Goal: Task Accomplishment & Management: Complete application form

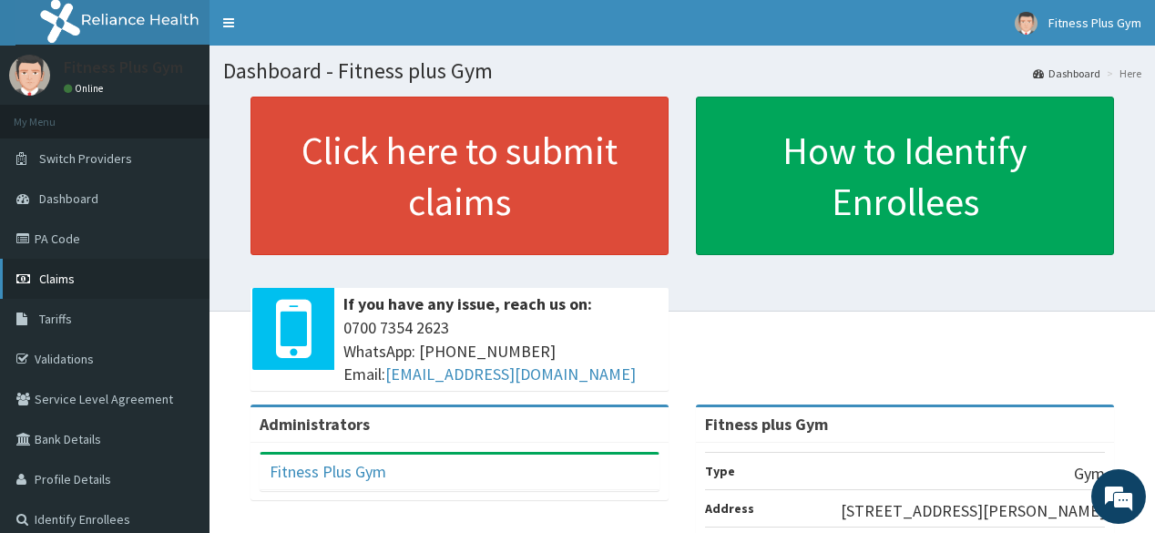
click at [72, 282] on span "Claims" at bounding box center [57, 278] width 36 height 16
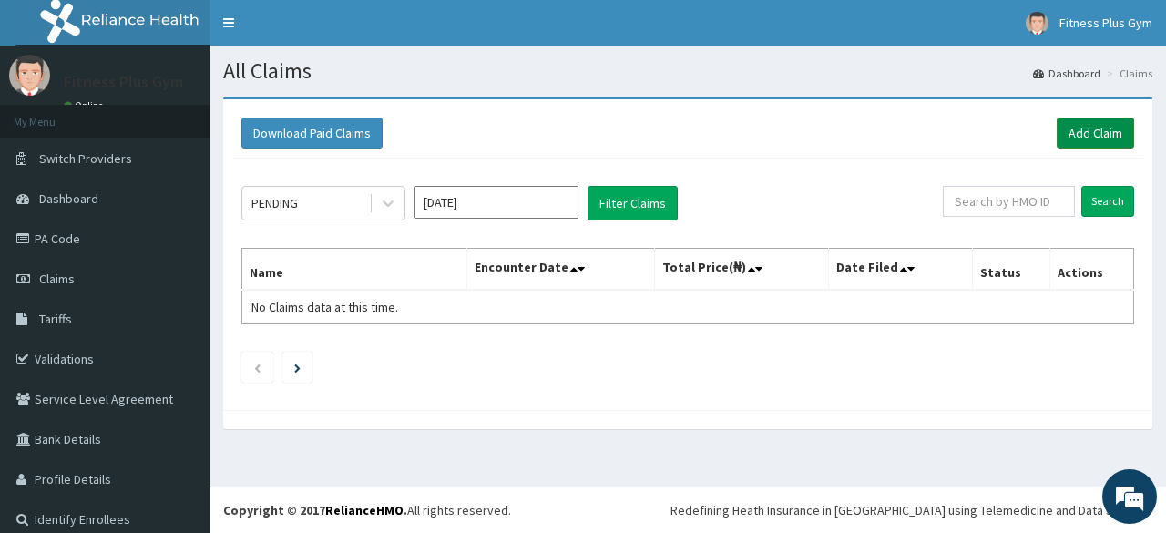
click at [1105, 122] on link "Add Claim" at bounding box center [1094, 132] width 77 height 31
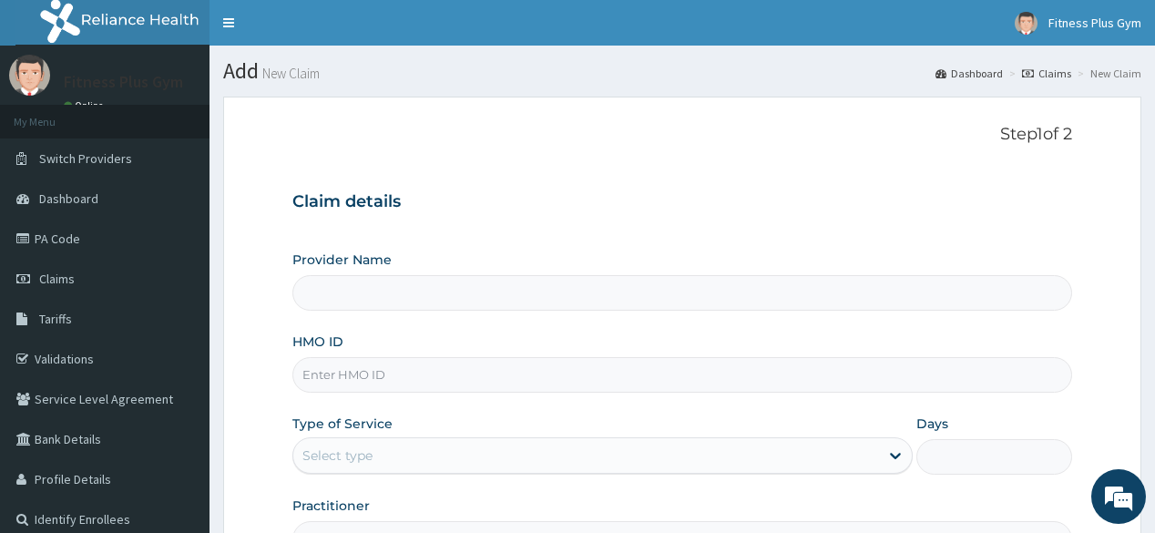
type input "Fitness plus Gym"
type input "1"
type input "Fitness plus Gym"
type input "1"
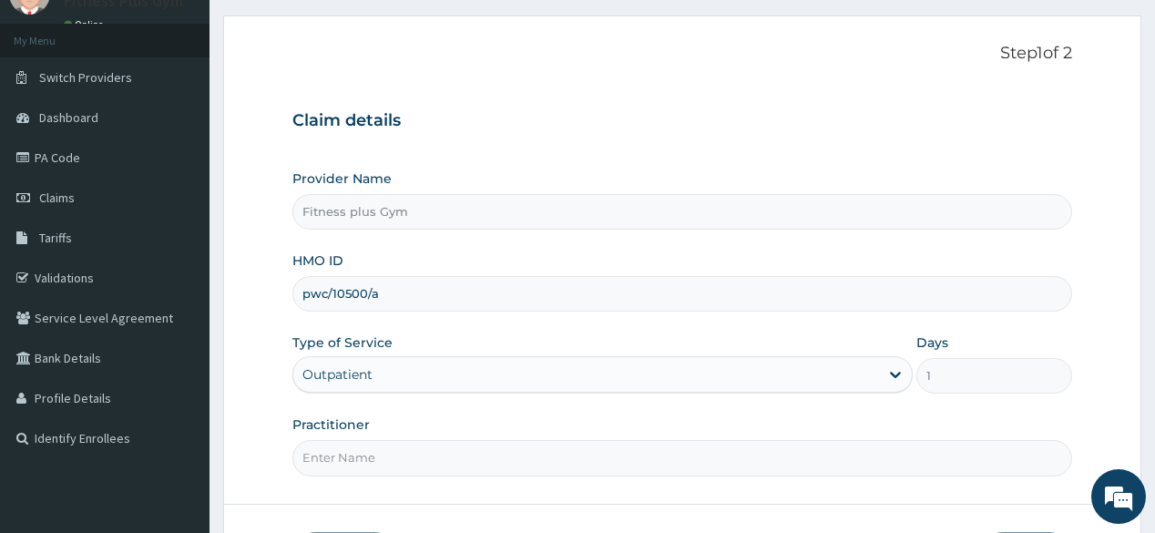
scroll to position [213, 0]
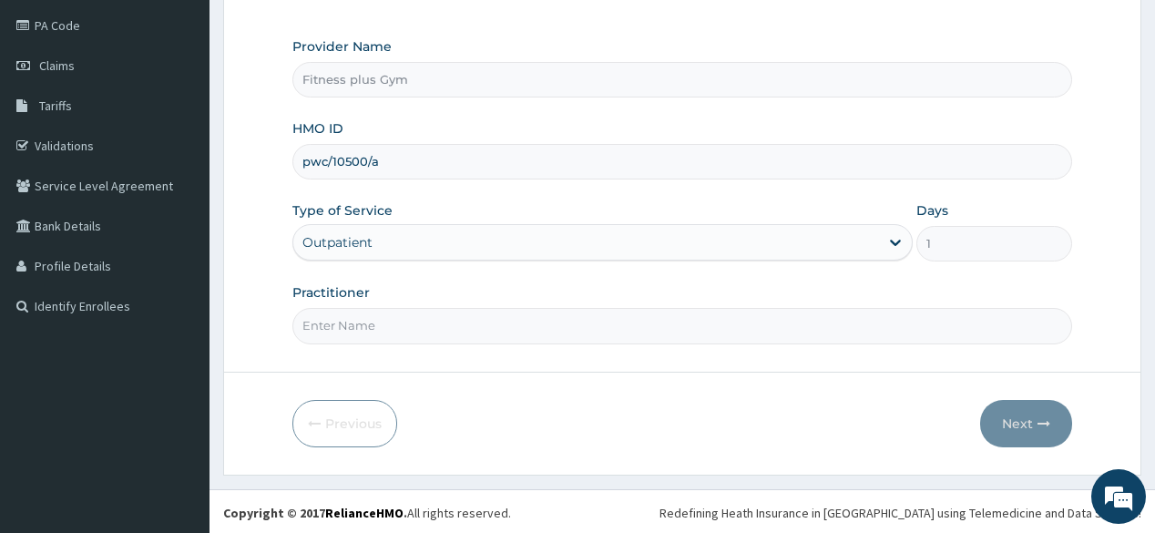
type input "pwc/10500/a"
click at [420, 325] on input "Practitioner" at bounding box center [681, 326] width 779 height 36
type input "fitnessplus"
click at [1016, 428] on button "Next" at bounding box center [1026, 423] width 92 height 47
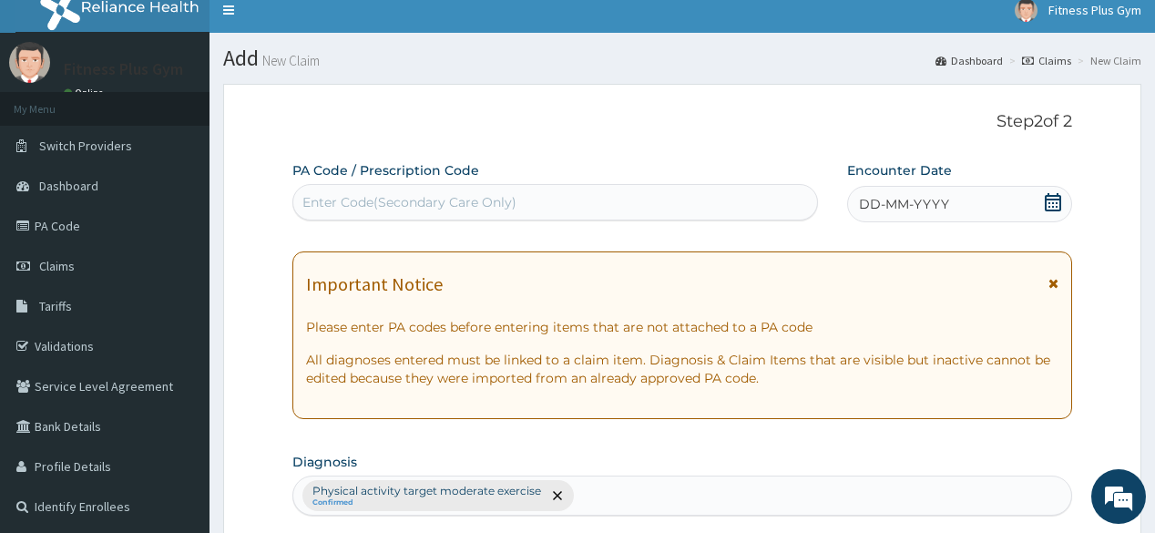
scroll to position [0, 0]
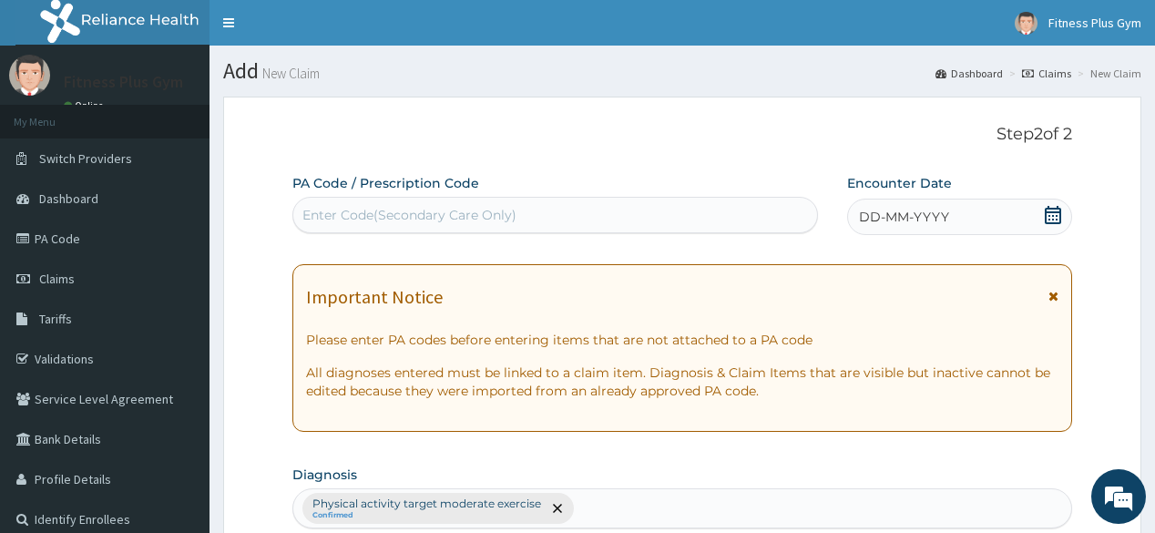
click at [478, 209] on div "Enter Code(Secondary Care Only)" at bounding box center [409, 215] width 214 height 18
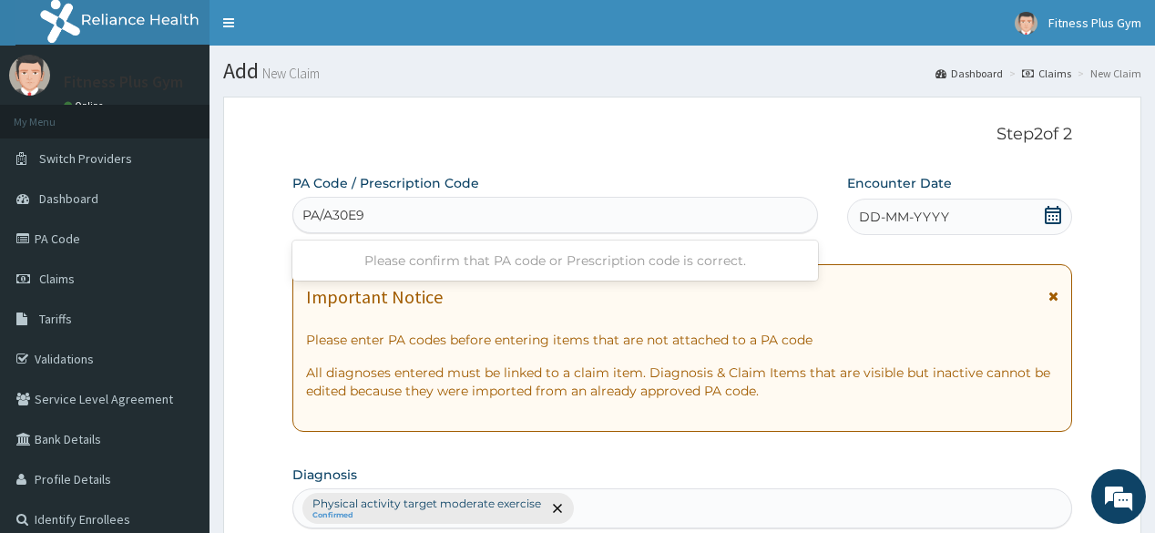
type input "PA/A30E91"
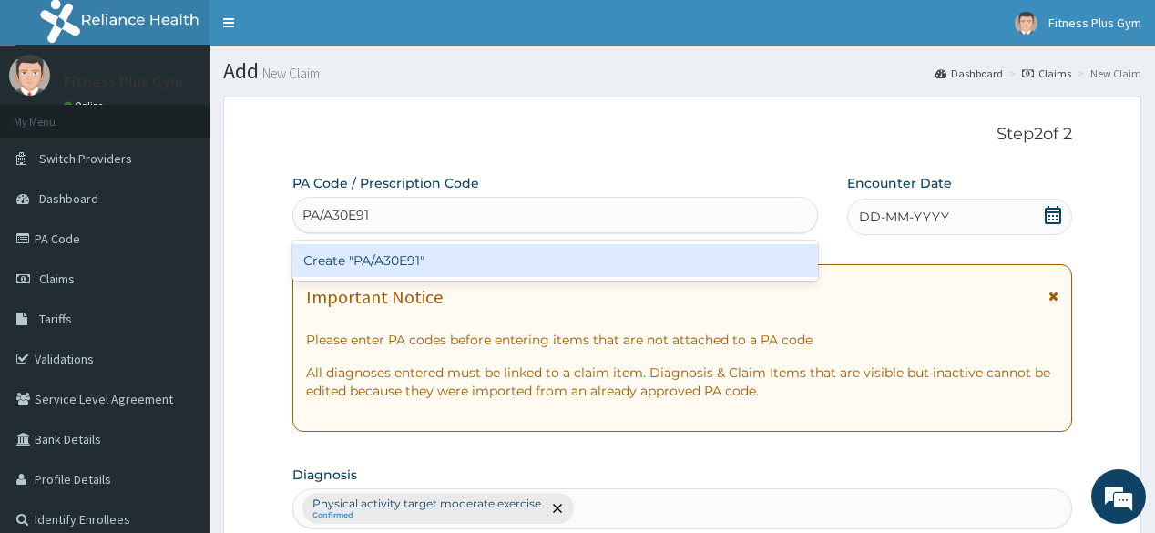
click at [401, 270] on div "Create "PA/A30E91"" at bounding box center [554, 260] width 525 height 33
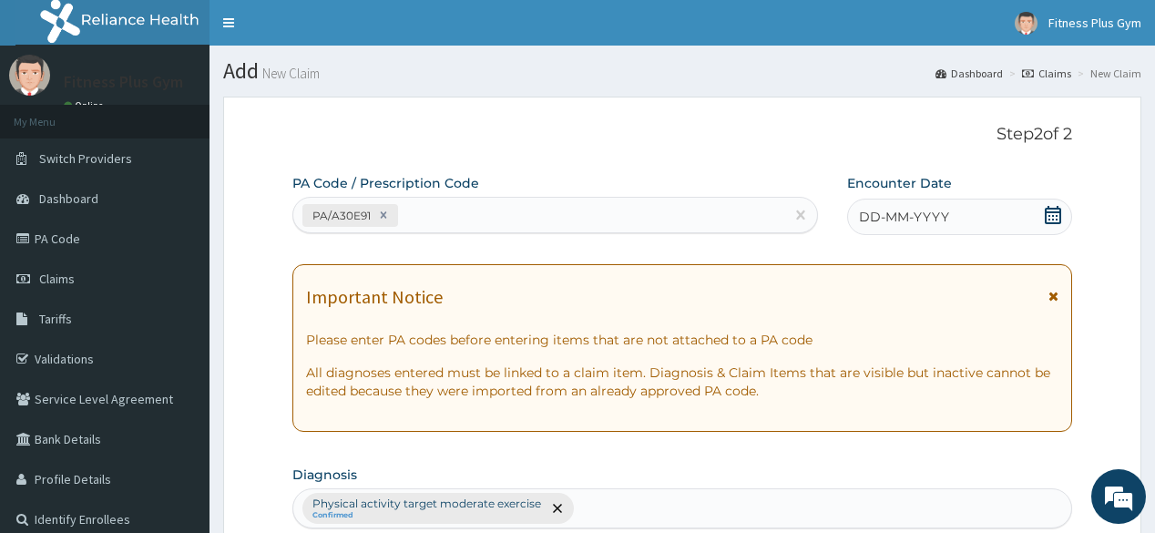
click at [1062, 214] on div "DD-MM-YYYY" at bounding box center [959, 217] width 225 height 36
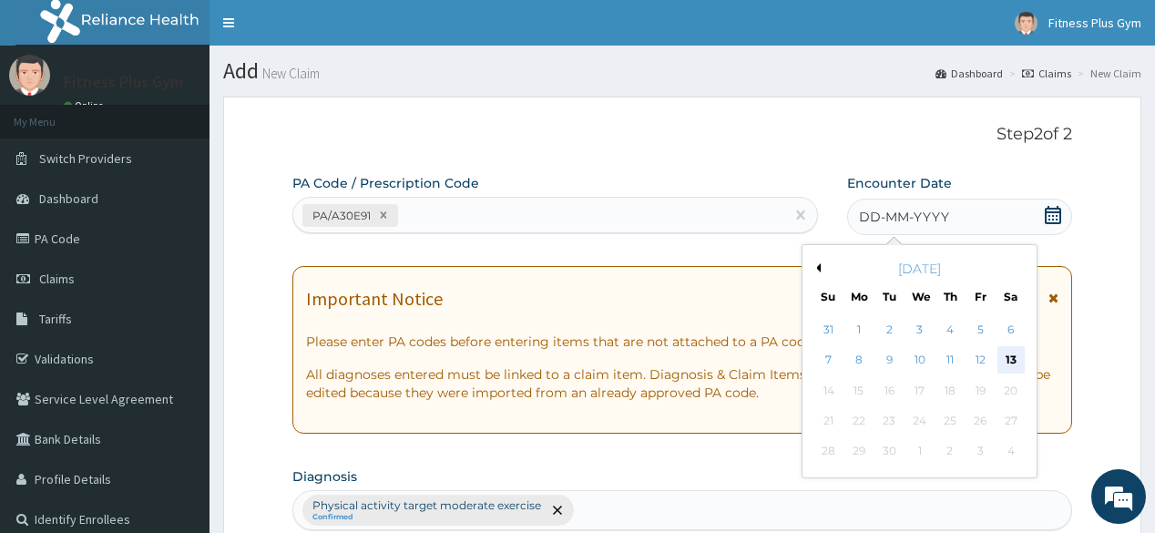
click at [1015, 350] on div "13" at bounding box center [1009, 360] width 27 height 27
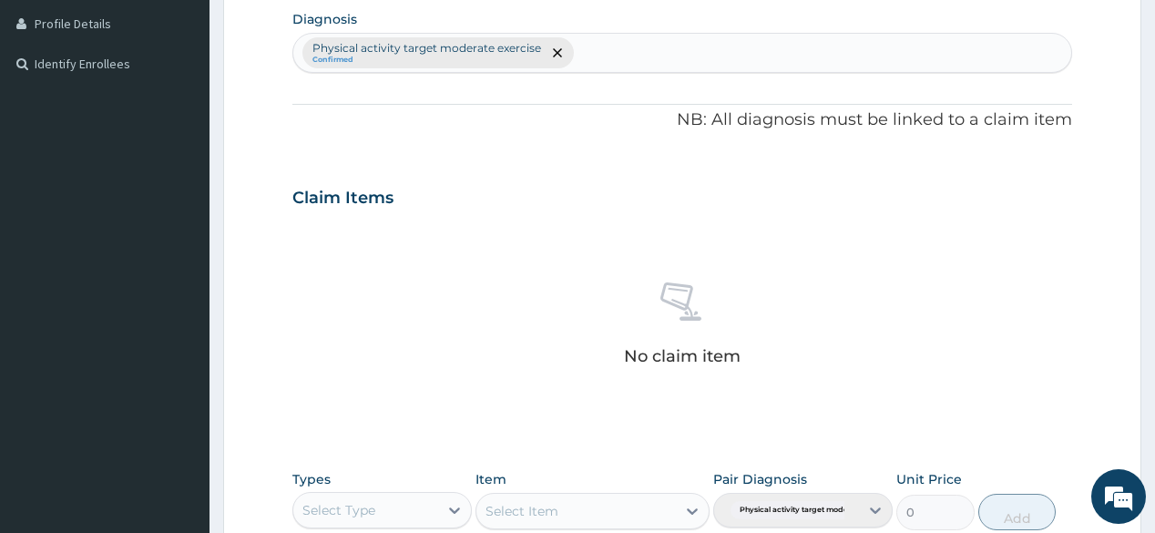
scroll to position [510, 0]
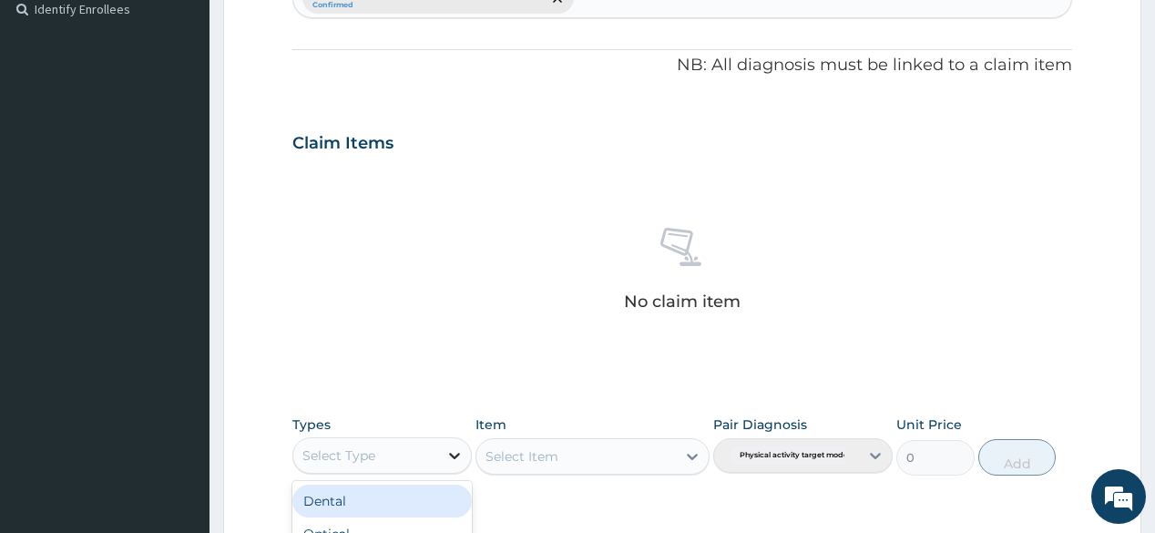
click at [439, 442] on div at bounding box center [454, 455] width 33 height 33
type input "gym"
click at [342, 498] on div "Gym" at bounding box center [381, 500] width 179 height 33
click at [614, 455] on div "Select Item" at bounding box center [592, 456] width 234 height 36
click at [691, 450] on icon at bounding box center [692, 456] width 18 height 18
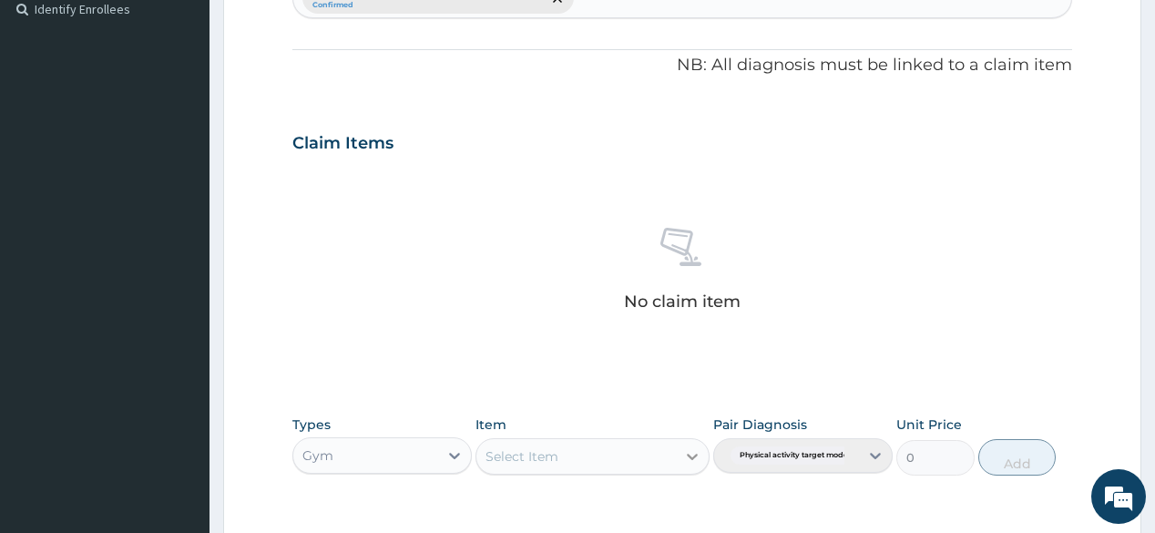
click at [691, 450] on icon at bounding box center [692, 456] width 18 height 18
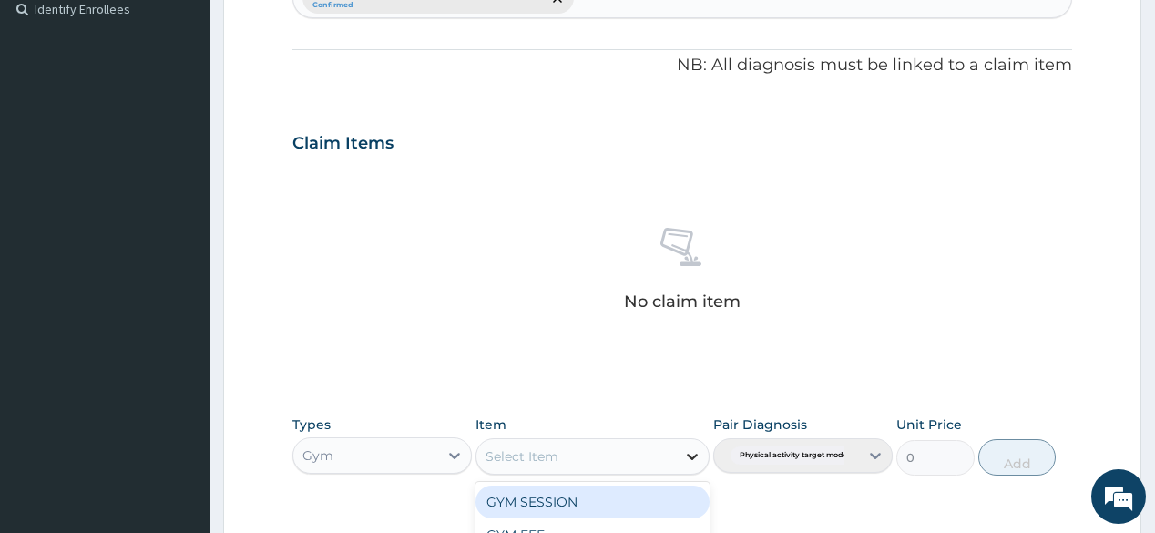
click at [678, 449] on div at bounding box center [692, 456] width 33 height 33
click at [643, 504] on div "GYM SESSION" at bounding box center [592, 501] width 234 height 33
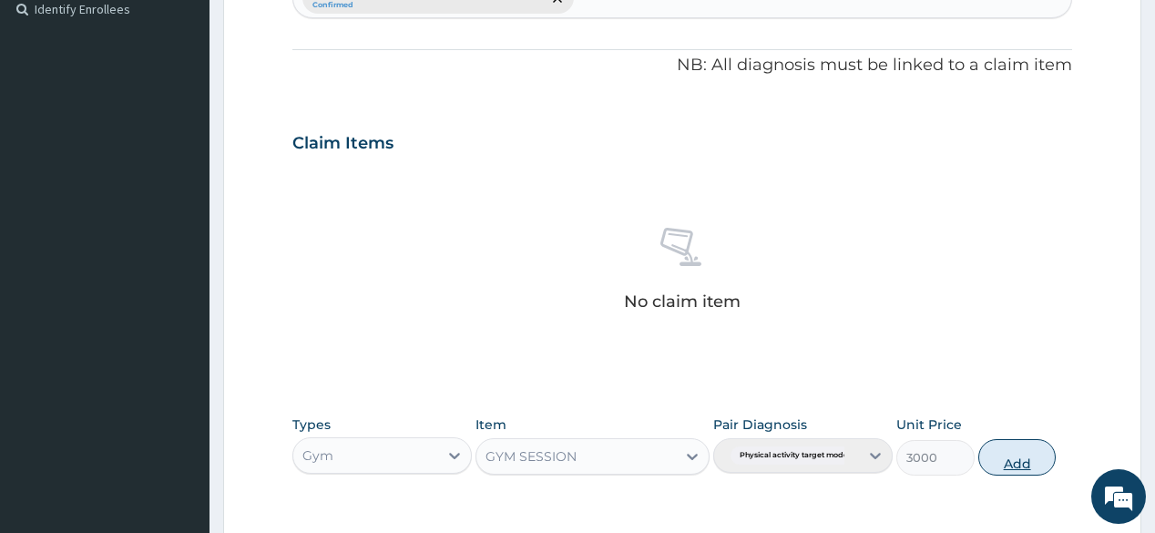
click at [1020, 466] on button "Add" at bounding box center [1017, 457] width 78 height 36
type input "0"
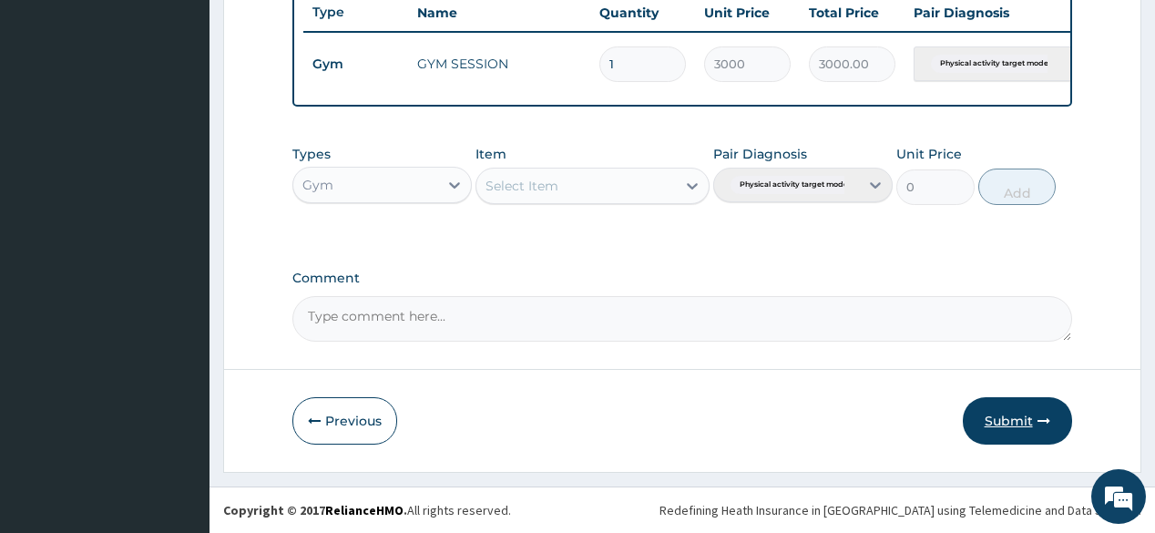
click at [1035, 430] on button "Submit" at bounding box center [1017, 420] width 109 height 47
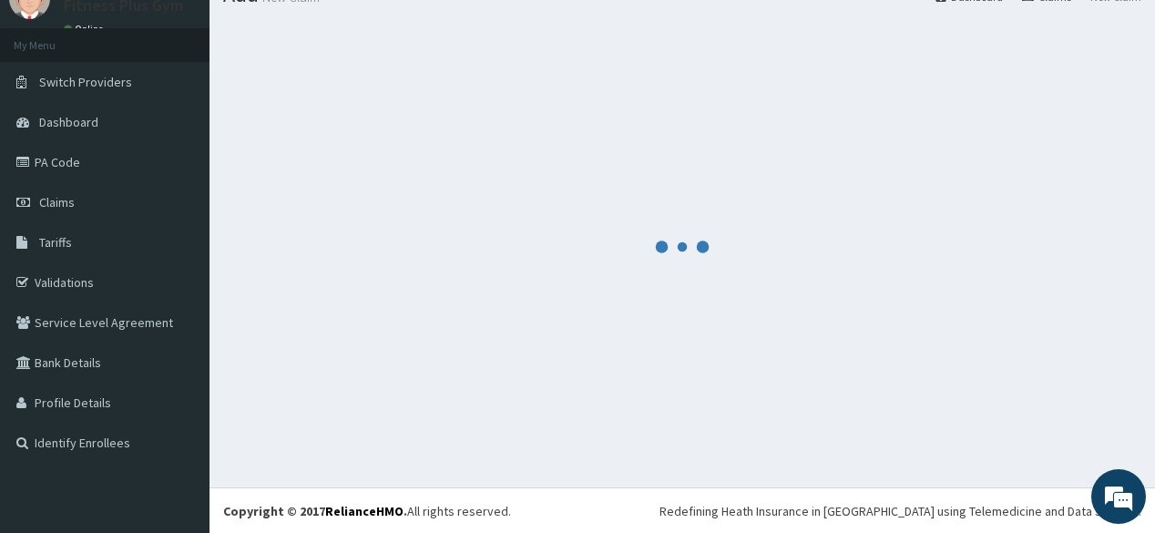
scroll to position [702, 0]
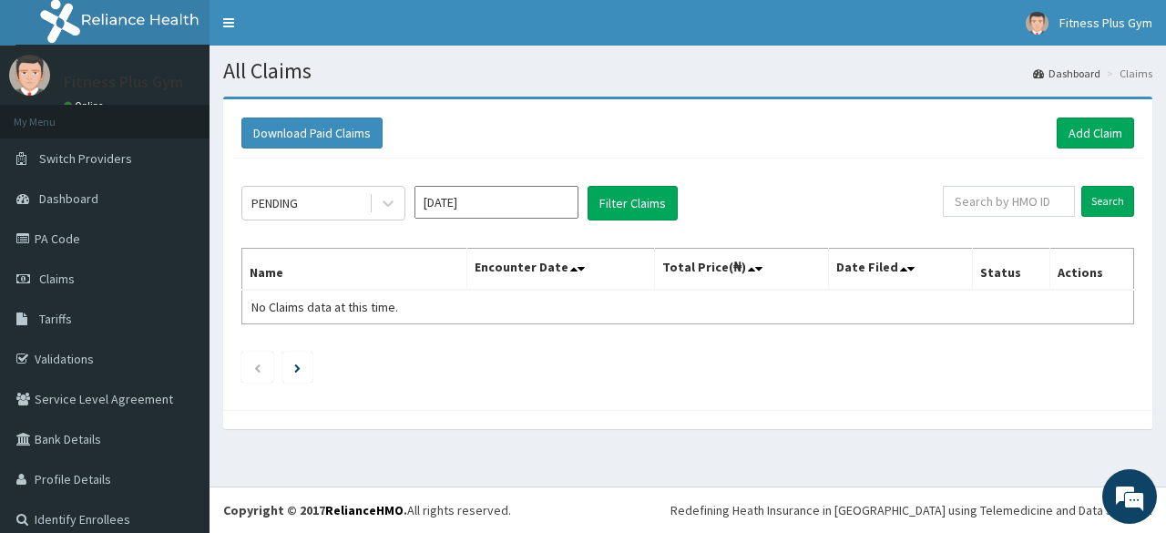
click at [543, 75] on h1 "All Claims" at bounding box center [687, 71] width 929 height 24
click at [1109, 130] on link "Add Claim" at bounding box center [1094, 132] width 77 height 31
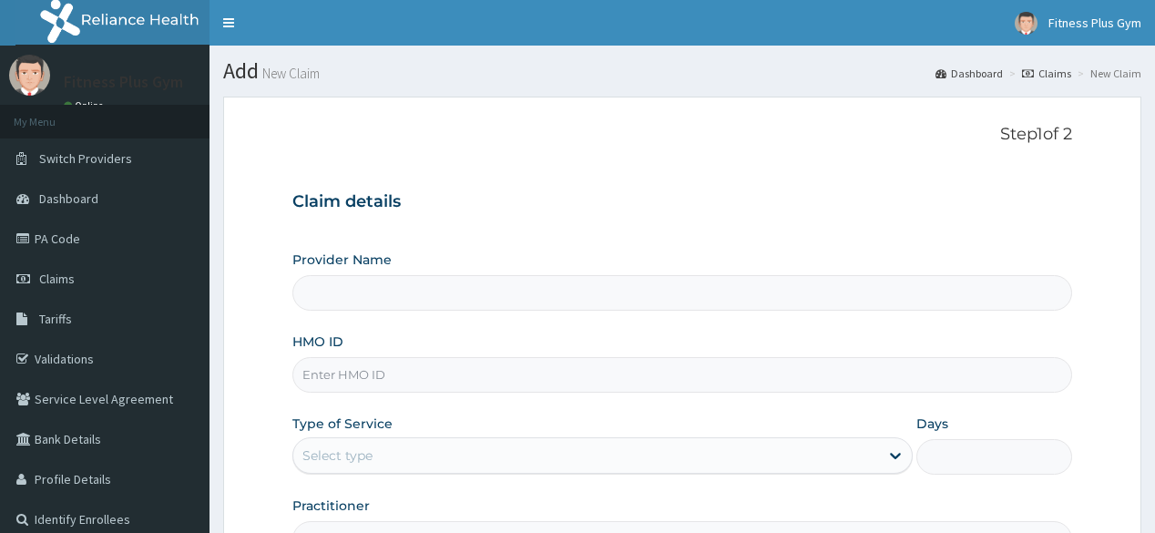
click at [446, 360] on input "HMO ID" at bounding box center [681, 375] width 779 height 36
type input "ksb/"
type input "Fitness plus Gym"
type input "1"
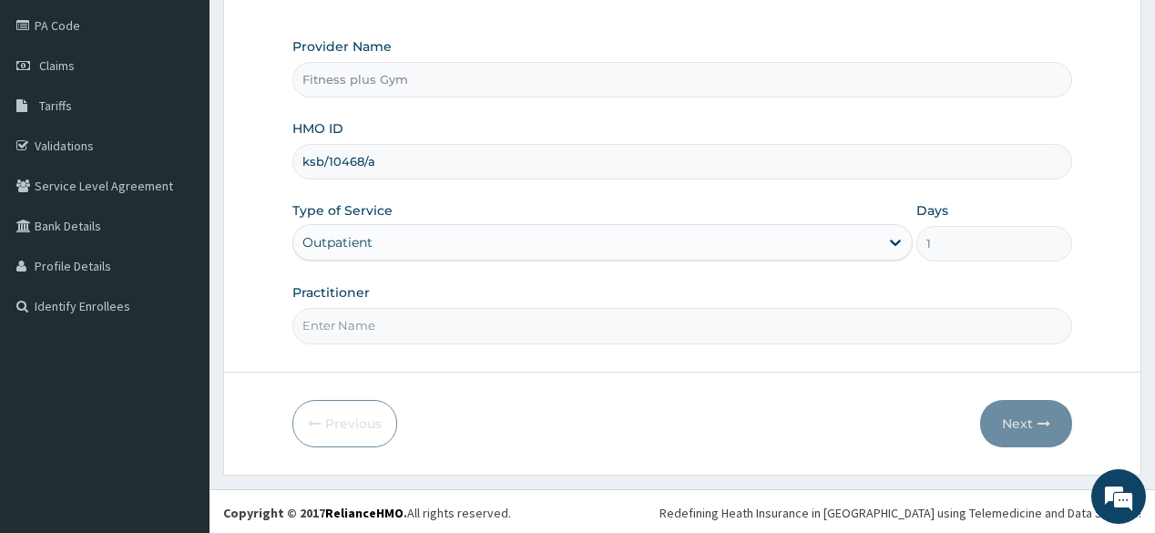
type input "ksb/10468/a"
click at [588, 312] on input "Practitioner" at bounding box center [681, 326] width 779 height 36
type input "fitnessplus"
click at [1011, 428] on button "Next" at bounding box center [1026, 423] width 92 height 47
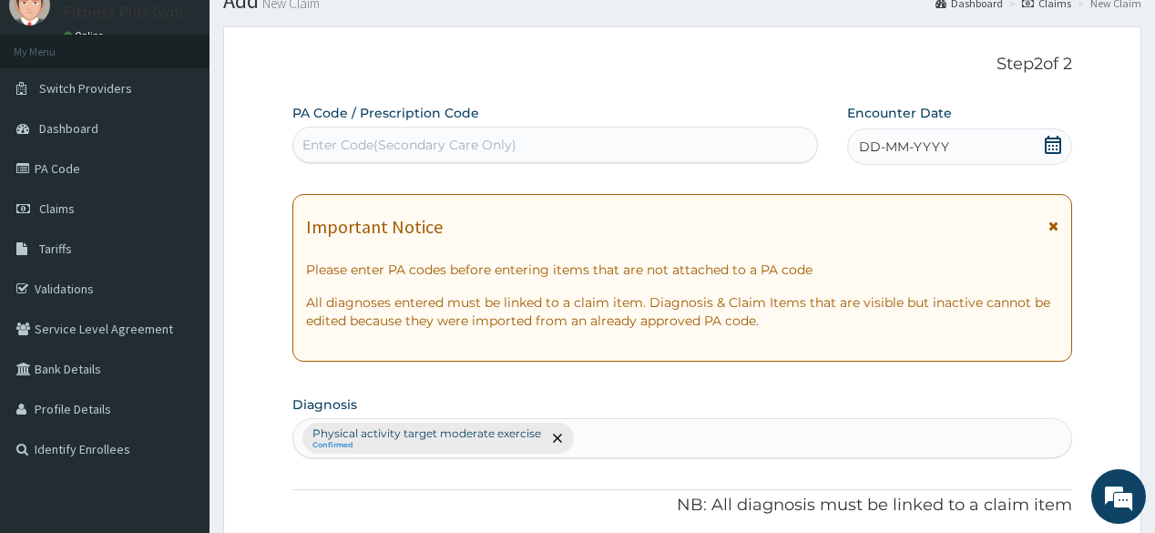
scroll to position [67, 0]
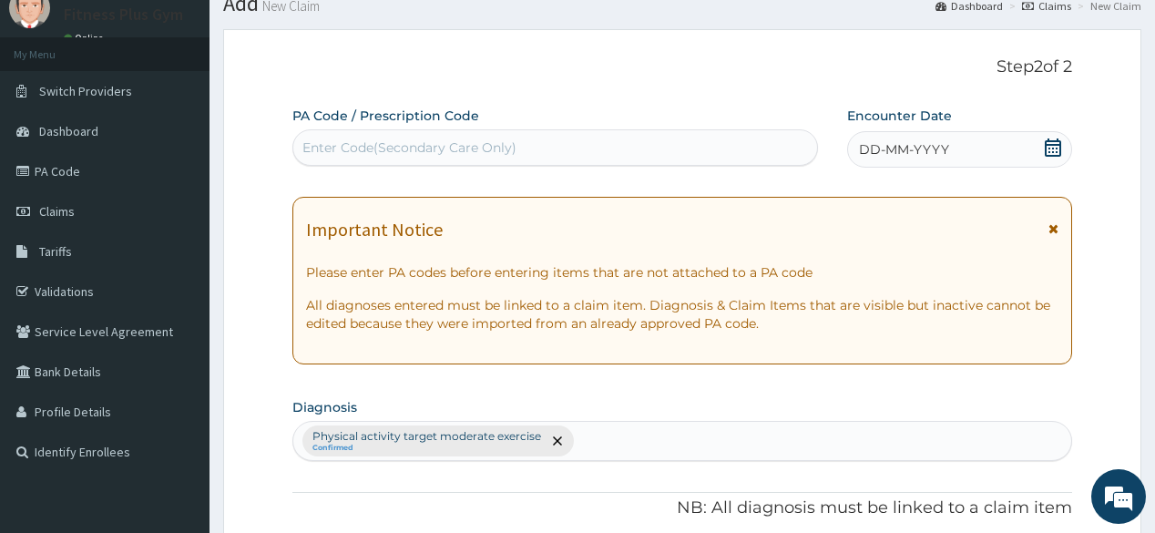
click at [478, 142] on div "Enter Code(Secondary Care Only)" at bounding box center [409, 147] width 214 height 18
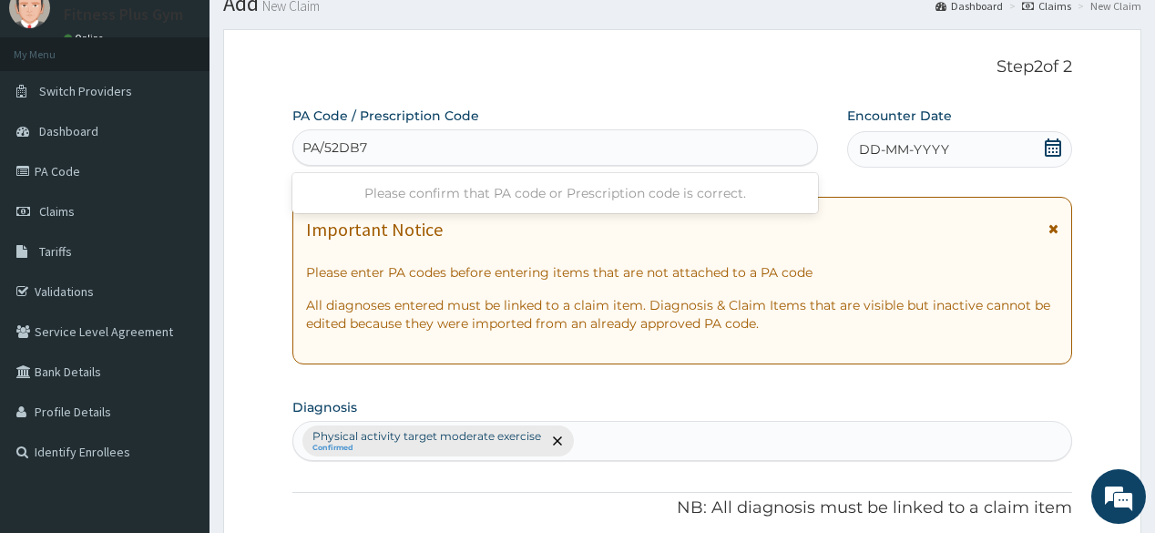
type input "PA/52DB7D"
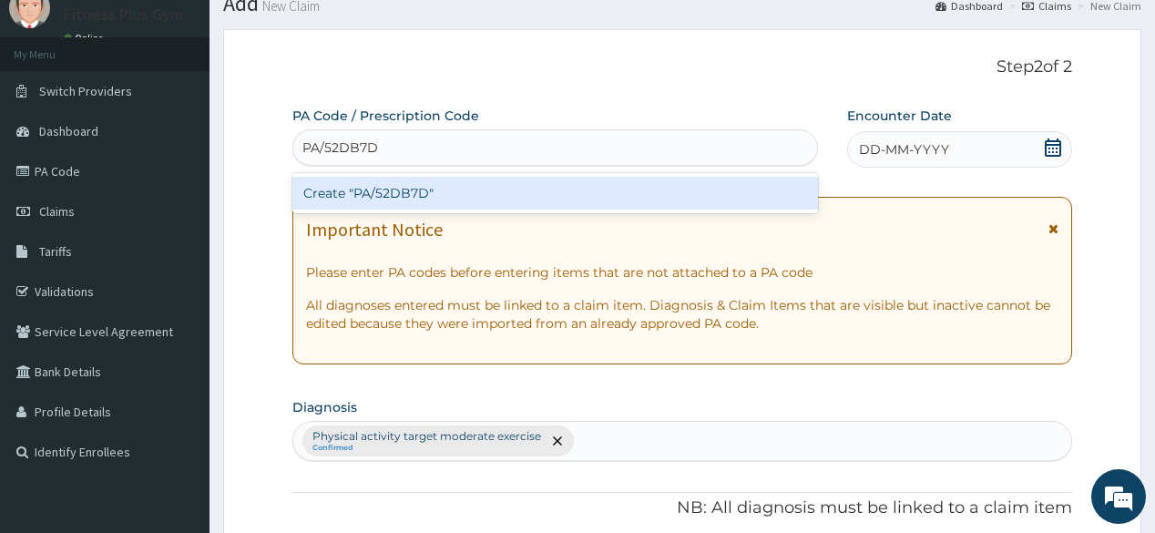
click at [491, 197] on div "Create "PA/52DB7D"" at bounding box center [554, 193] width 525 height 33
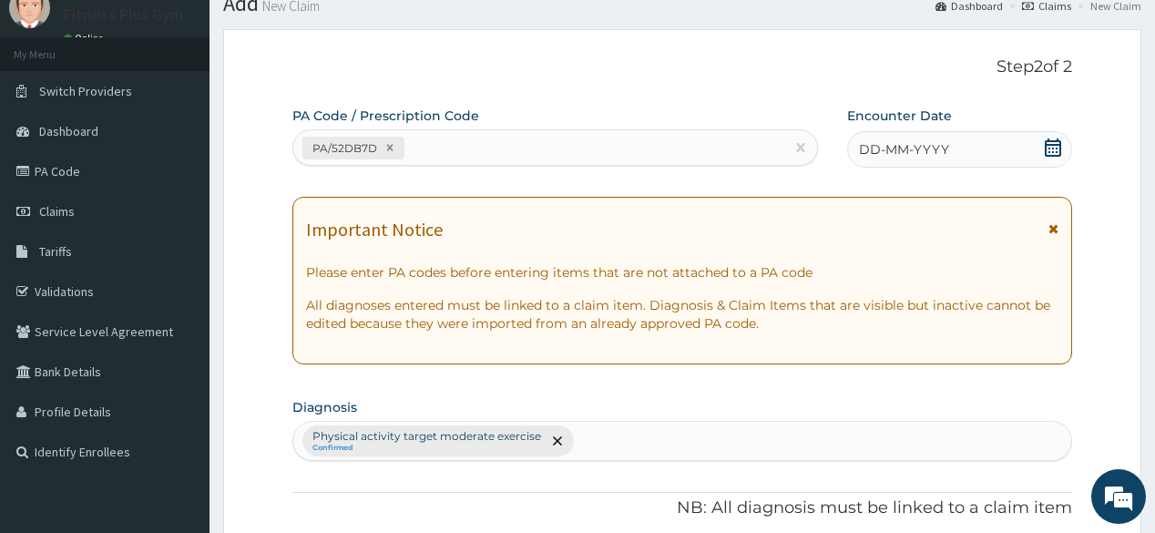
click at [1064, 143] on div "DD-MM-YYYY" at bounding box center [959, 149] width 225 height 36
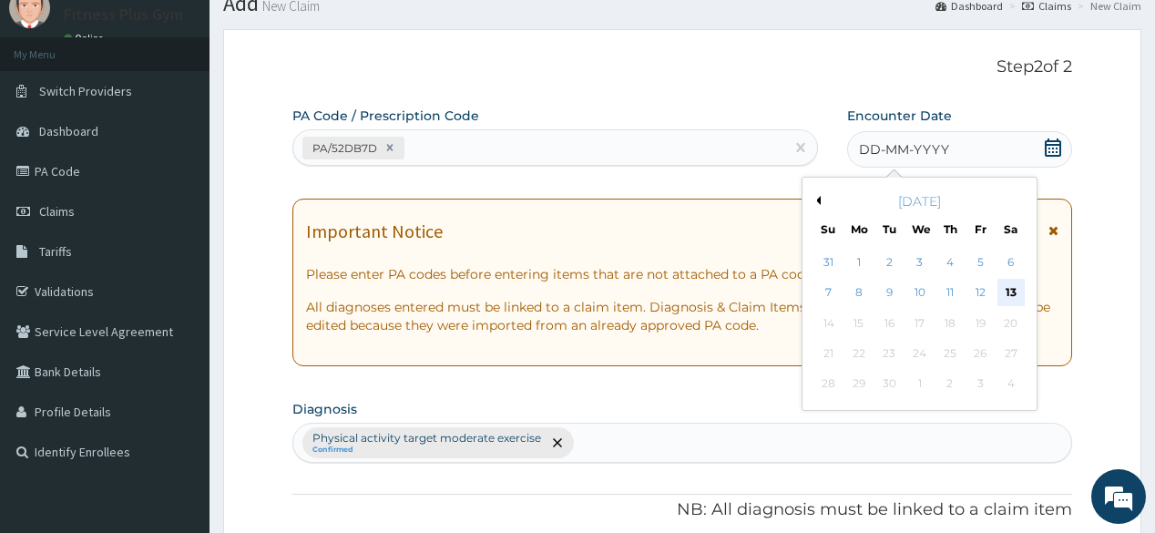
click at [1014, 282] on div "13" at bounding box center [1009, 293] width 27 height 27
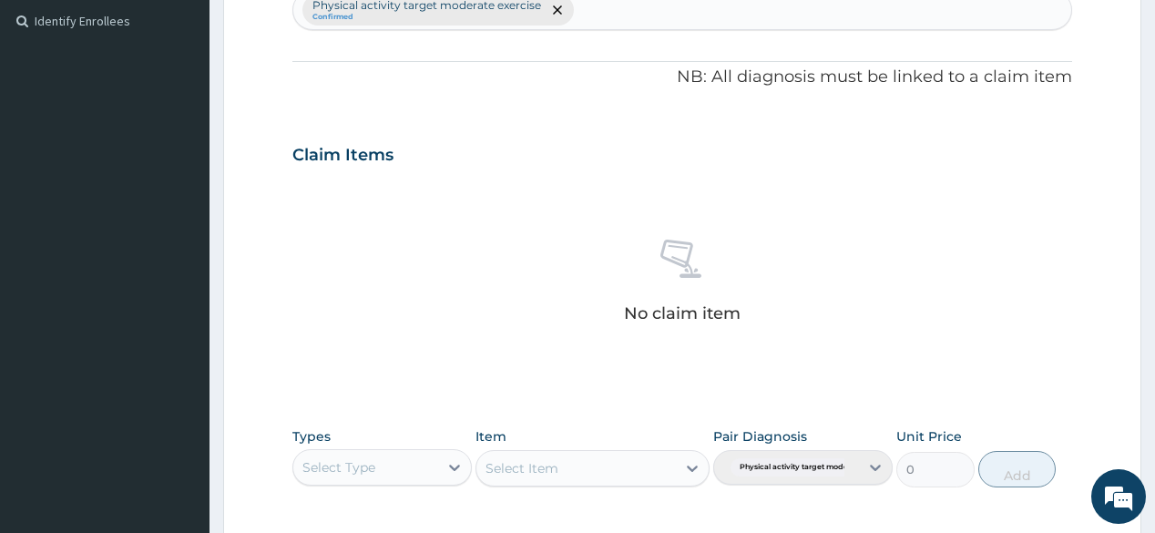
scroll to position [577, 0]
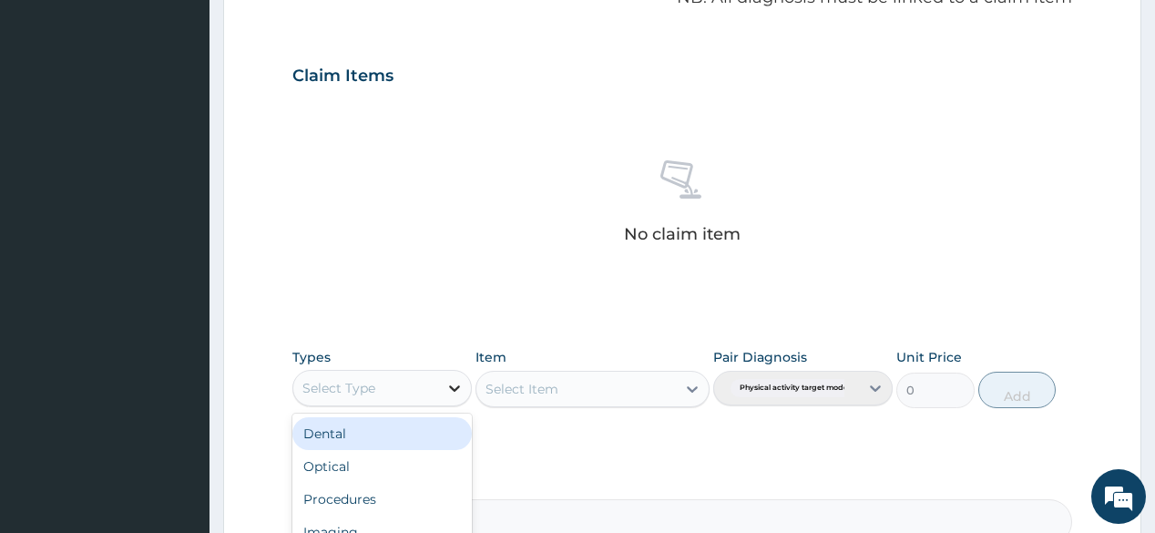
click at [455, 382] on icon at bounding box center [454, 388] width 18 height 18
type input "gy"
click at [423, 421] on div "Gym" at bounding box center [381, 433] width 179 height 33
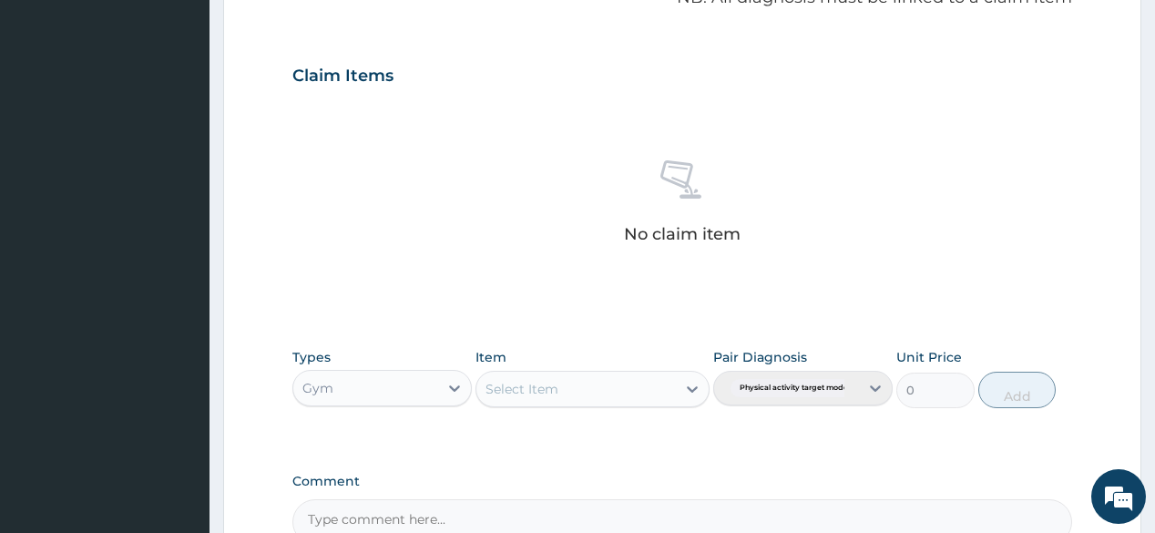
click at [687, 388] on icon at bounding box center [692, 389] width 18 height 18
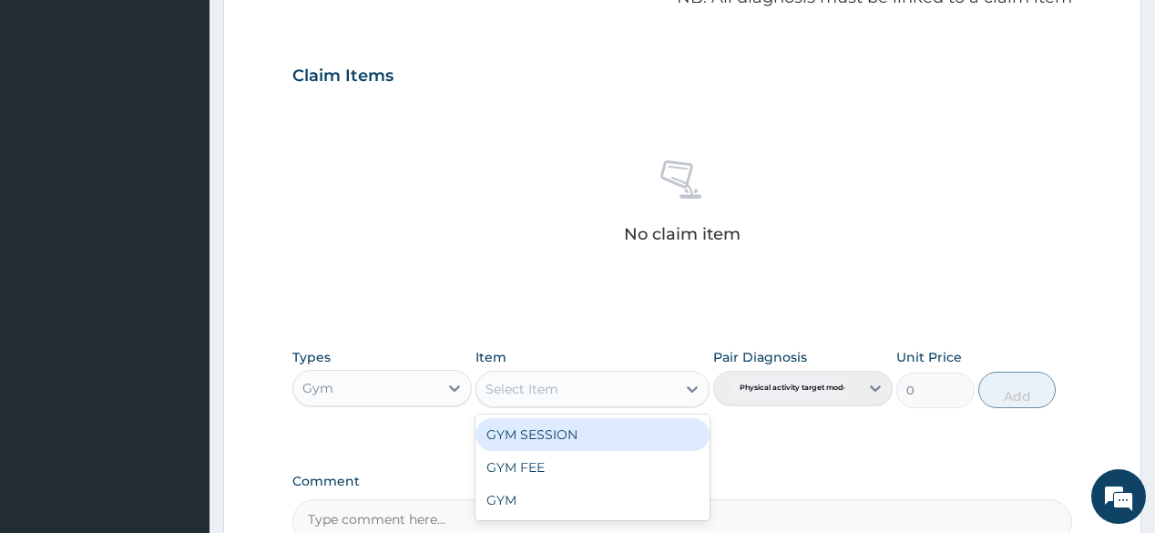
click at [647, 433] on div "GYM SESSION" at bounding box center [592, 434] width 234 height 33
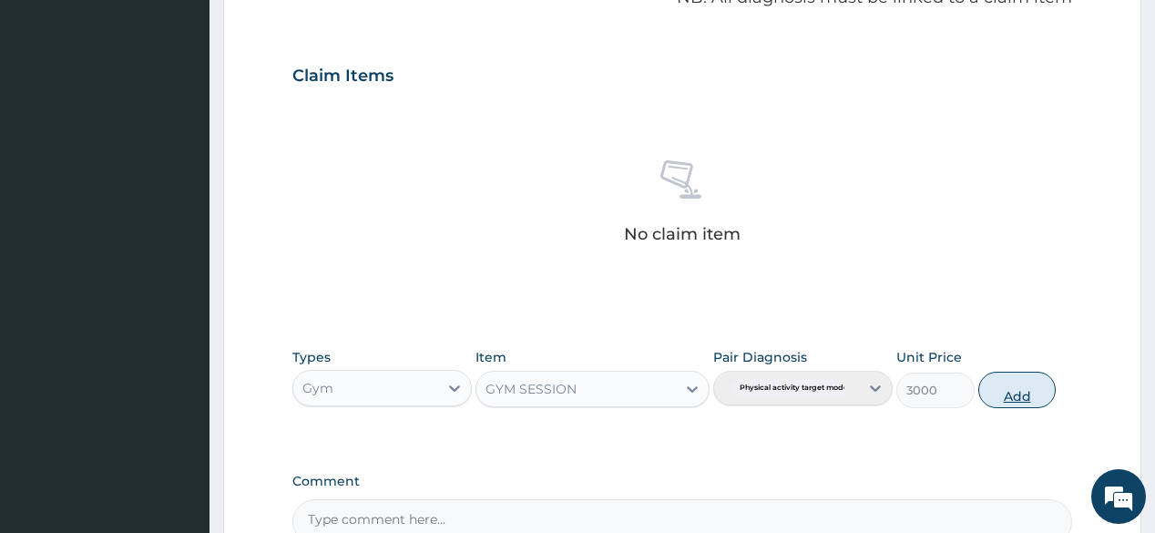
click at [986, 386] on button "Add" at bounding box center [1017, 390] width 78 height 36
type input "0"
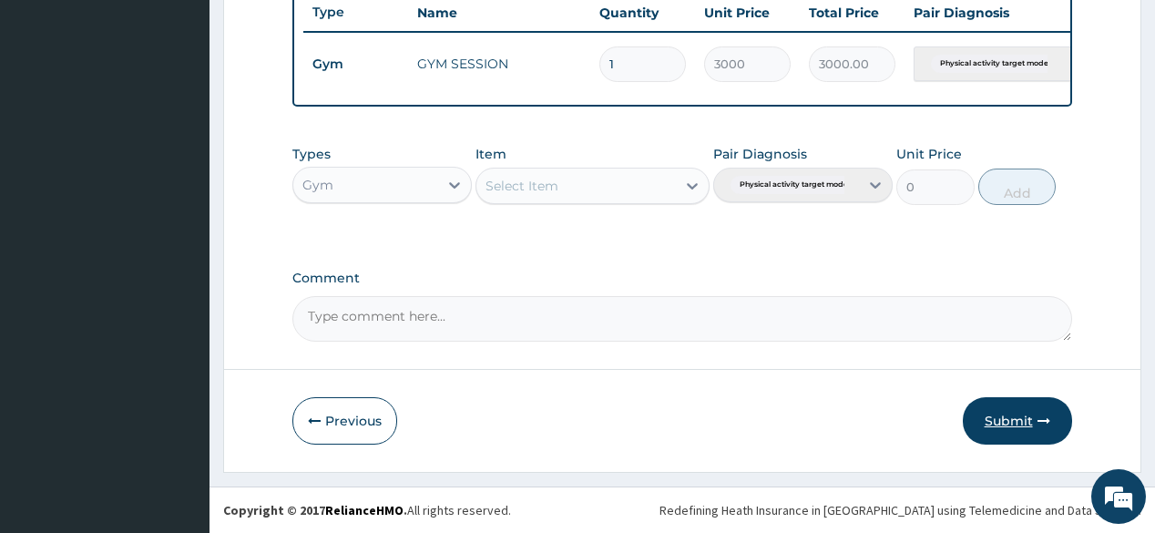
click at [1017, 433] on button "Submit" at bounding box center [1017, 420] width 109 height 47
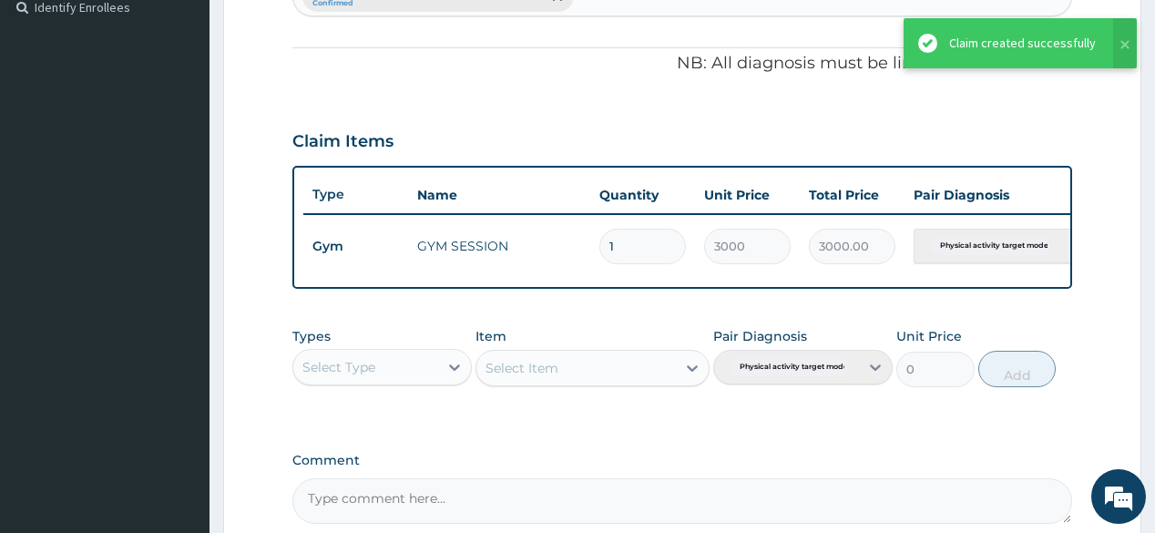
scroll to position [411, 0]
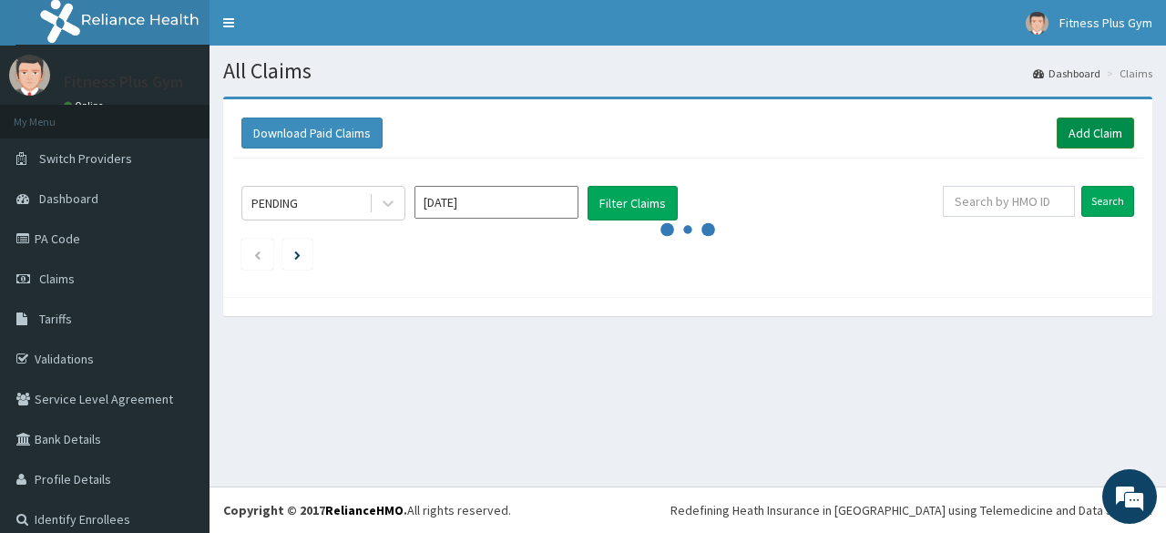
click at [1072, 139] on link "Add Claim" at bounding box center [1094, 132] width 77 height 31
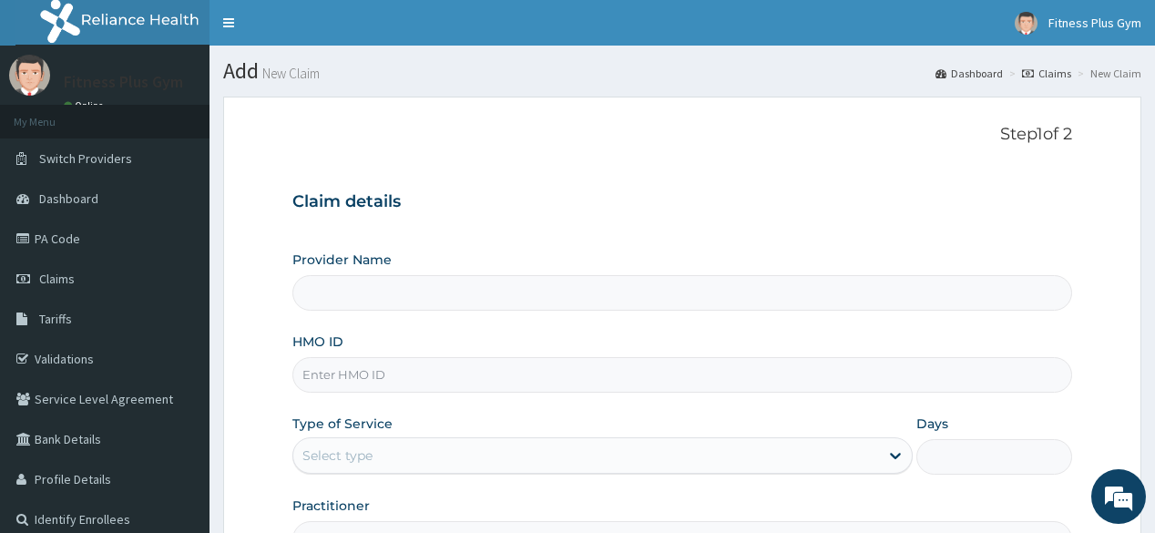
type input "Fitness plus Gym"
type input "1"
click at [460, 369] on input "HMO ID" at bounding box center [681, 375] width 779 height 36
click at [650, 168] on div "Step 1 of 2 Claim details Provider Name Fitness plus Gym HMO ID Type of Service…" at bounding box center [681, 341] width 779 height 432
click at [446, 372] on input "HMO ID" at bounding box center [681, 375] width 779 height 36
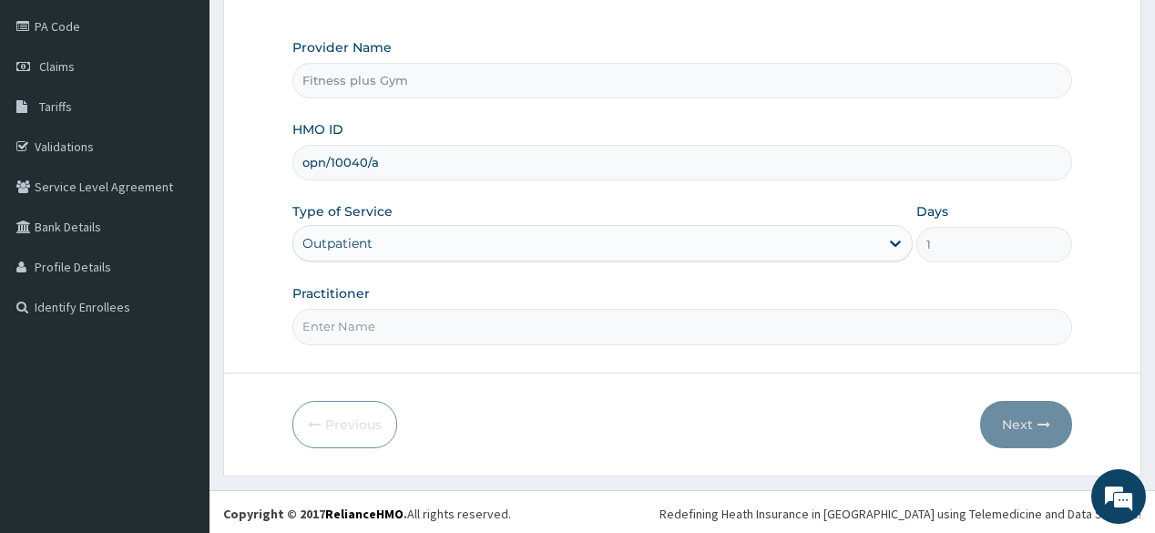
scroll to position [213, 0]
type input "opn/10040/a"
click at [510, 314] on input "Practitioner" at bounding box center [681, 326] width 779 height 36
type input "fitnessplus"
click at [1021, 410] on button "Next" at bounding box center [1026, 423] width 92 height 47
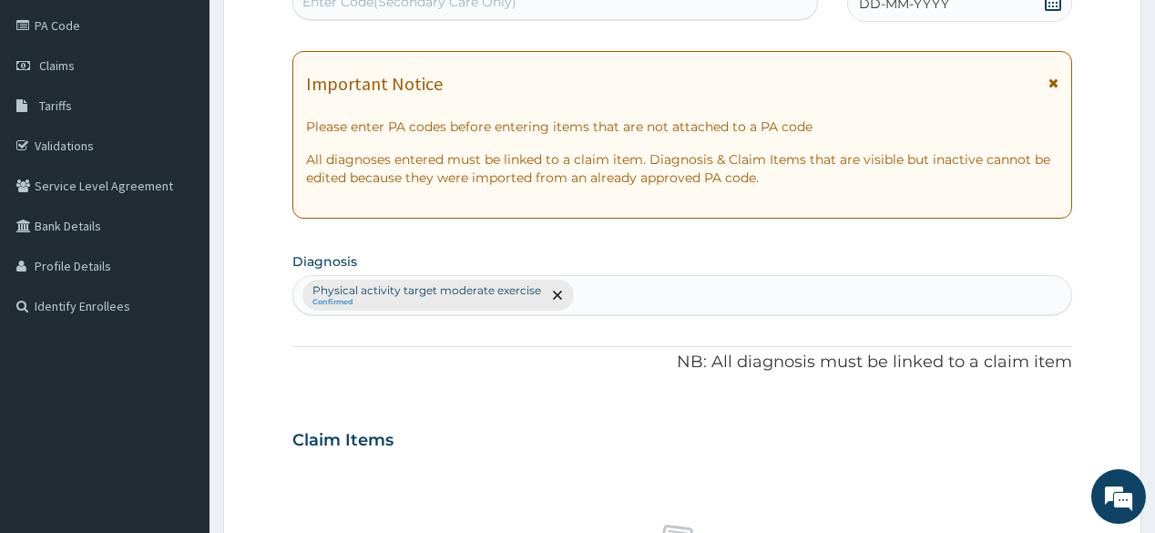
scroll to position [0, 0]
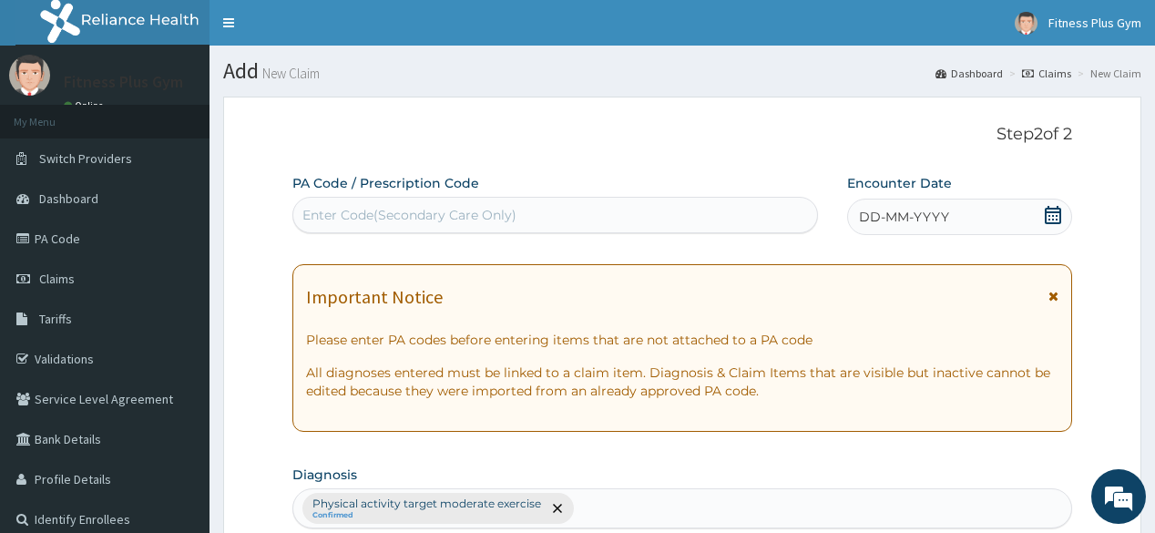
click at [490, 214] on div "Enter Code(Secondary Care Only)" at bounding box center [409, 215] width 214 height 18
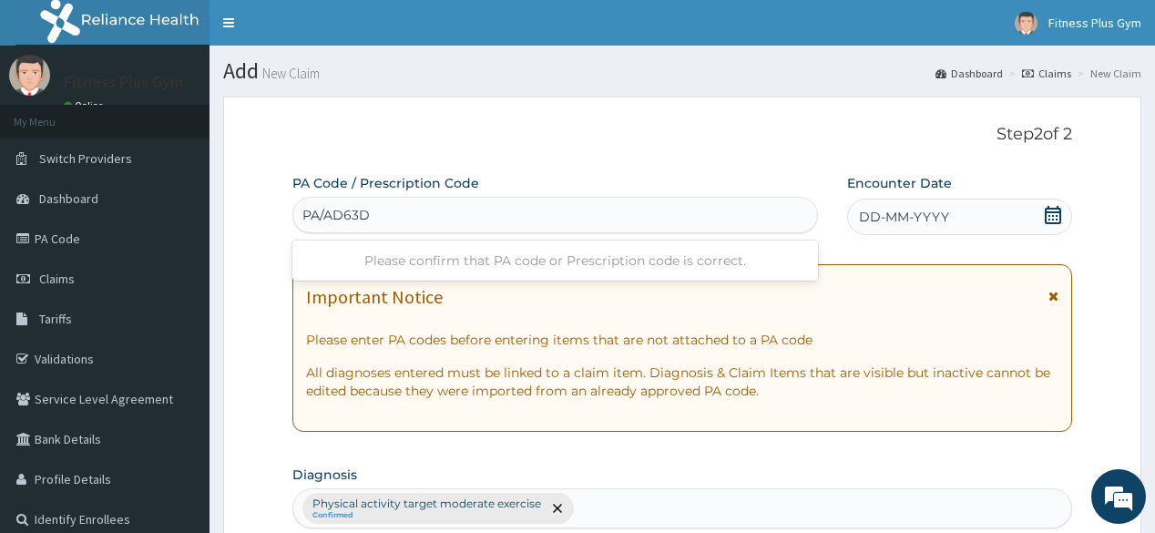
type input "PA/AD63DE"
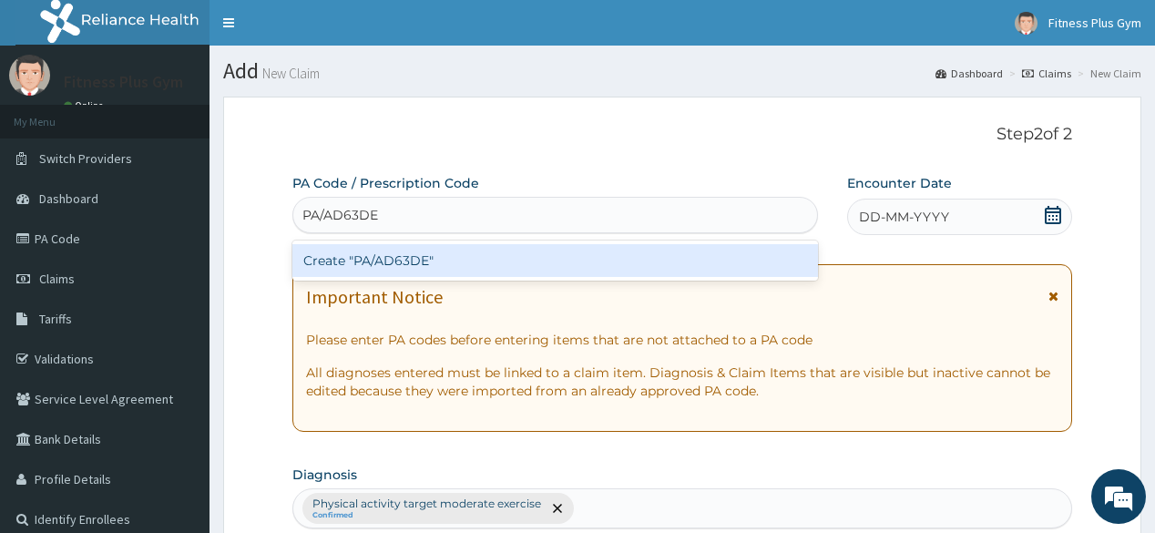
click at [517, 270] on div "Create "PA/AD63DE"" at bounding box center [554, 260] width 525 height 33
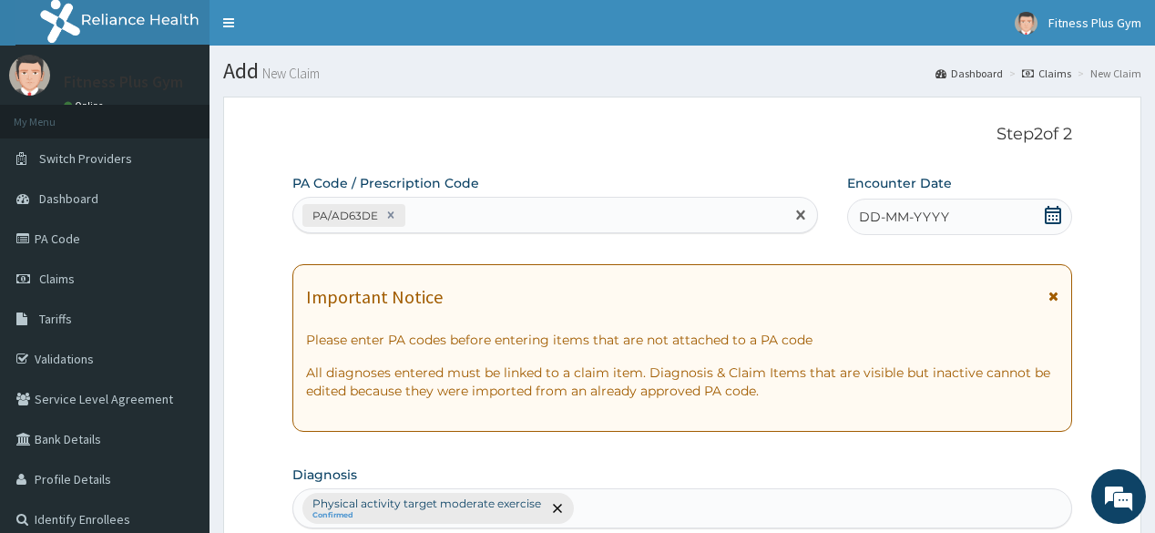
click at [1053, 219] on icon at bounding box center [1052, 215] width 16 height 18
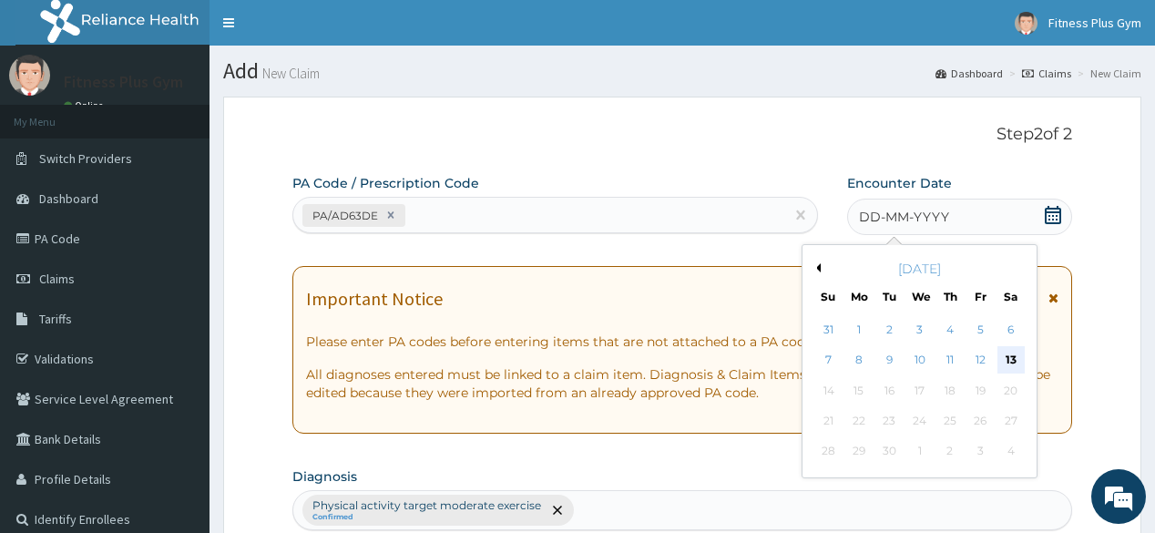
click at [1004, 361] on div "13" at bounding box center [1009, 360] width 27 height 27
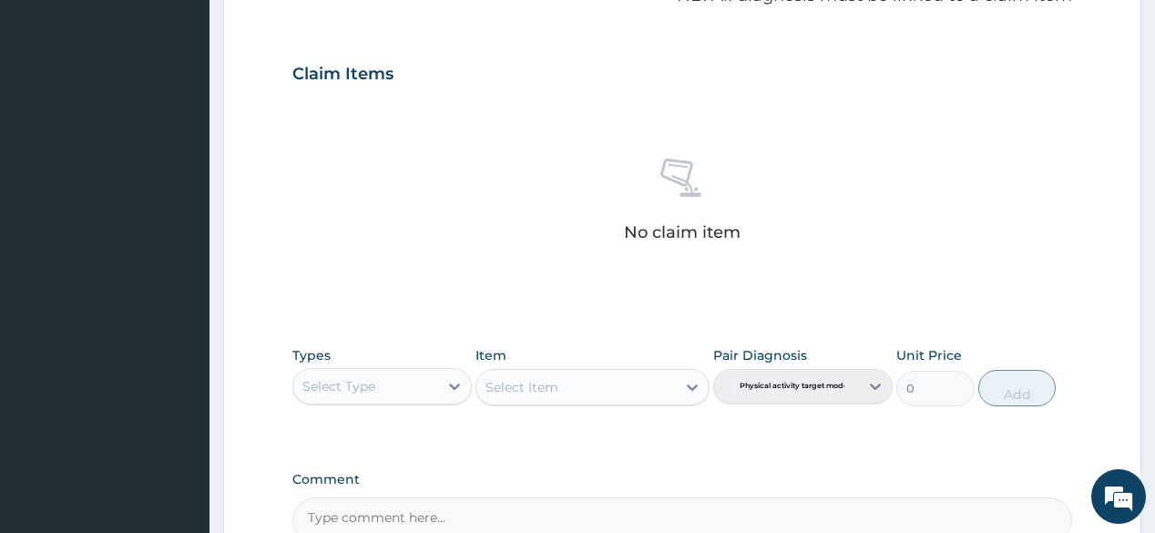
scroll to position [583, 0]
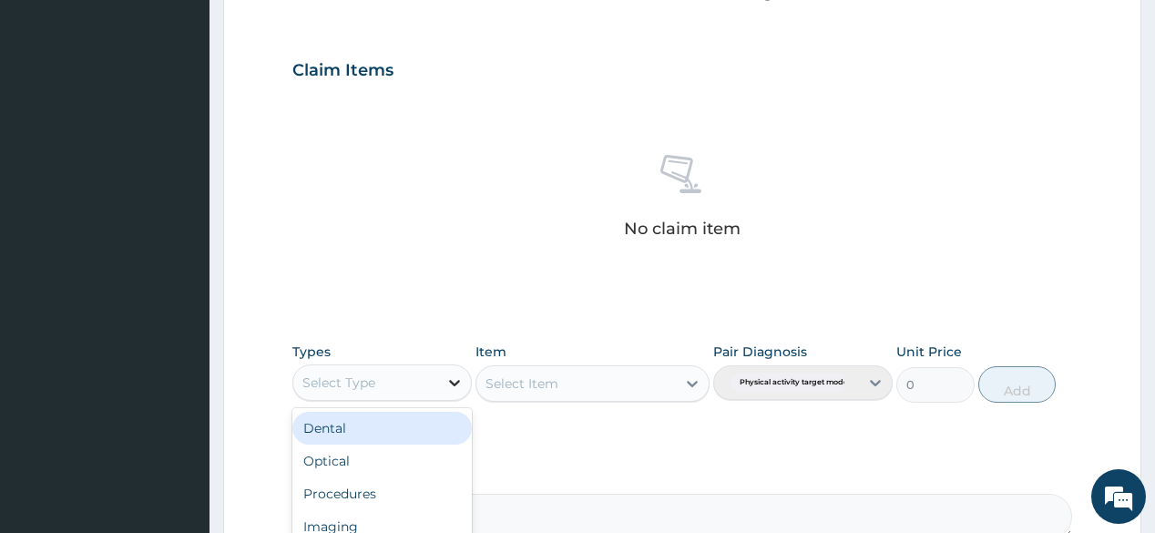
click at [441, 386] on div at bounding box center [454, 382] width 33 height 33
type input "gym"
click at [408, 414] on div "Gym" at bounding box center [381, 428] width 179 height 33
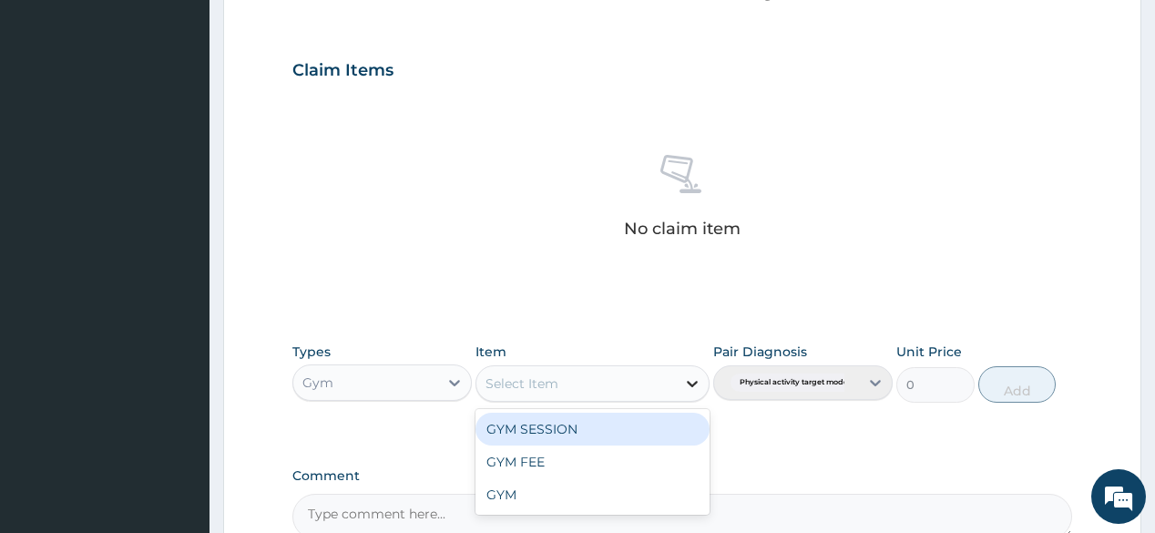
click at [696, 382] on icon at bounding box center [692, 384] width 11 height 6
click at [627, 423] on div "GYM SESSION" at bounding box center [592, 429] width 234 height 33
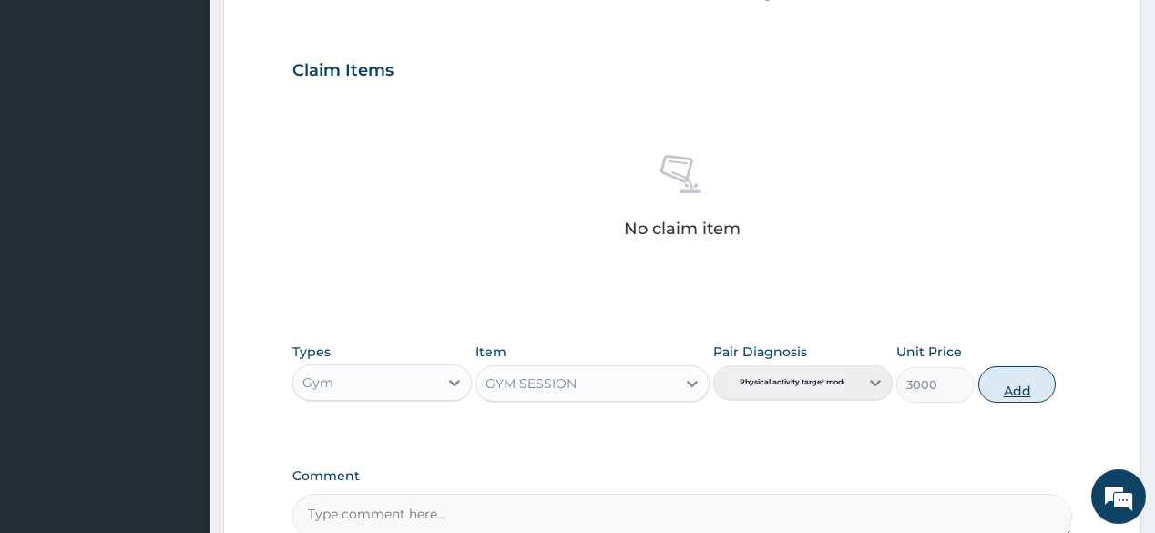
click at [997, 384] on button "Add" at bounding box center [1017, 384] width 78 height 36
type input "0"
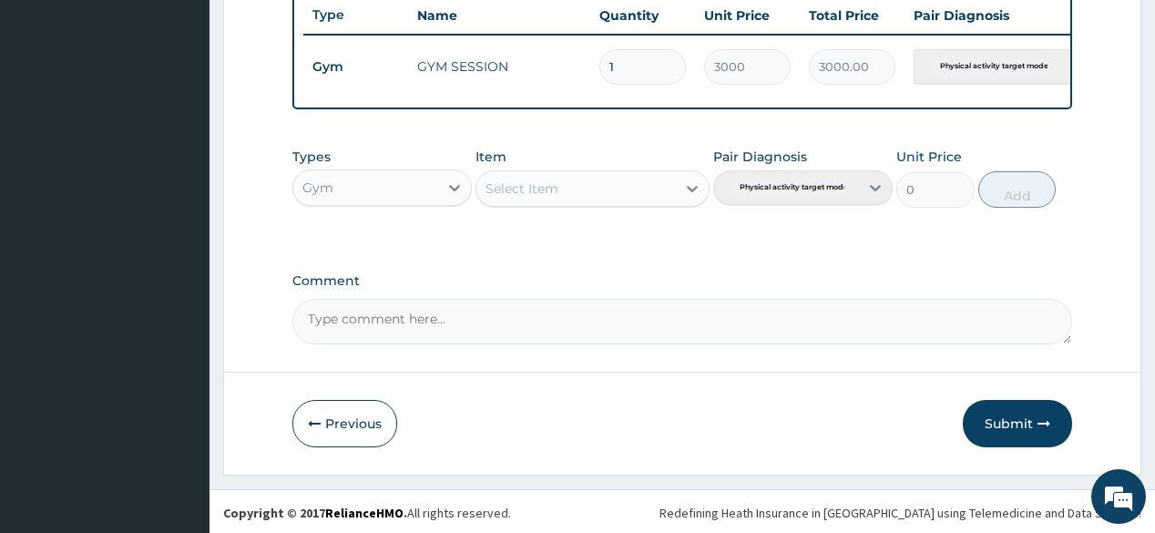
scroll to position [702, 0]
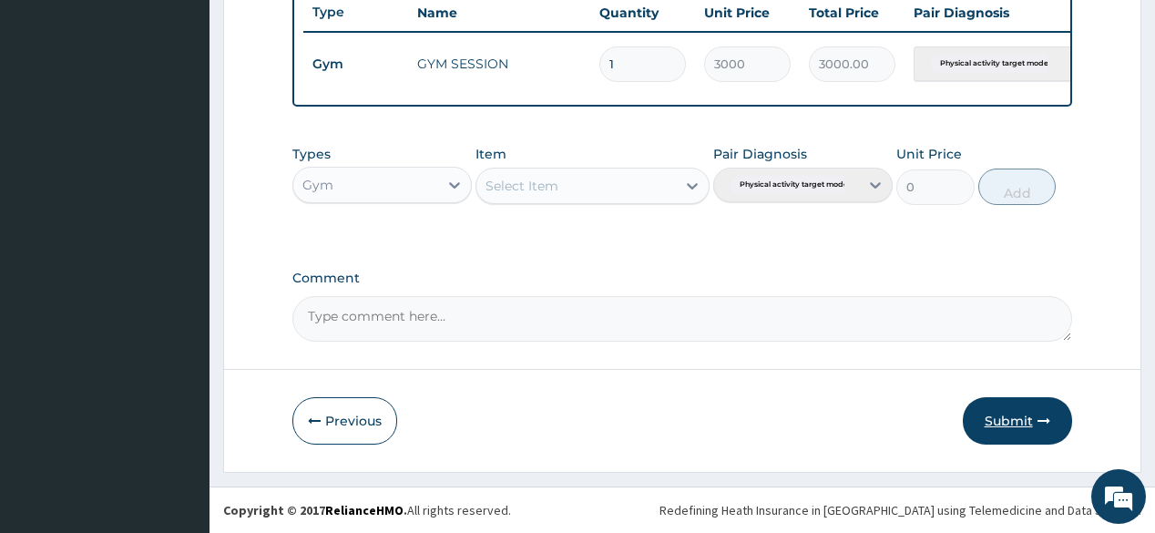
click at [1035, 439] on button "Submit" at bounding box center [1017, 420] width 109 height 47
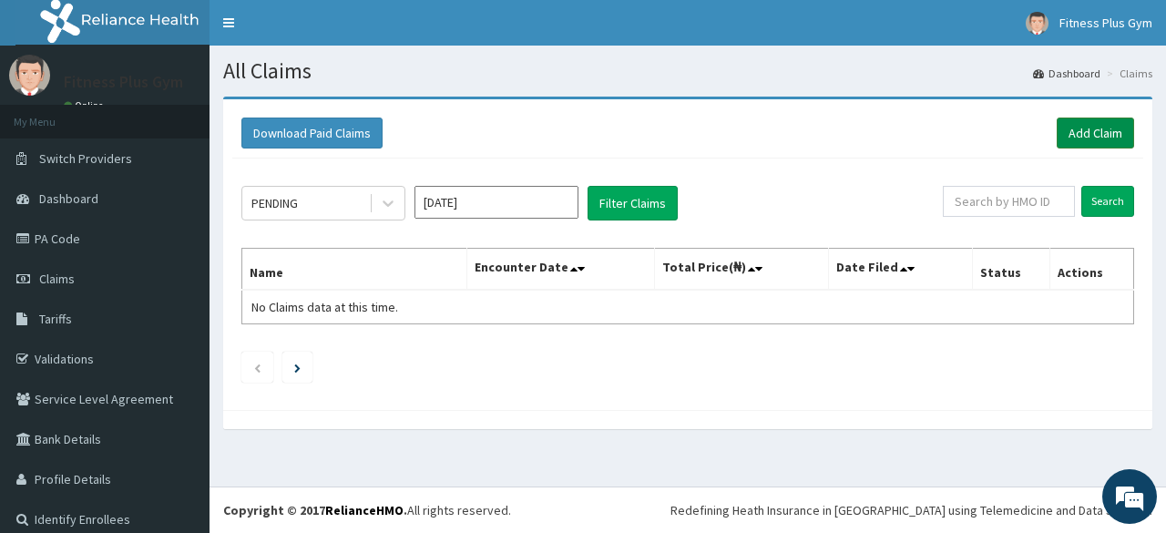
click at [1080, 135] on link "Add Claim" at bounding box center [1094, 132] width 77 height 31
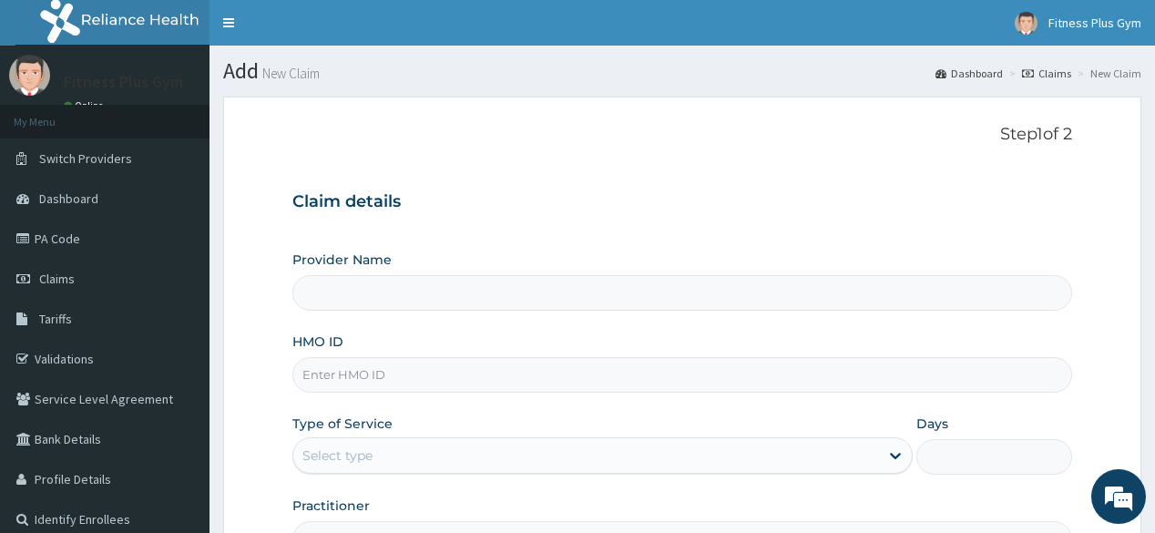
type input "Fitness plus Gym"
type input "1"
click at [401, 372] on input "HMO ID" at bounding box center [681, 375] width 779 height 36
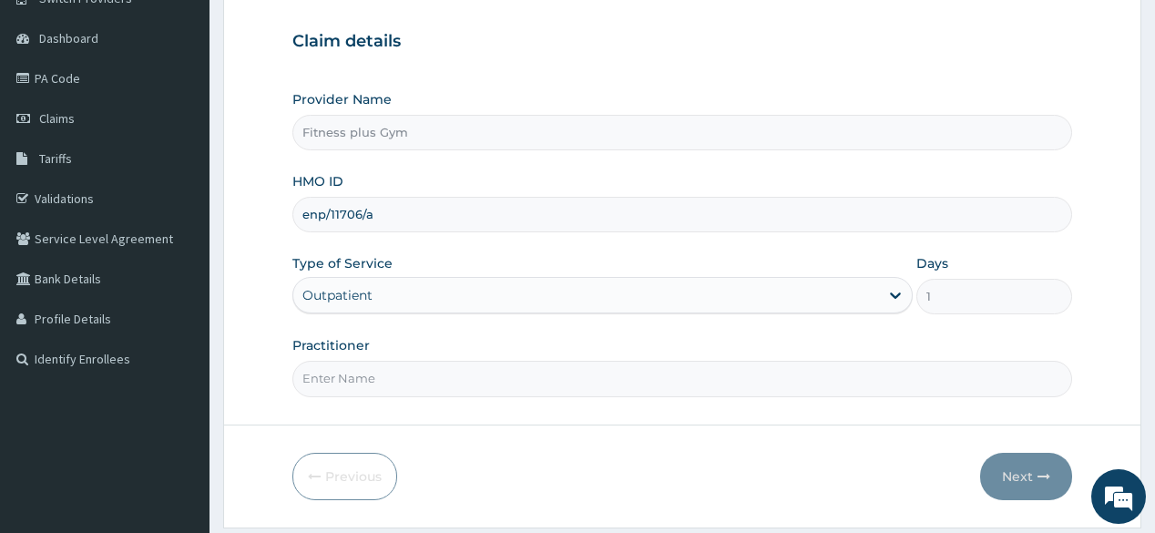
scroll to position [213, 0]
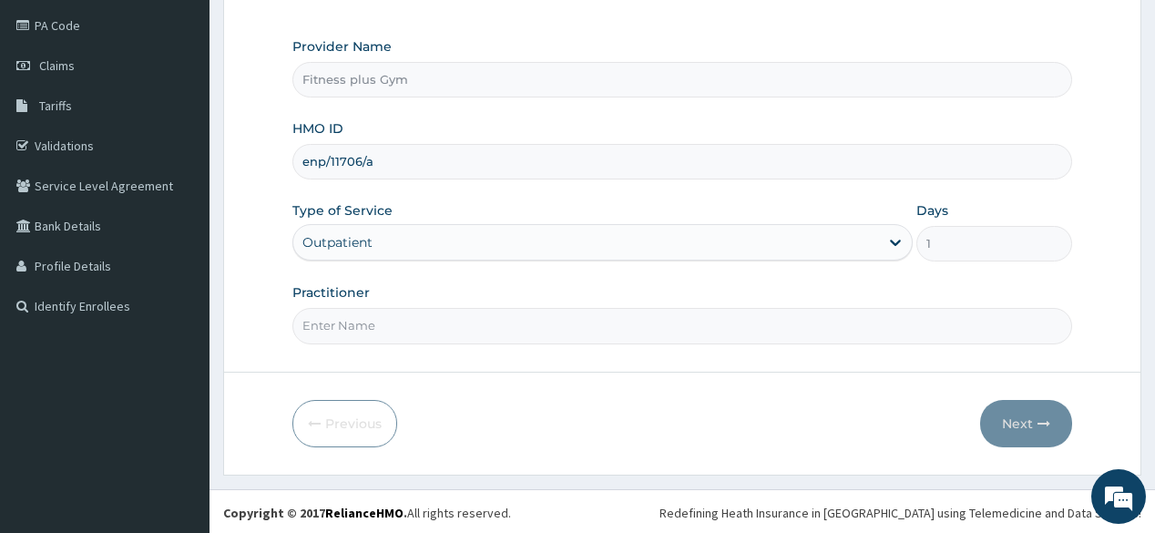
type input "enp/11706/a"
click at [370, 339] on input "Practitioner" at bounding box center [681, 326] width 779 height 36
type input "fitnessplus"
click at [1000, 414] on button "Next" at bounding box center [1026, 423] width 92 height 47
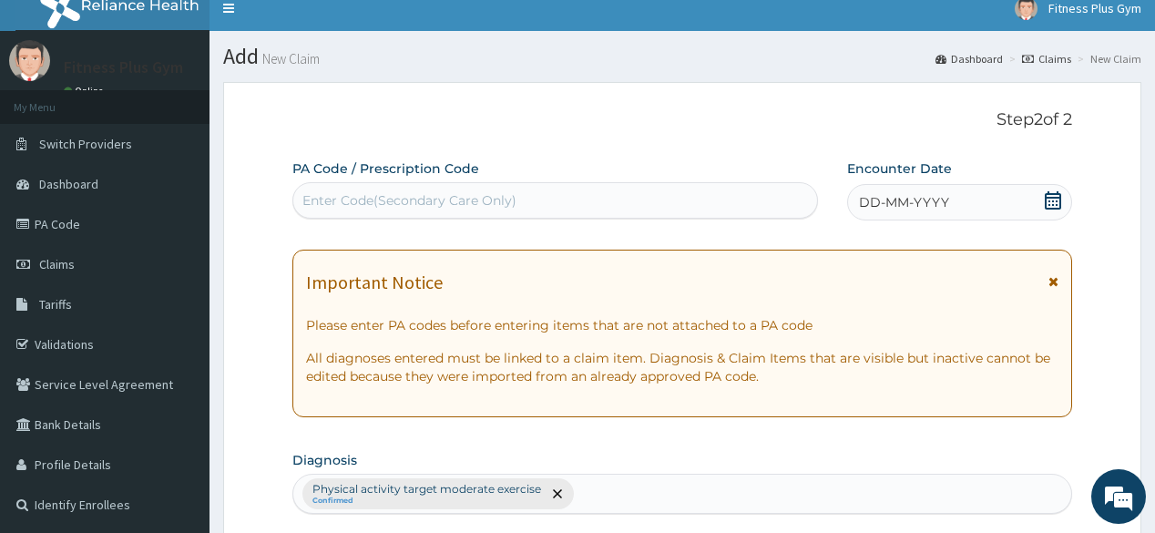
scroll to position [0, 0]
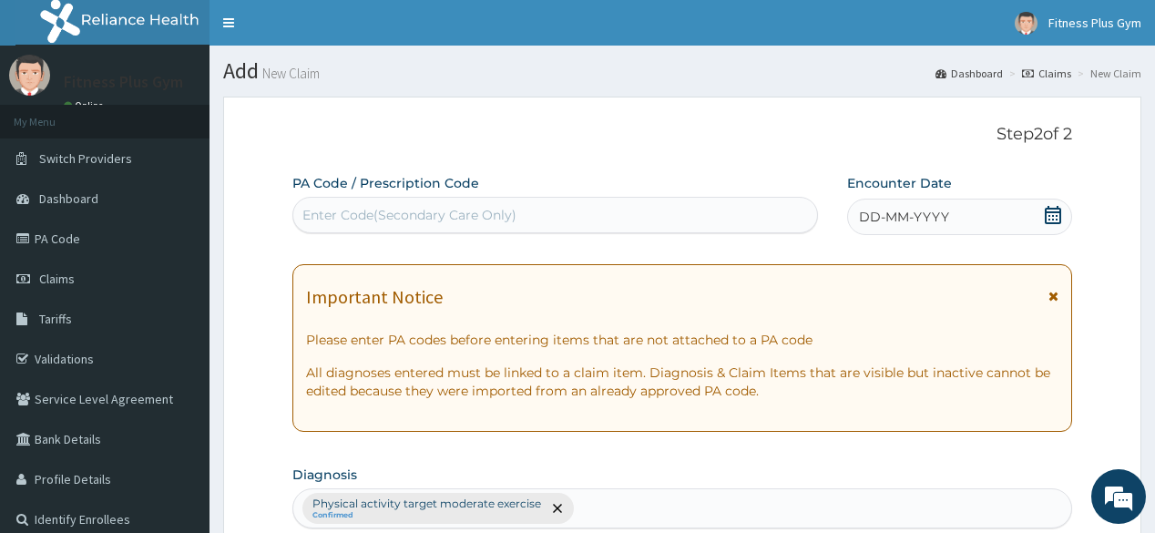
click at [616, 210] on div "Enter Code(Secondary Care Only)" at bounding box center [554, 214] width 523 height 29
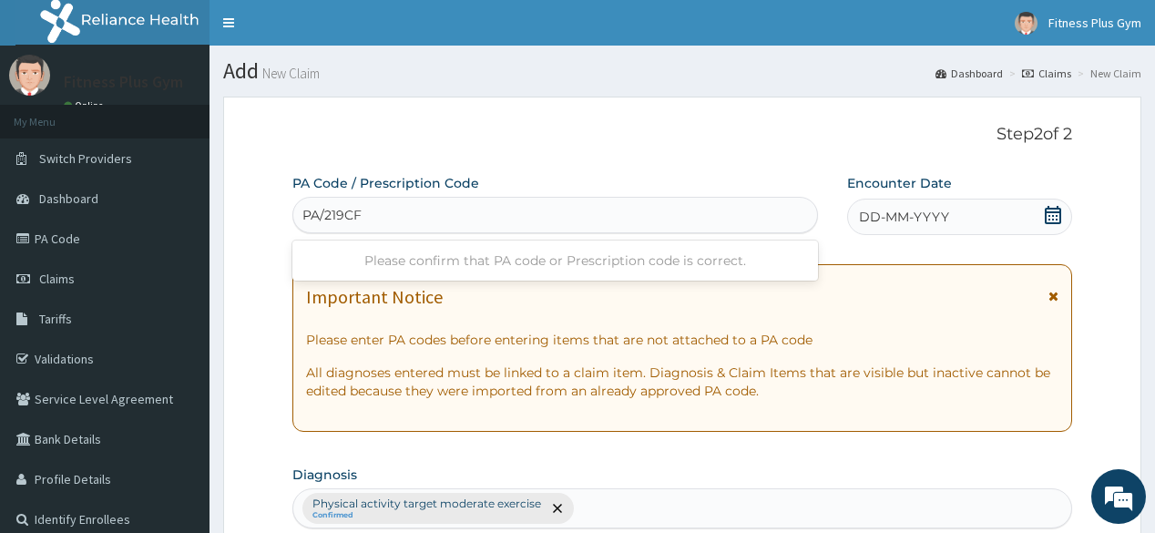
type input "PA/219CF6"
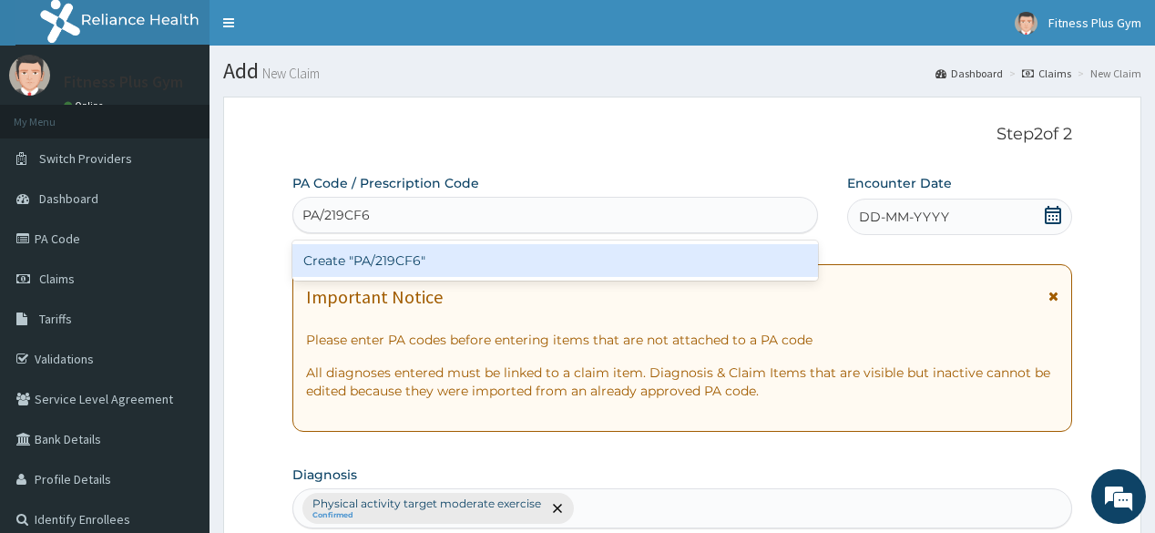
click at [626, 259] on div "Create "PA/219CF6"" at bounding box center [554, 260] width 525 height 33
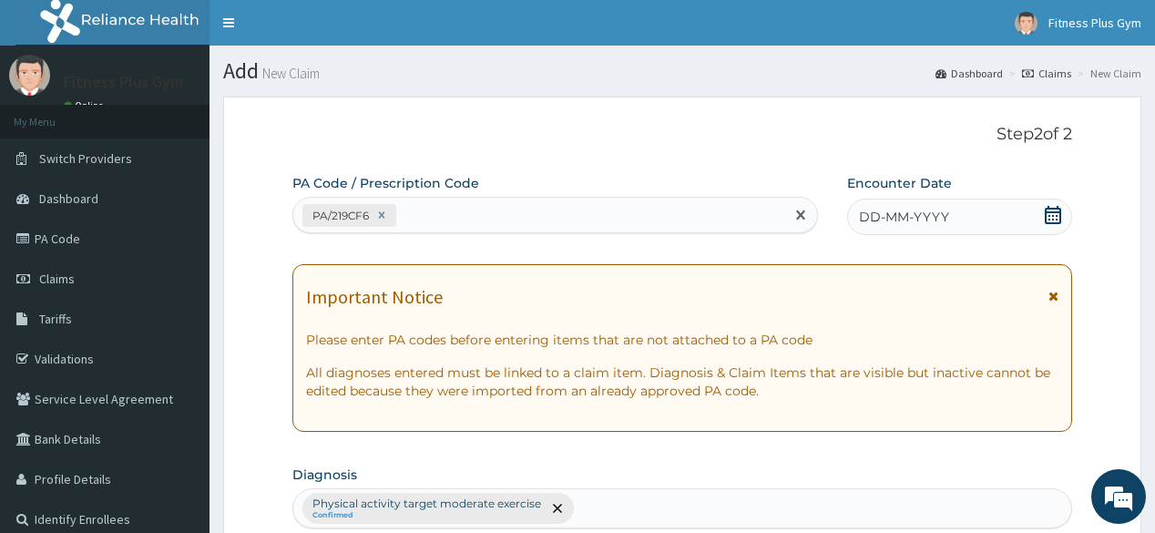
click at [1054, 212] on icon at bounding box center [1052, 215] width 16 height 18
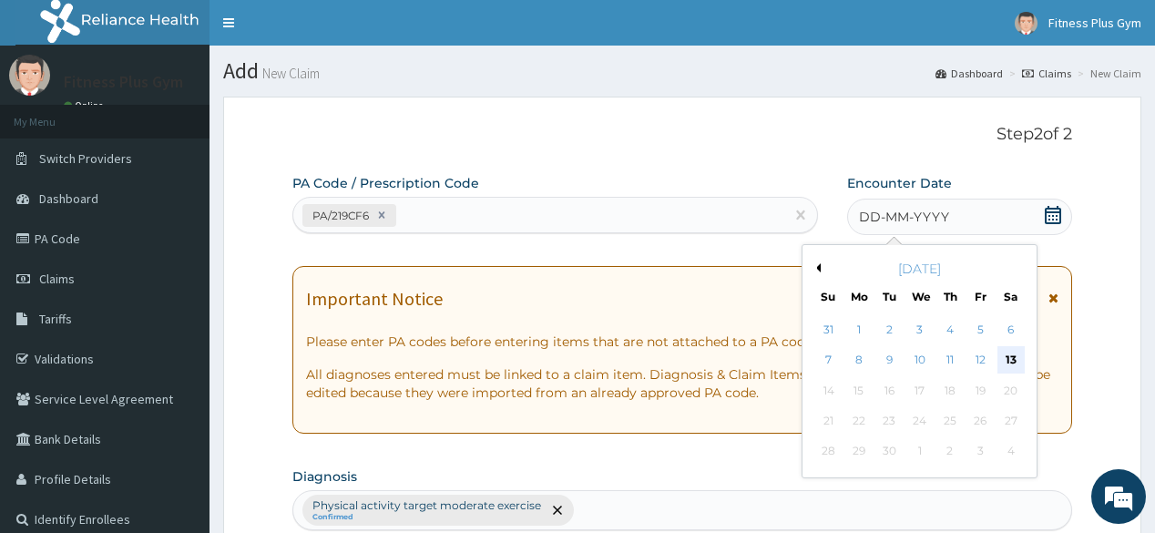
click at [1002, 353] on div "13" at bounding box center [1009, 360] width 27 height 27
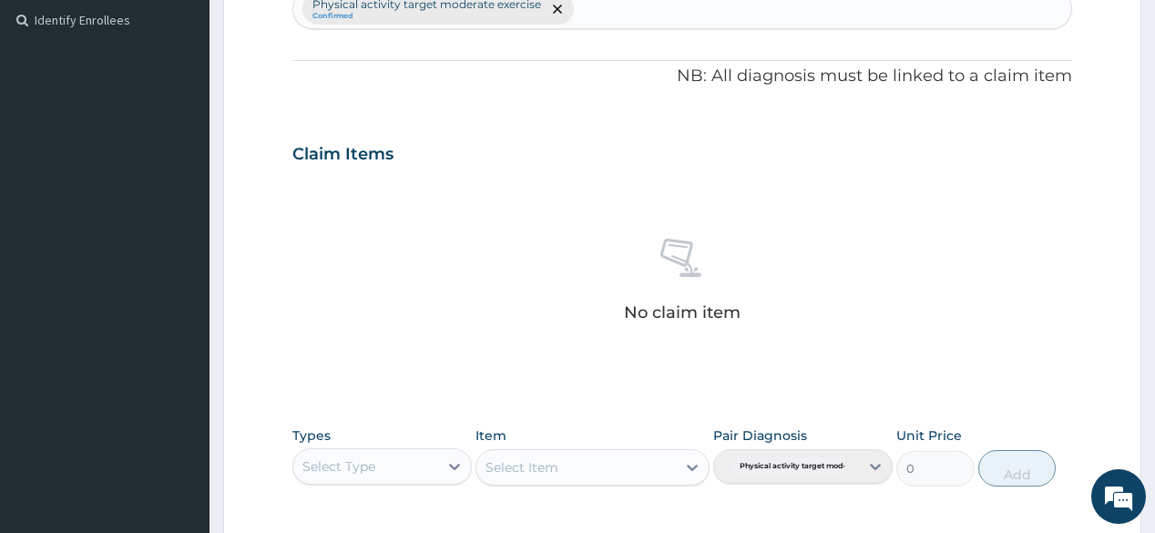
scroll to position [510, 0]
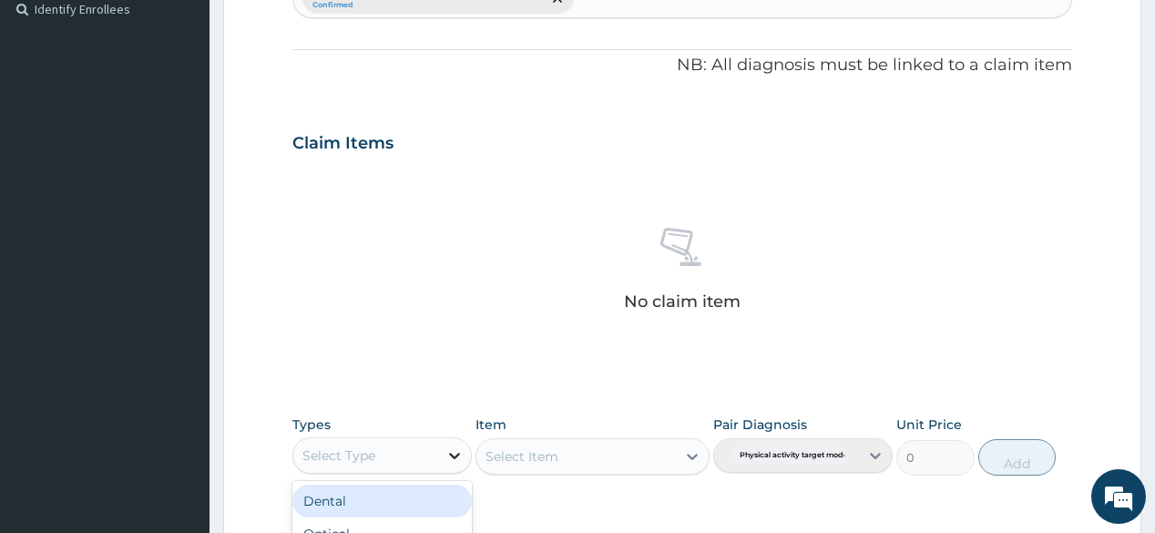
click at [452, 457] on icon at bounding box center [454, 455] width 18 height 18
type input "gym"
click at [424, 493] on div "Gym" at bounding box center [381, 500] width 179 height 33
click at [678, 458] on div "Select Item" at bounding box center [592, 456] width 234 height 36
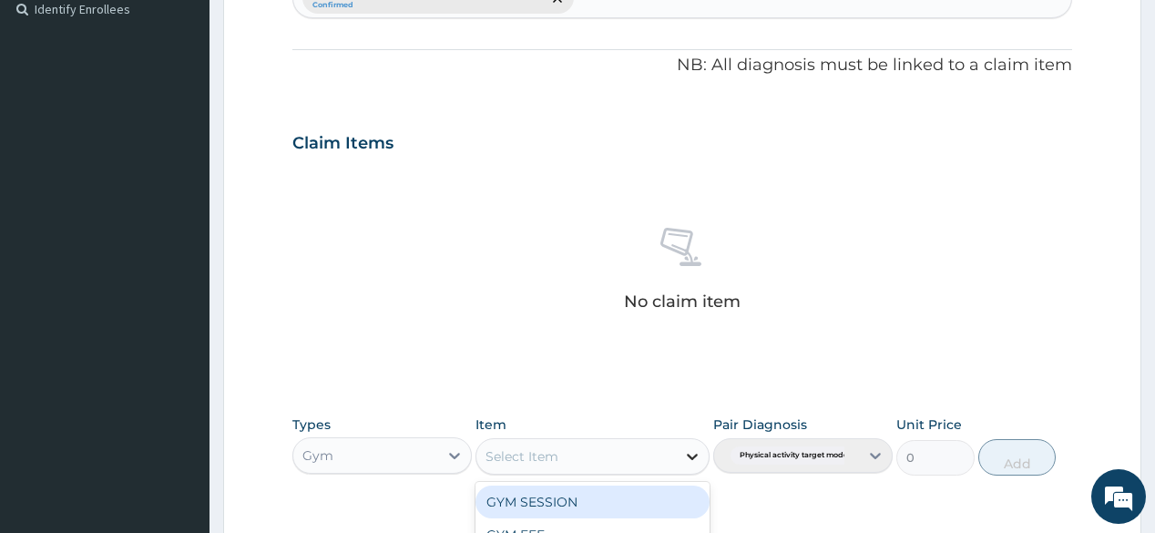
click at [696, 448] on icon at bounding box center [692, 456] width 18 height 18
click at [634, 491] on div "GYM SESSION" at bounding box center [592, 501] width 234 height 33
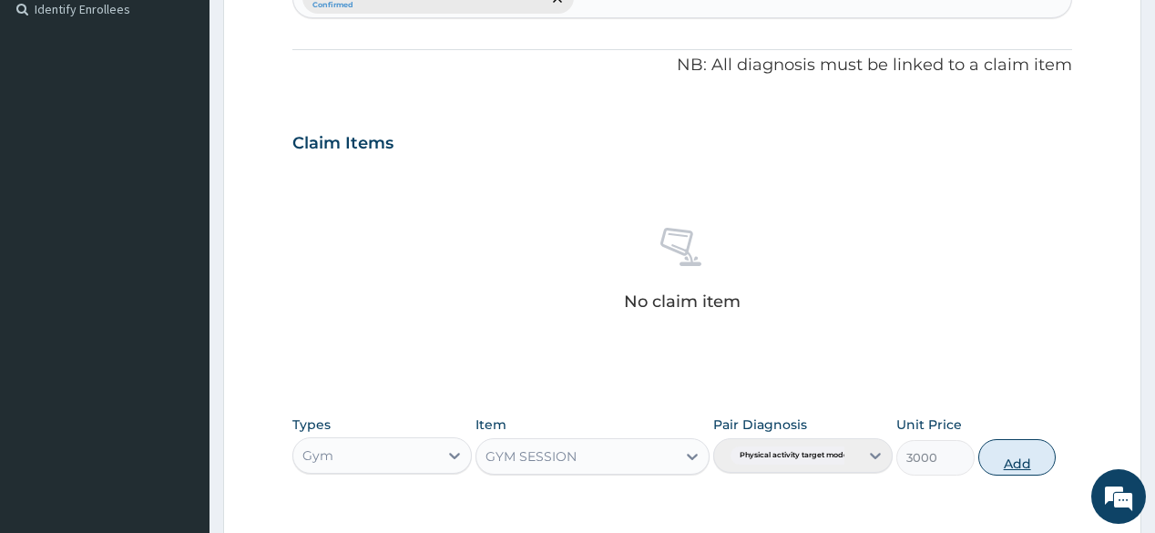
click at [1000, 464] on button "Add" at bounding box center [1017, 457] width 78 height 36
type input "0"
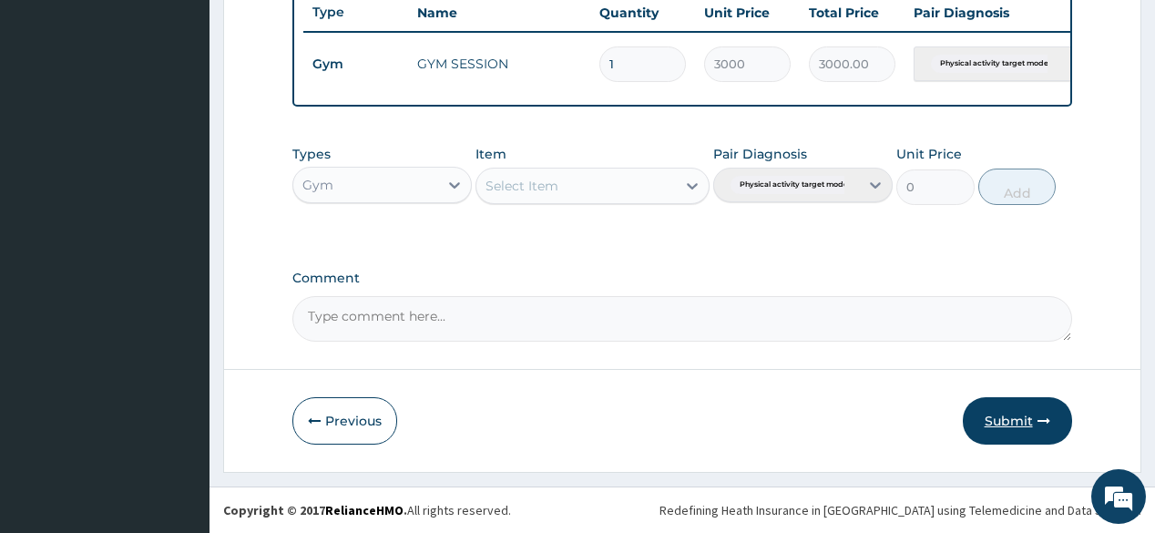
click at [1032, 425] on button "Submit" at bounding box center [1017, 420] width 109 height 47
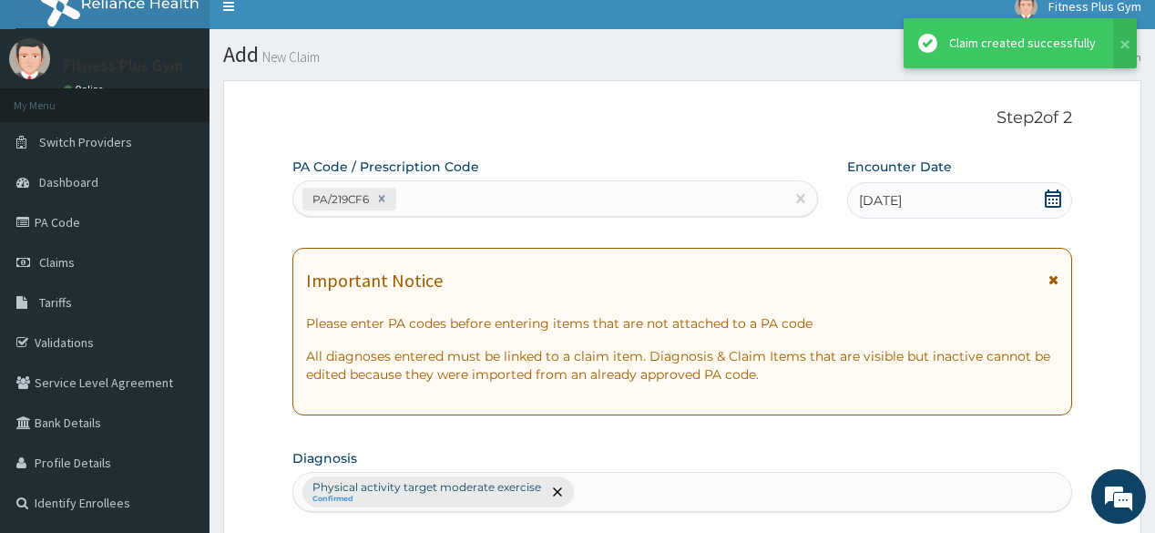
scroll to position [0, 0]
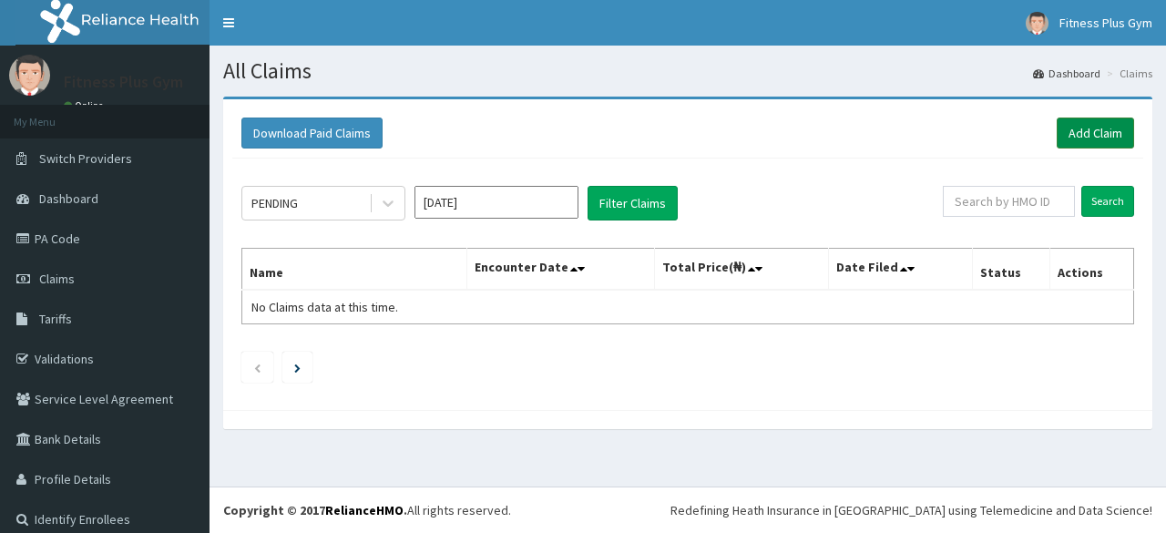
click at [1061, 127] on link "Add Claim" at bounding box center [1094, 132] width 77 height 31
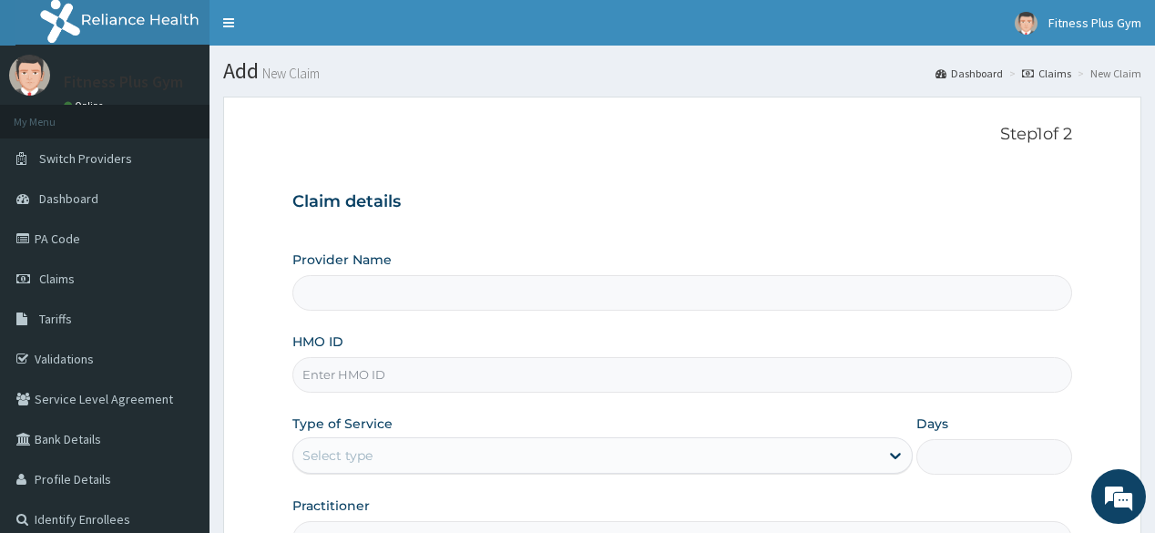
scroll to position [73, 0]
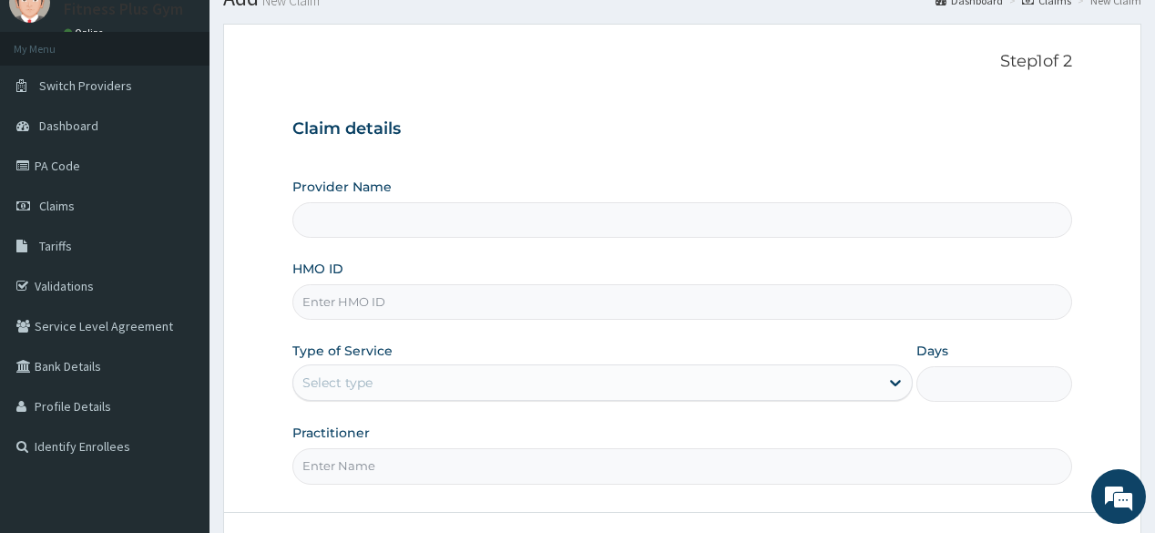
click at [488, 304] on input "HMO ID" at bounding box center [681, 302] width 779 height 36
type input "Fitness plus Gym"
type input "1"
type input "e"
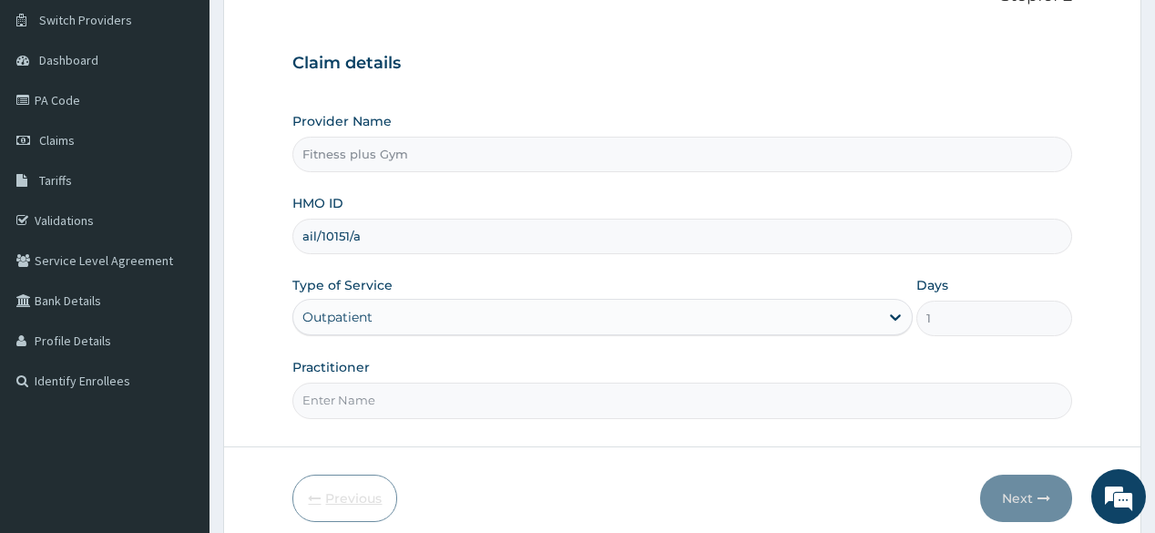
scroll to position [213, 0]
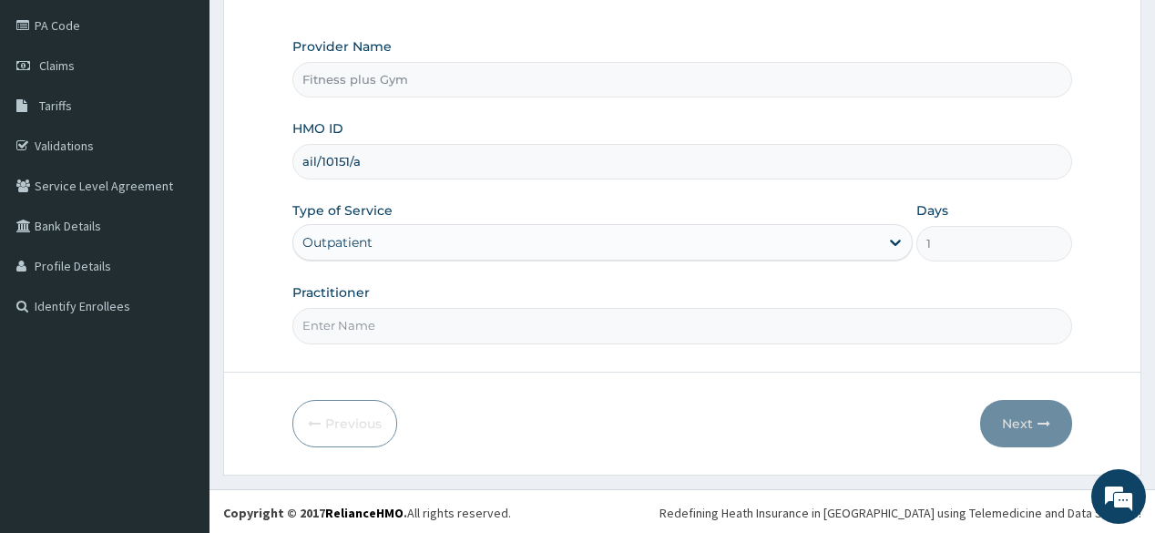
type input "ail/10151/a"
click at [513, 321] on input "Practitioner" at bounding box center [681, 326] width 779 height 36
type input "fitnessplus"
click at [1072, 416] on form "Step 1 of 2 Claim details Provider Name Fitness plus Gym HMO ID ail/10151/a Typ…" at bounding box center [682, 178] width 918 height 591
click at [1050, 419] on button "Next" at bounding box center [1026, 423] width 92 height 47
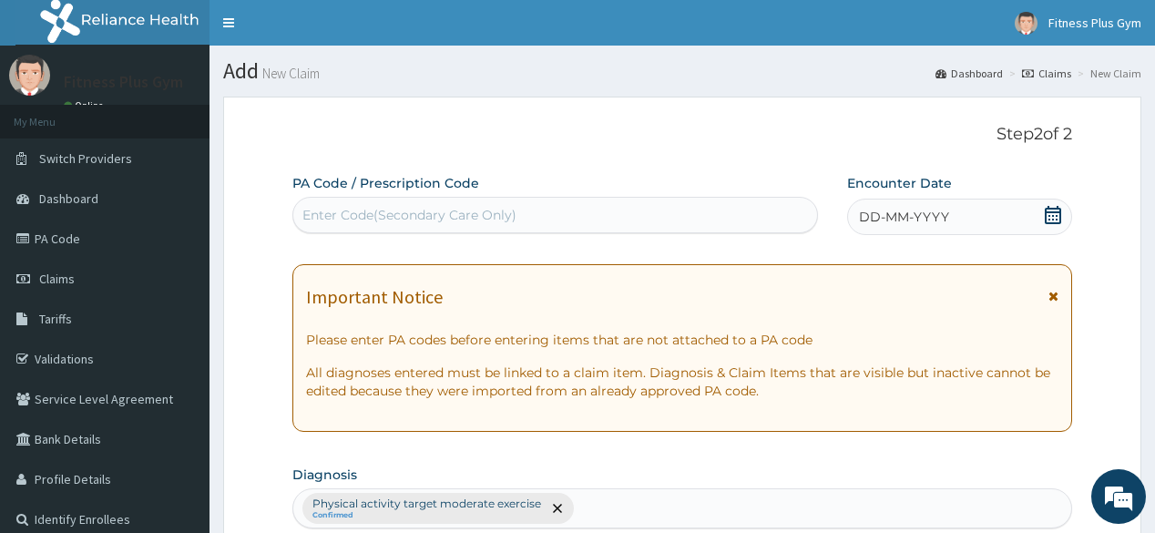
scroll to position [0, 0]
drag, startPoint x: 617, startPoint y: 219, endPoint x: 627, endPoint y: 219, distance: 10.0
click at [619, 219] on div "Enter Code(Secondary Care Only)" at bounding box center [554, 214] width 523 height 29
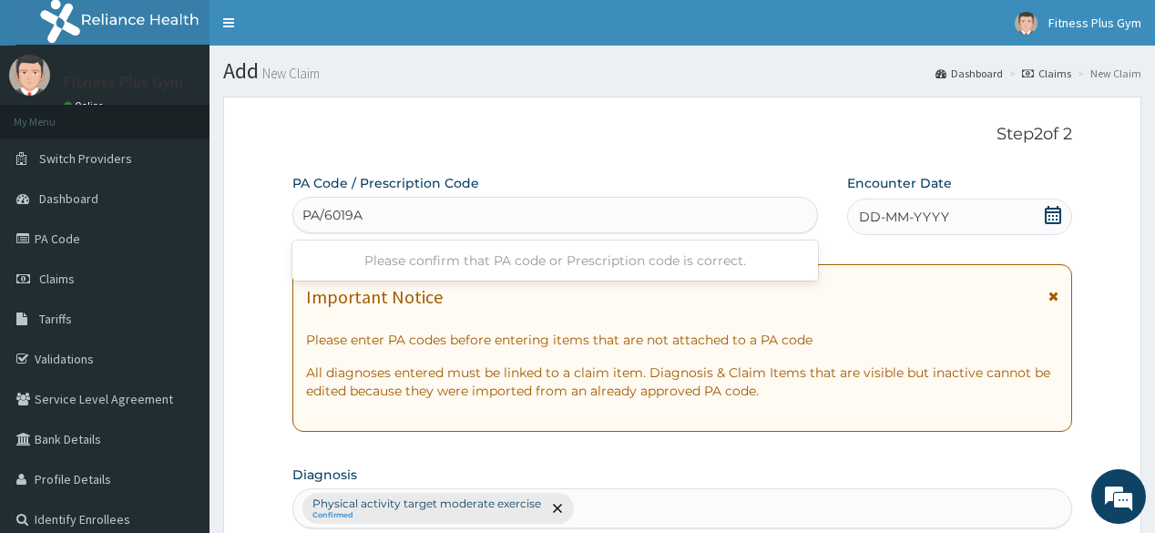
type input "PA/6019A8"
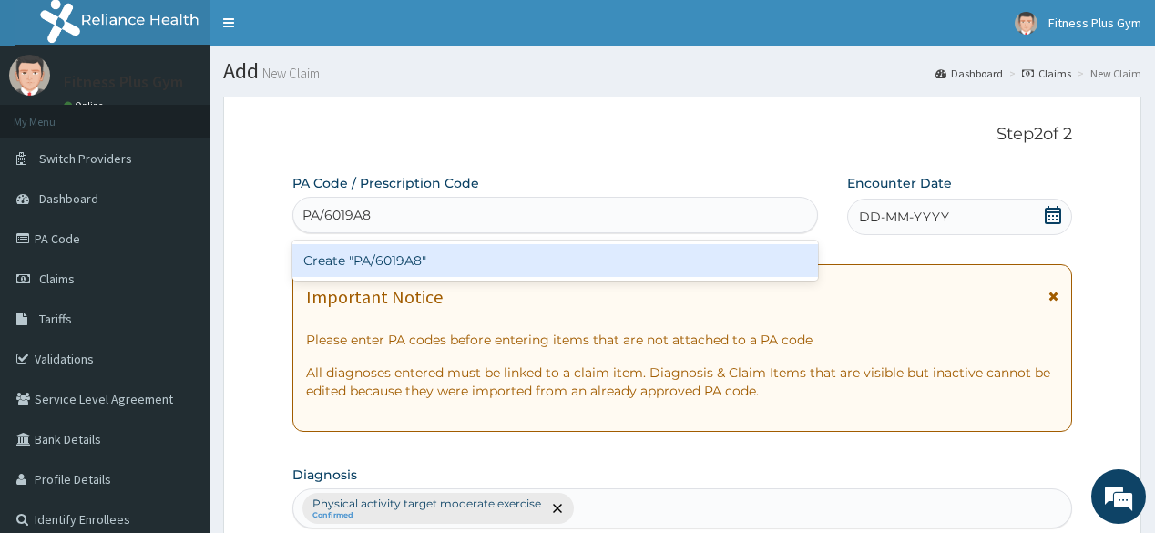
click at [657, 259] on div "Create "PA/6019A8"" at bounding box center [554, 260] width 525 height 33
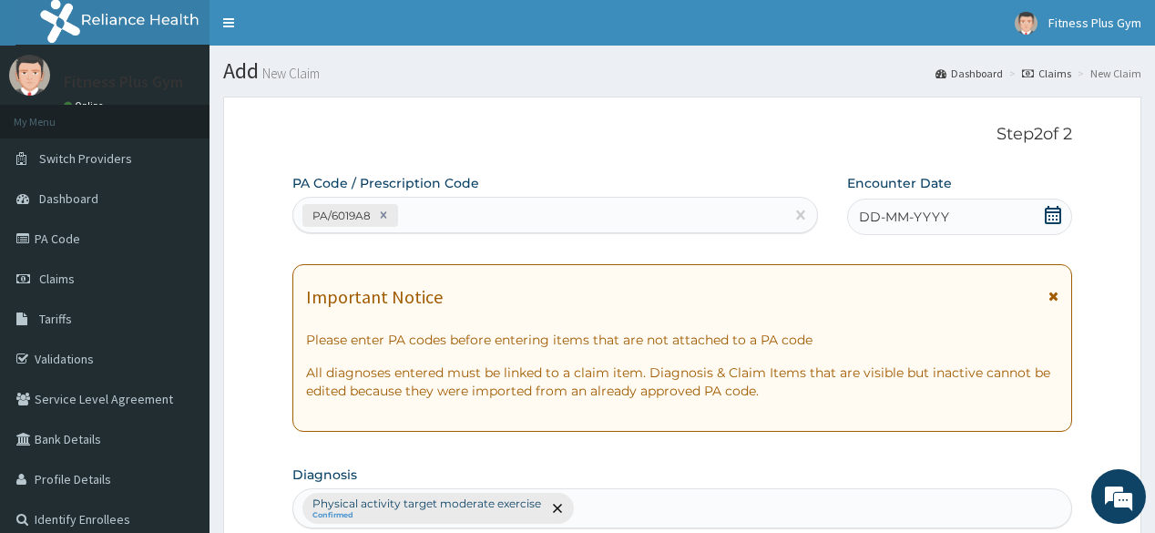
click at [1049, 209] on icon at bounding box center [1052, 215] width 16 height 18
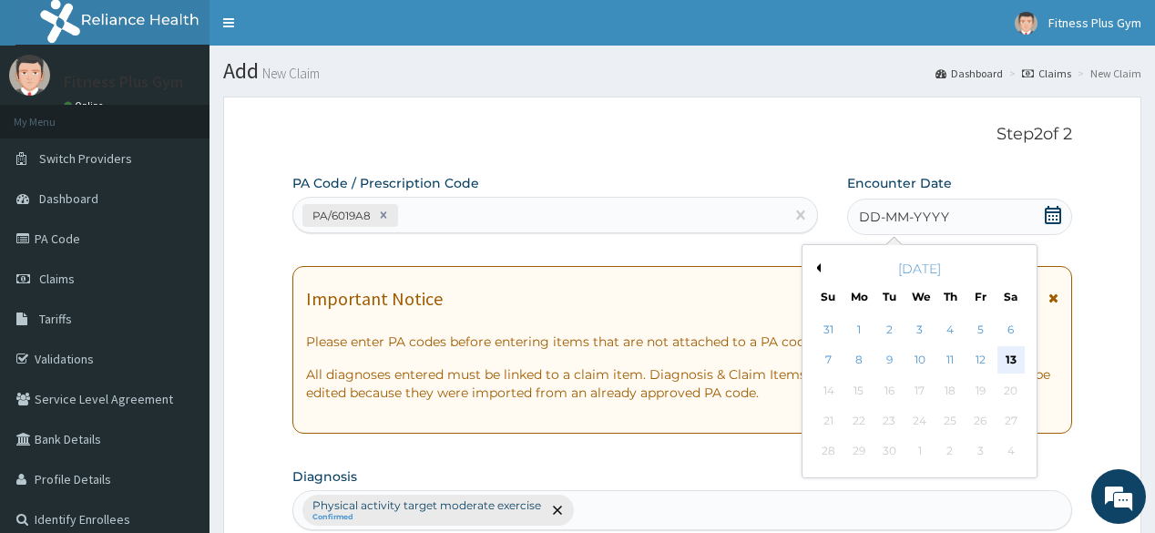
click at [1004, 354] on div "13" at bounding box center [1009, 360] width 27 height 27
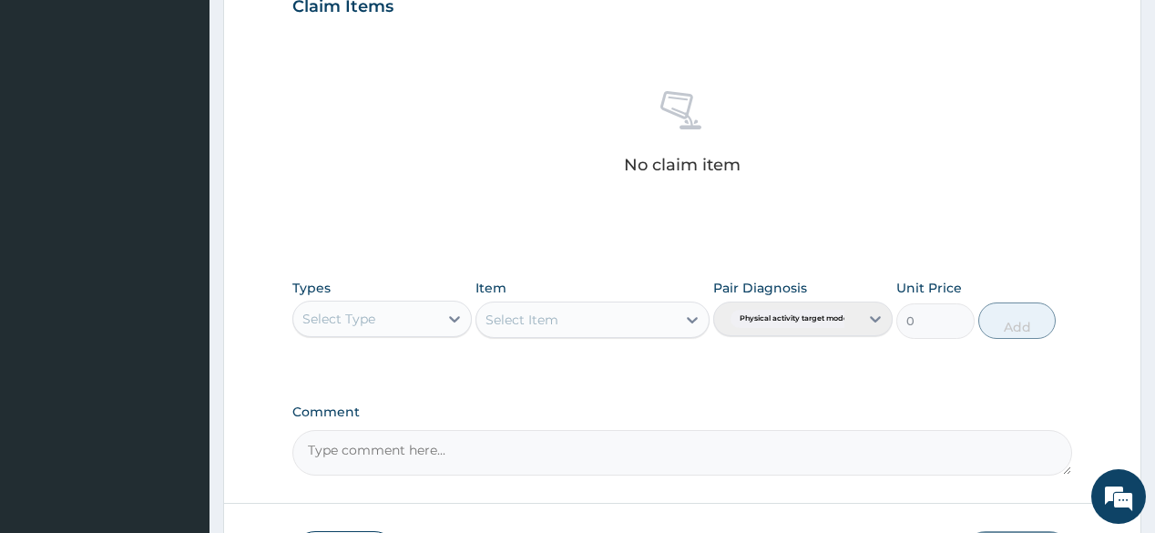
scroll to position [656, 0]
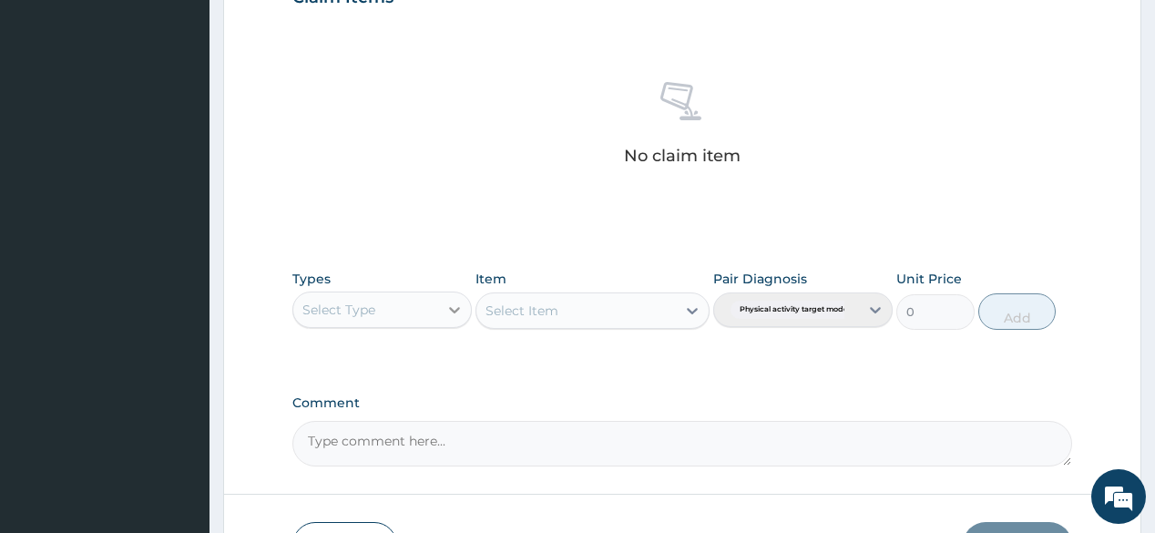
click at [452, 301] on icon at bounding box center [454, 310] width 18 height 18
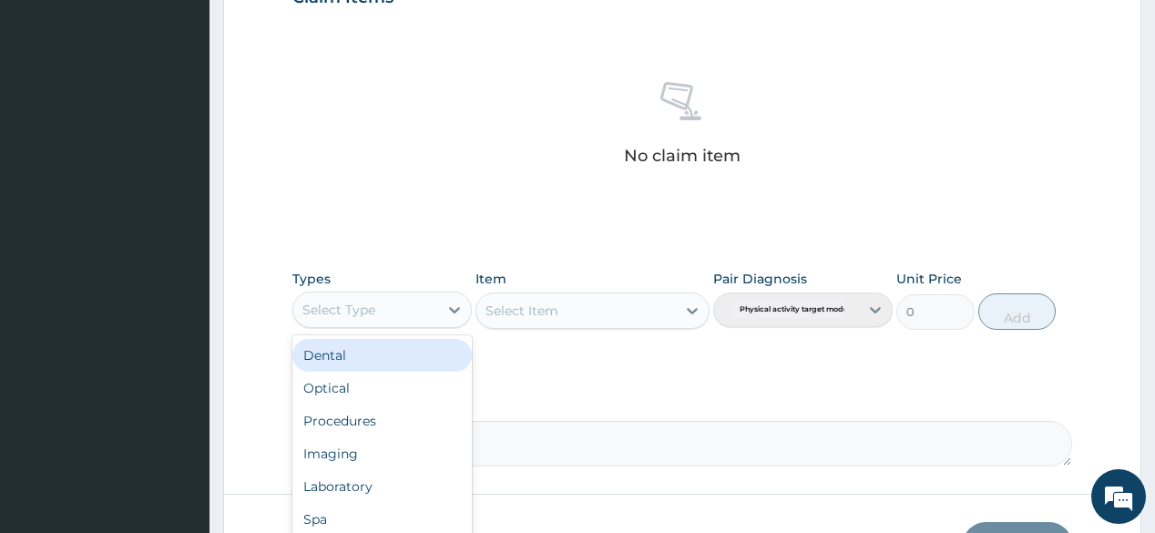
type input "t"
type input "gy"
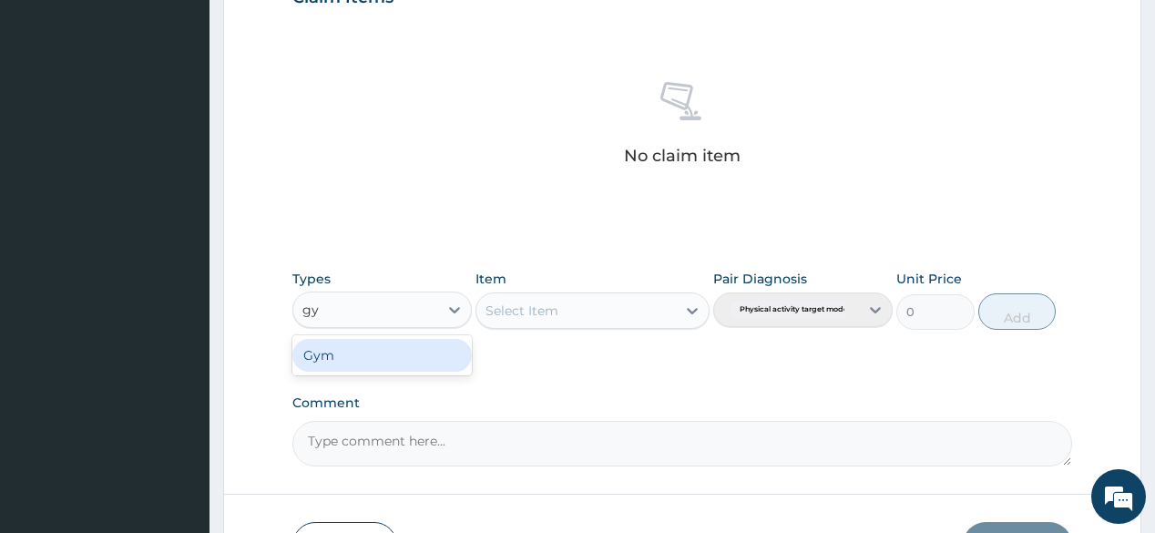
click at [432, 351] on div "Gym" at bounding box center [381, 355] width 179 height 33
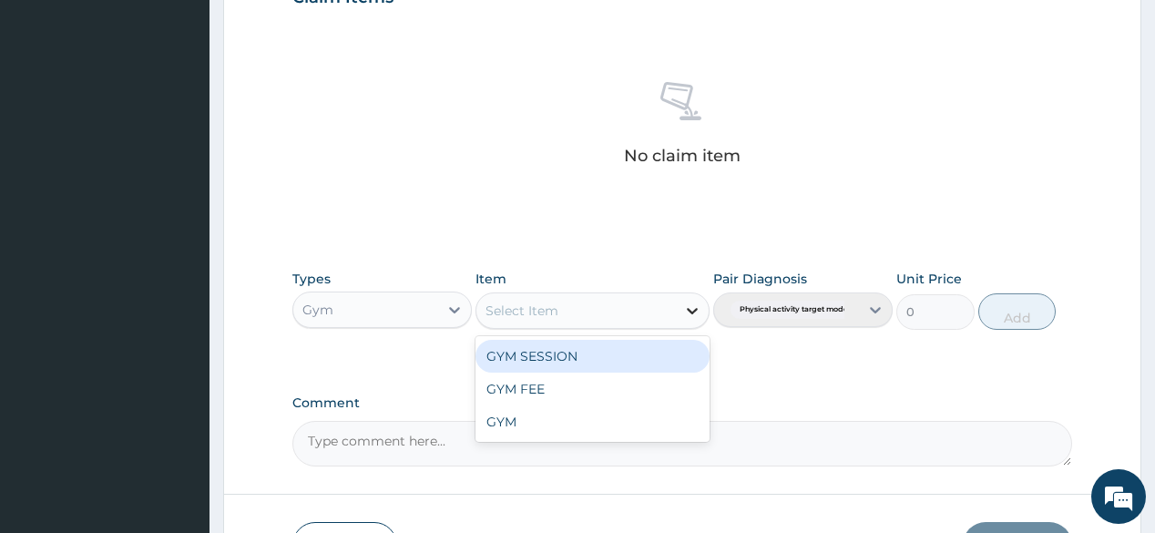
click at [698, 317] on icon at bounding box center [692, 310] width 18 height 18
click at [644, 350] on div "GYM SESSION" at bounding box center [592, 356] width 234 height 33
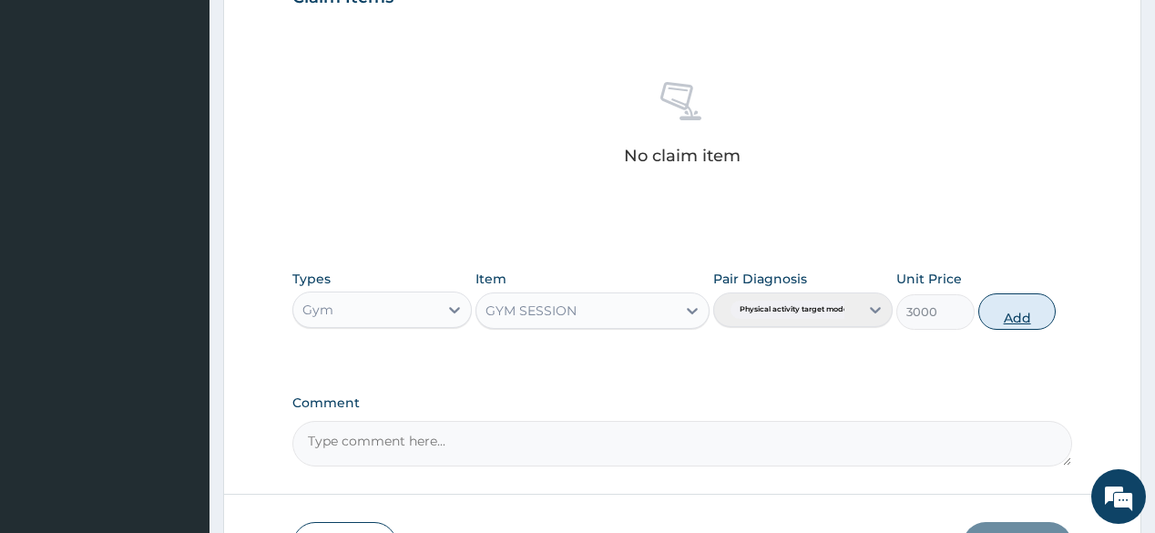
click at [993, 305] on button "Add" at bounding box center [1017, 311] width 78 height 36
type input "0"
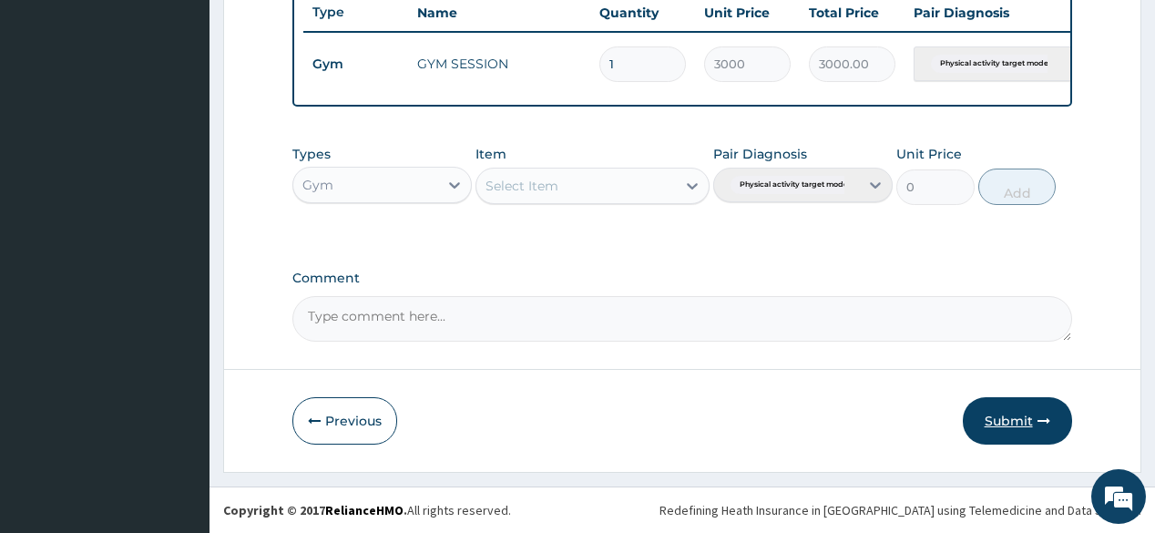
click at [1025, 426] on button "Submit" at bounding box center [1017, 420] width 109 height 47
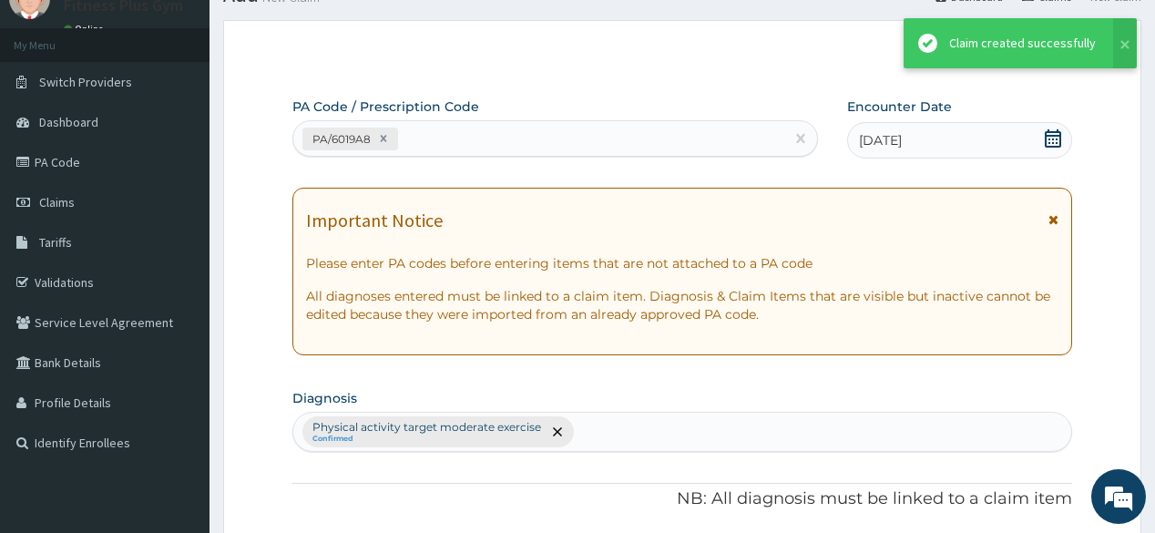
scroll to position [702, 0]
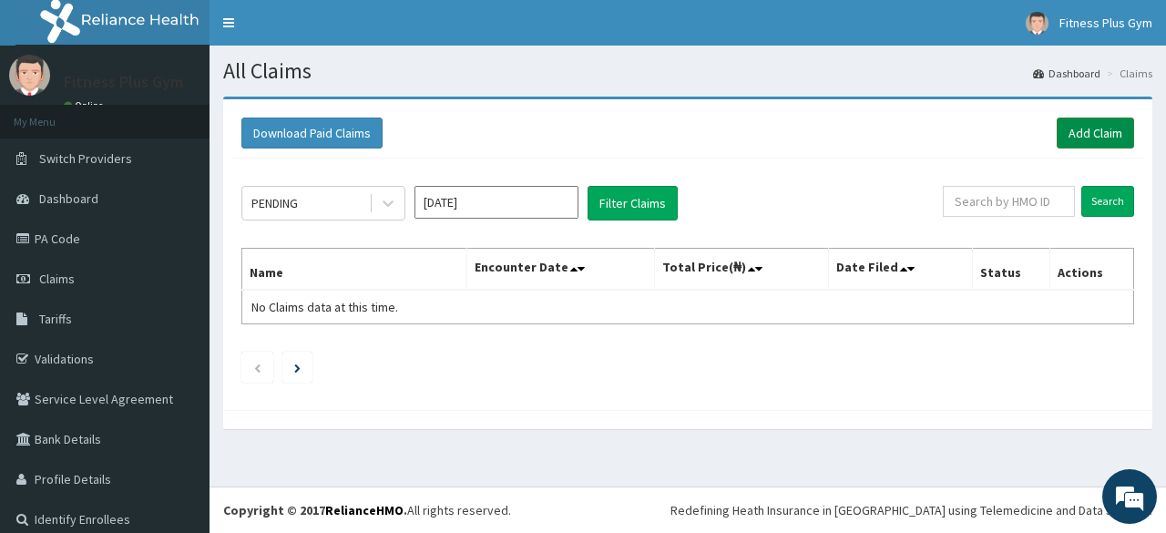
click at [1065, 126] on link "Add Claim" at bounding box center [1094, 132] width 77 height 31
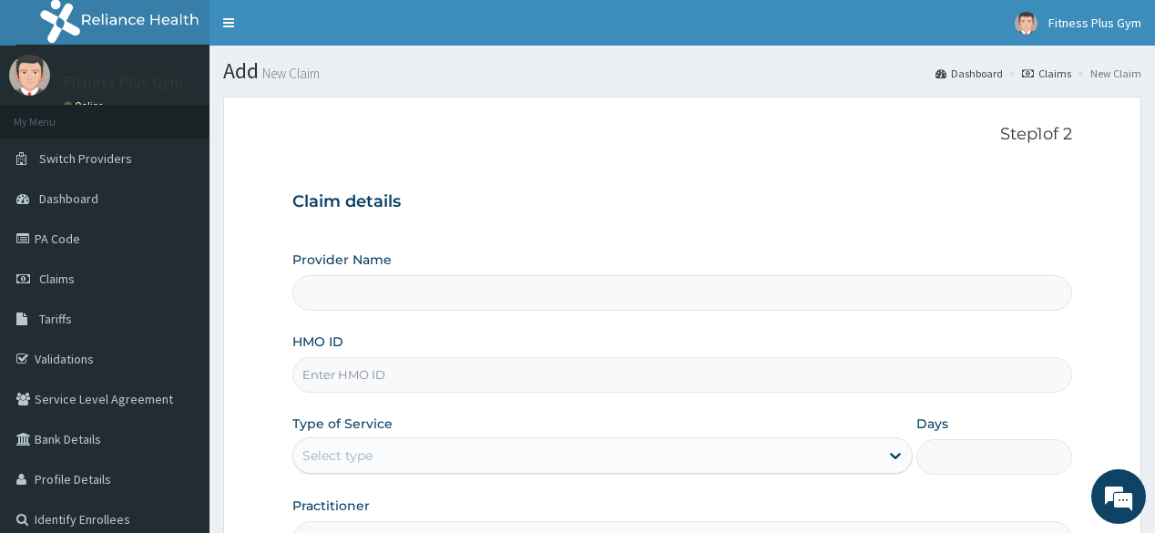
type input "Fitness plus Gym"
type input "1"
click at [419, 376] on input "HMO ID" at bounding box center [681, 375] width 779 height 36
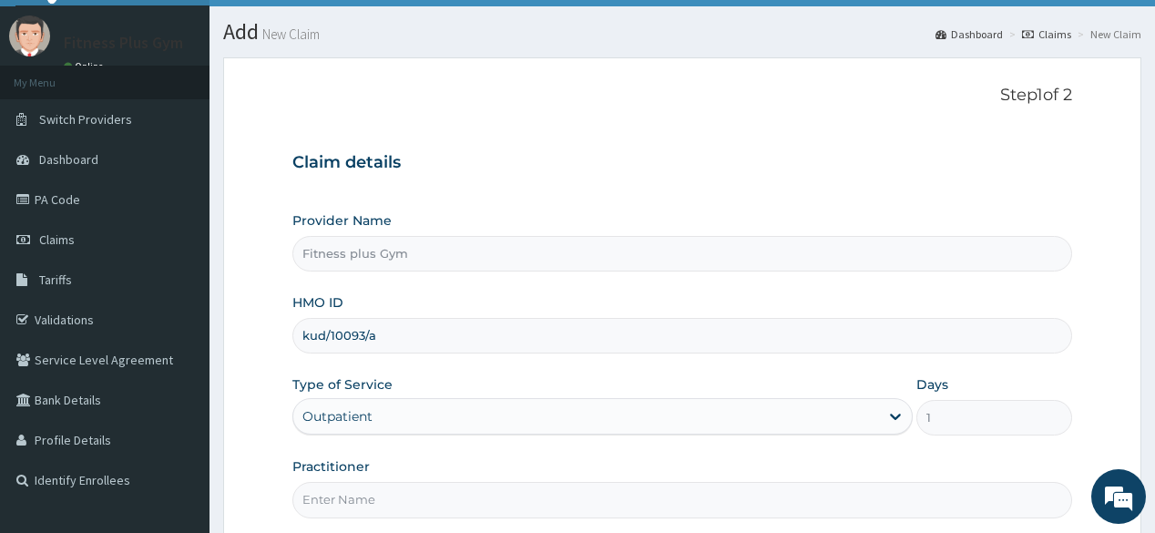
scroll to position [213, 0]
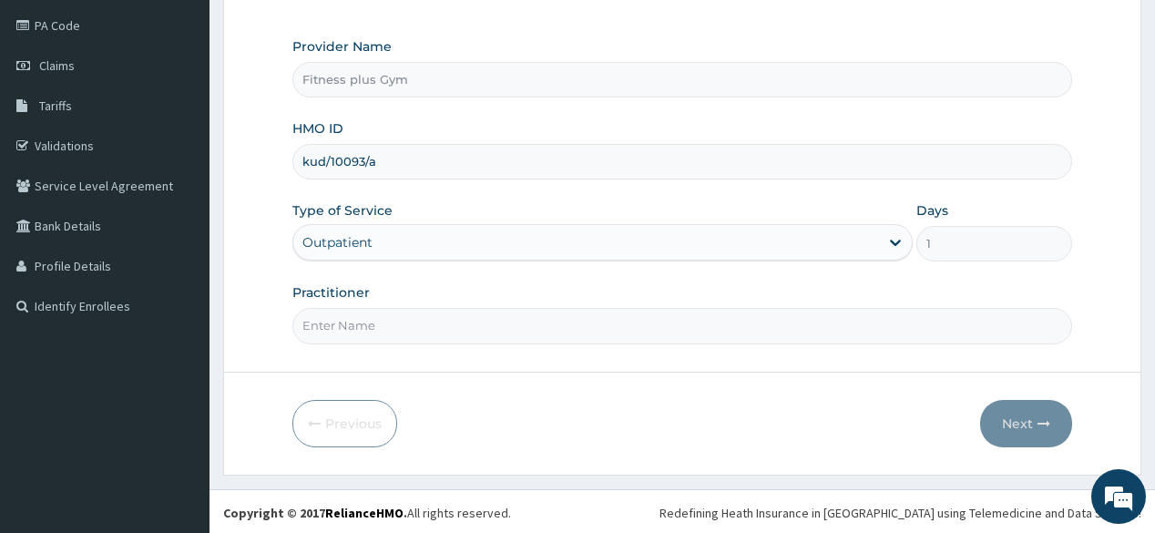
type input "kud/10093/a"
click at [503, 324] on input "Practitioner" at bounding box center [681, 326] width 779 height 36
type input "fitnessplus"
click at [1050, 424] on button "Next" at bounding box center [1026, 423] width 92 height 47
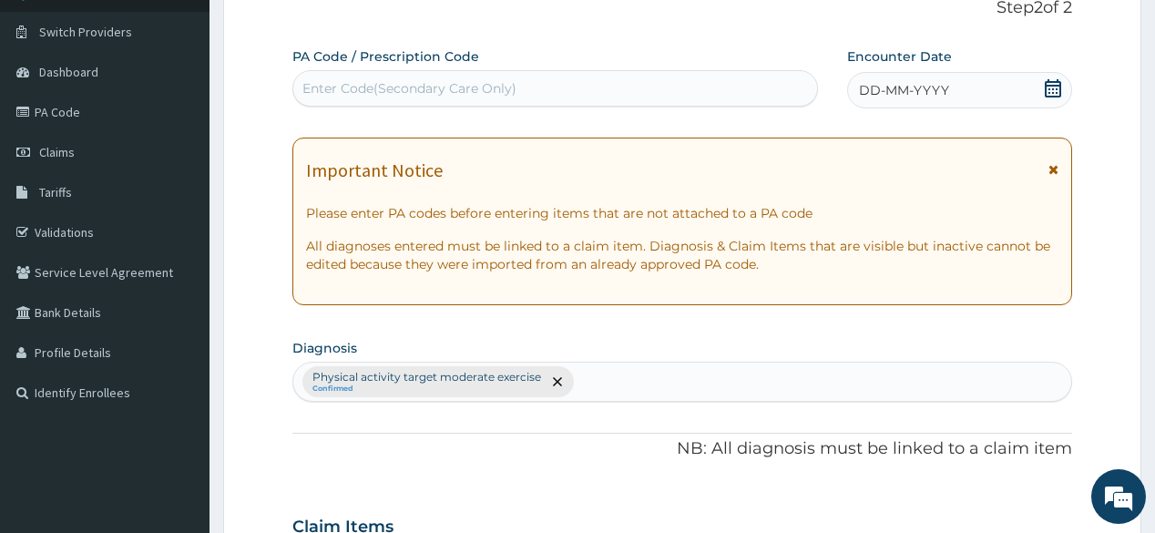
scroll to position [0, 0]
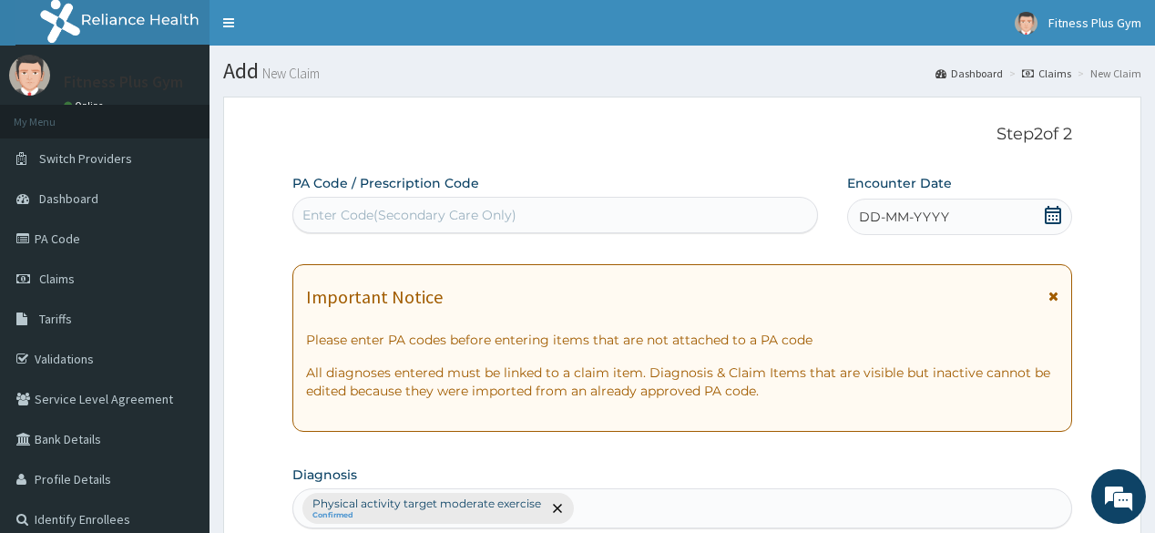
click at [484, 211] on div "Enter Code(Secondary Care Only)" at bounding box center [409, 215] width 214 height 18
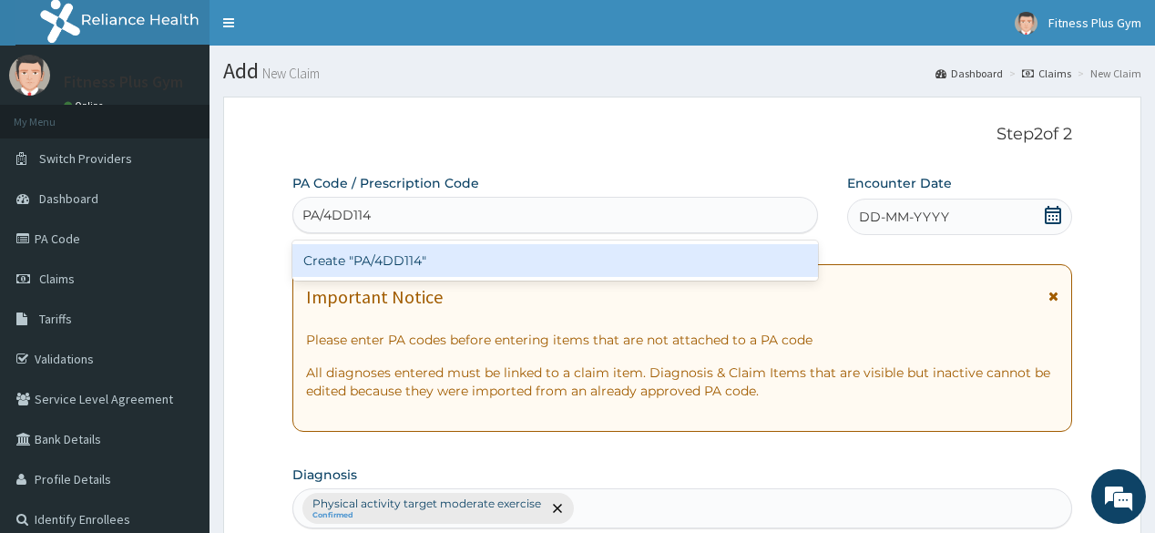
type input "PA/4DD114"
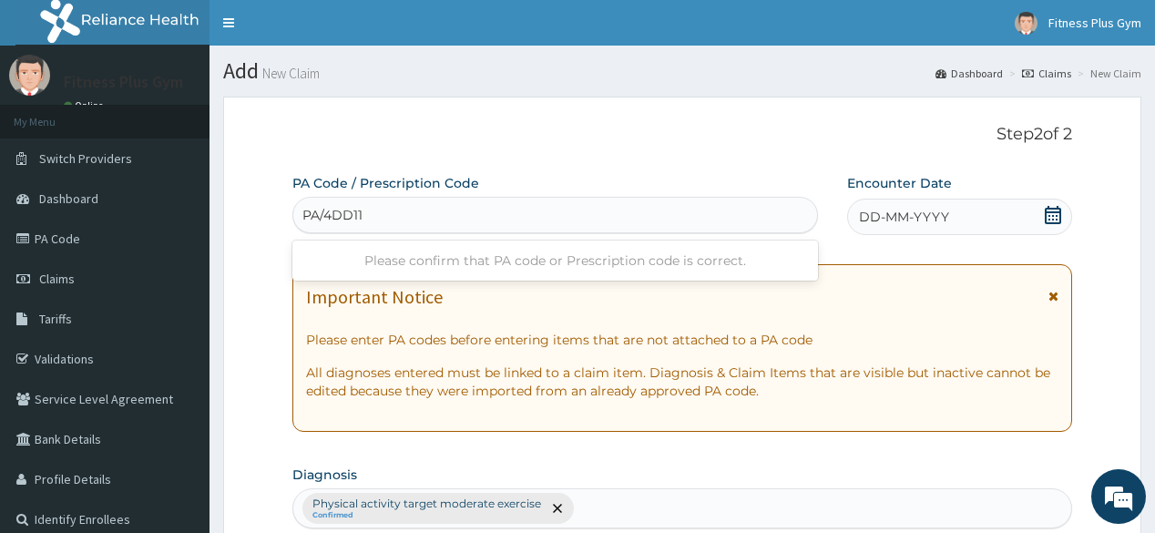
type input "PA/4DD114"
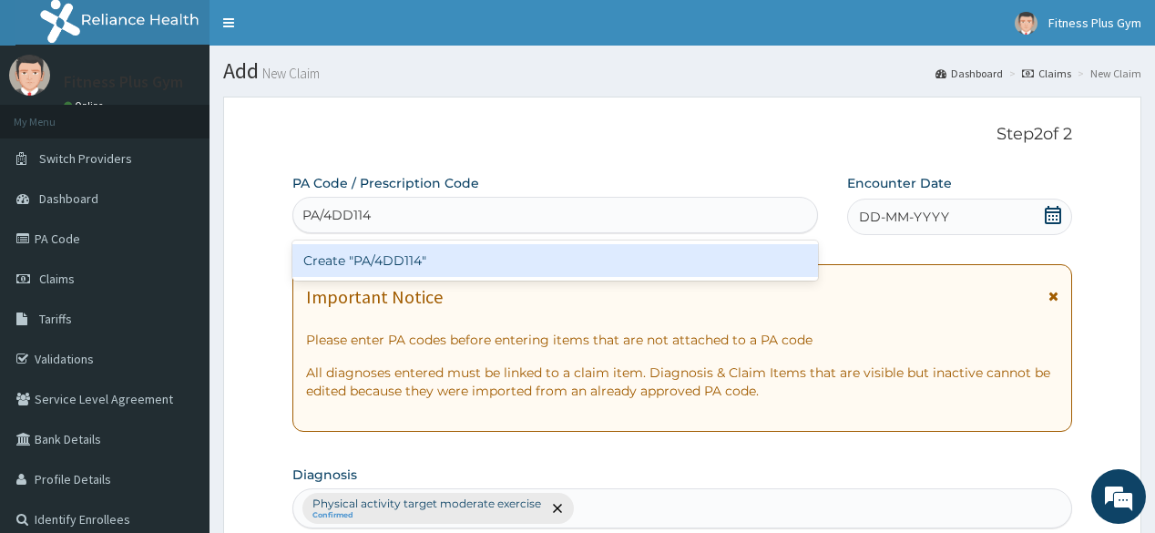
click at [404, 260] on div "Create "PA/4DD114"" at bounding box center [554, 260] width 525 height 33
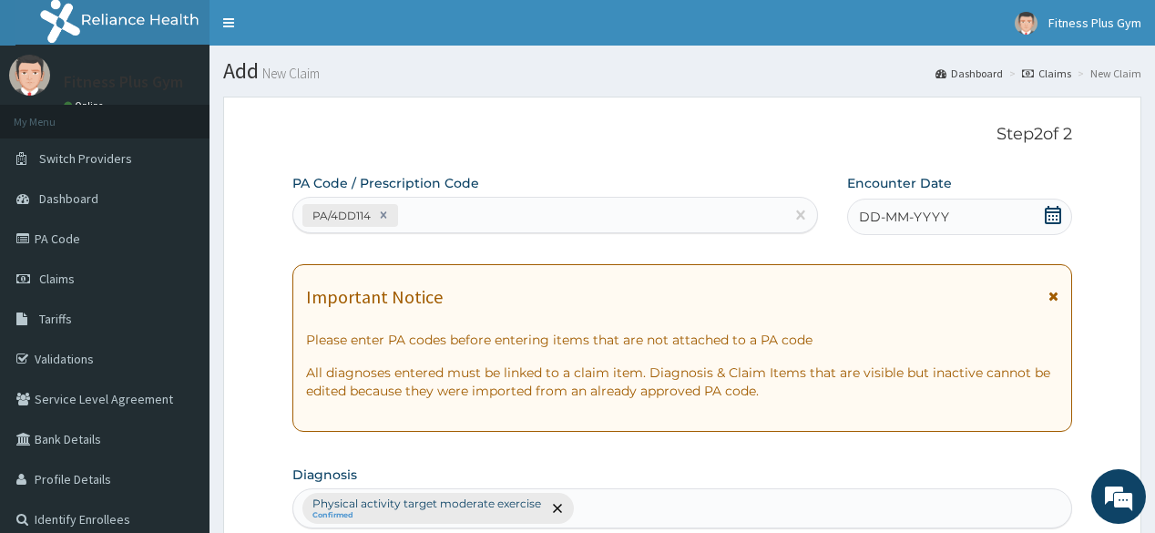
click at [1054, 214] on icon at bounding box center [1053, 215] width 18 height 18
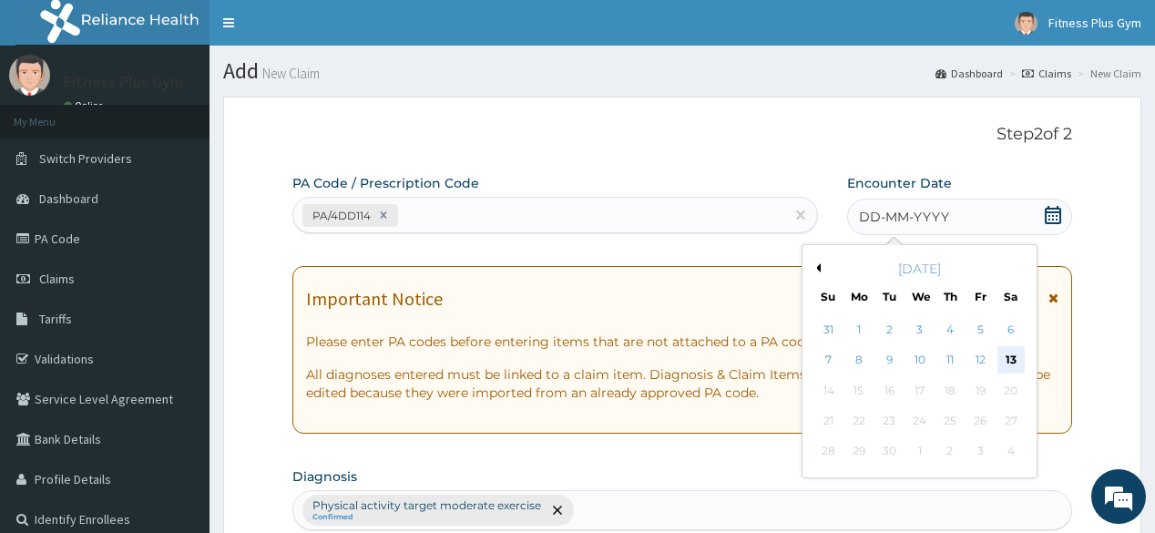
click at [1012, 360] on div "13" at bounding box center [1009, 360] width 27 height 27
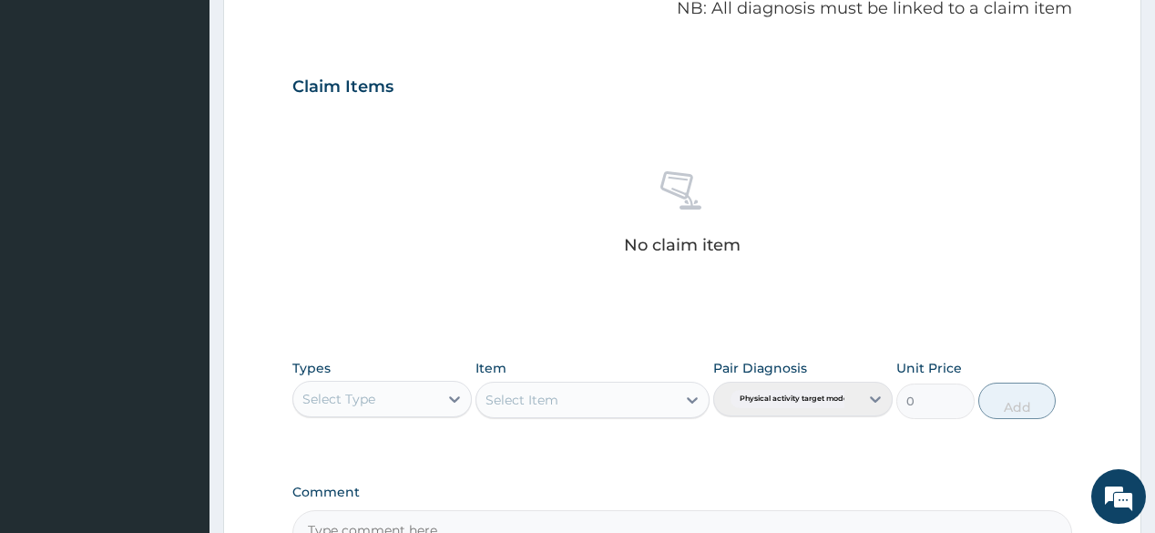
scroll to position [583, 0]
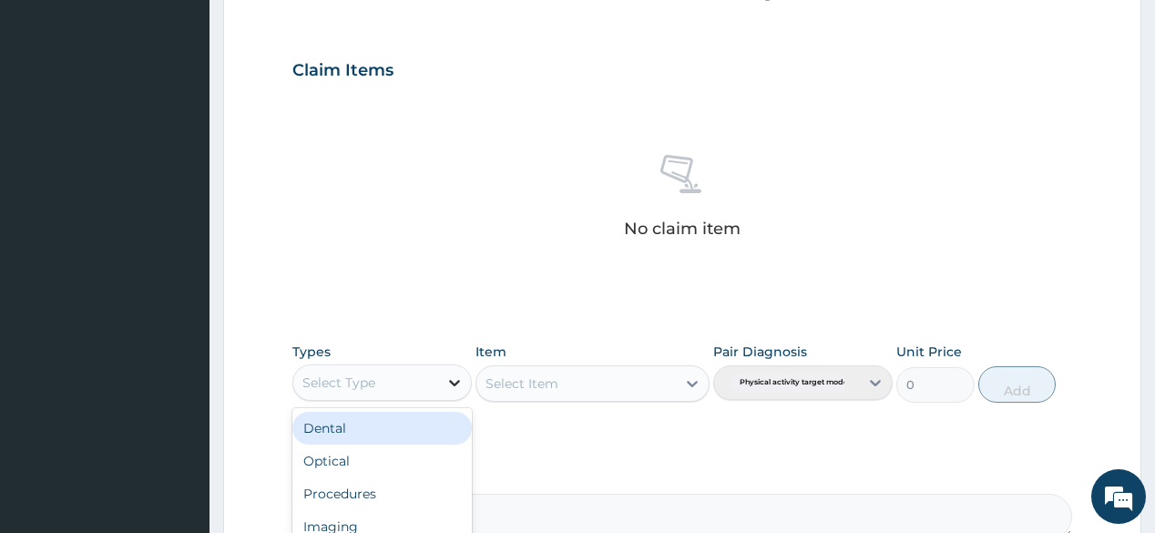
click at [441, 382] on div at bounding box center [454, 382] width 33 height 33
type input "gy"
click at [430, 415] on div "Gym" at bounding box center [381, 428] width 179 height 33
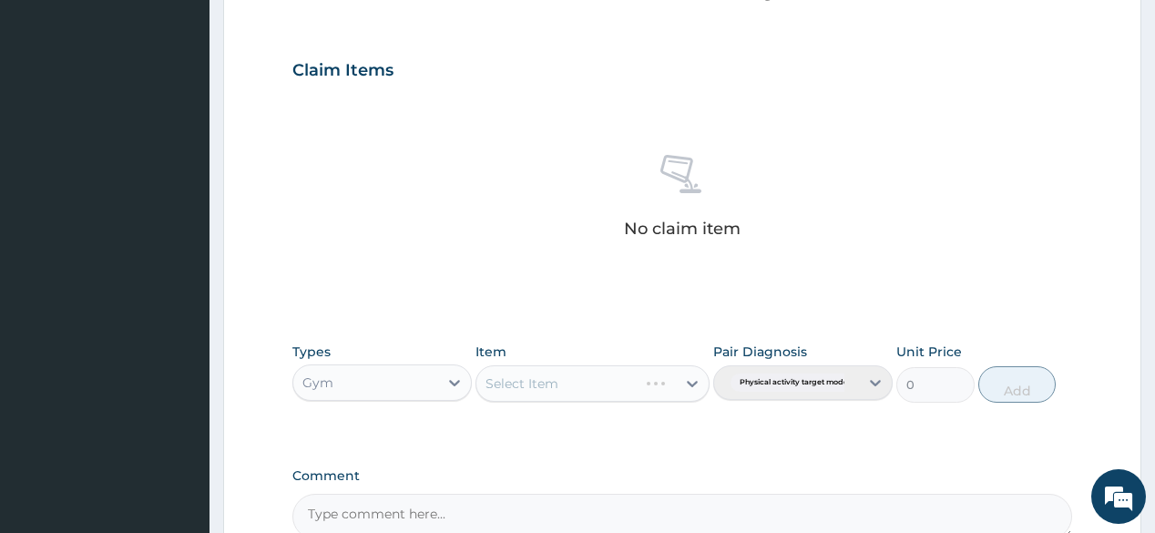
click at [696, 393] on div "Select Item" at bounding box center [592, 383] width 234 height 36
click at [685, 384] on icon at bounding box center [692, 383] width 18 height 18
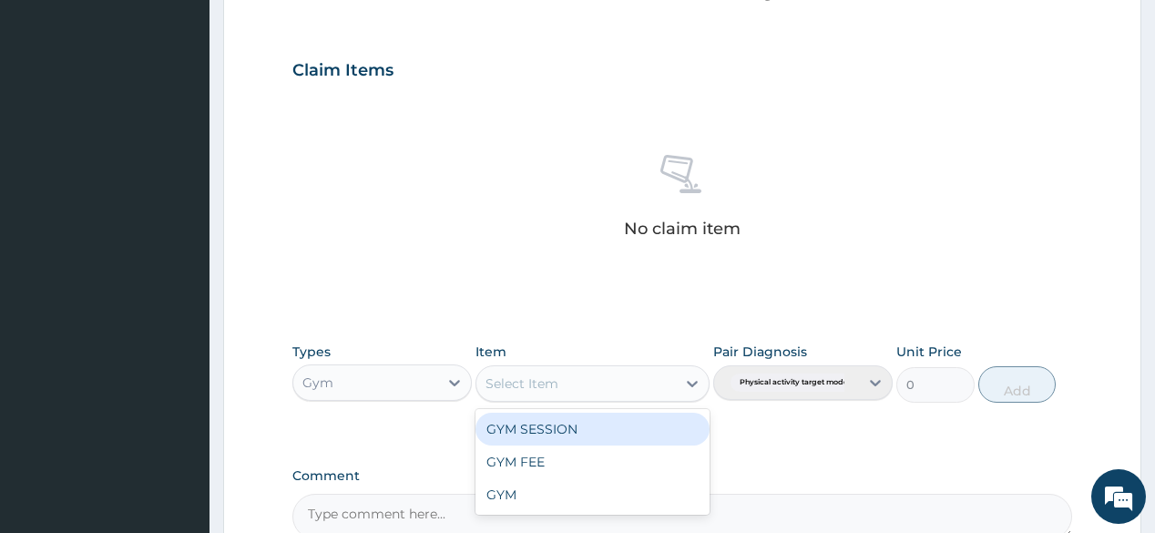
click at [619, 423] on div "GYM SESSION" at bounding box center [592, 429] width 234 height 33
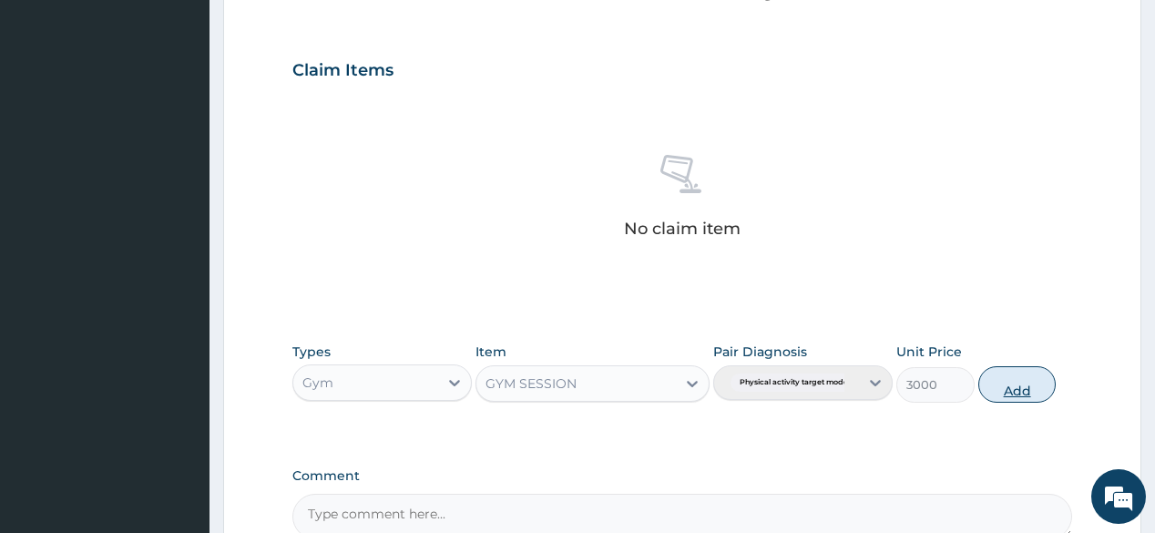
click at [1018, 394] on button "Add" at bounding box center [1017, 384] width 78 height 36
type input "0"
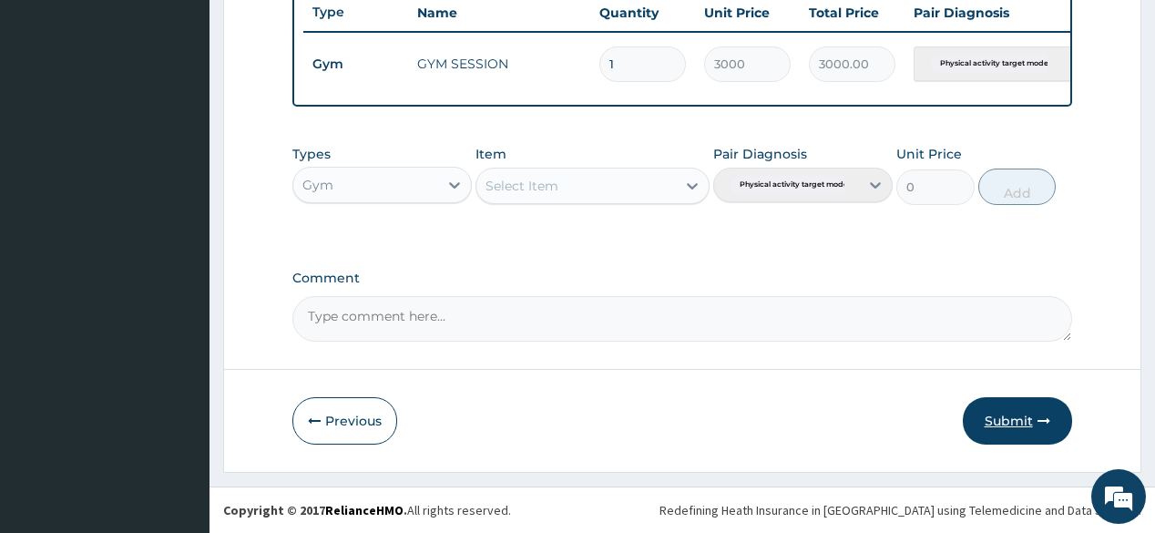
click at [1012, 421] on button "Submit" at bounding box center [1017, 420] width 109 height 47
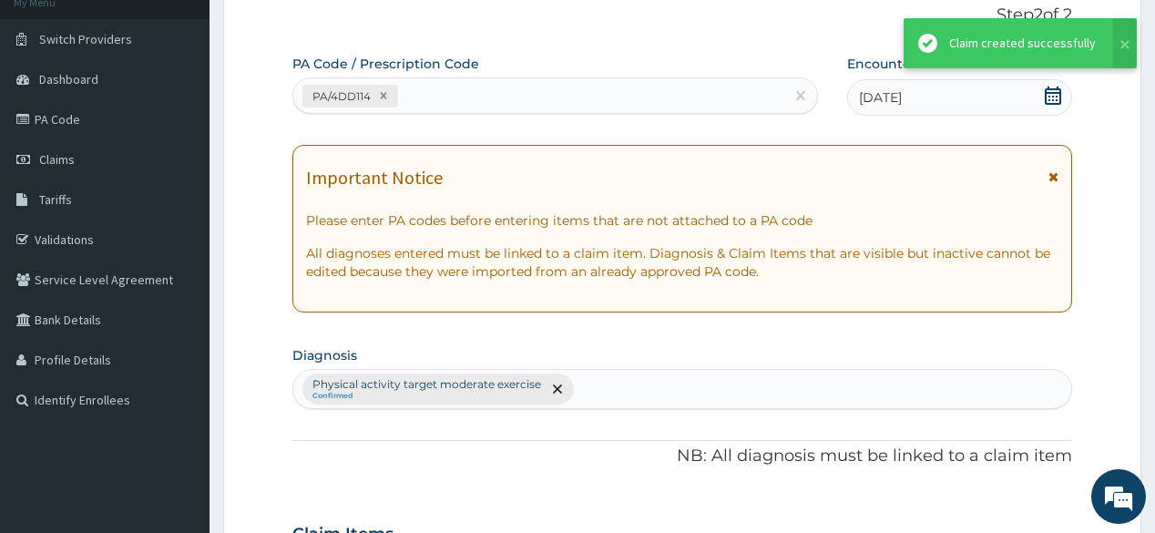
scroll to position [0, 0]
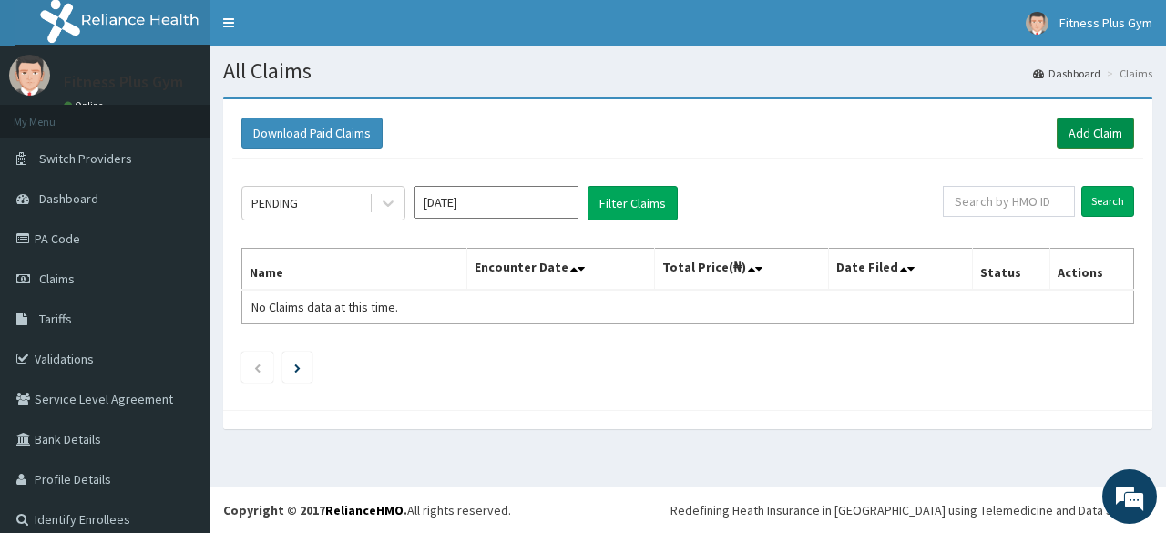
click at [1075, 132] on link "Add Claim" at bounding box center [1094, 132] width 77 height 31
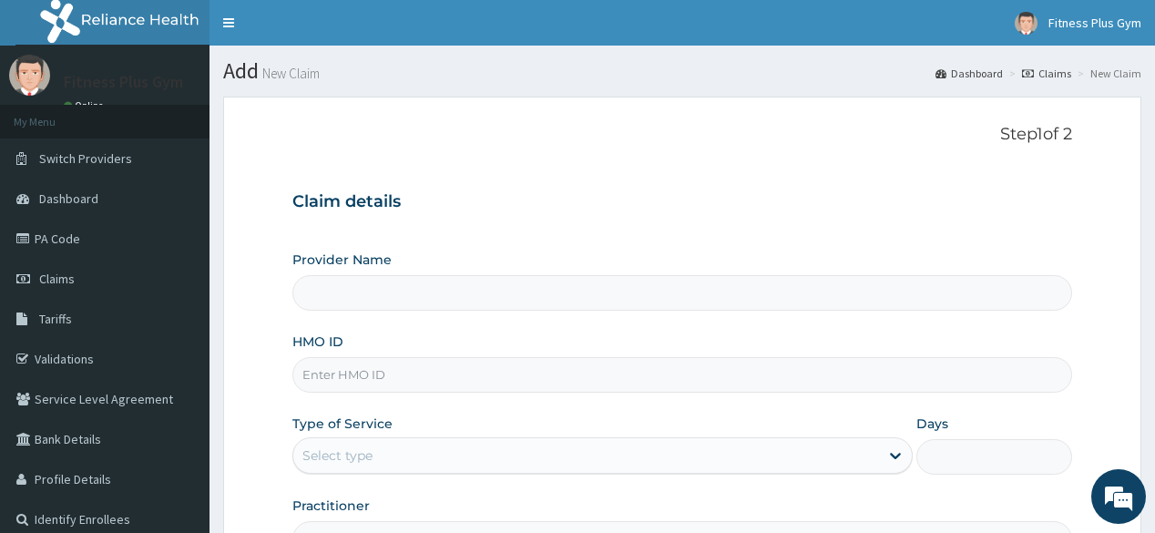
type input "Fitness plus Gym"
type input "1"
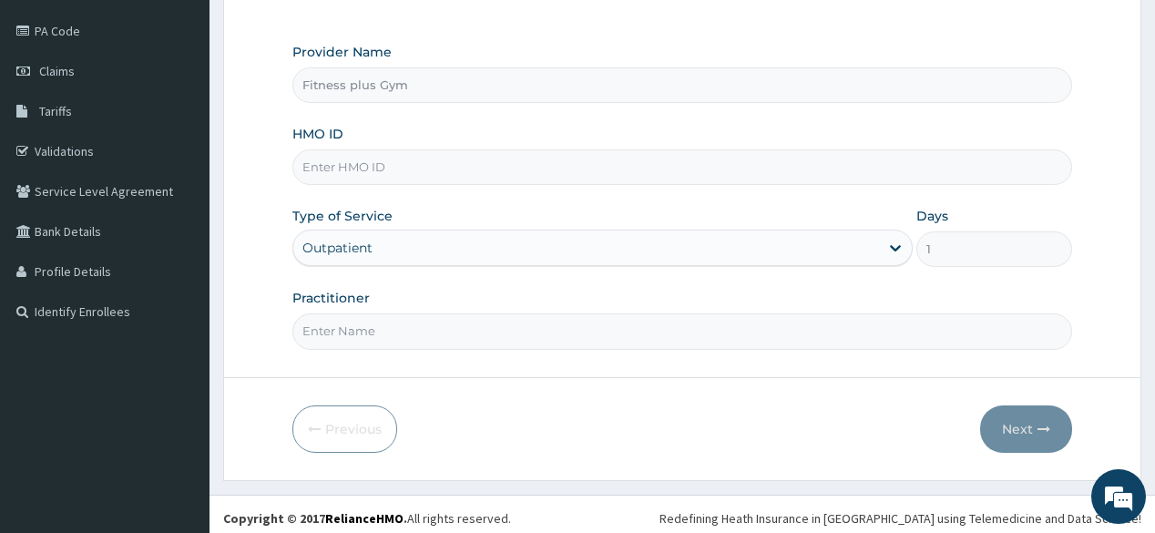
scroll to position [213, 0]
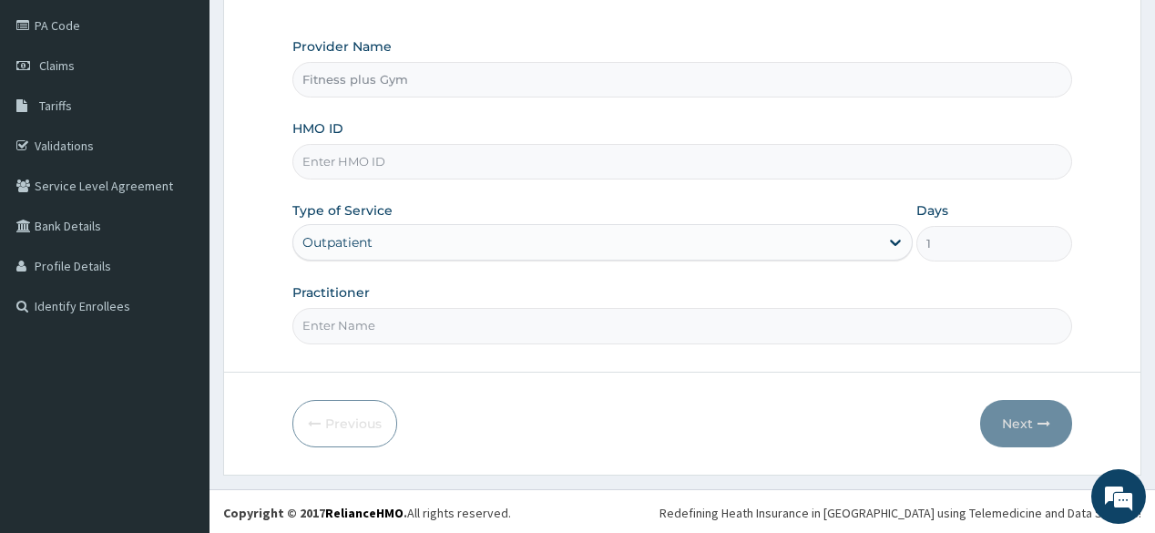
click at [444, 175] on input "HMO ID" at bounding box center [681, 162] width 779 height 36
type input "kud/10586/a"
click at [538, 321] on input "Practitioner" at bounding box center [681, 326] width 779 height 36
type input "fitnessplus"
click at [1030, 414] on button "Next" at bounding box center [1026, 423] width 92 height 47
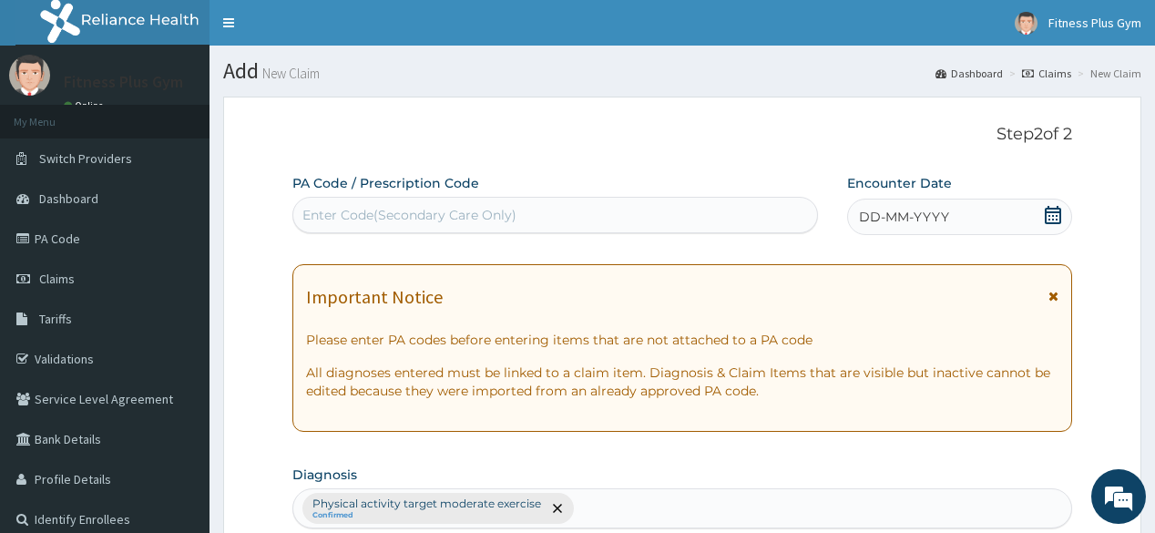
scroll to position [0, 0]
click at [571, 213] on div "Enter Code(Secondary Care Only)" at bounding box center [554, 214] width 523 height 29
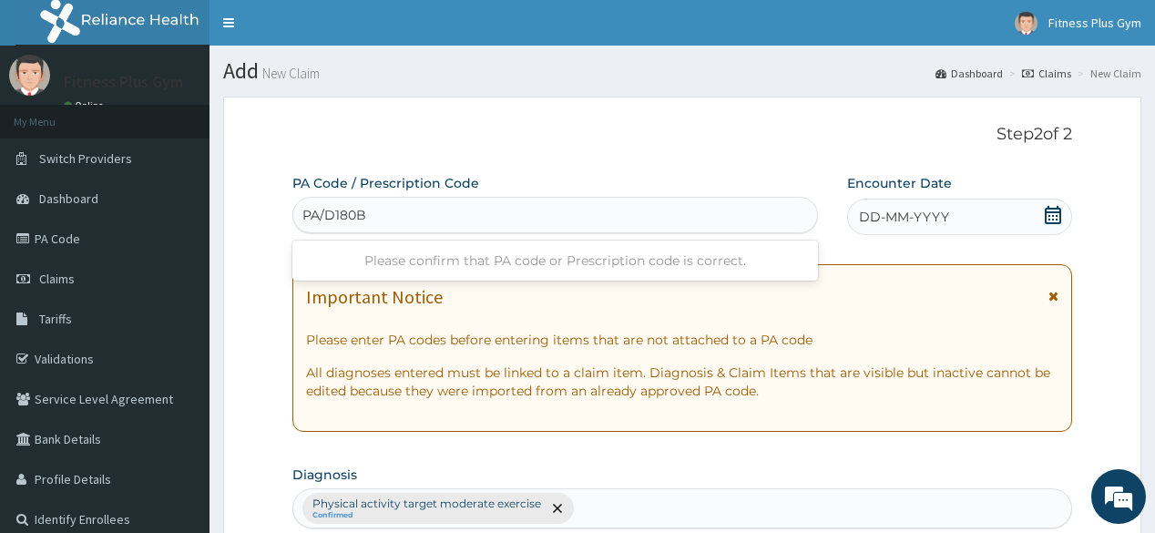
type input "PA/D180BE"
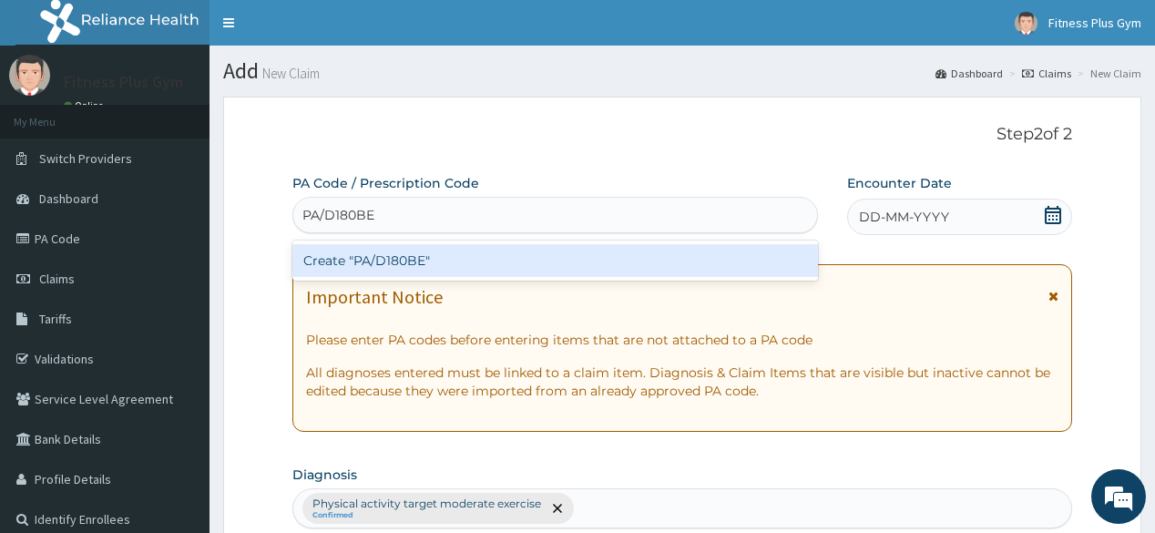
click at [571, 248] on div "Create "PA/D180BE"" at bounding box center [554, 260] width 525 height 33
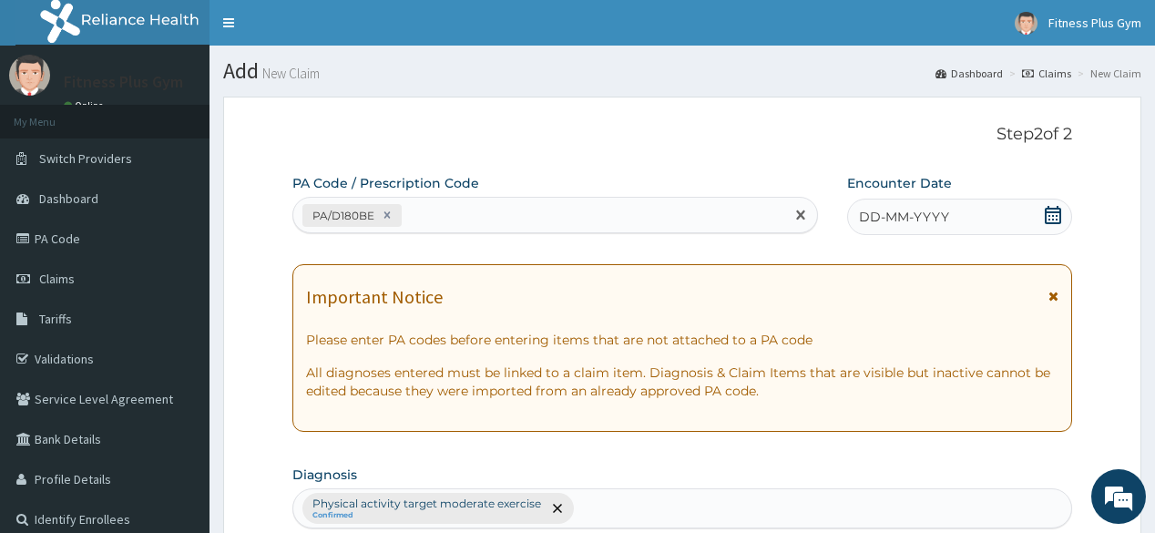
click at [1060, 219] on icon at bounding box center [1052, 215] width 16 height 18
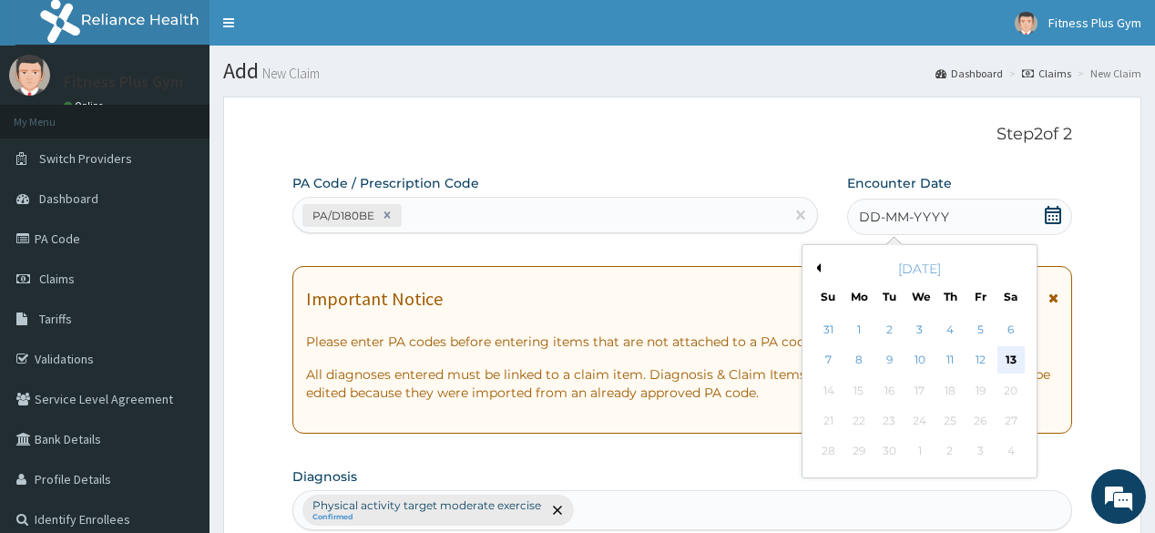
click at [1005, 356] on div "13" at bounding box center [1009, 360] width 27 height 27
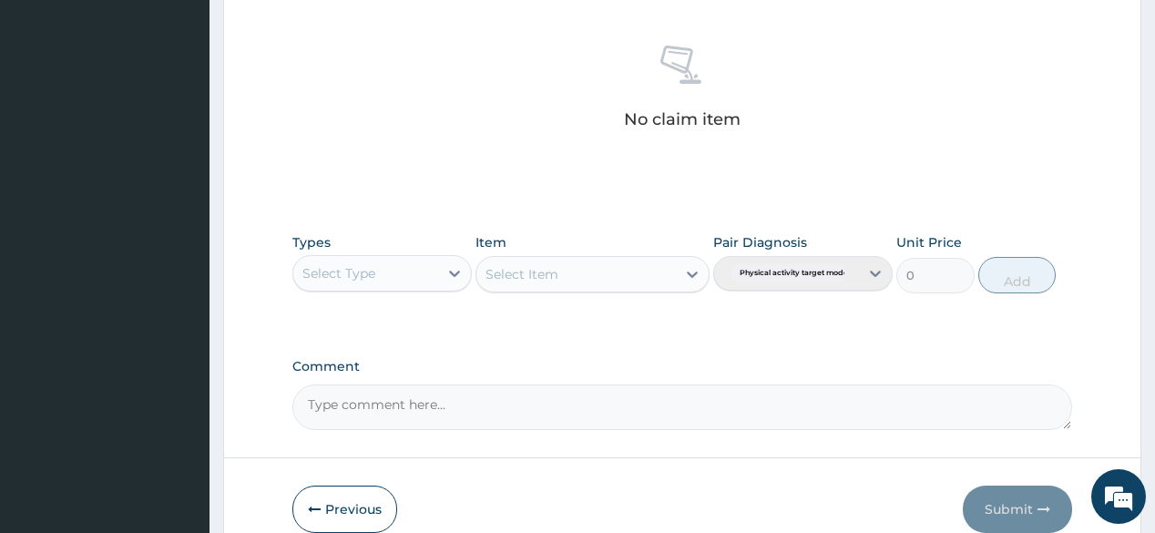
scroll to position [728, 0]
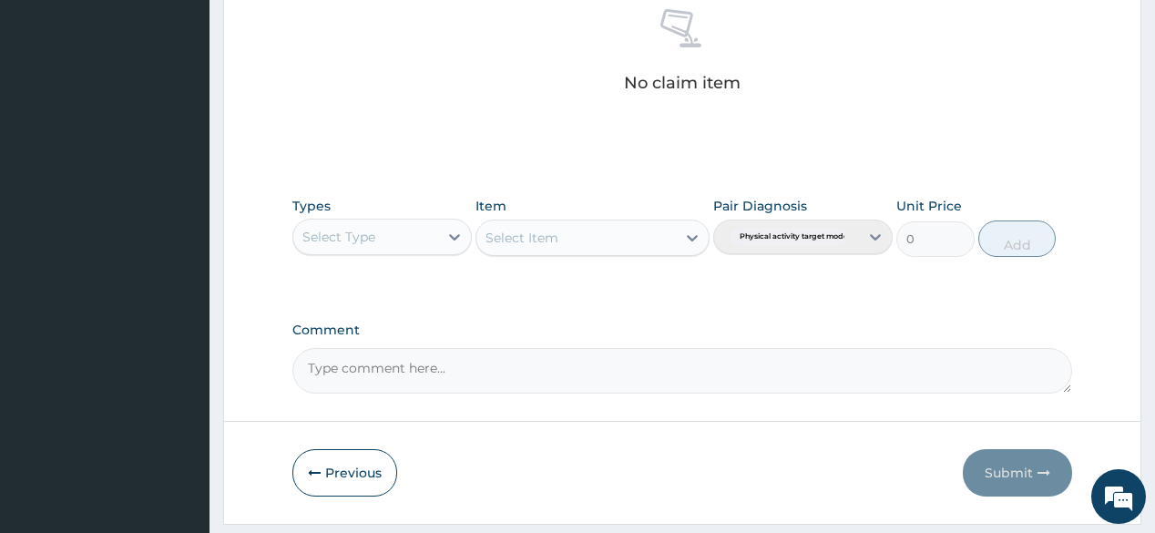
click at [425, 225] on div "Select Type" at bounding box center [365, 236] width 145 height 29
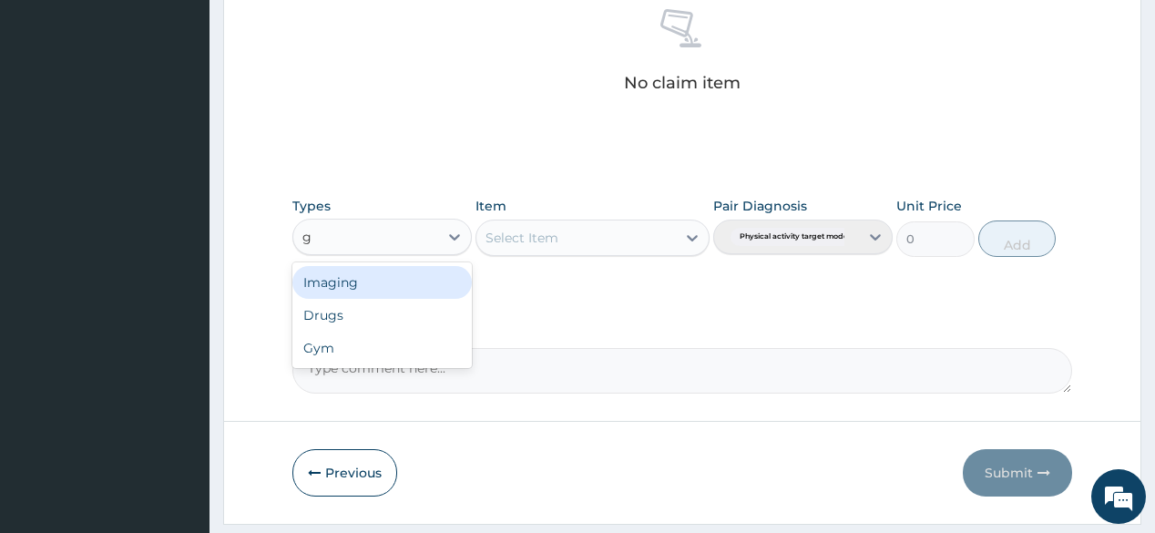
type input "gy"
click at [401, 283] on div "Gym" at bounding box center [381, 282] width 179 height 33
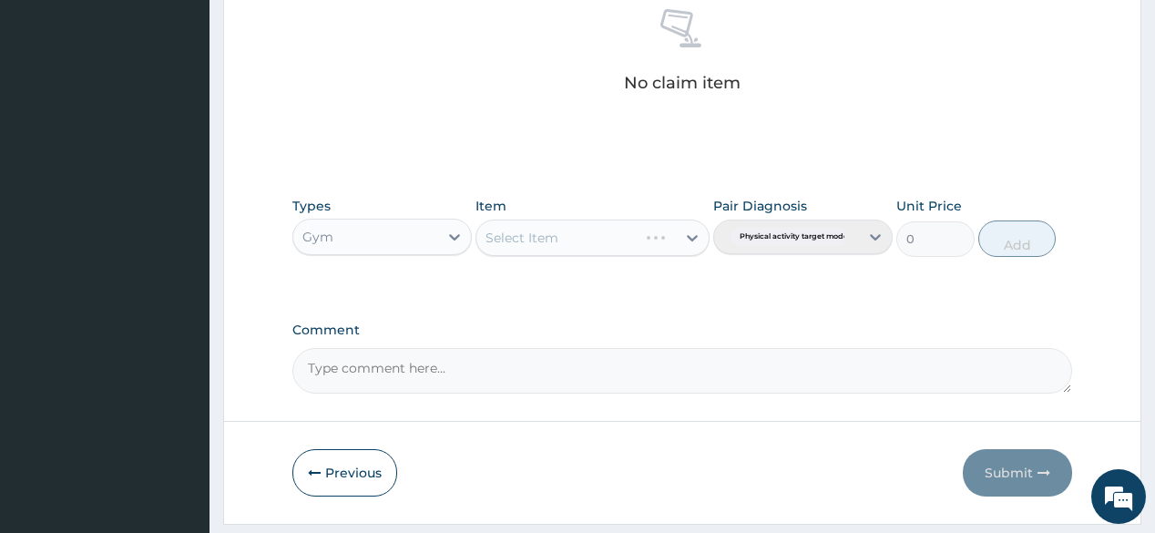
click at [604, 244] on div "Select Item" at bounding box center [592, 237] width 234 height 36
click at [678, 239] on div at bounding box center [692, 237] width 33 height 33
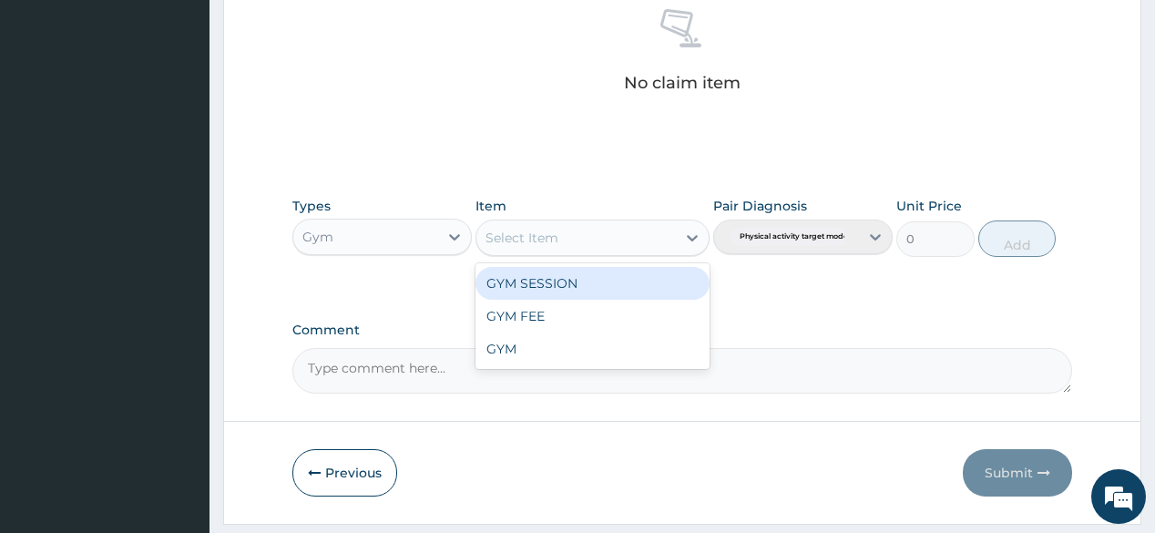
click at [637, 290] on div "GYM SESSION" at bounding box center [592, 283] width 234 height 33
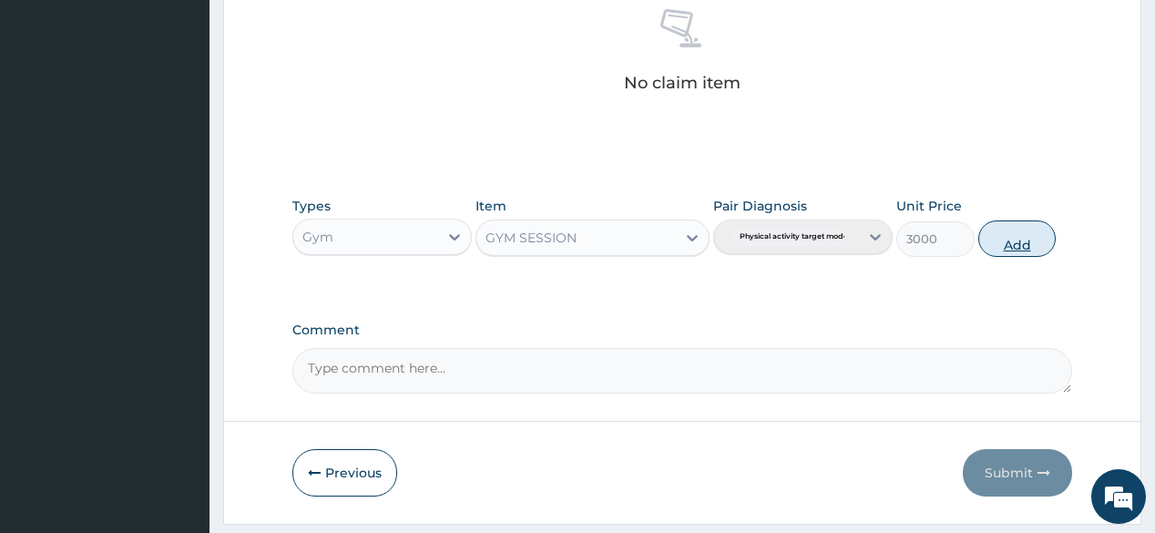
click at [1025, 244] on button "Add" at bounding box center [1017, 238] width 78 height 36
type input "0"
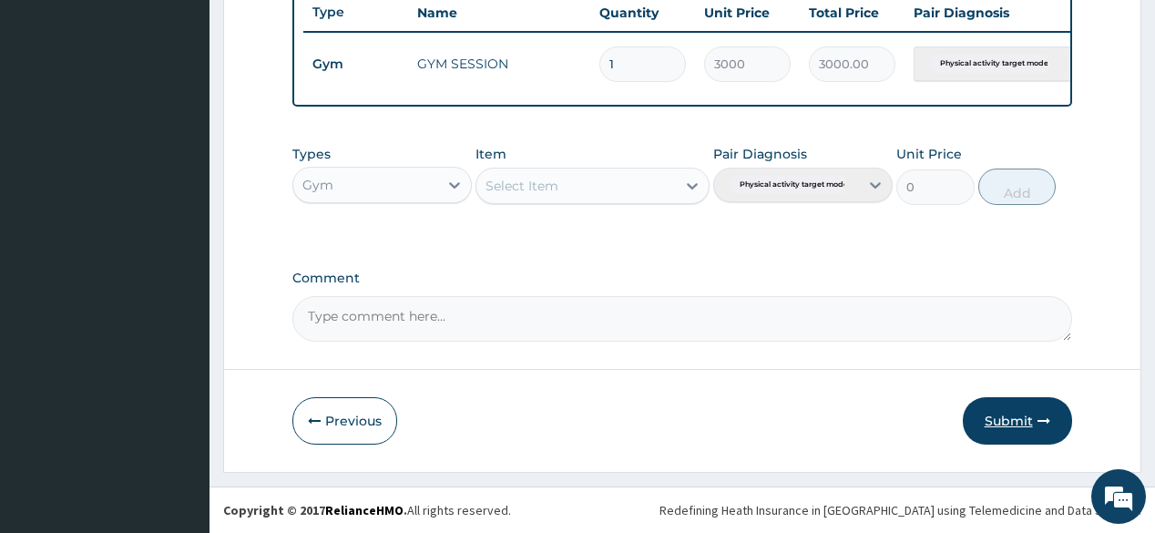
click at [1030, 404] on button "Submit" at bounding box center [1017, 420] width 109 height 47
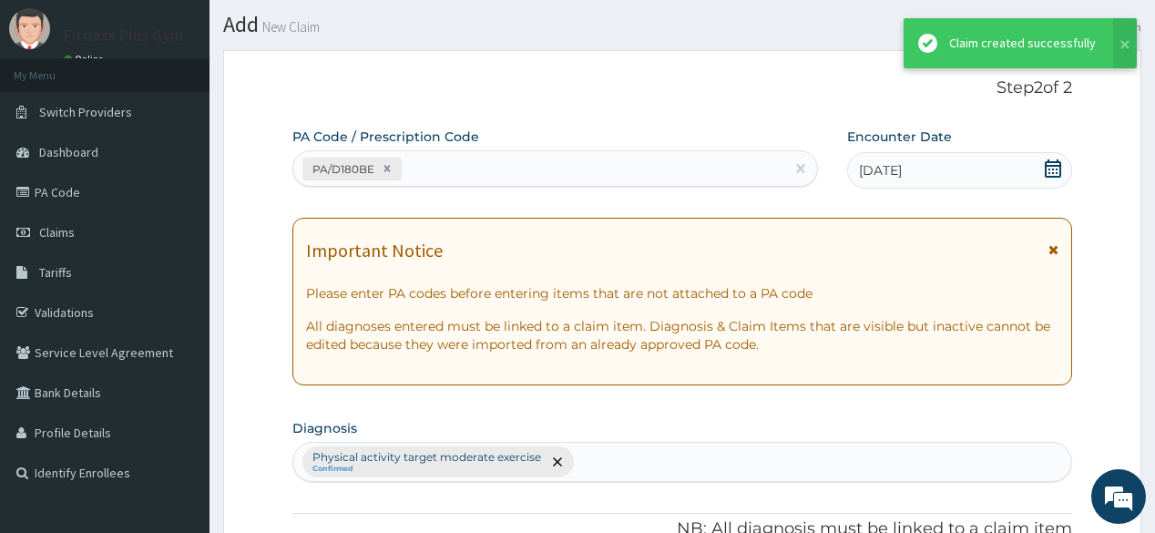
scroll to position [15, 0]
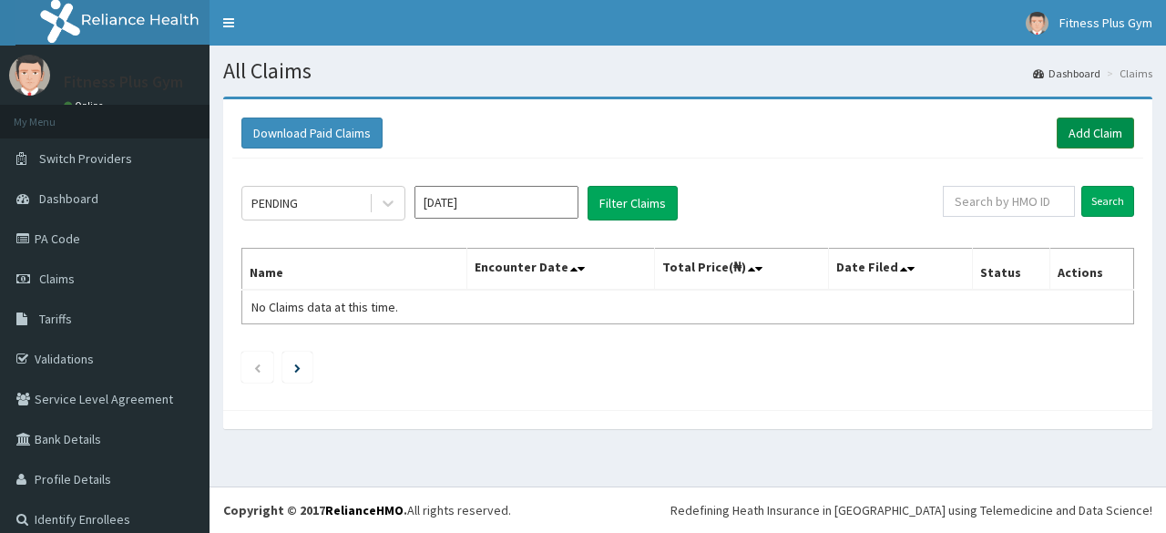
click at [1056, 142] on link "Add Claim" at bounding box center [1094, 132] width 77 height 31
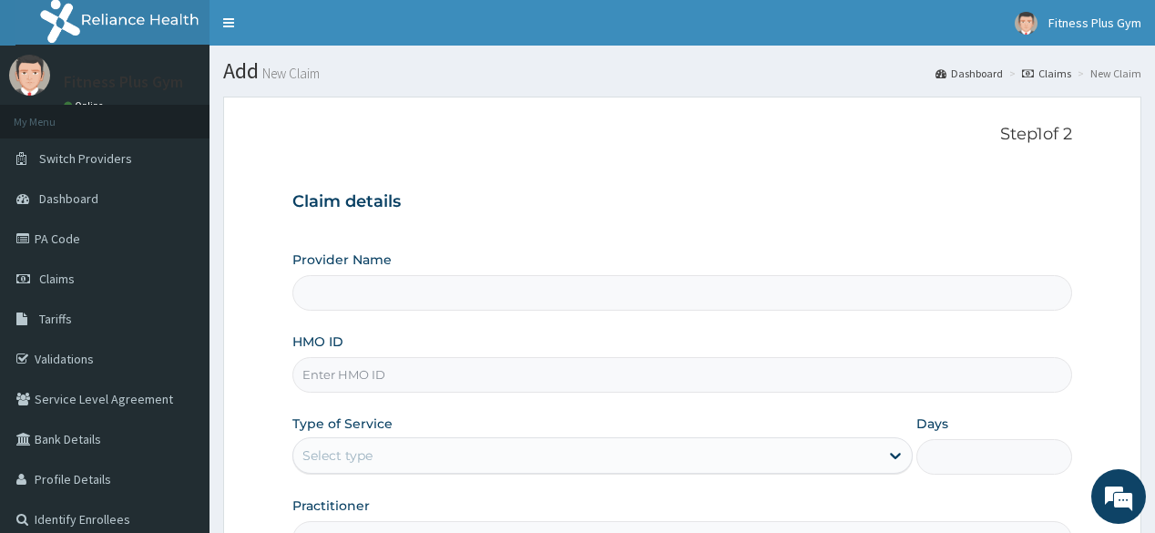
type input "Fitness plus Gym"
type input "1"
click at [571, 146] on div "Step 1 of 2 Claim details Provider Name Fitness plus Gym HMO ID Type of Service…" at bounding box center [681, 341] width 779 height 432
drag, startPoint x: 565, startPoint y: 151, endPoint x: 594, endPoint y: 137, distance: 31.8
click at [594, 137] on p "Step 1 of 2" at bounding box center [681, 135] width 779 height 20
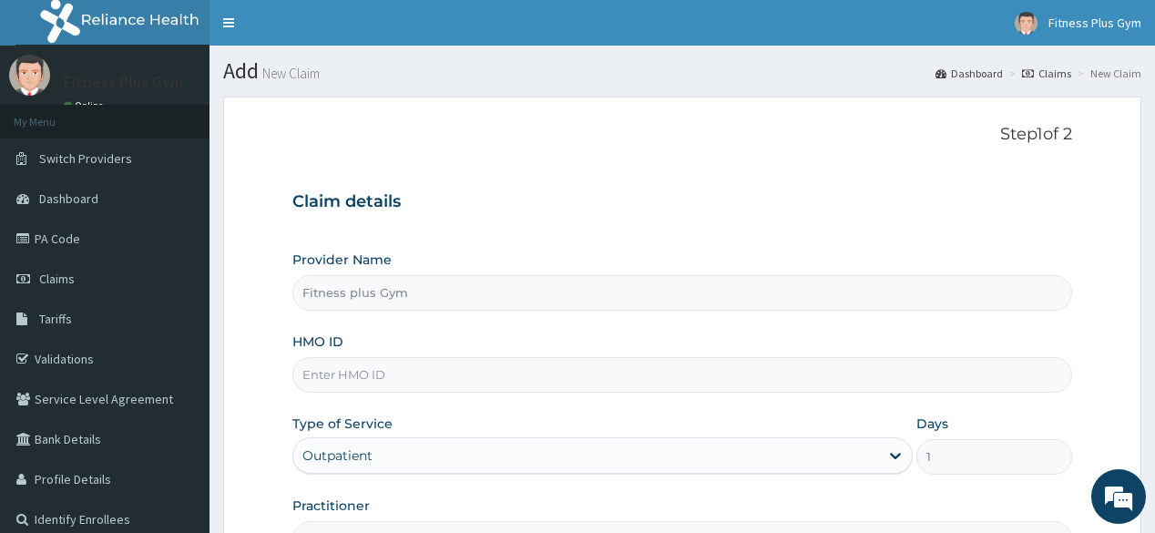
click at [423, 372] on input "HMO ID" at bounding box center [681, 375] width 779 height 36
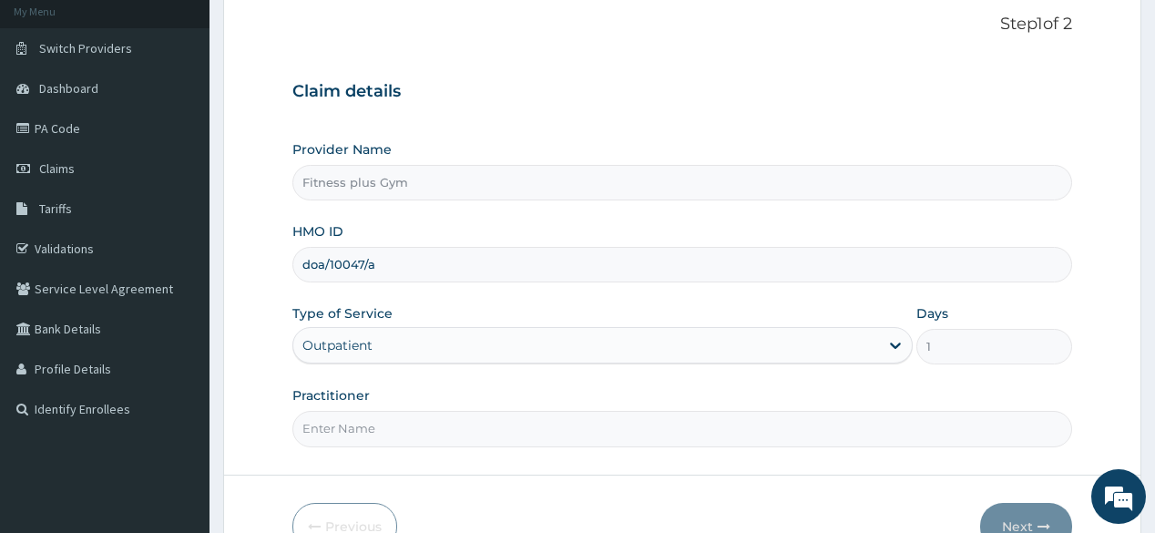
scroll to position [213, 0]
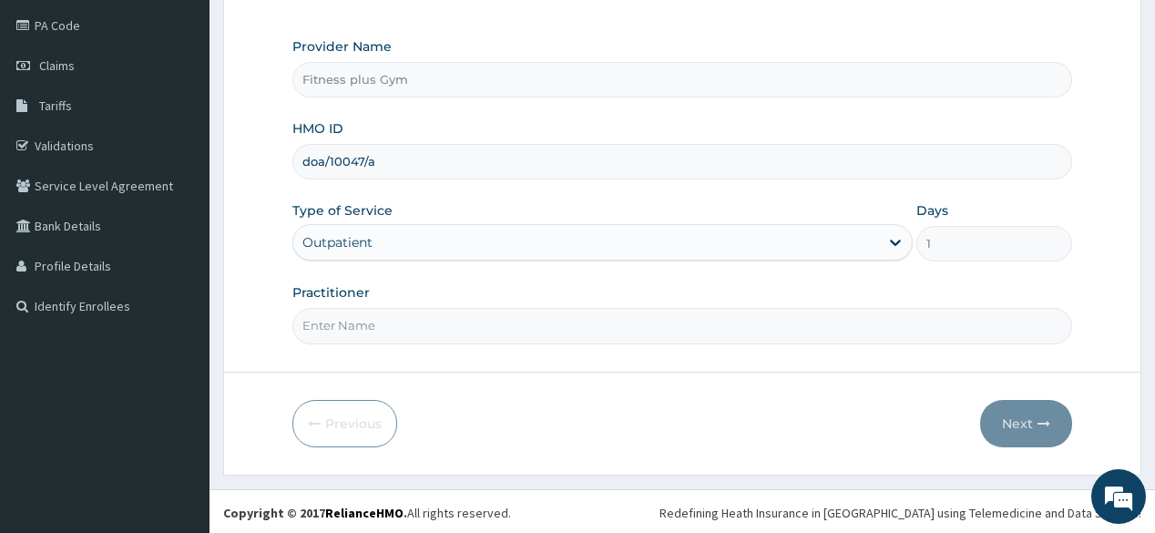
type input "doa/10047/a"
click at [437, 320] on input "Practitioner" at bounding box center [681, 326] width 779 height 36
type input "fitnessplus"
click at [1027, 411] on button "Next" at bounding box center [1026, 423] width 92 height 47
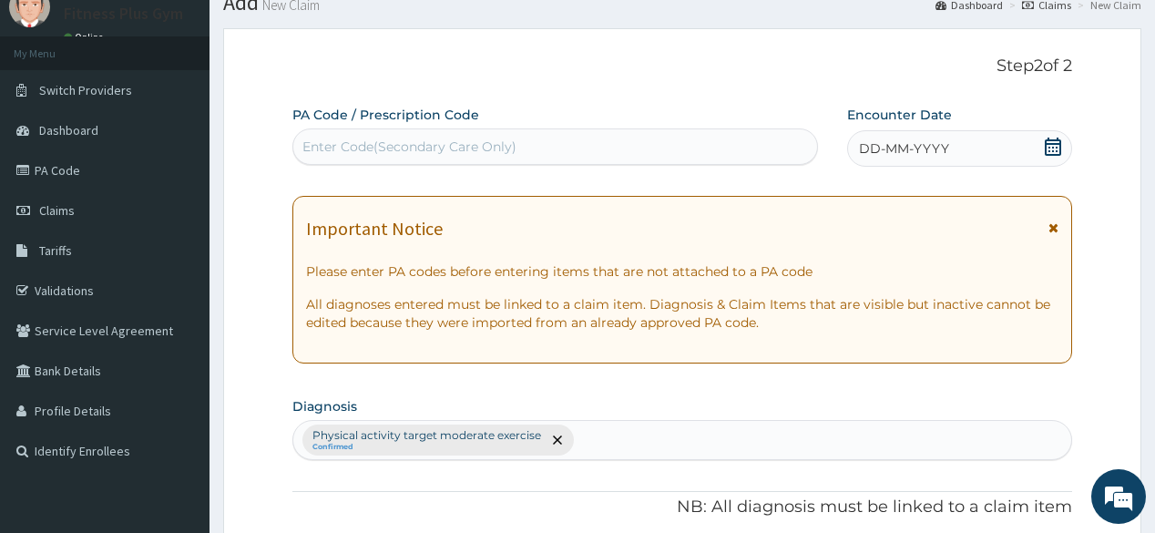
scroll to position [67, 0]
click at [545, 148] on div "Enter Code(Secondary Care Only)" at bounding box center [554, 147] width 523 height 29
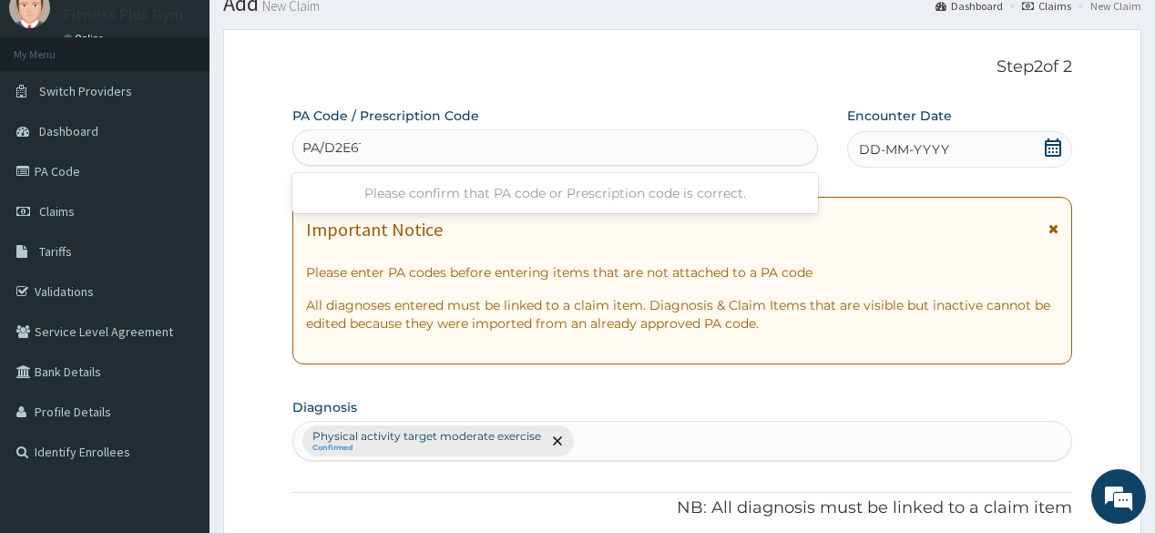
type input "PA/D2E616"
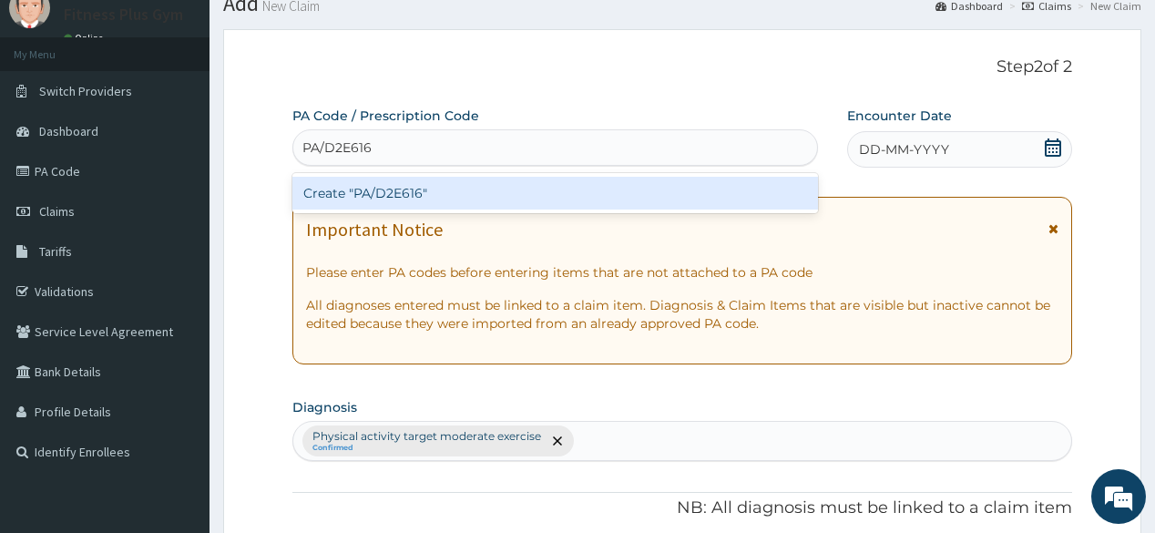
click at [554, 178] on div "Create "PA/D2E616"" at bounding box center [554, 193] width 525 height 33
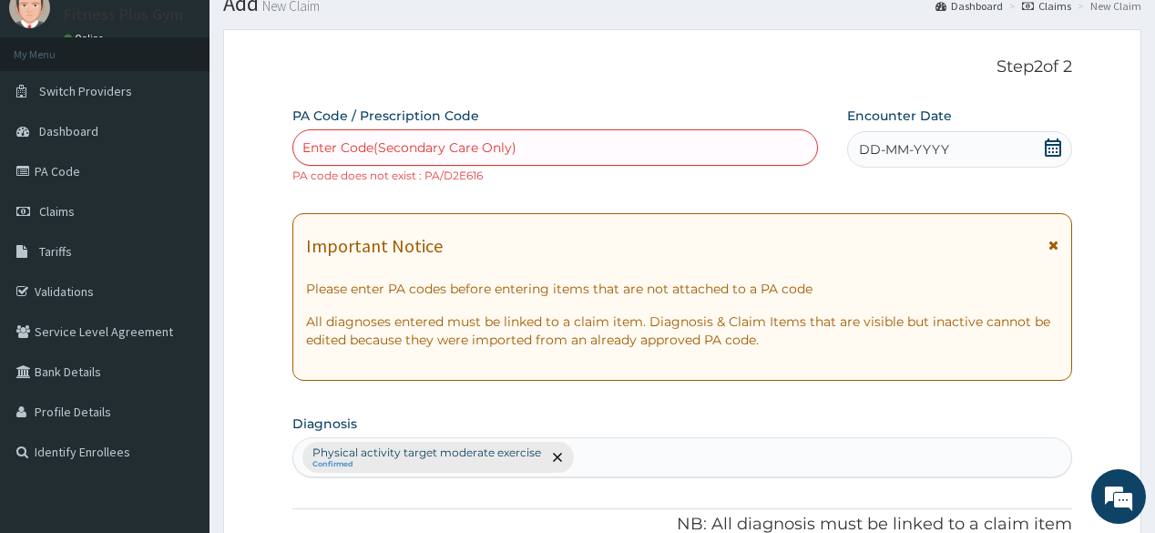
click at [643, 134] on div "Enter Code(Secondary Care Only)" at bounding box center [554, 147] width 523 height 29
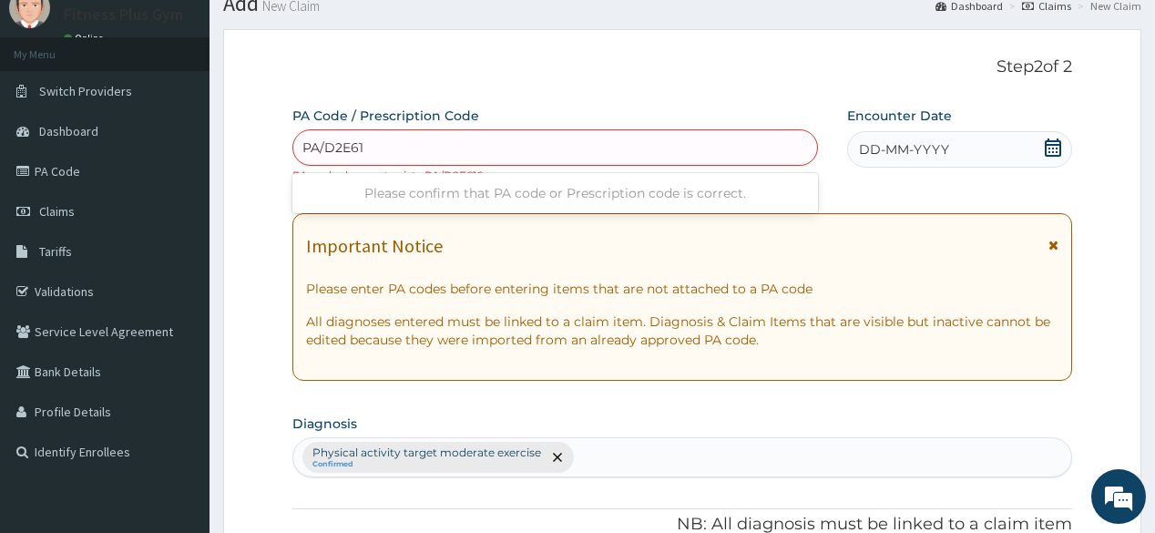
type input "PA/D2E61C"
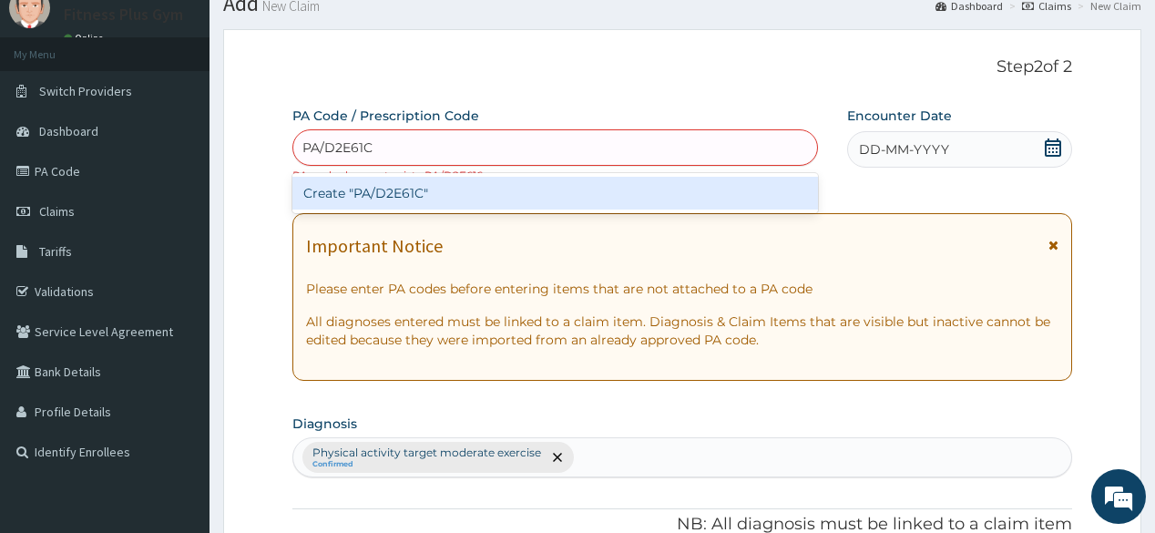
click at [677, 203] on div "Create "PA/D2E61C"" at bounding box center [554, 193] width 525 height 33
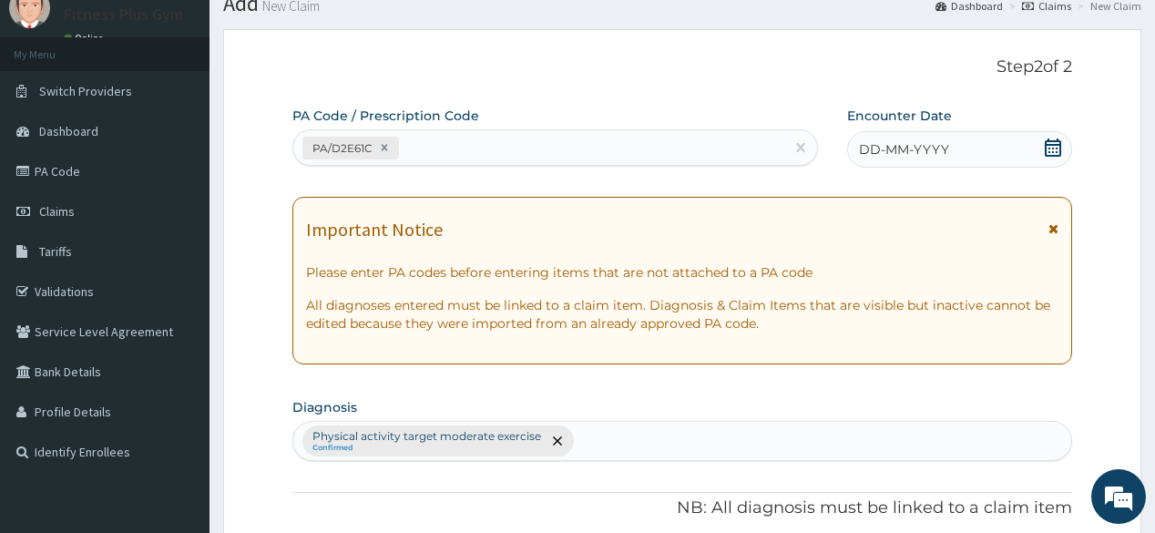
click at [1053, 141] on icon at bounding box center [1052, 147] width 16 height 18
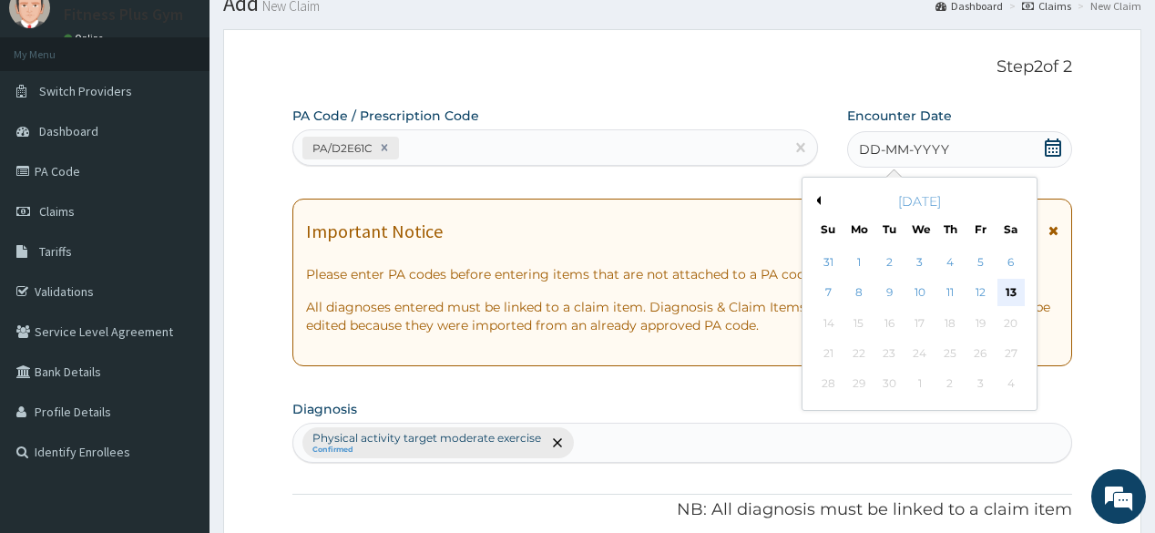
click at [1011, 292] on div "13" at bounding box center [1009, 293] width 27 height 27
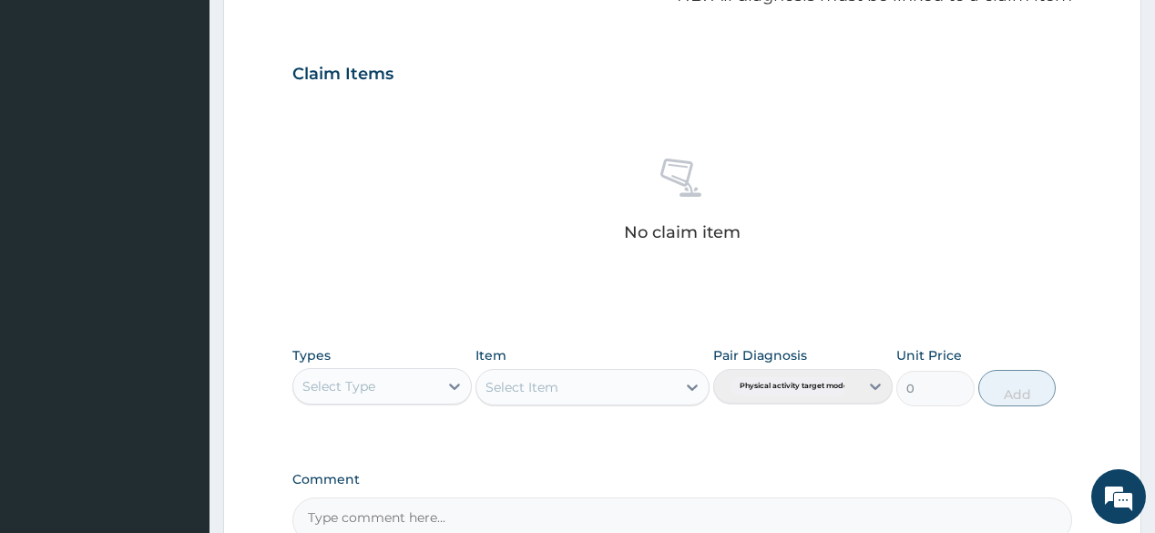
scroll to position [650, 0]
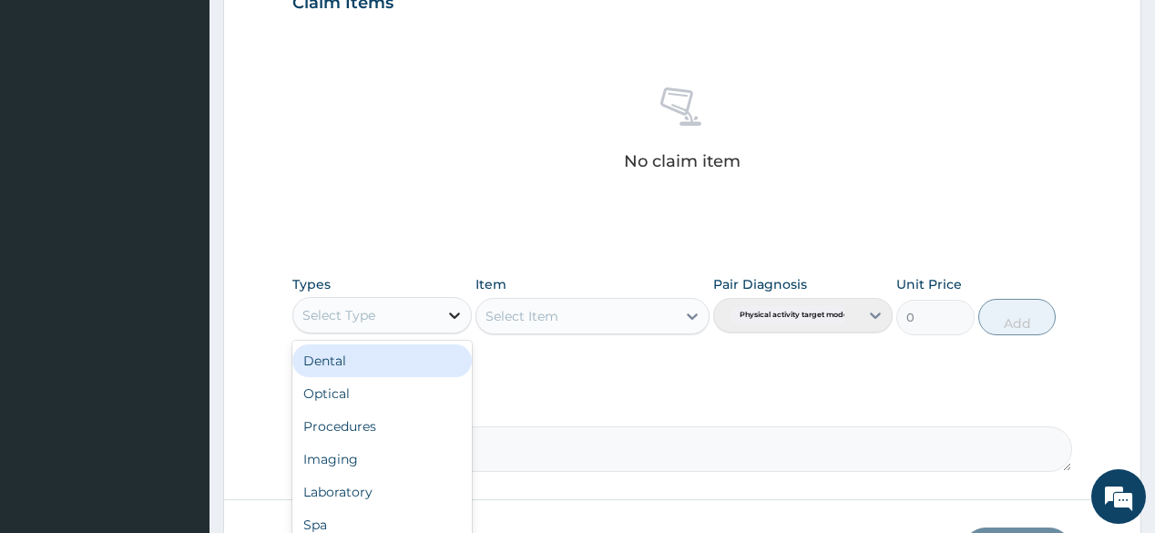
click at [457, 310] on icon at bounding box center [454, 315] width 18 height 18
type input "gym"
click at [397, 368] on div "Gym" at bounding box center [381, 360] width 179 height 33
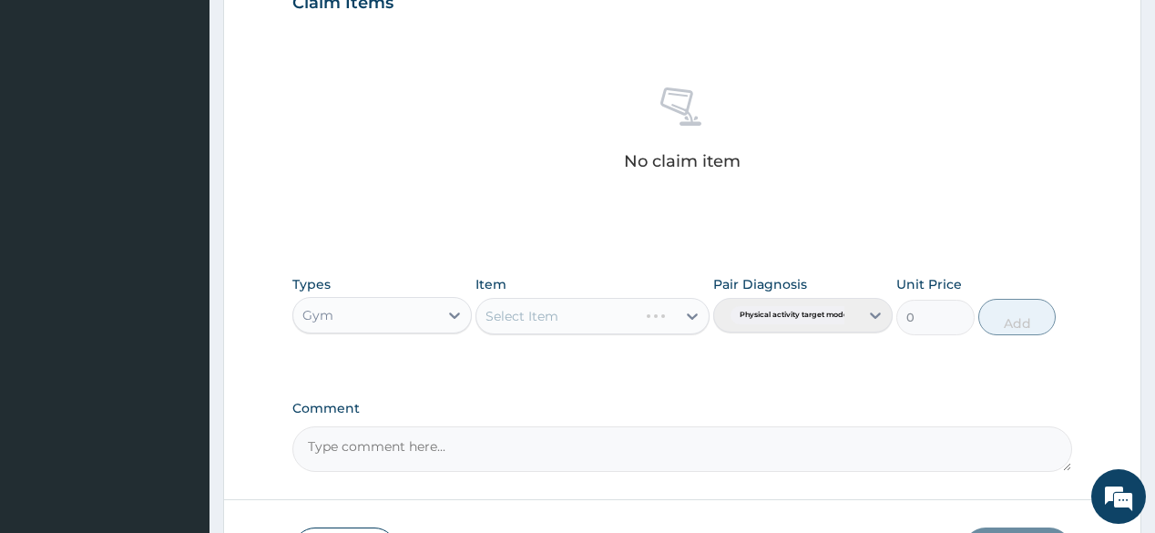
click at [605, 321] on div "Select Item" at bounding box center [592, 316] width 234 height 36
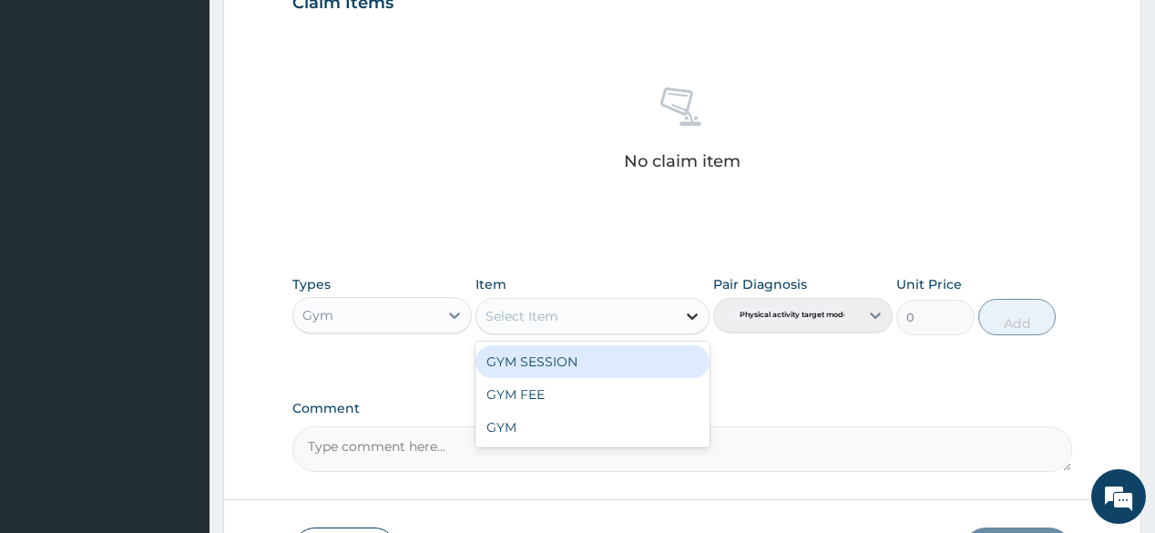
click at [699, 317] on icon at bounding box center [692, 316] width 18 height 18
click at [638, 347] on div "GYM SESSION" at bounding box center [592, 361] width 234 height 33
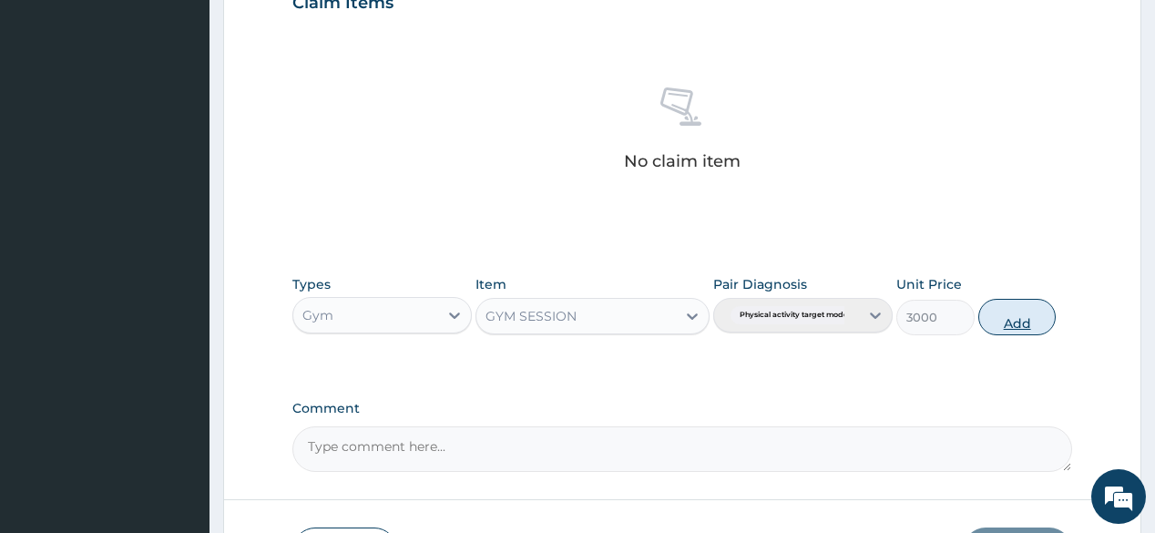
click at [1033, 319] on button "Add" at bounding box center [1017, 317] width 78 height 36
type input "0"
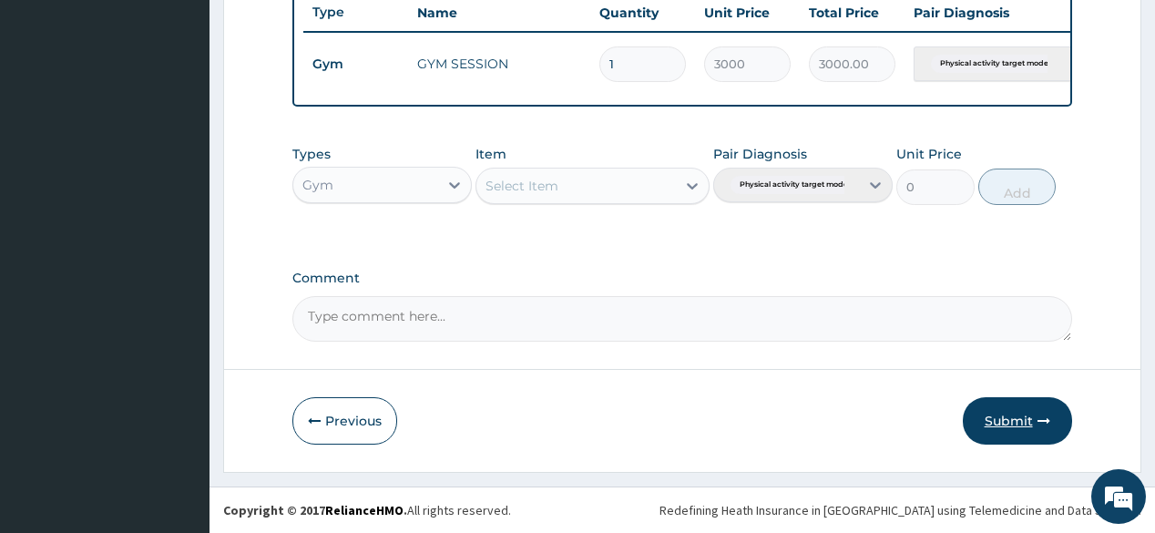
click at [1024, 413] on button "Submit" at bounding box center [1017, 420] width 109 height 47
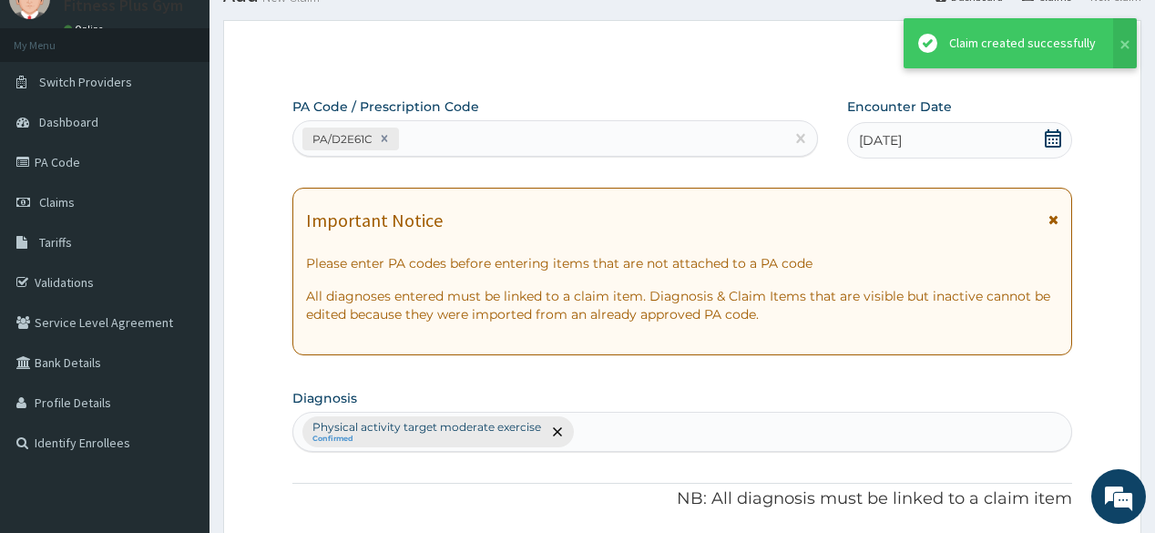
scroll to position [702, 0]
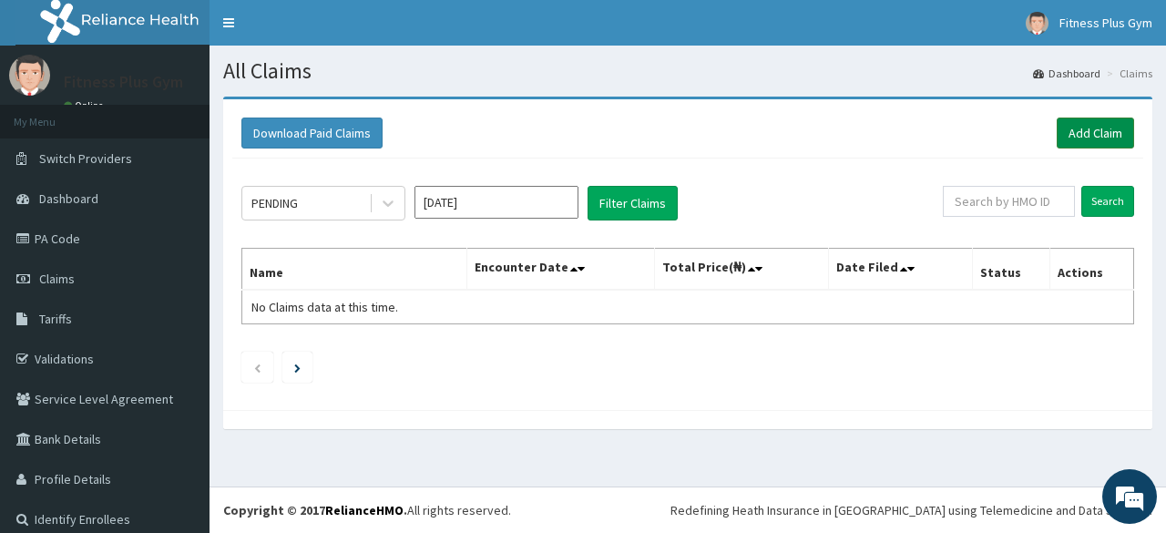
click at [1064, 123] on link "Add Claim" at bounding box center [1094, 132] width 77 height 31
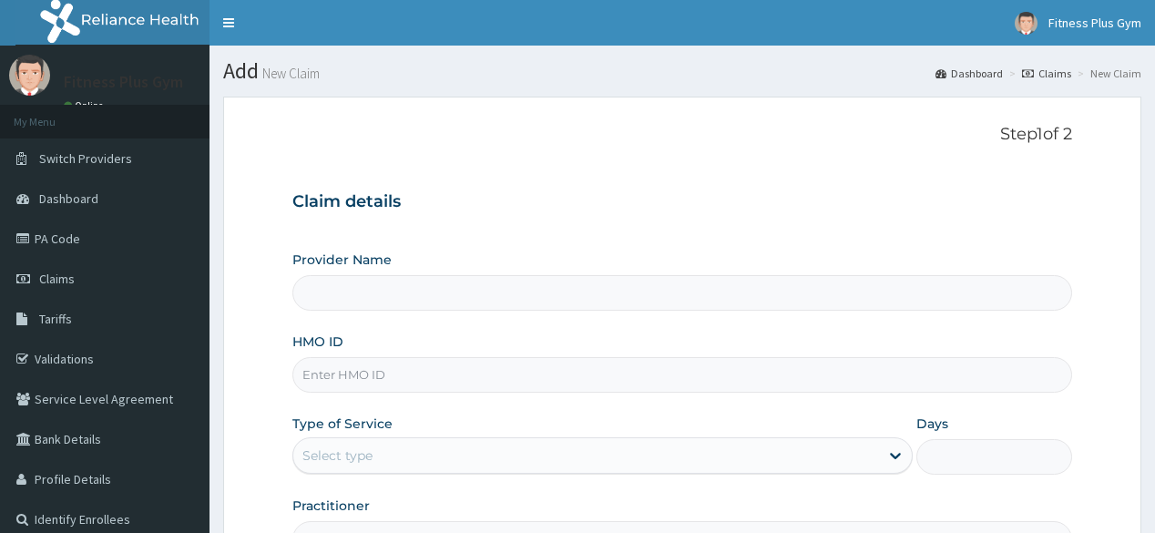
click at [401, 374] on input "HMO ID" at bounding box center [681, 375] width 779 height 36
type input "ald/1"
type input "Fitness plus Gym"
type input "1"
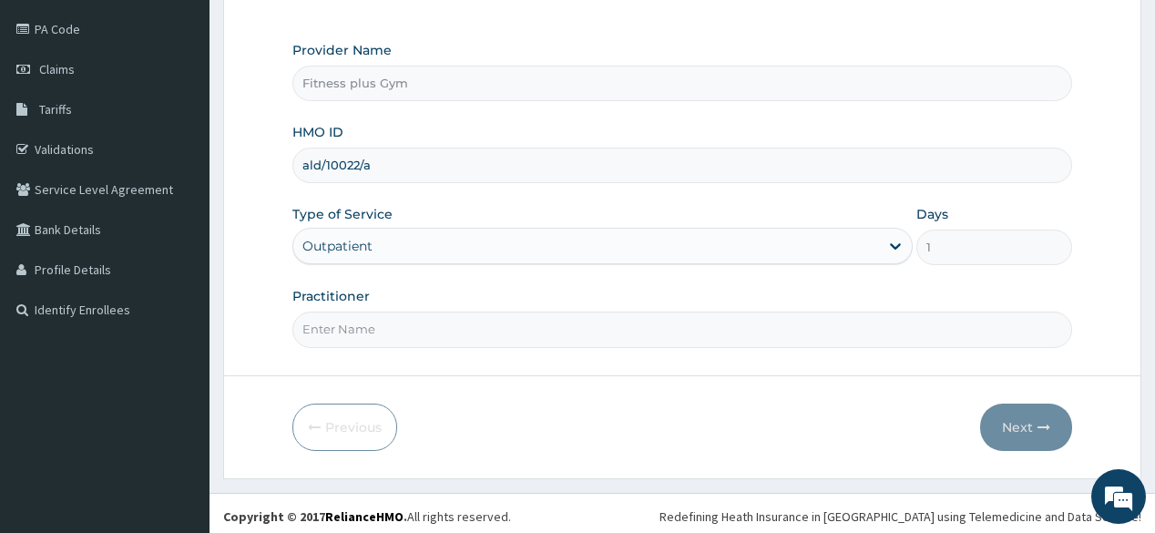
scroll to position [213, 0]
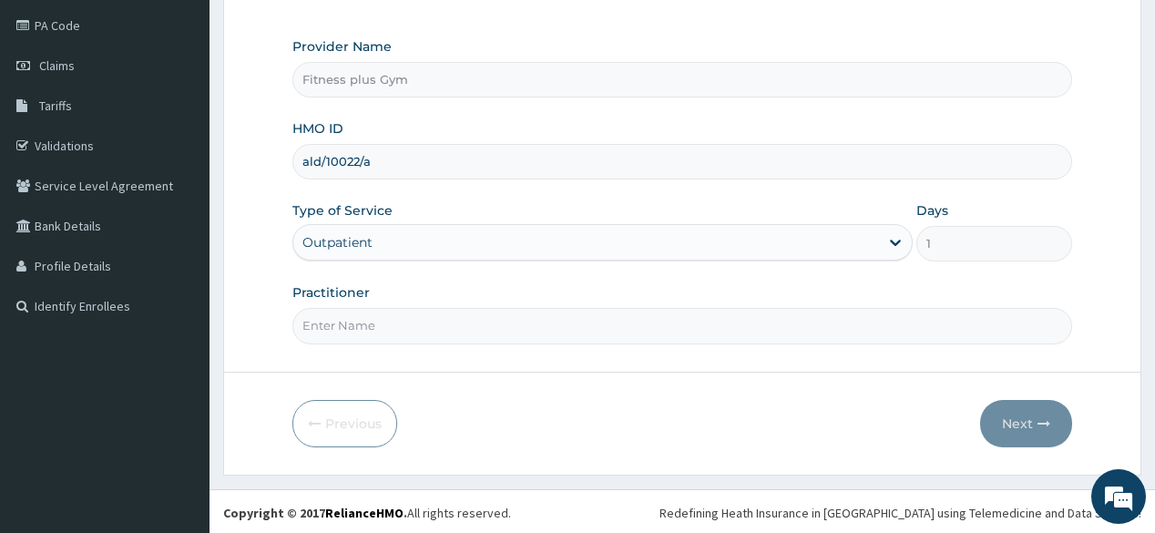
type input "ald/10022/a"
click at [406, 342] on form "Step 1 of 2 Claim details Provider Name Fitness plus Gym HMO ID ald/10022/a Typ…" at bounding box center [682, 178] width 918 height 591
click at [413, 333] on input "Practitioner" at bounding box center [681, 326] width 779 height 36
type input "fitnessplus"
click at [1044, 436] on button "Next" at bounding box center [1026, 423] width 92 height 47
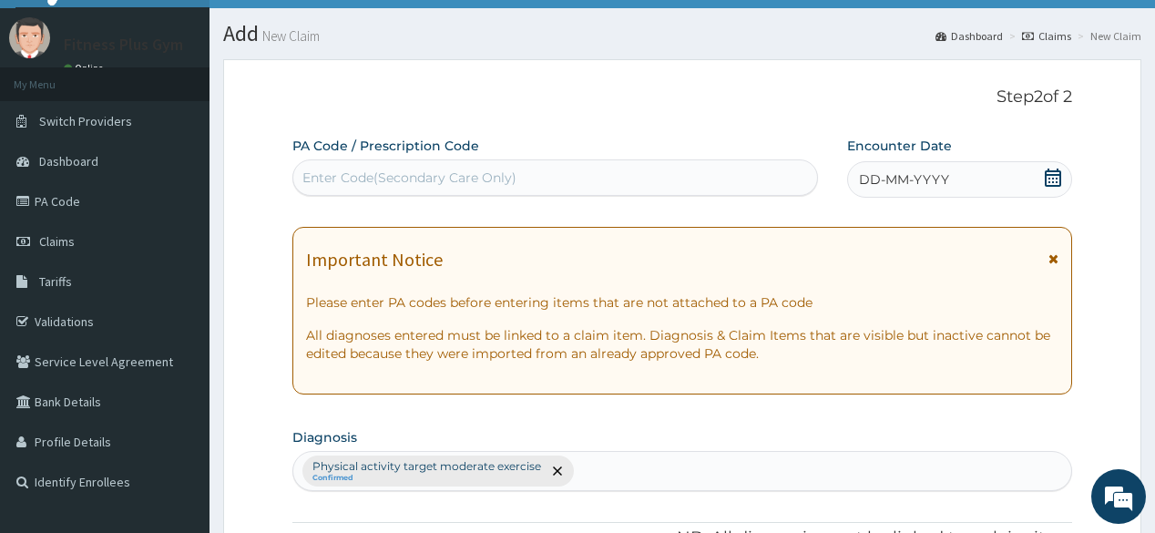
scroll to position [0, 0]
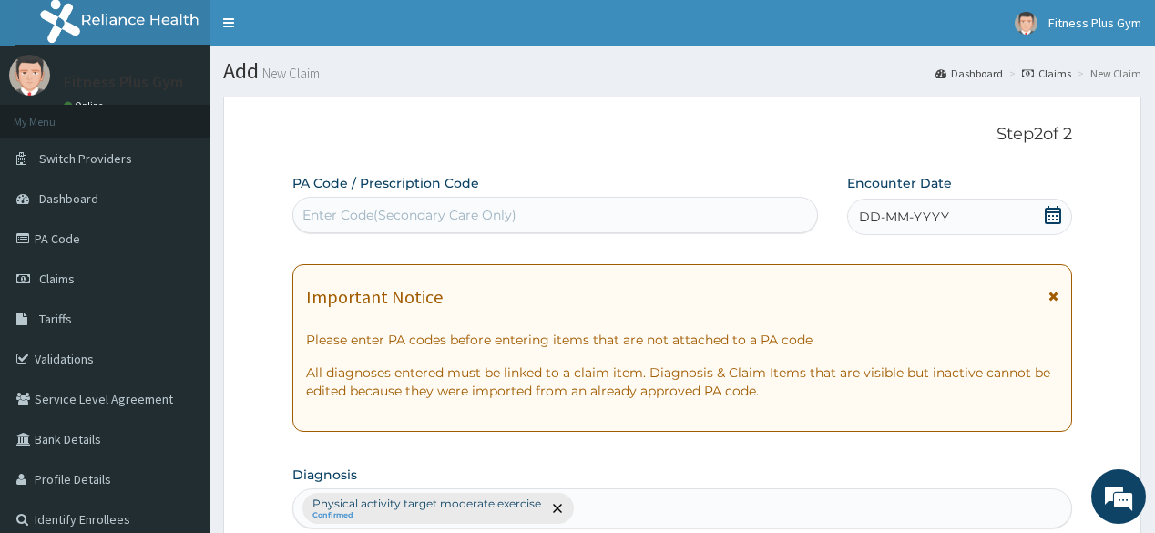
click at [414, 208] on div "Enter Code(Secondary Care Only)" at bounding box center [409, 215] width 214 height 18
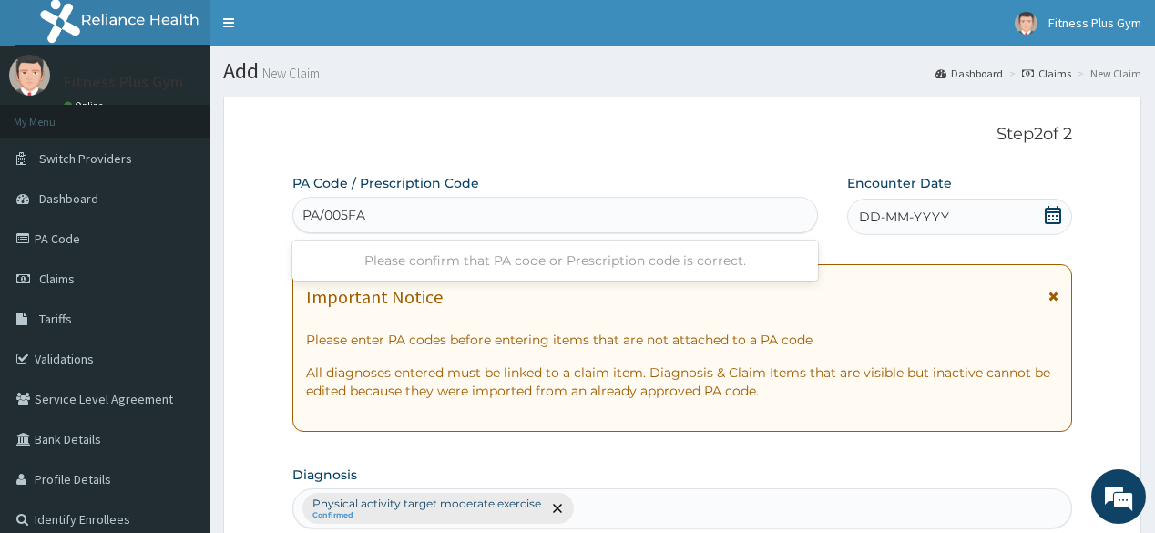
type input "PA/005FAF"
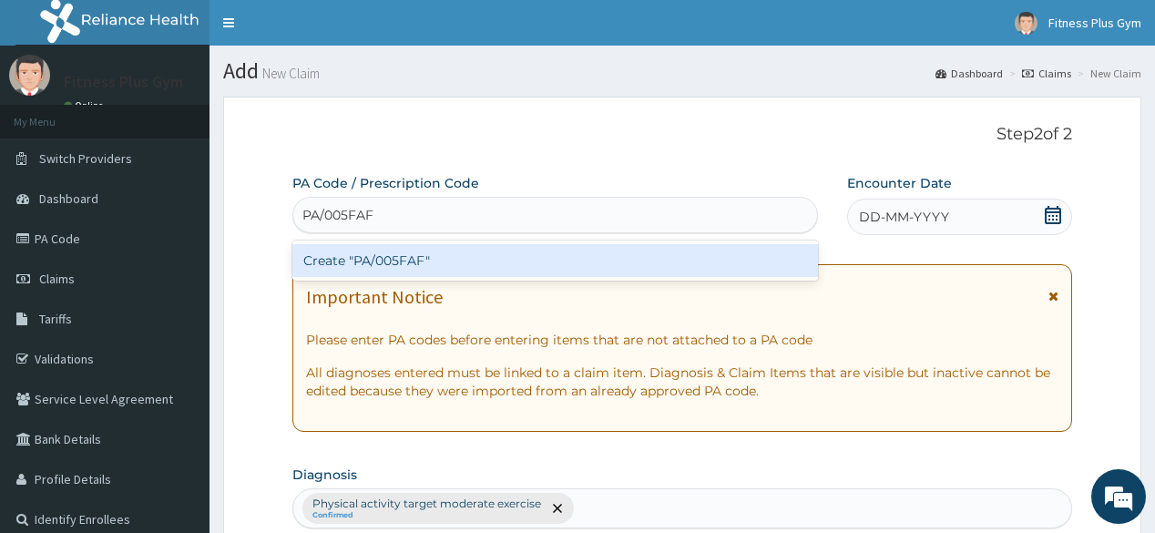
click at [428, 267] on div "Create "PA/005FAF"" at bounding box center [554, 260] width 525 height 33
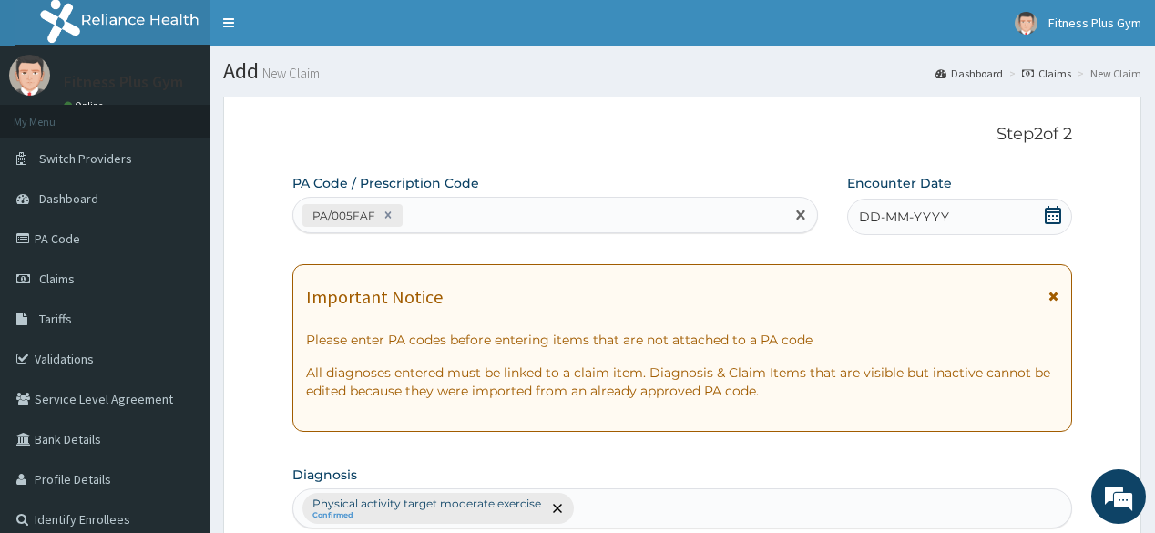
click at [1059, 213] on icon at bounding box center [1052, 215] width 16 height 18
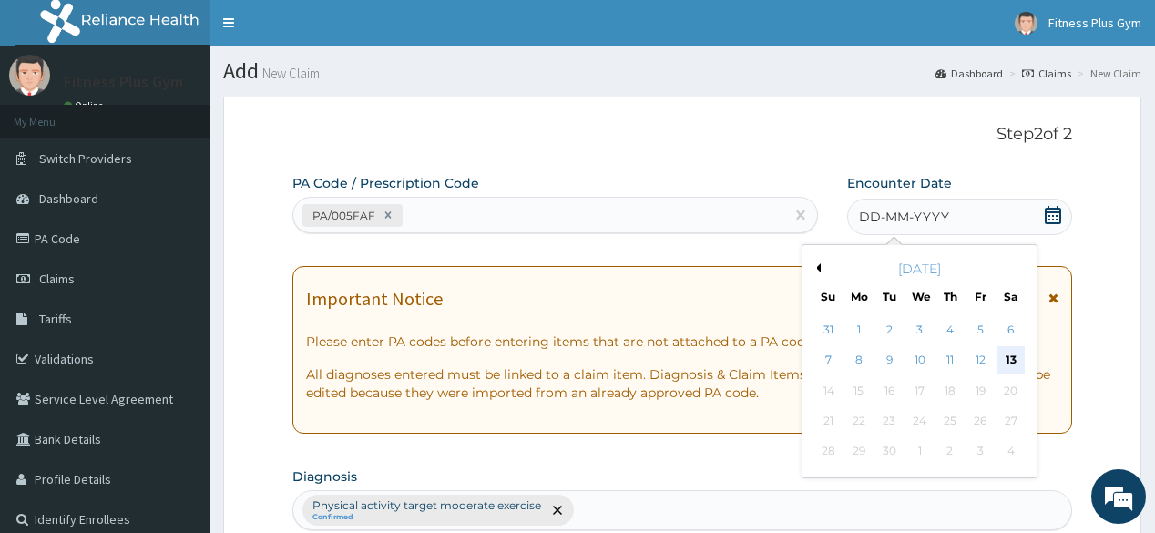
click at [1006, 359] on div "13" at bounding box center [1009, 360] width 27 height 27
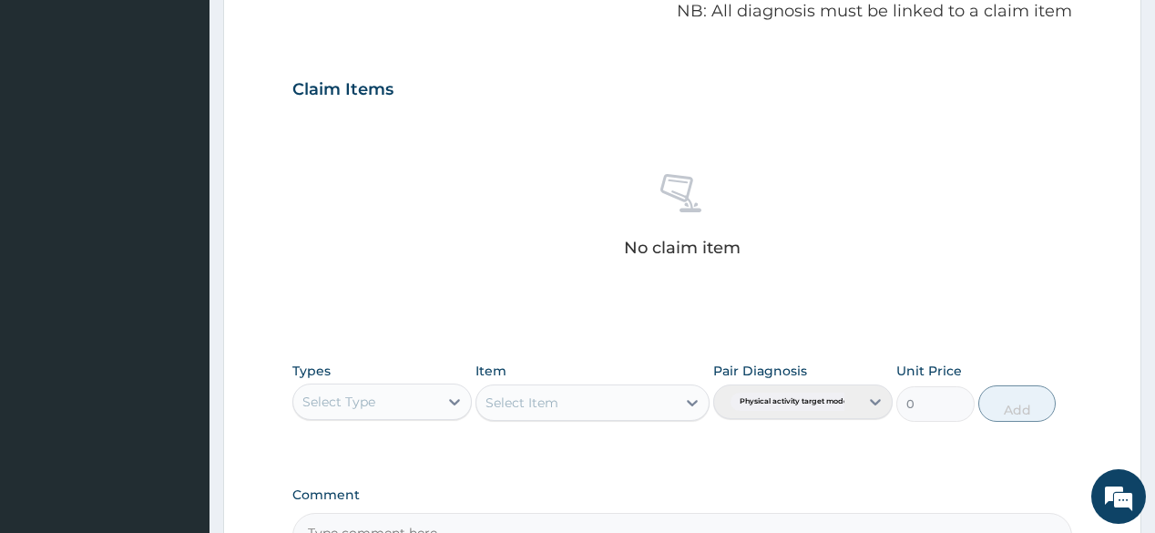
scroll to position [583, 0]
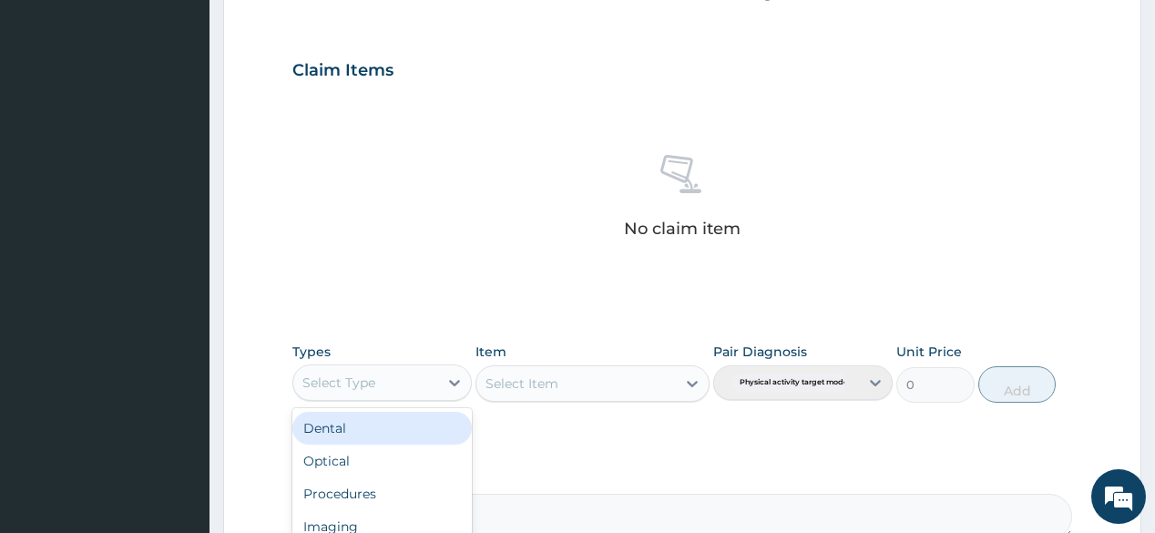
click at [430, 383] on div "Select Type" at bounding box center [365, 382] width 145 height 29
type input "gy"
click at [404, 423] on div "Gym" at bounding box center [381, 428] width 179 height 33
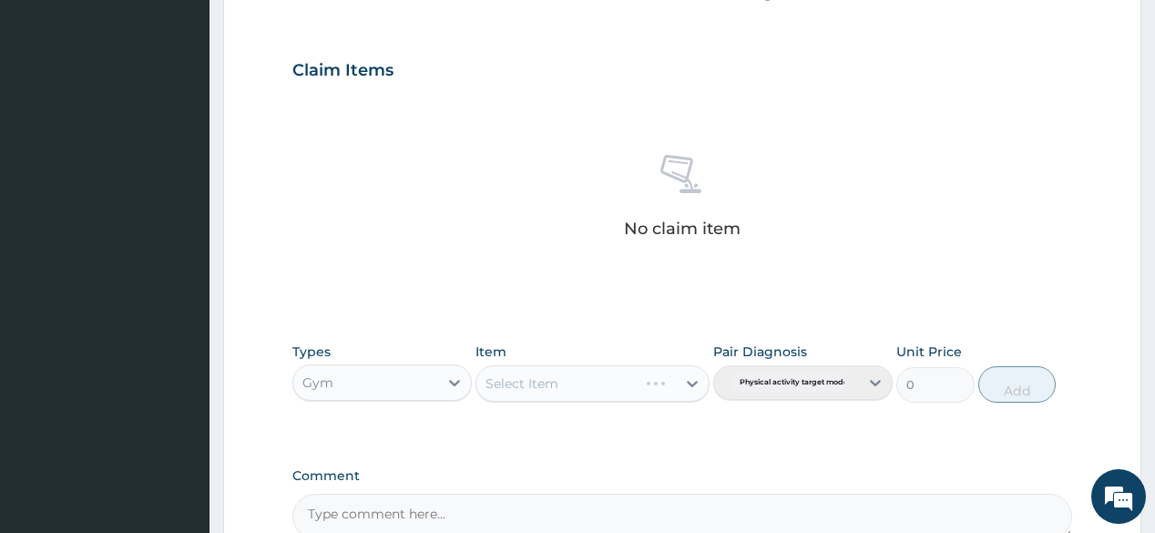
click at [599, 378] on div "Select Item" at bounding box center [592, 383] width 234 height 36
click at [688, 379] on icon at bounding box center [692, 383] width 18 height 18
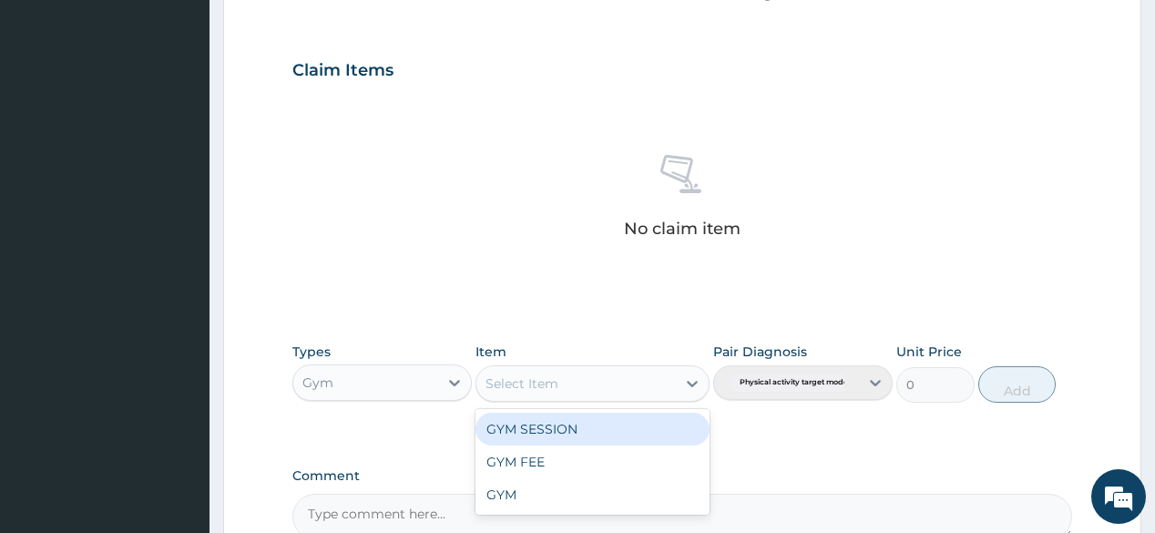
click at [631, 433] on div "GYM SESSION" at bounding box center [592, 429] width 234 height 33
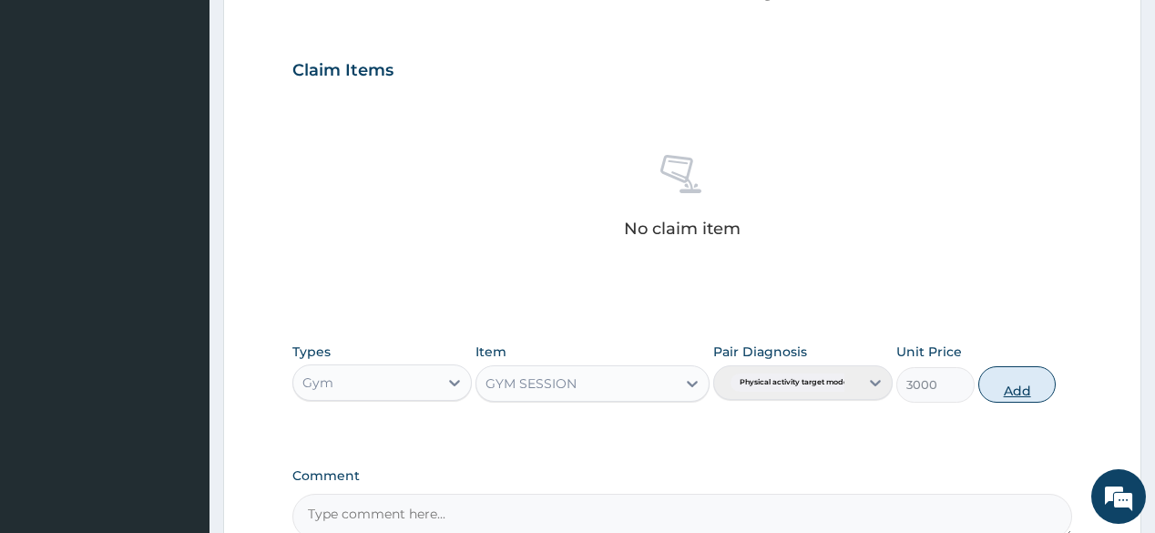
click at [983, 386] on button "Add" at bounding box center [1017, 384] width 78 height 36
type input "0"
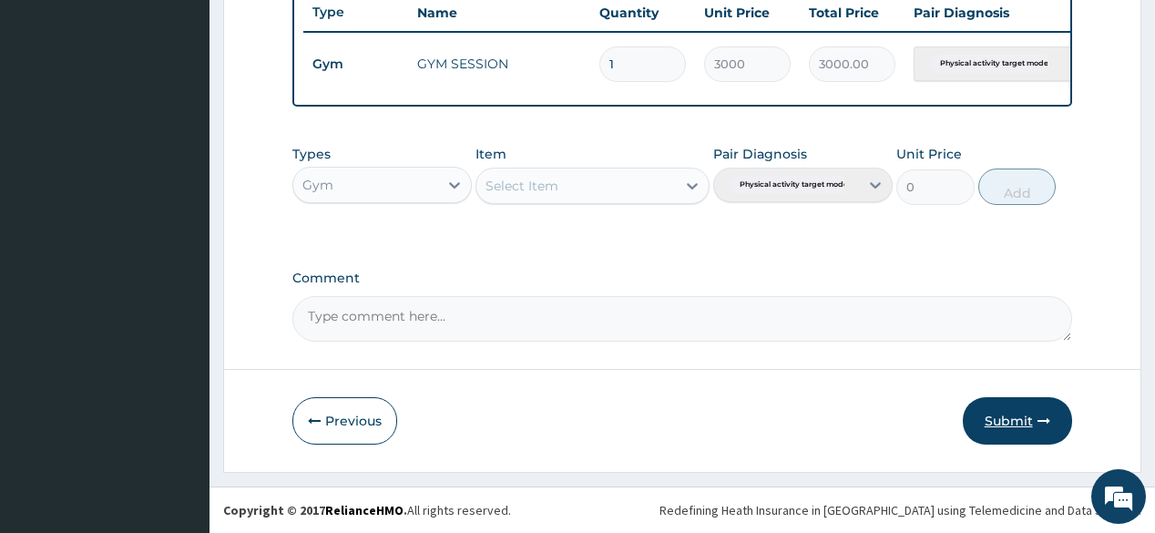
click at [1013, 423] on button "Submit" at bounding box center [1017, 420] width 109 height 47
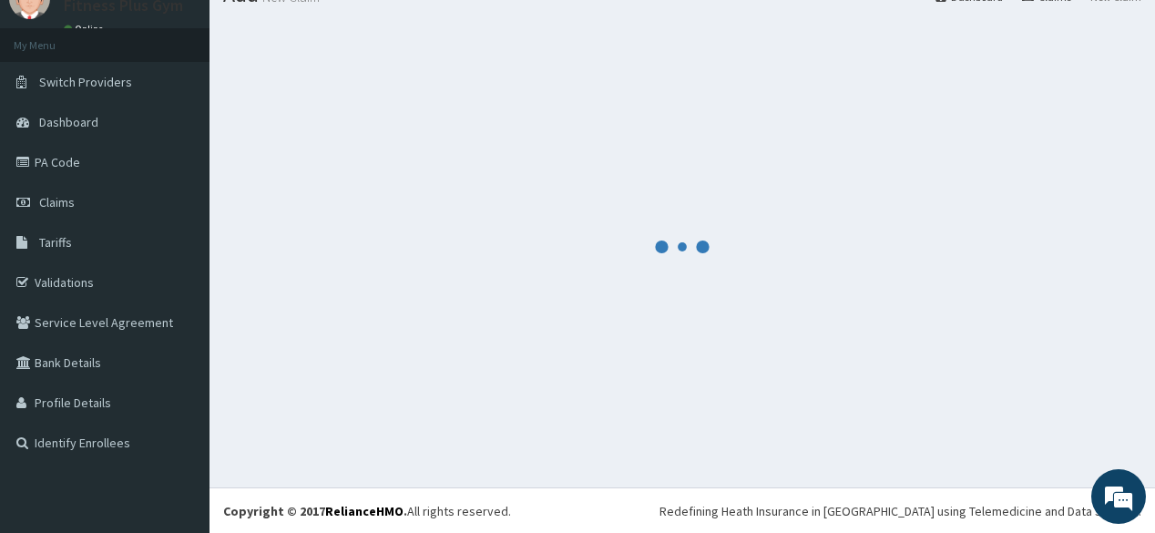
scroll to position [702, 0]
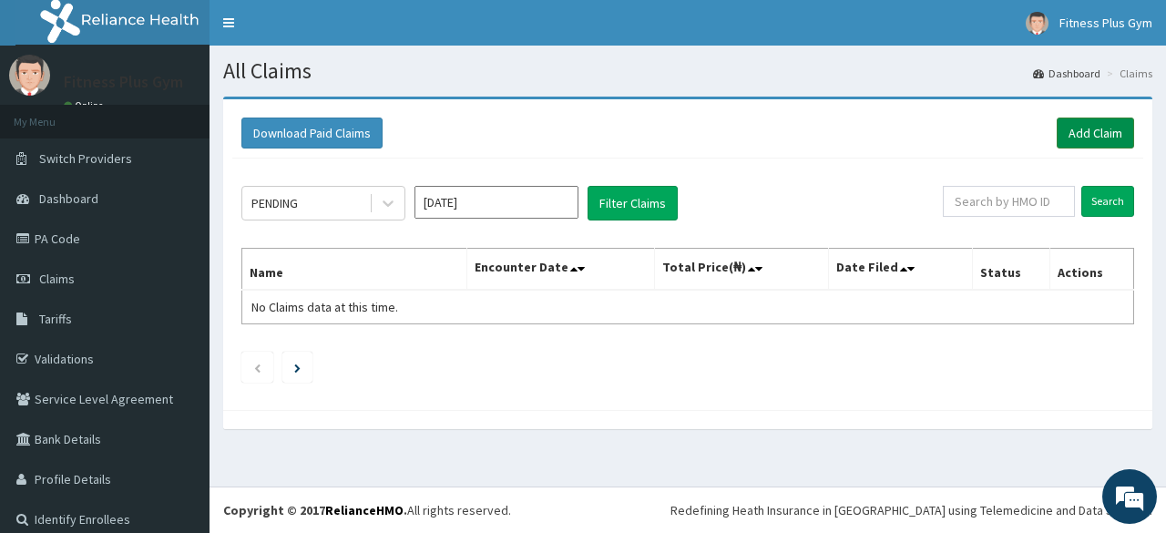
click at [1077, 131] on link "Add Claim" at bounding box center [1094, 132] width 77 height 31
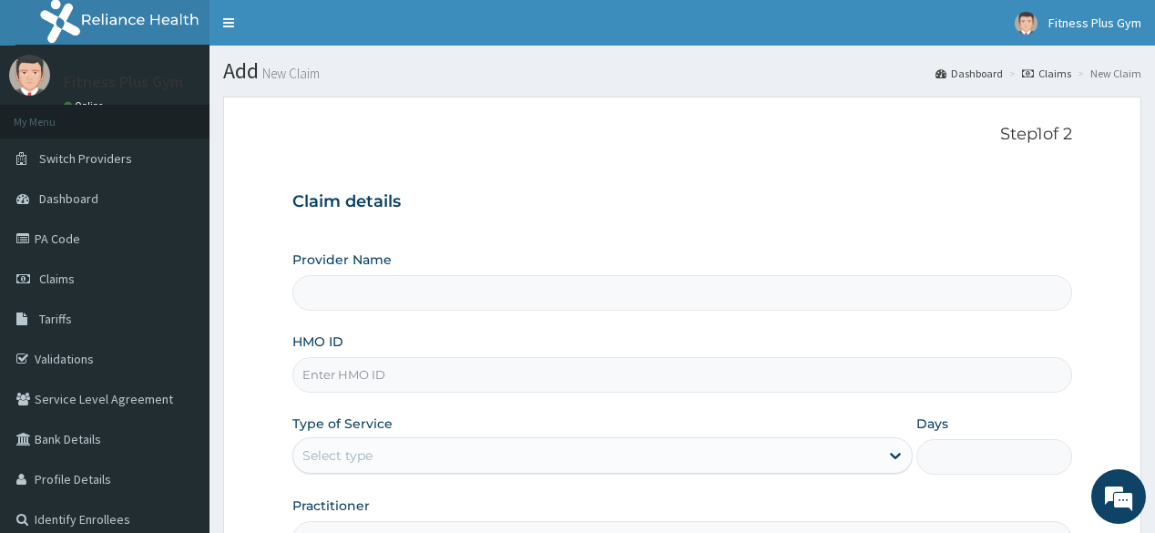
type input "Fitness plus Gym"
type input "1"
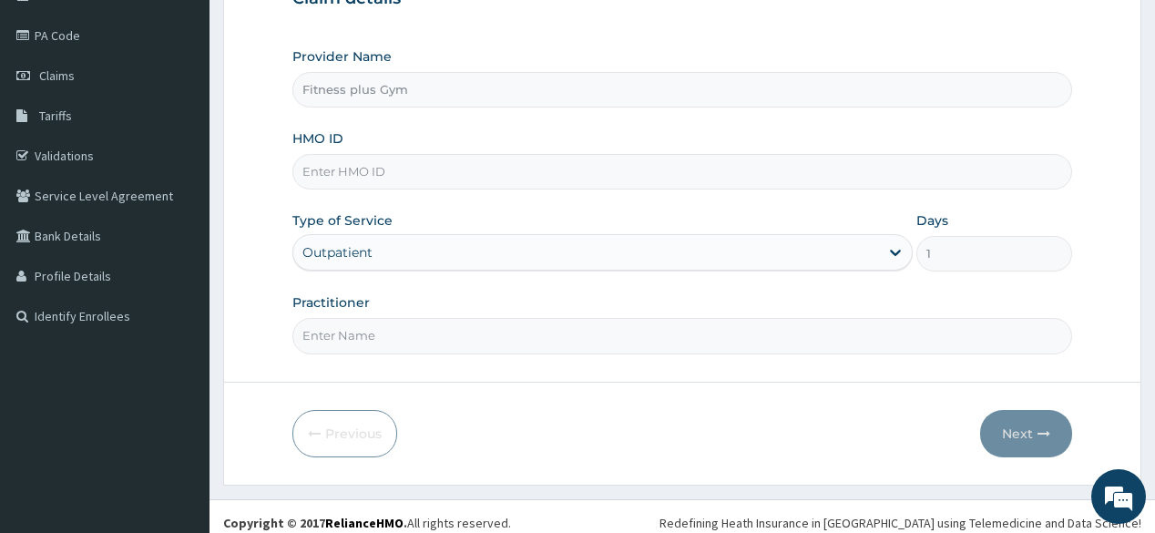
scroll to position [213, 0]
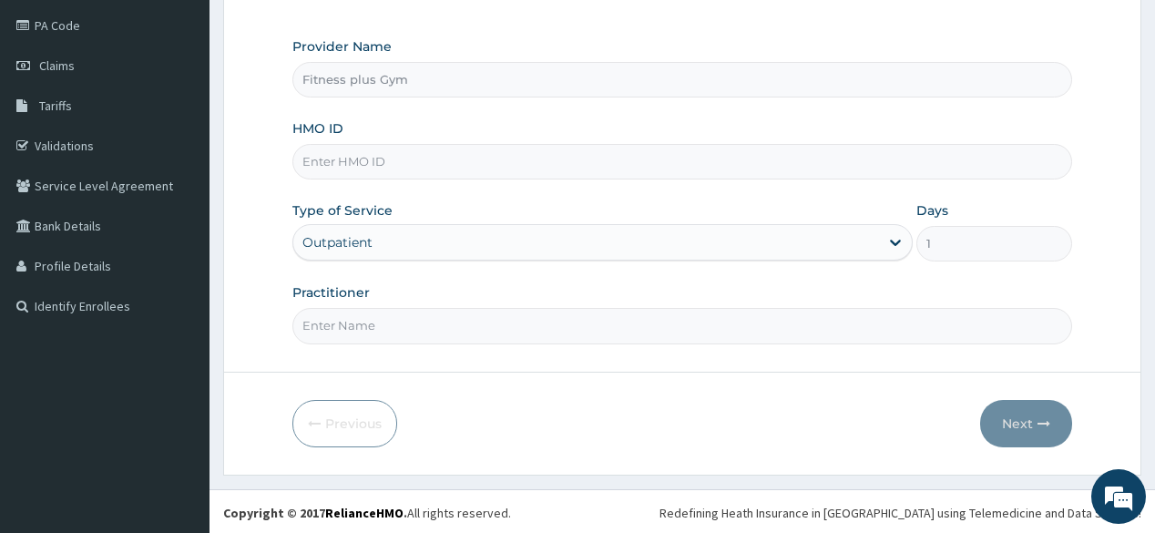
click at [448, 160] on input "HMO ID" at bounding box center [681, 162] width 779 height 36
type input "ksb/11197/a"
click at [437, 324] on input "Practitioner" at bounding box center [681, 326] width 779 height 36
type input "fitnessplus"
click at [1039, 400] on button "Next" at bounding box center [1026, 423] width 92 height 47
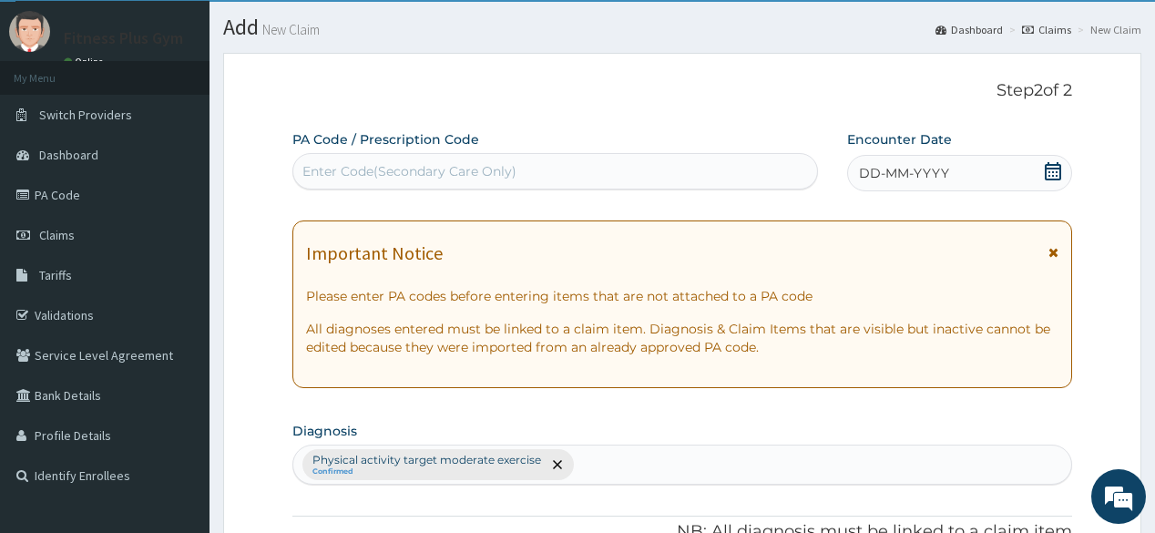
scroll to position [0, 0]
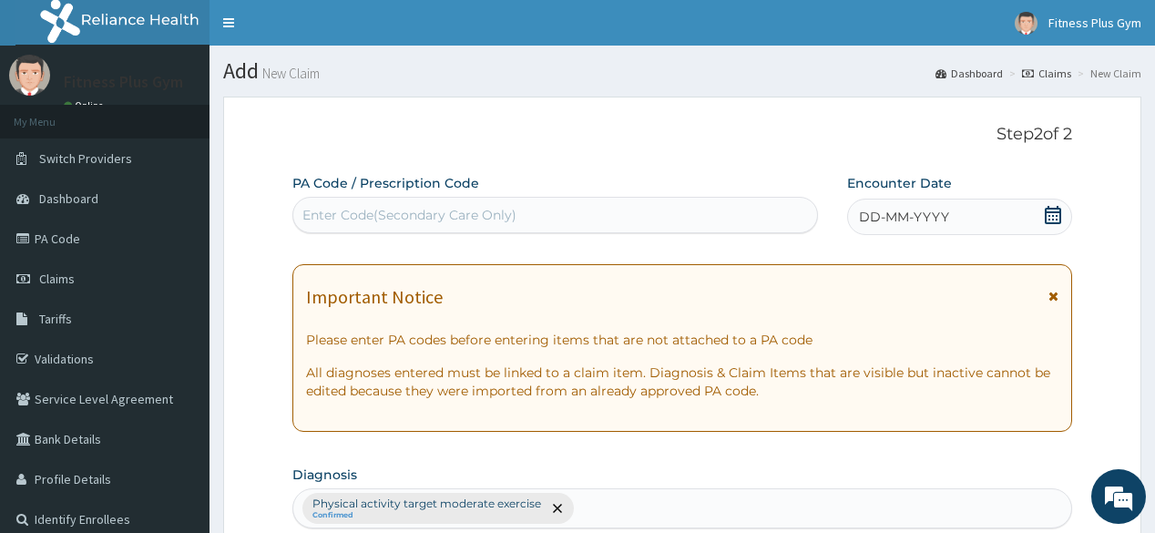
click at [424, 217] on div "Enter Code(Secondary Care Only)" at bounding box center [409, 215] width 214 height 18
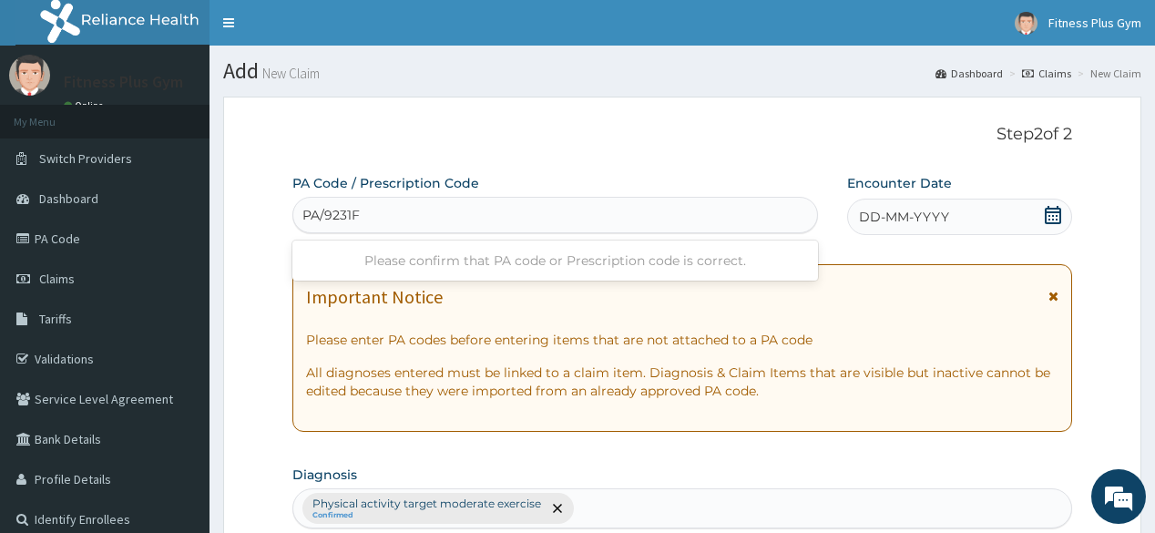
type input "PA/9231F0"
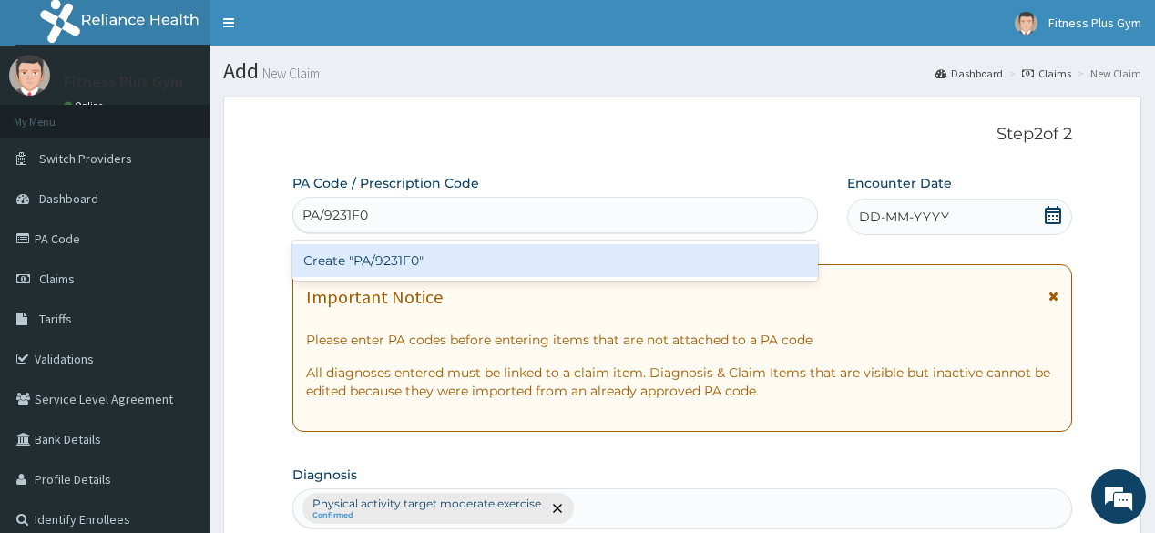
click at [618, 258] on div "Create "PA/9231F0"" at bounding box center [554, 260] width 525 height 33
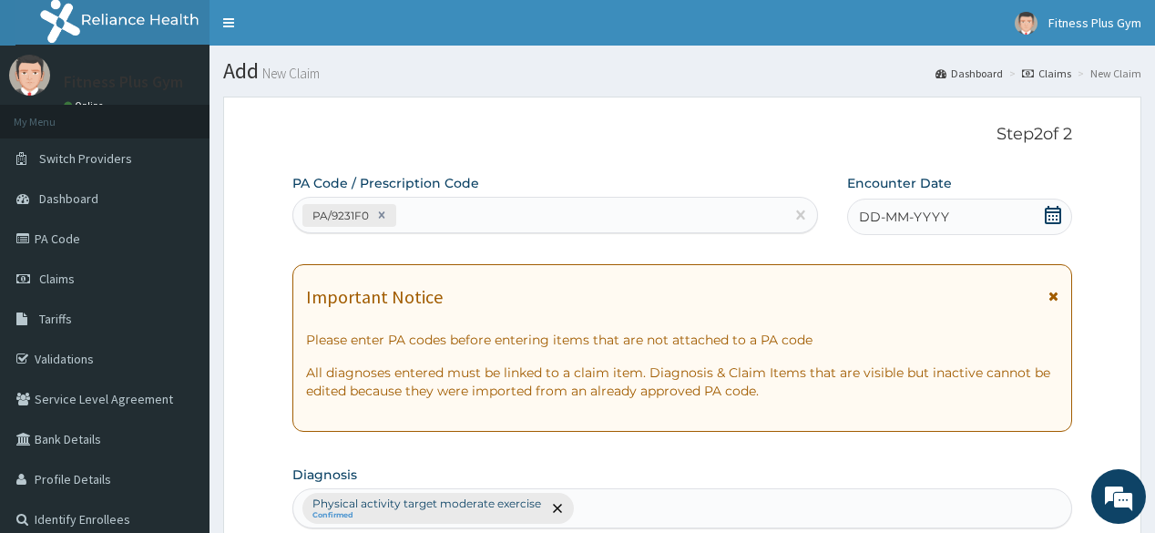
click at [1045, 219] on icon at bounding box center [1052, 215] width 16 height 18
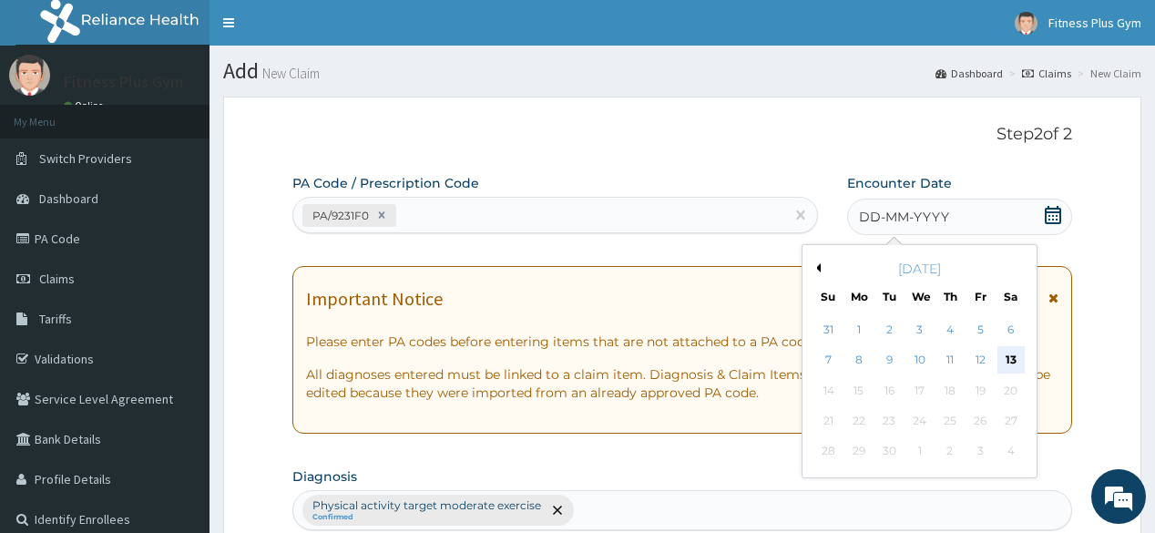
click at [1014, 355] on div "13" at bounding box center [1009, 360] width 27 height 27
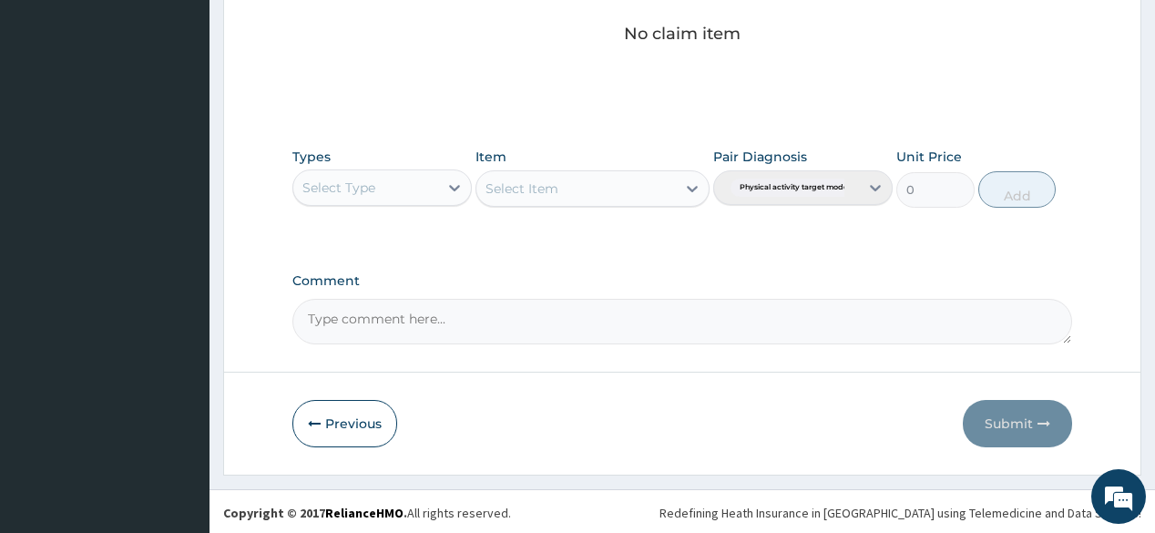
scroll to position [779, 0]
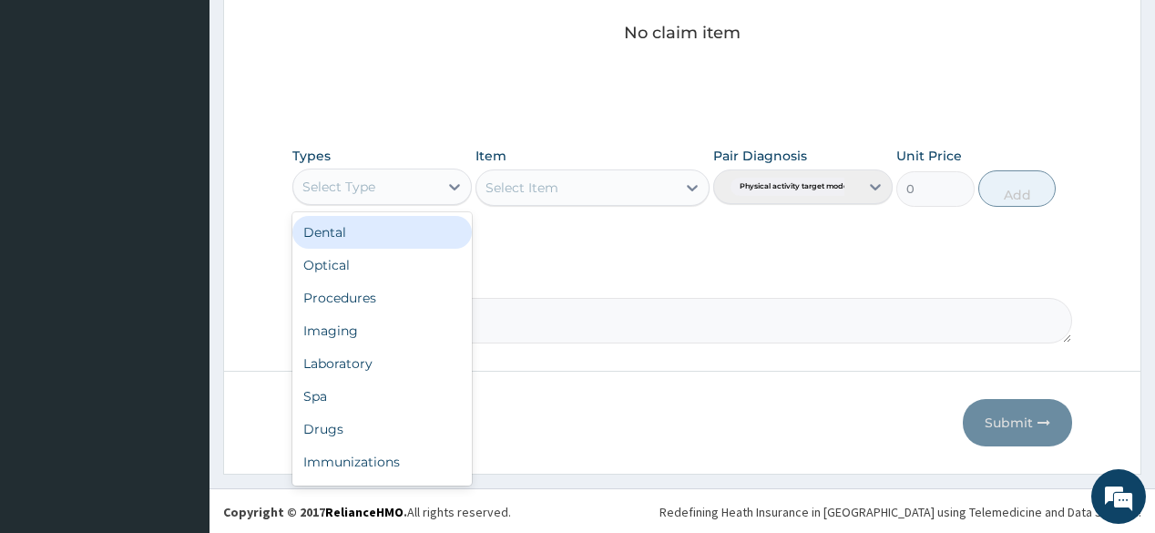
click at [433, 182] on div "Select Type" at bounding box center [365, 186] width 145 height 29
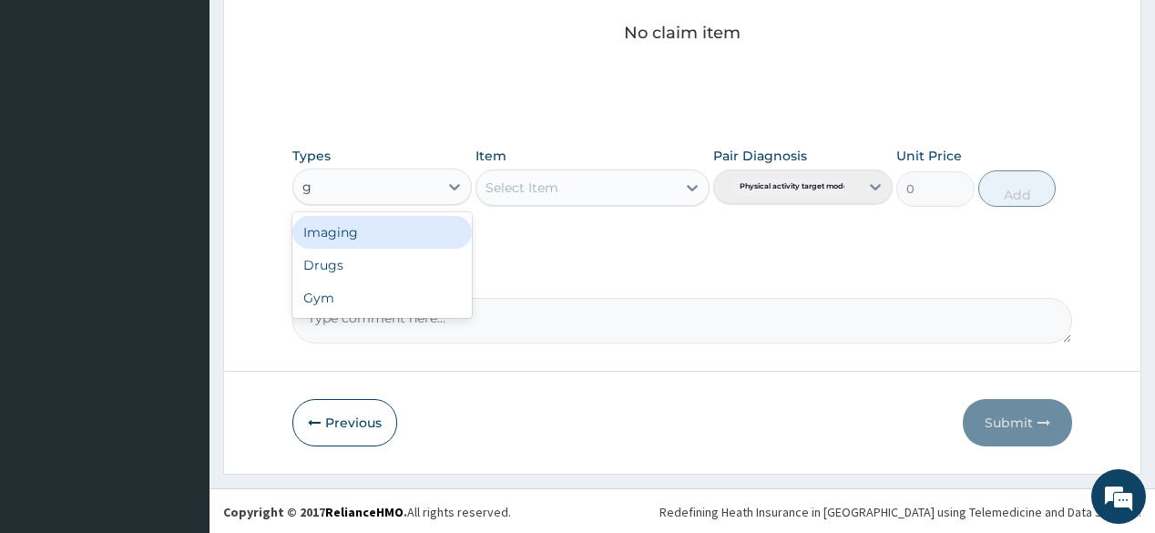
type input "gy"
click at [428, 219] on div "Gym" at bounding box center [381, 232] width 179 height 33
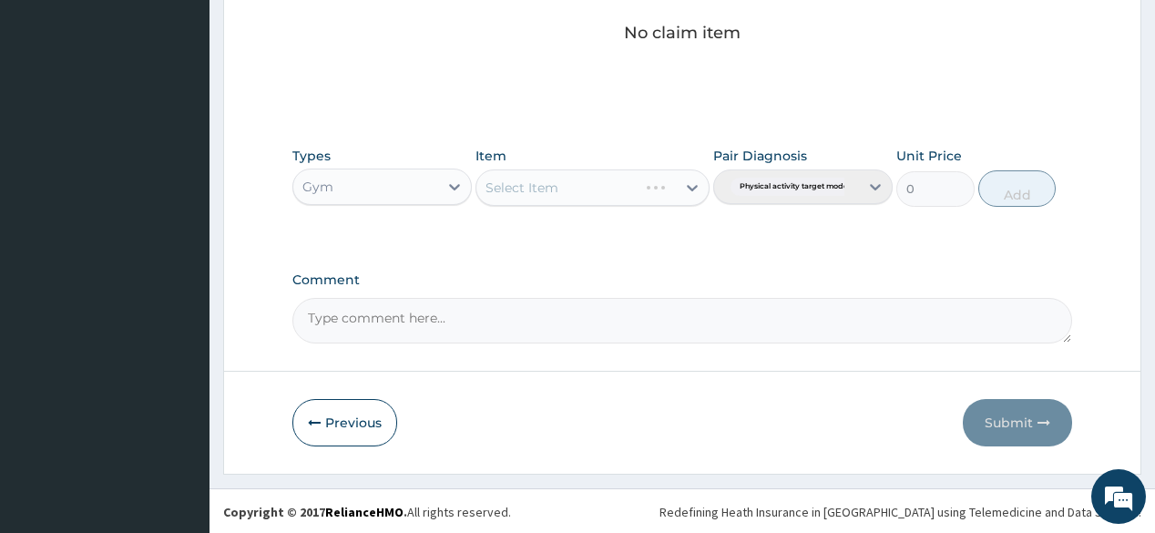
click at [637, 198] on div "Select Item" at bounding box center [592, 187] width 234 height 36
click at [686, 194] on div "Select Item" at bounding box center [592, 187] width 234 height 36
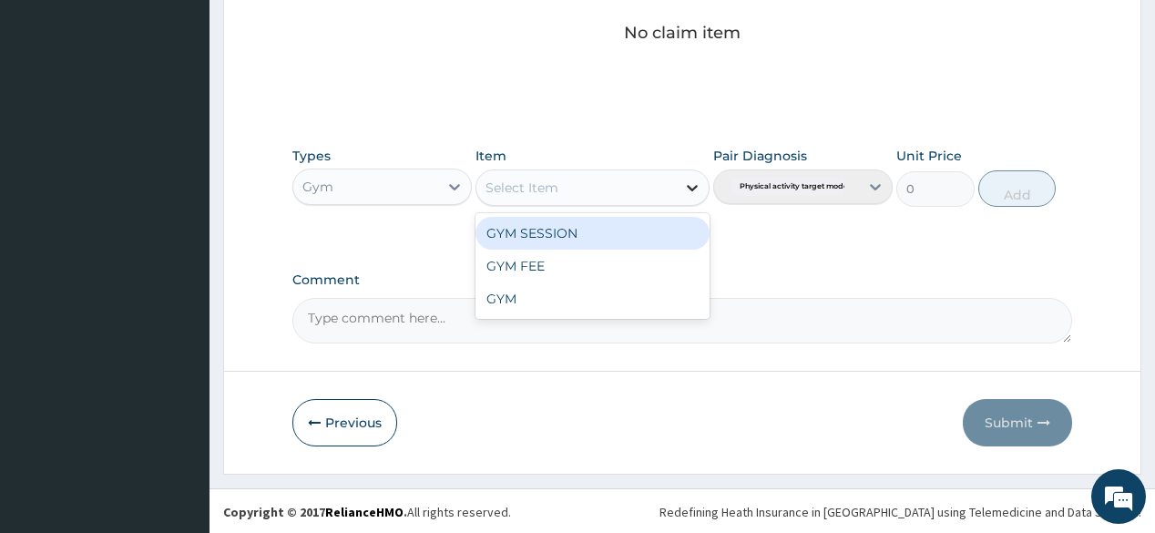
drag, startPoint x: 697, startPoint y: 179, endPoint x: 690, endPoint y: 194, distance: 15.9
click at [697, 180] on icon at bounding box center [692, 187] width 18 height 18
click at [670, 224] on div "GYM SESSION" at bounding box center [592, 233] width 234 height 33
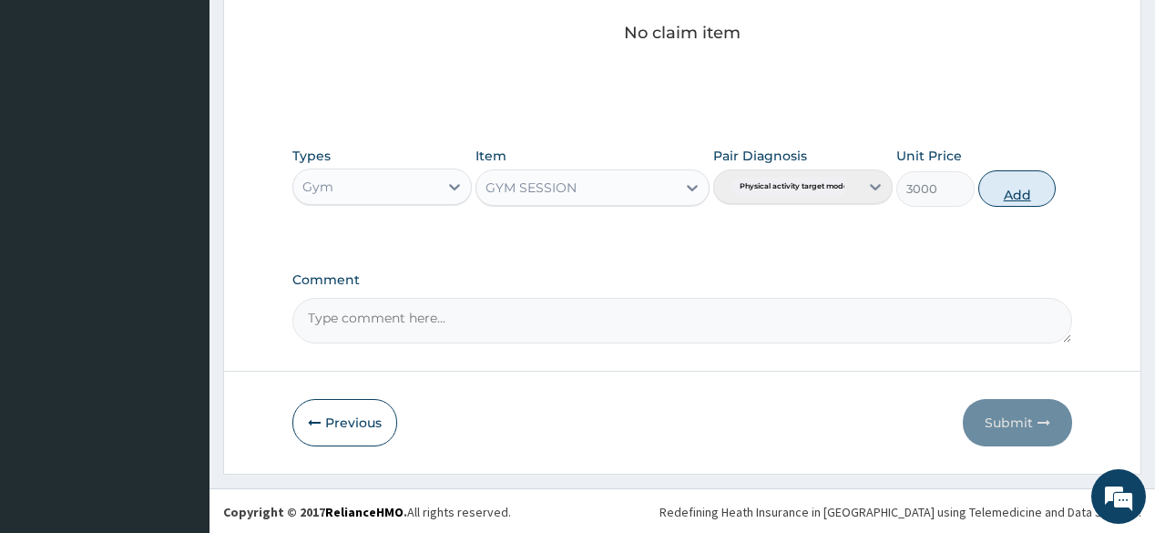
click at [1008, 195] on button "Add" at bounding box center [1017, 188] width 78 height 36
type input "0"
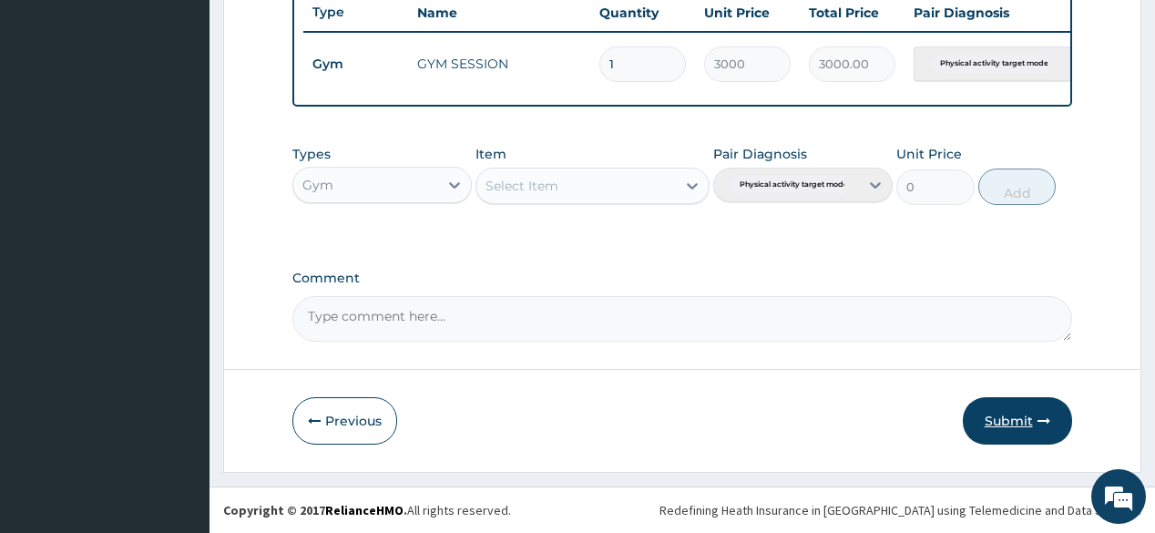
click at [1045, 418] on icon "button" at bounding box center [1043, 420] width 13 height 13
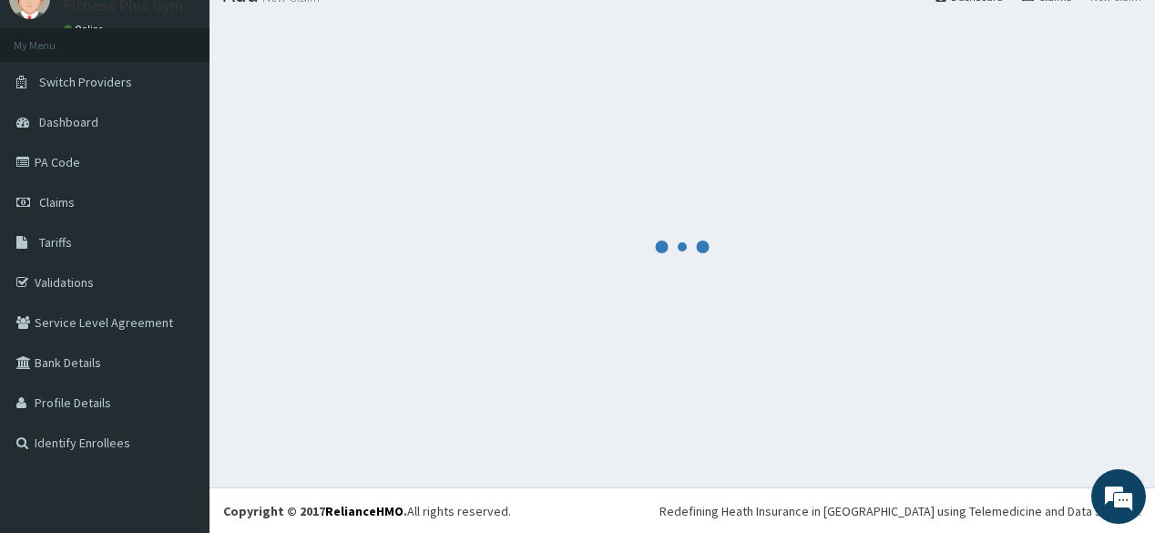
scroll to position [702, 0]
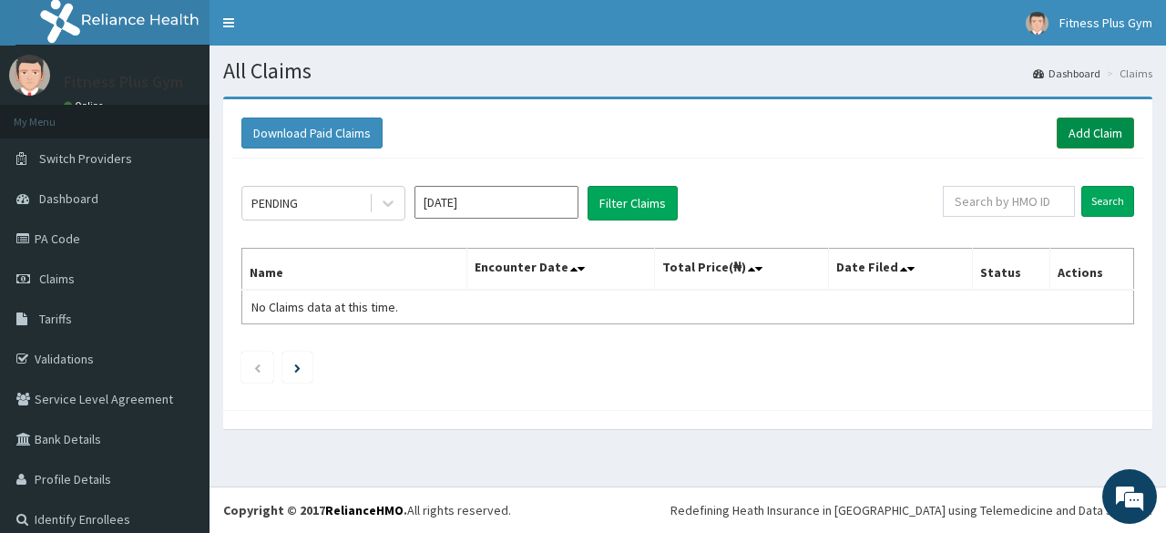
click at [1056, 122] on link "Add Claim" at bounding box center [1094, 132] width 77 height 31
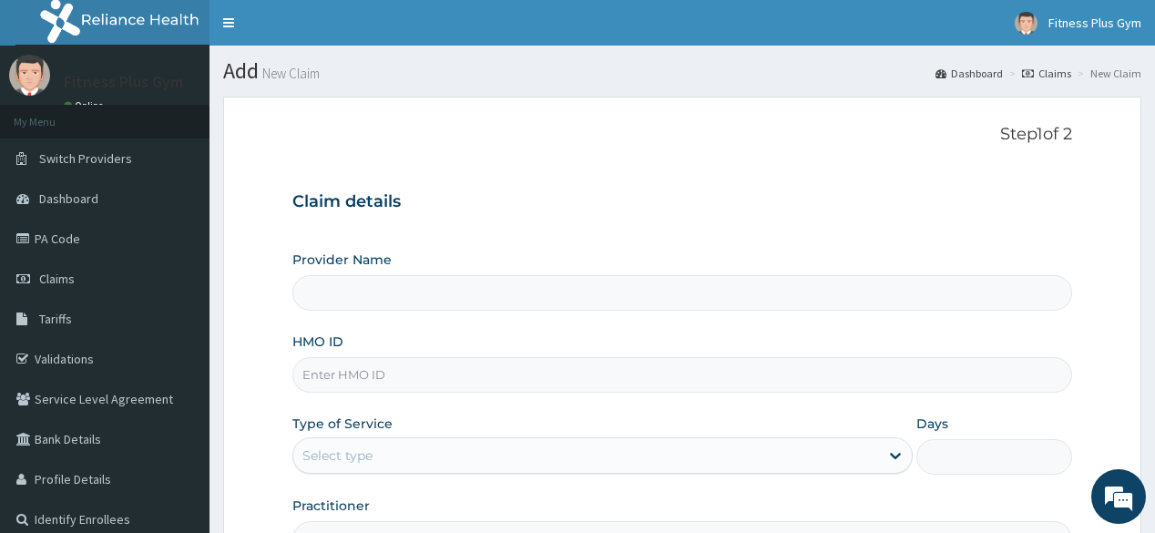
type input "Fitness plus Gym"
type input "1"
click at [456, 379] on input "HMO ID" at bounding box center [681, 375] width 779 height 36
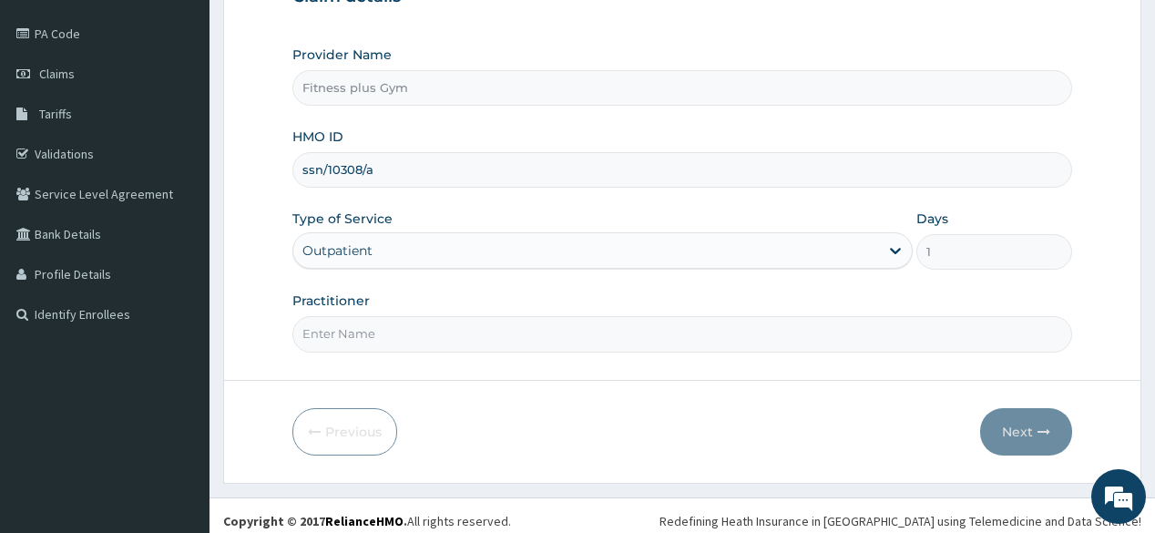
scroll to position [213, 0]
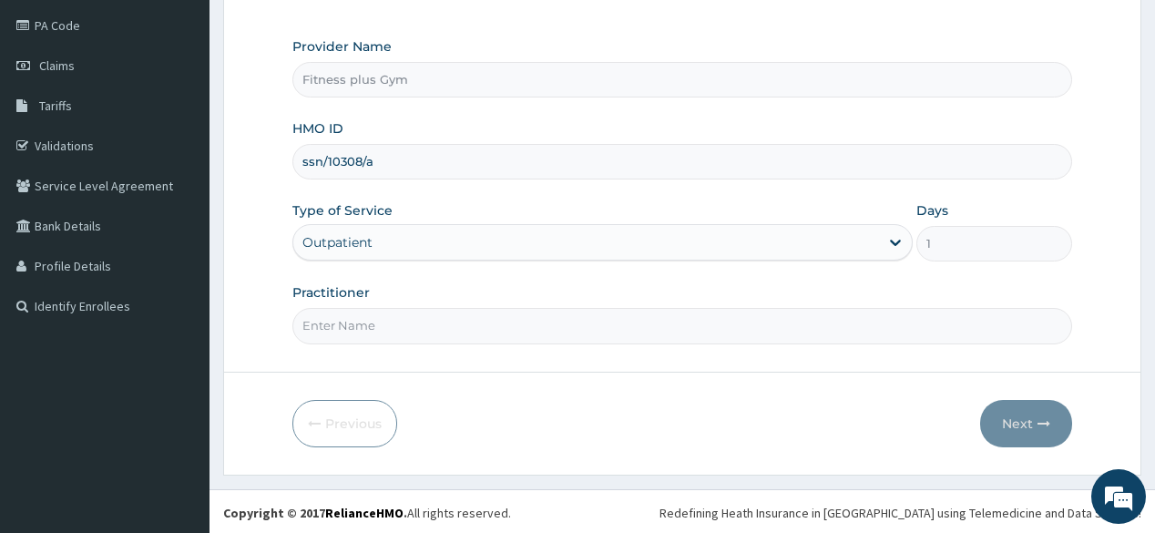
type input "ssn/10308/a"
click at [498, 324] on input "Practitioner" at bounding box center [681, 326] width 779 height 36
type input "fitnessplus"
click at [1051, 408] on button "Next" at bounding box center [1026, 423] width 92 height 47
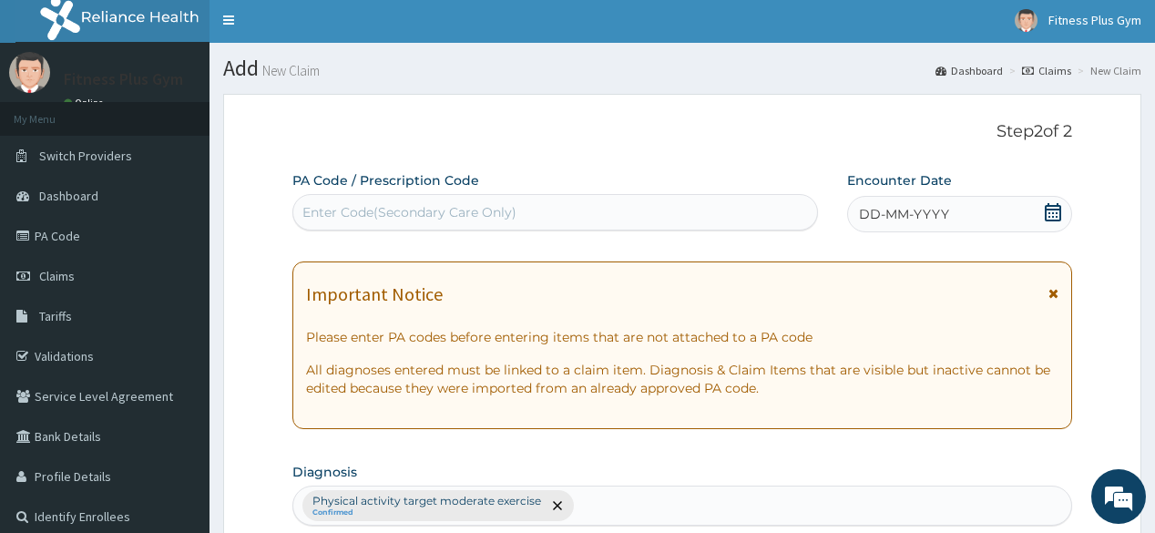
scroll to position [0, 0]
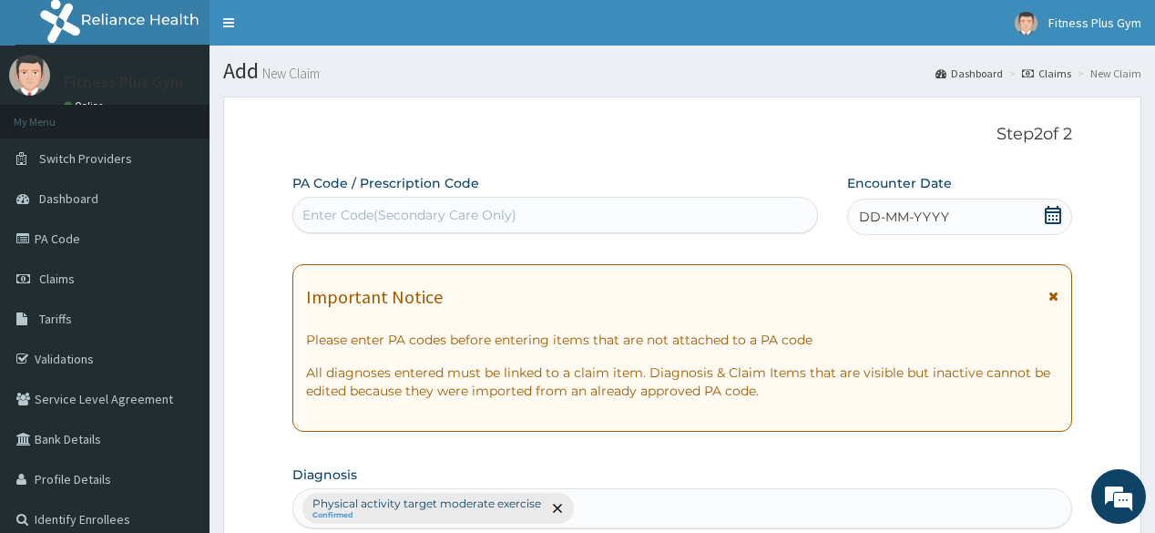
click at [580, 217] on div "Enter Code(Secondary Care Only)" at bounding box center [554, 214] width 523 height 29
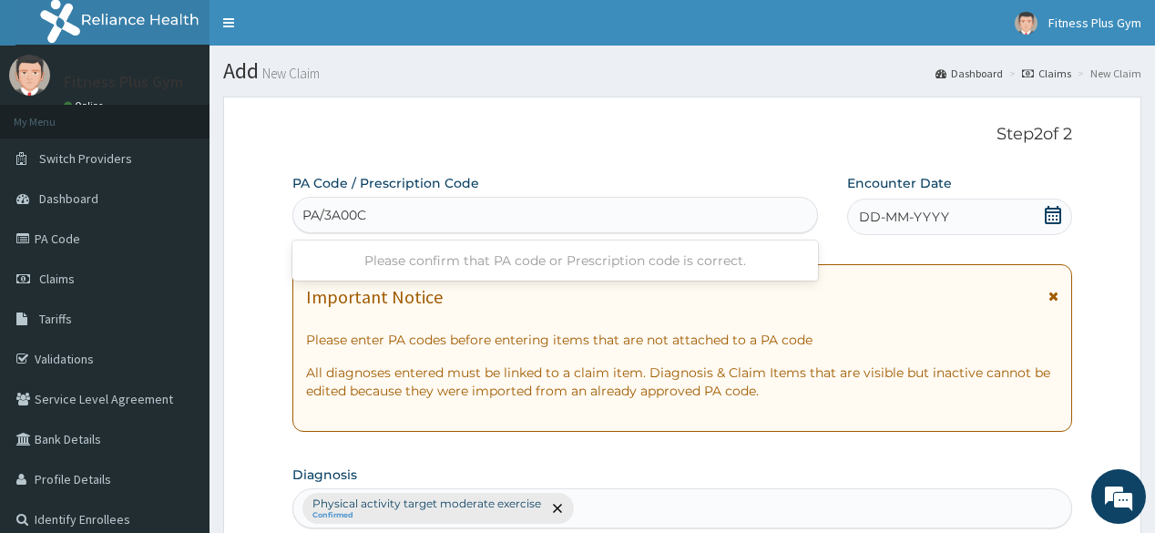
type input "PA/3A00CD"
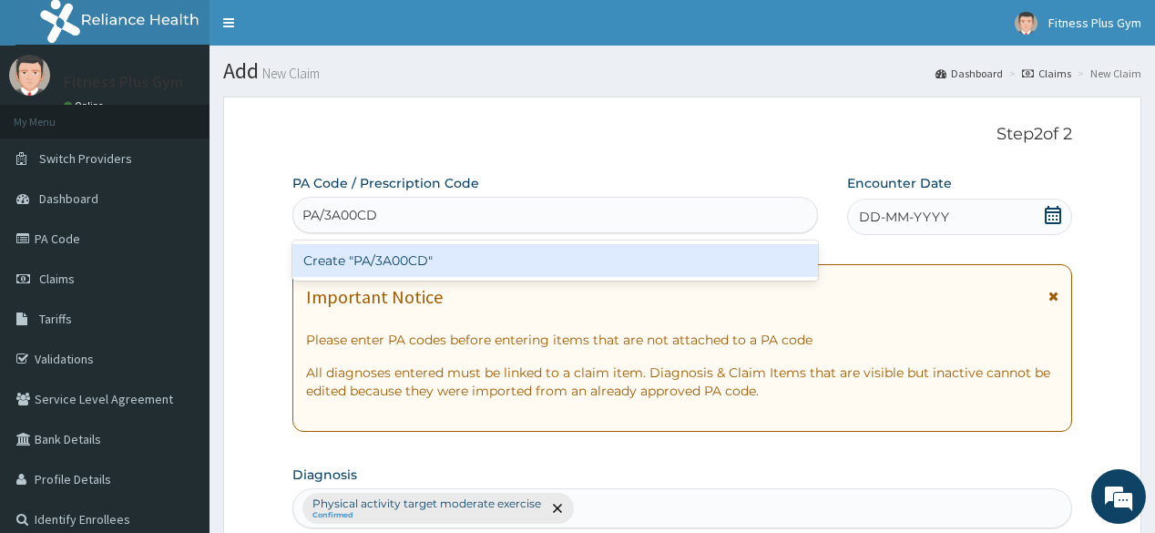
click at [383, 264] on div "Create "PA/3A00CD"" at bounding box center [554, 260] width 525 height 33
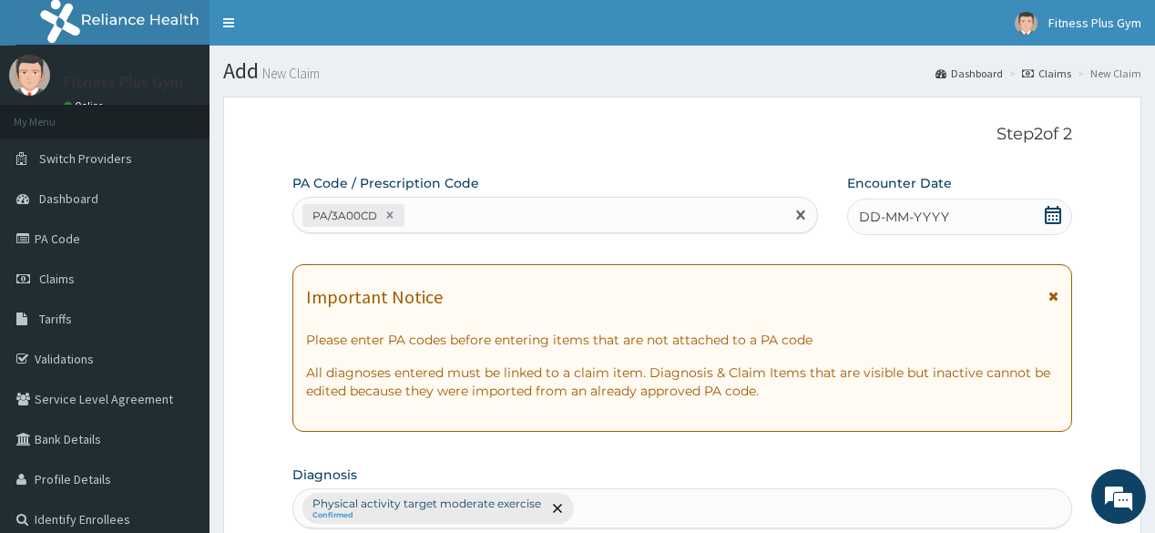
click at [1055, 204] on div "DD-MM-YYYY" at bounding box center [959, 217] width 225 height 36
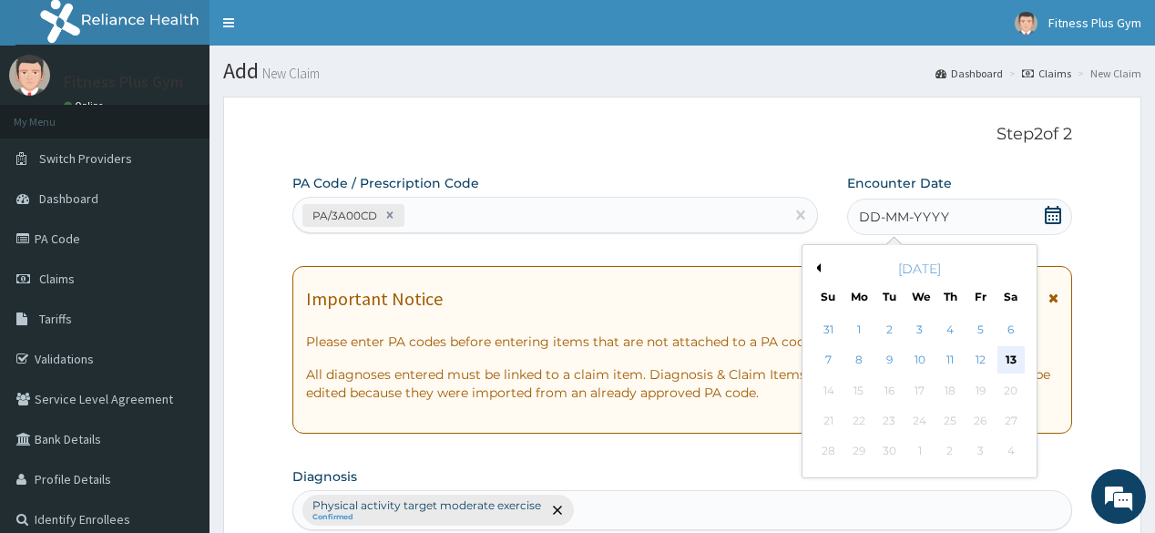
click at [1020, 362] on div "13" at bounding box center [1009, 360] width 27 height 27
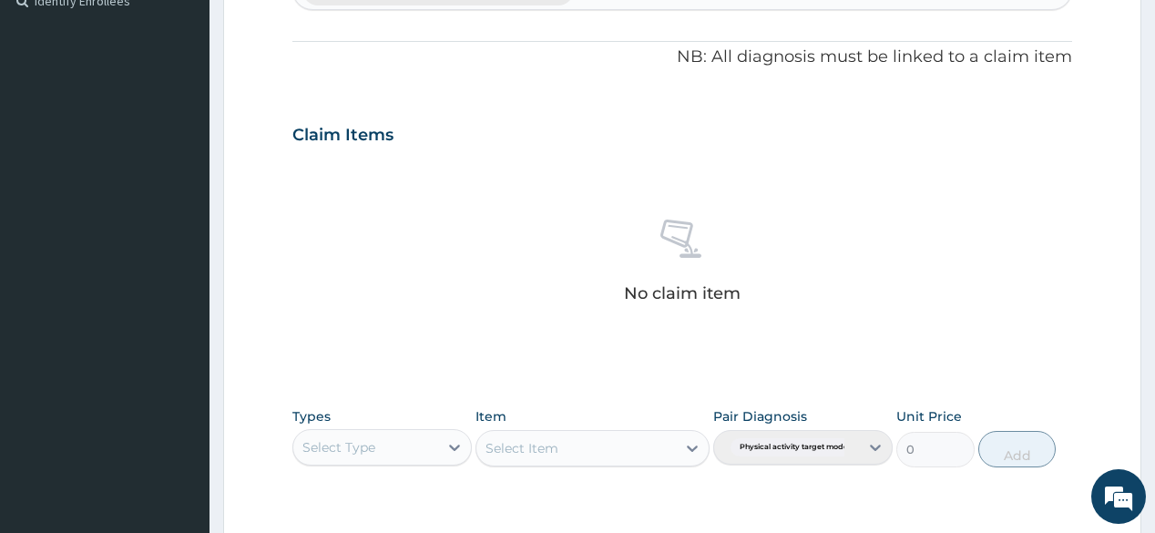
scroll to position [656, 0]
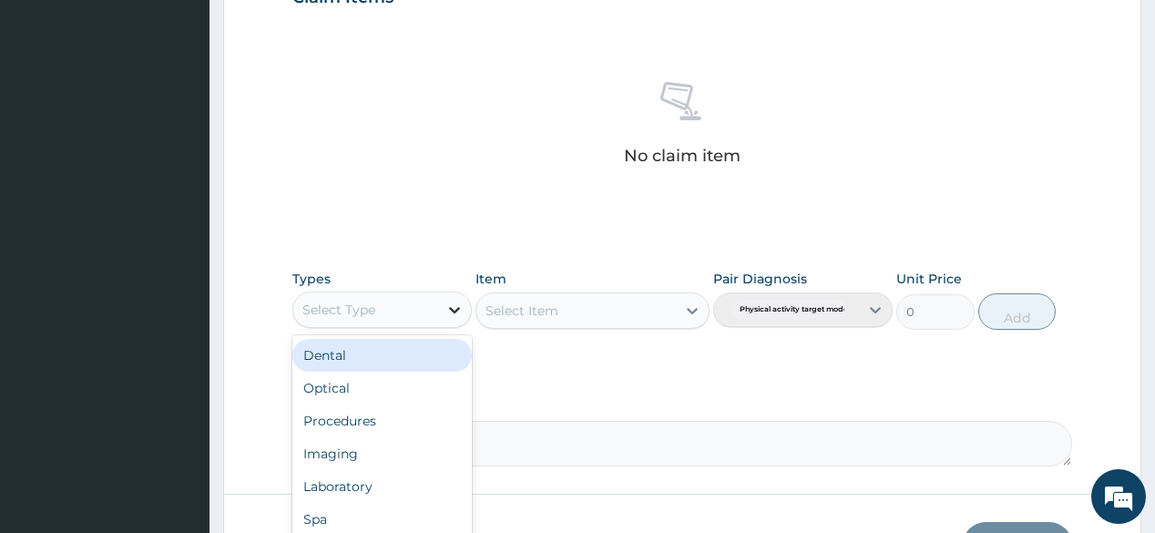
click at [439, 314] on div at bounding box center [454, 309] width 33 height 33
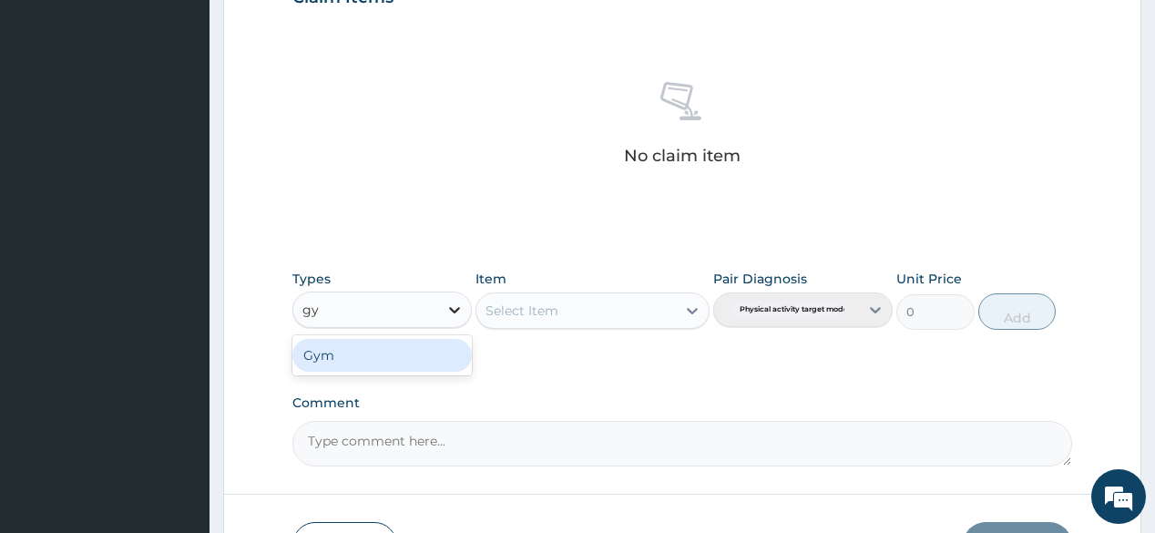
type input "gym"
click at [428, 350] on div "Gym" at bounding box center [381, 355] width 179 height 33
click at [588, 311] on div "Select Item" at bounding box center [592, 310] width 234 height 36
click at [678, 313] on div "Select Item" at bounding box center [592, 310] width 234 height 36
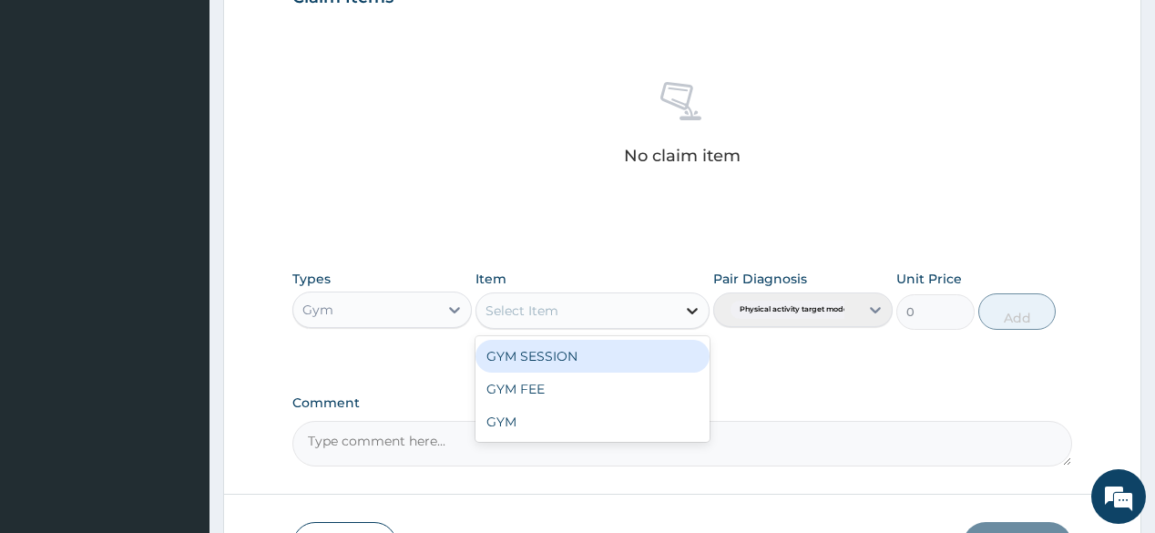
click at [703, 306] on div at bounding box center [692, 310] width 33 height 33
click at [635, 360] on div "GYM SESSION" at bounding box center [592, 356] width 234 height 33
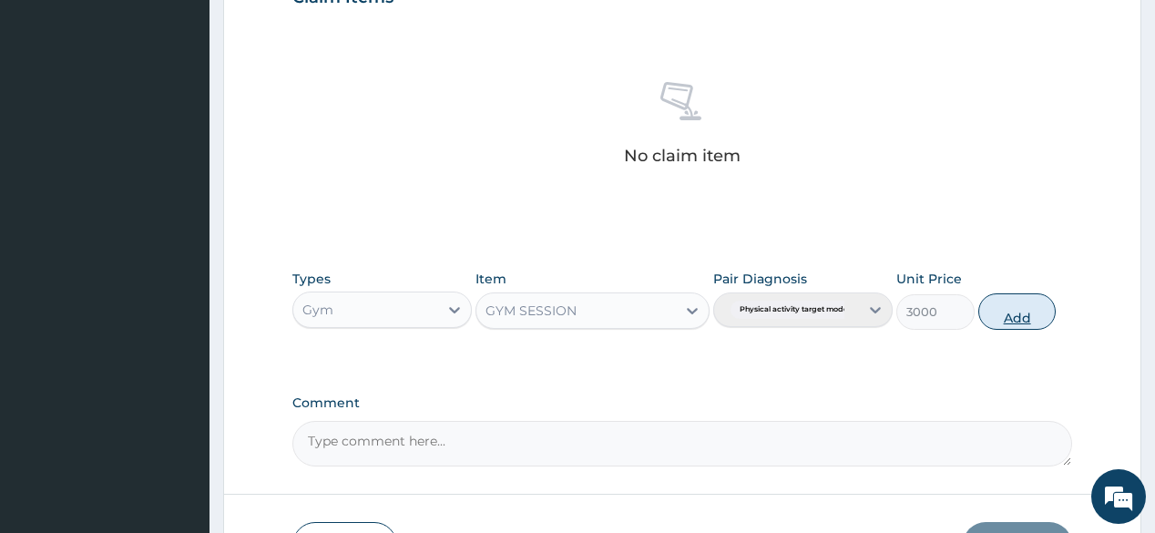
click at [1006, 308] on button "Add" at bounding box center [1017, 311] width 78 height 36
type input "0"
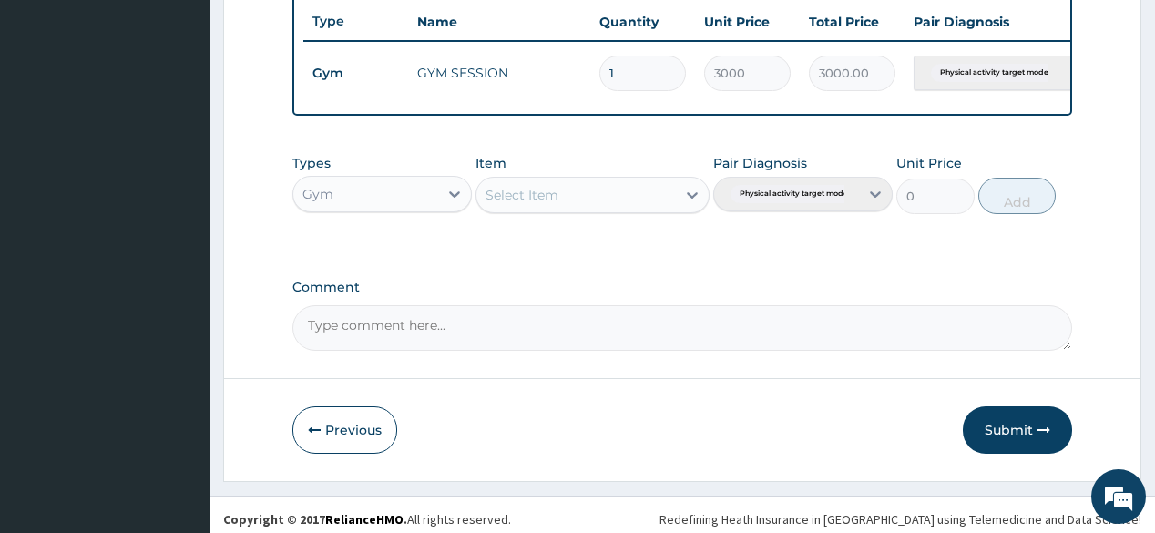
scroll to position [702, 0]
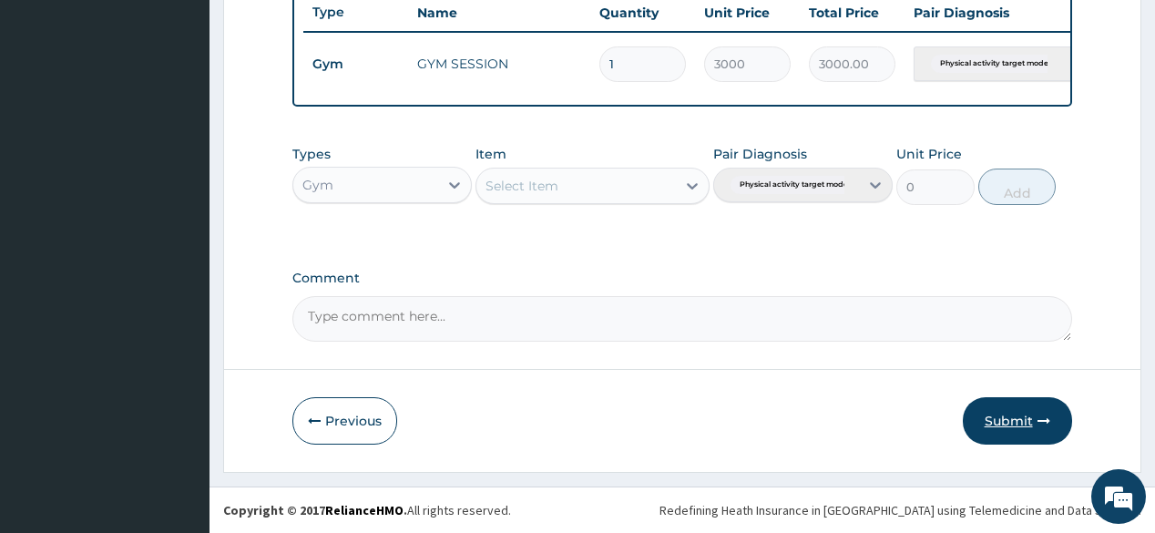
click at [1044, 411] on button "Submit" at bounding box center [1017, 420] width 109 height 47
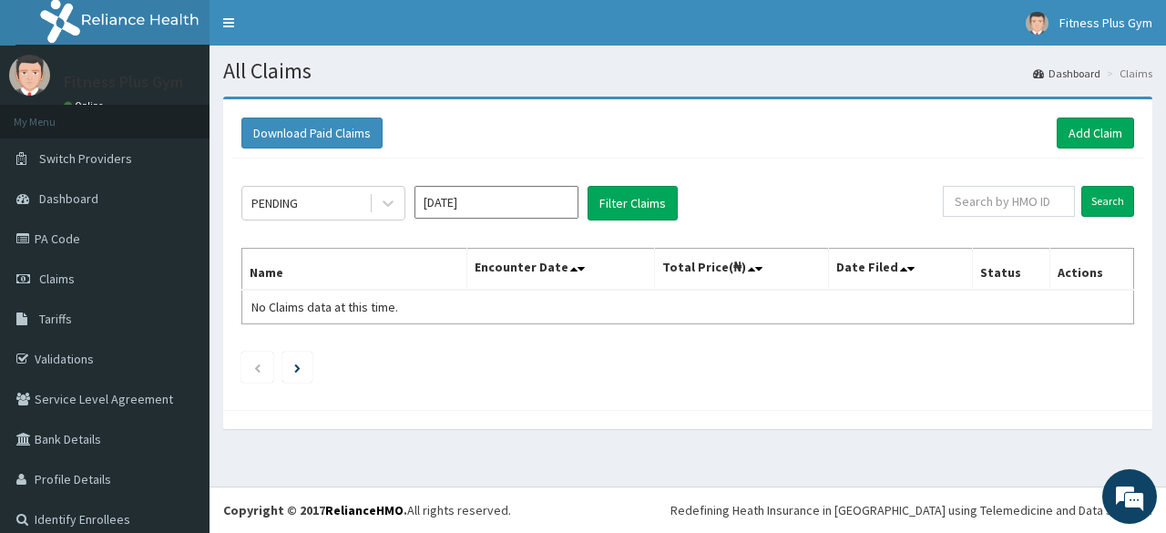
click at [1075, 150] on div "Download Paid Claims Add Claim" at bounding box center [687, 133] width 911 height 50
click at [1082, 135] on link "Add Claim" at bounding box center [1094, 132] width 77 height 31
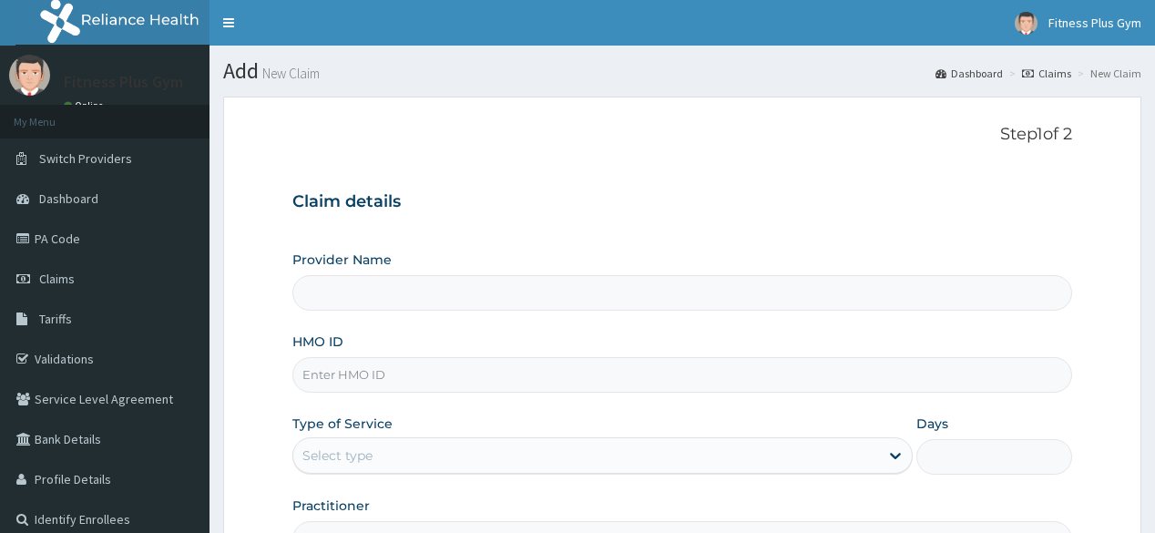
click at [455, 400] on div "Provider Name HMO ID Type of Service Select type Days Practitioner" at bounding box center [681, 403] width 779 height 306
click at [457, 379] on input "HMO ID" at bounding box center [681, 375] width 779 height 36
type input "Fitness plus Gym"
type input "1"
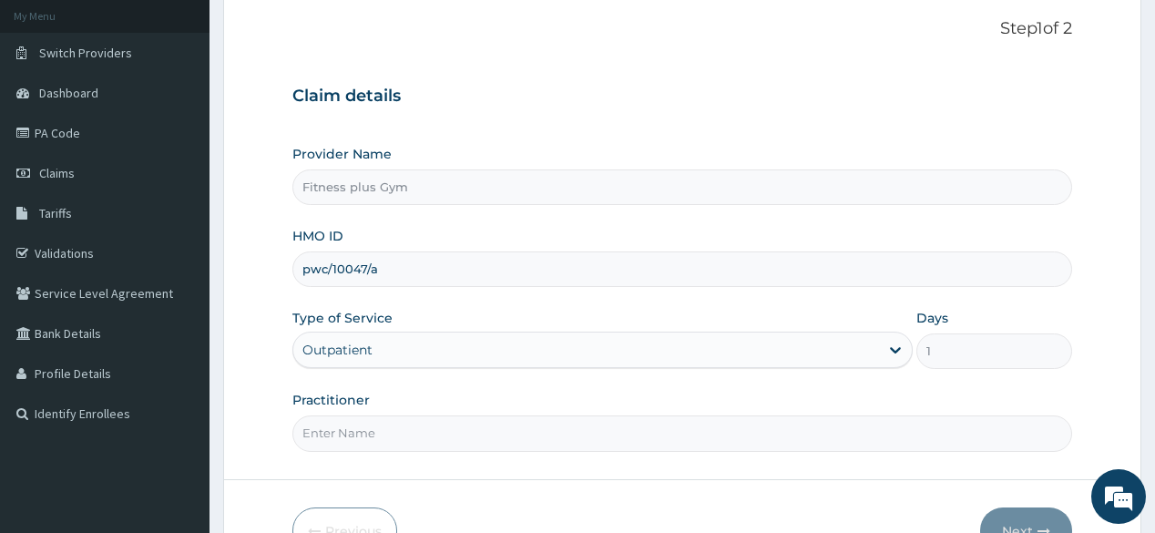
scroll to position [146, 0]
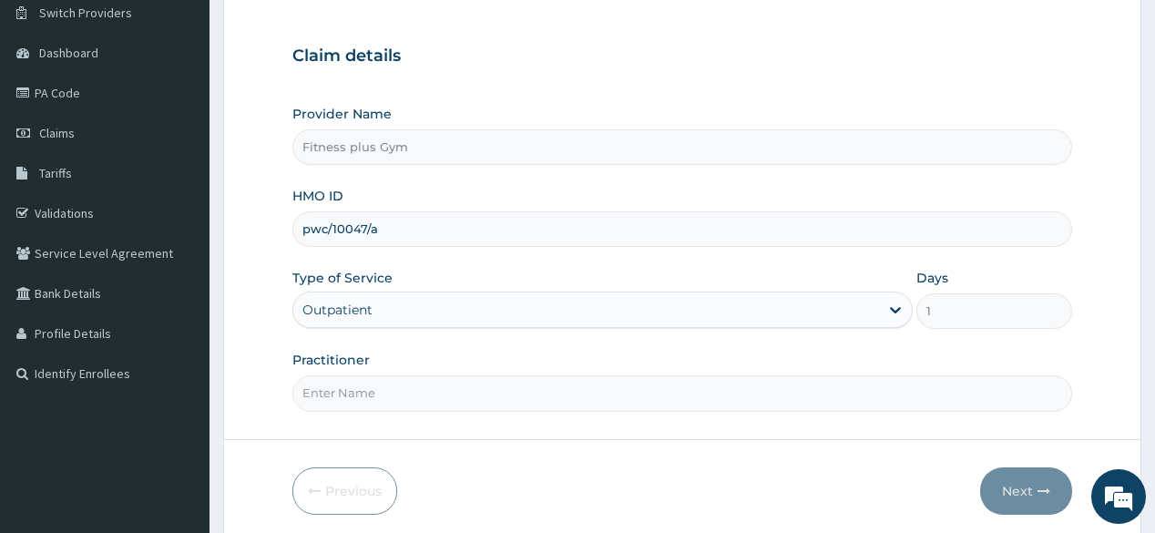
type input "pwc/10047/a"
click at [464, 385] on input "Practitioner" at bounding box center [681, 393] width 779 height 36
type input "fitnessplus"
click at [993, 498] on button "Next" at bounding box center [1026, 490] width 92 height 47
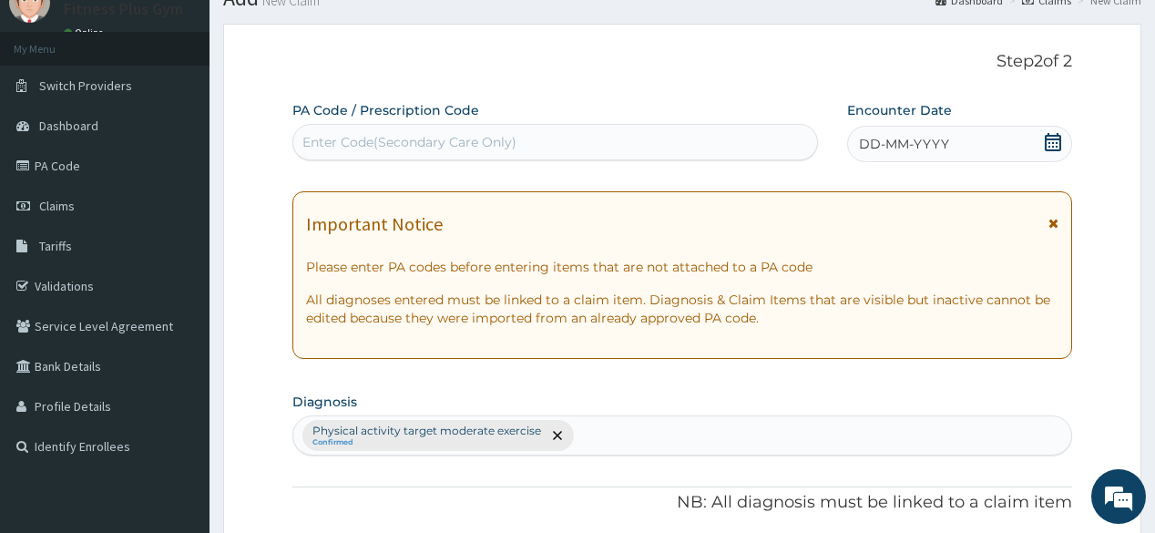
scroll to position [73, 0]
click at [468, 145] on div "Enter Code(Secondary Care Only)" at bounding box center [409, 142] width 214 height 18
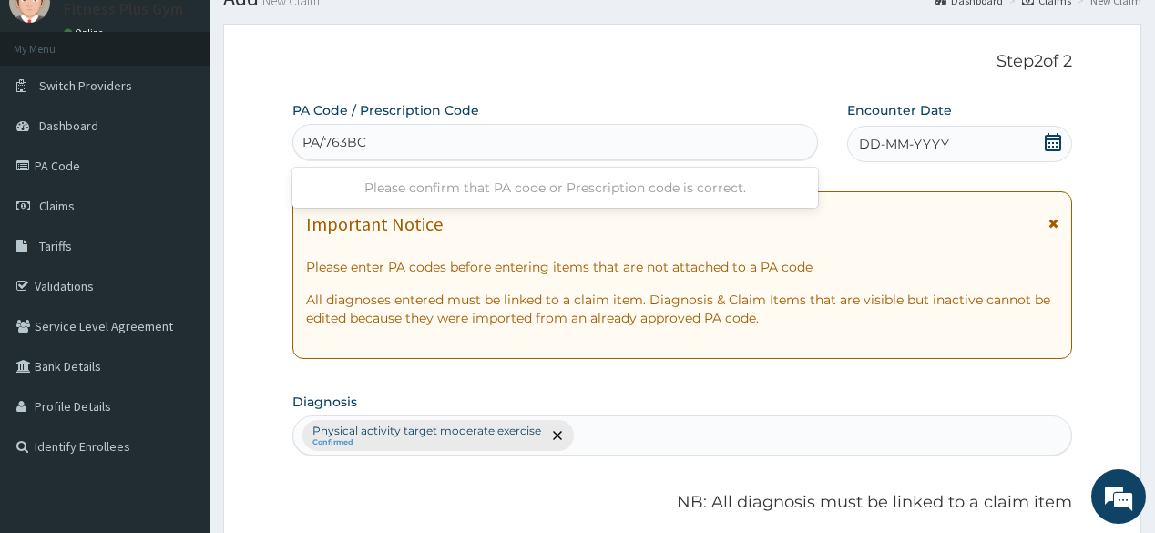
type input "PA/763BCE"
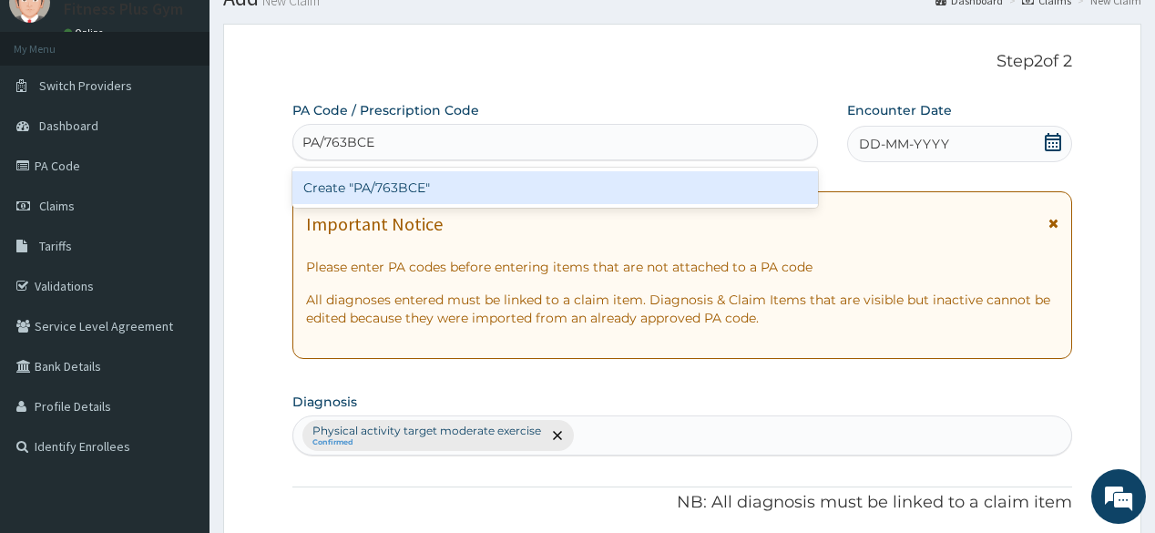
click at [480, 188] on div "Create "PA/763BCE"" at bounding box center [554, 187] width 525 height 33
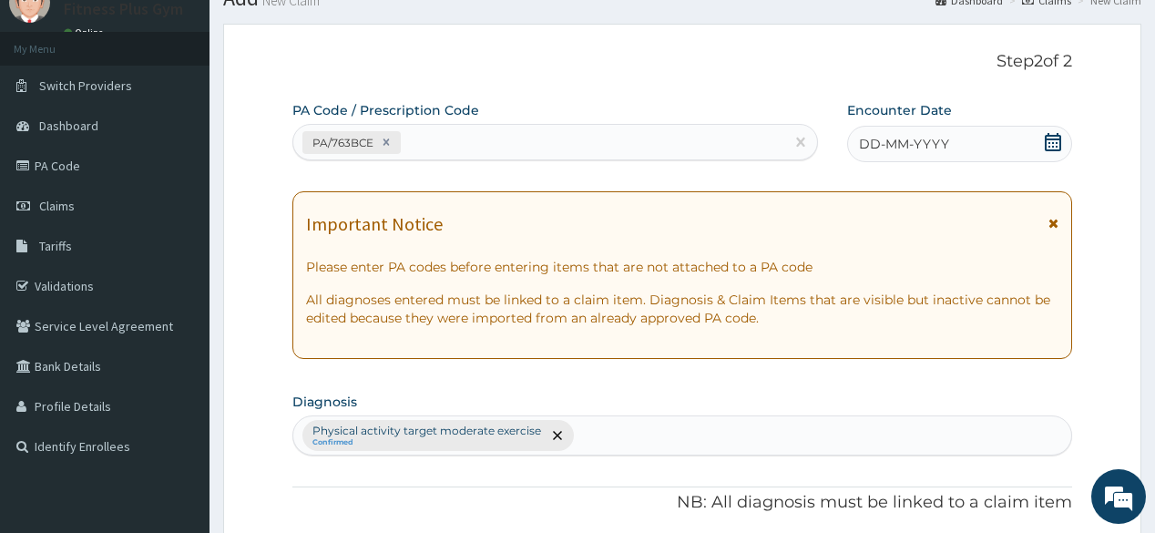
click at [1054, 138] on icon at bounding box center [1053, 142] width 18 height 18
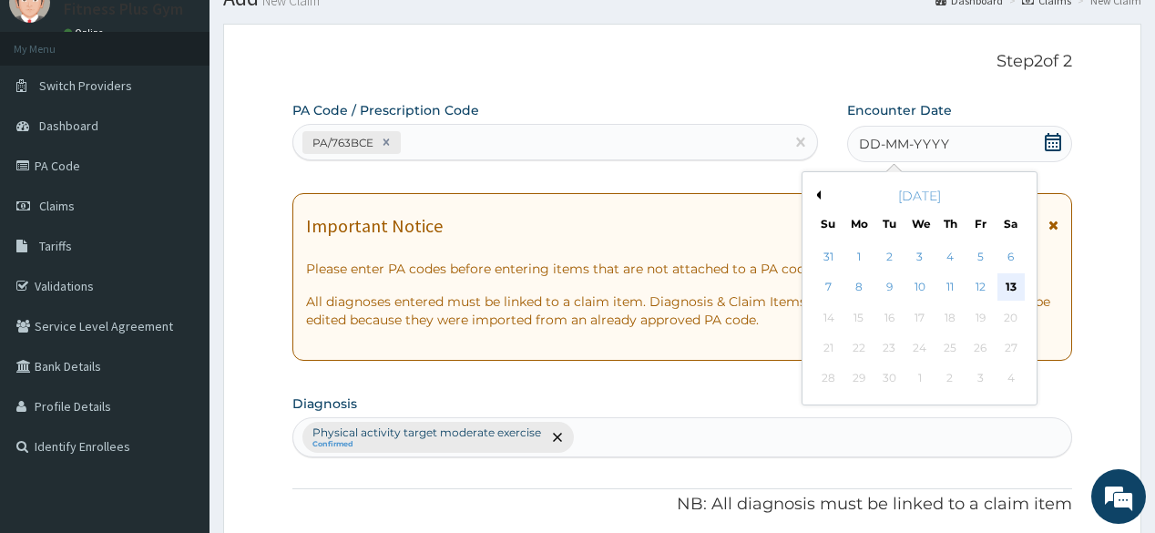
click at [1008, 285] on div "13" at bounding box center [1009, 287] width 27 height 27
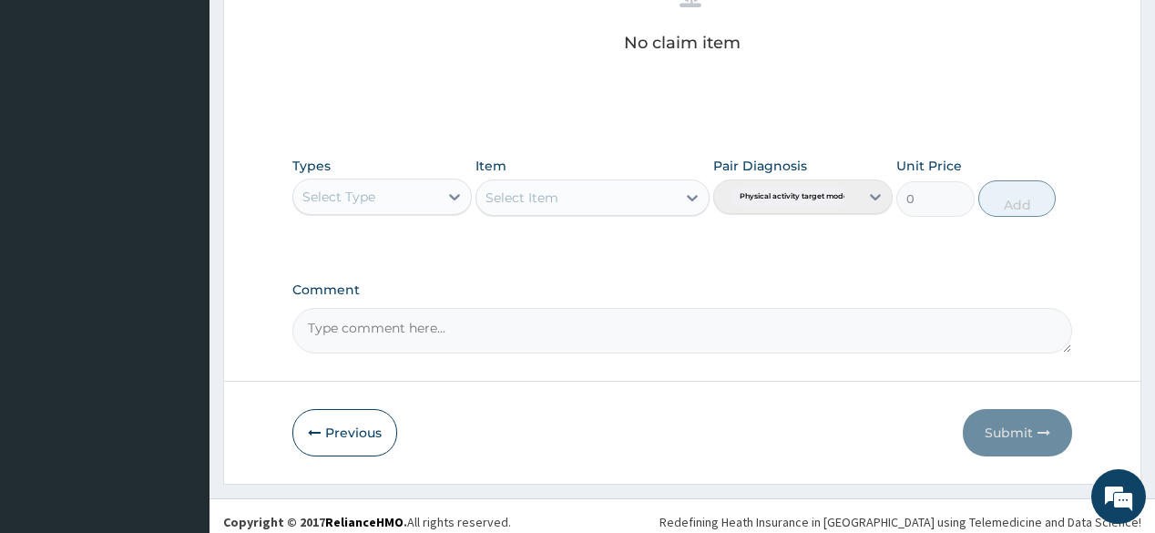
scroll to position [779, 0]
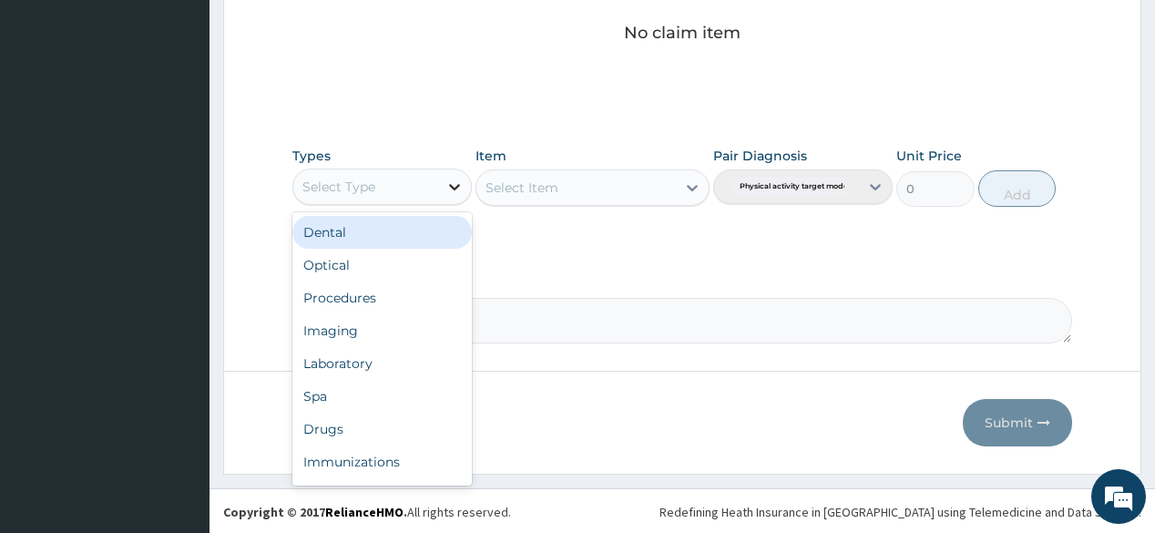
click at [438, 185] on div at bounding box center [454, 186] width 33 height 33
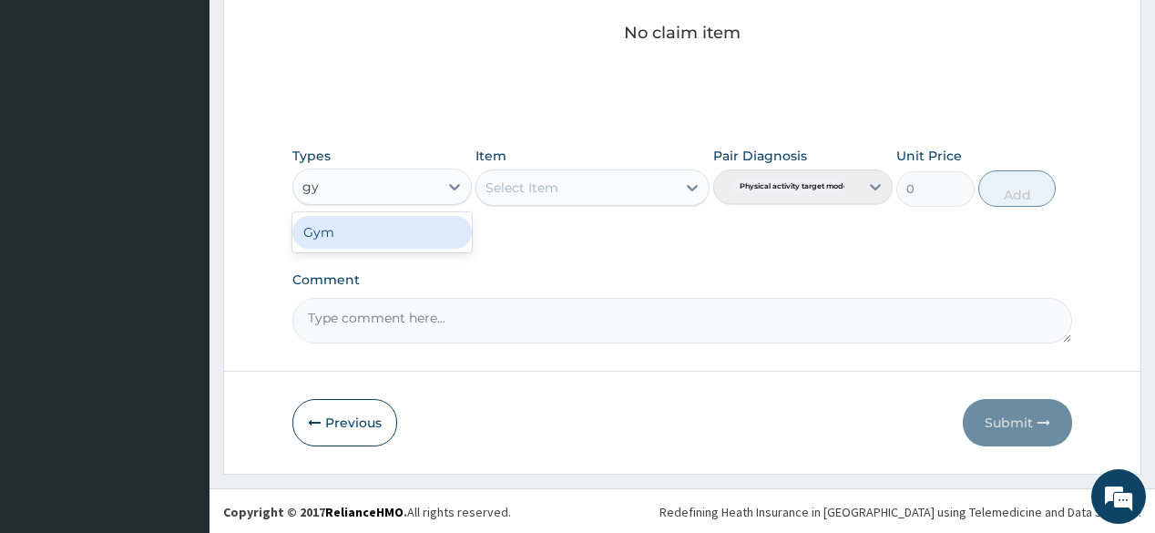
type input "gym"
click at [412, 222] on div "Gym" at bounding box center [381, 232] width 179 height 33
click at [605, 187] on div "Select Item" at bounding box center [592, 187] width 234 height 36
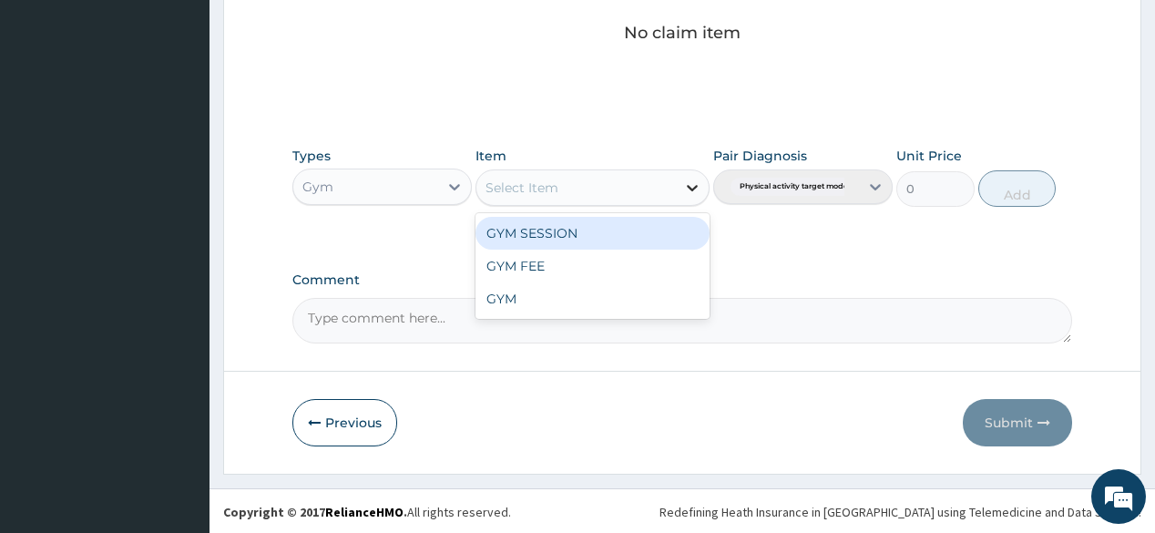
click at [685, 188] on icon at bounding box center [692, 187] width 18 height 18
click at [658, 229] on div "GYM SESSION" at bounding box center [592, 233] width 234 height 33
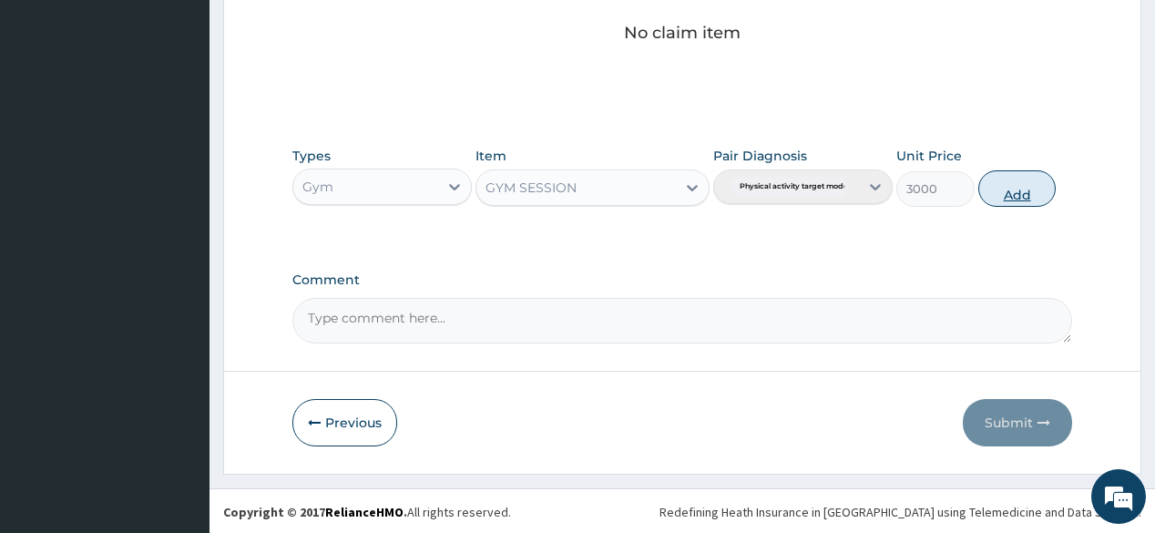
click at [1030, 193] on button "Add" at bounding box center [1017, 188] width 78 height 36
type input "0"
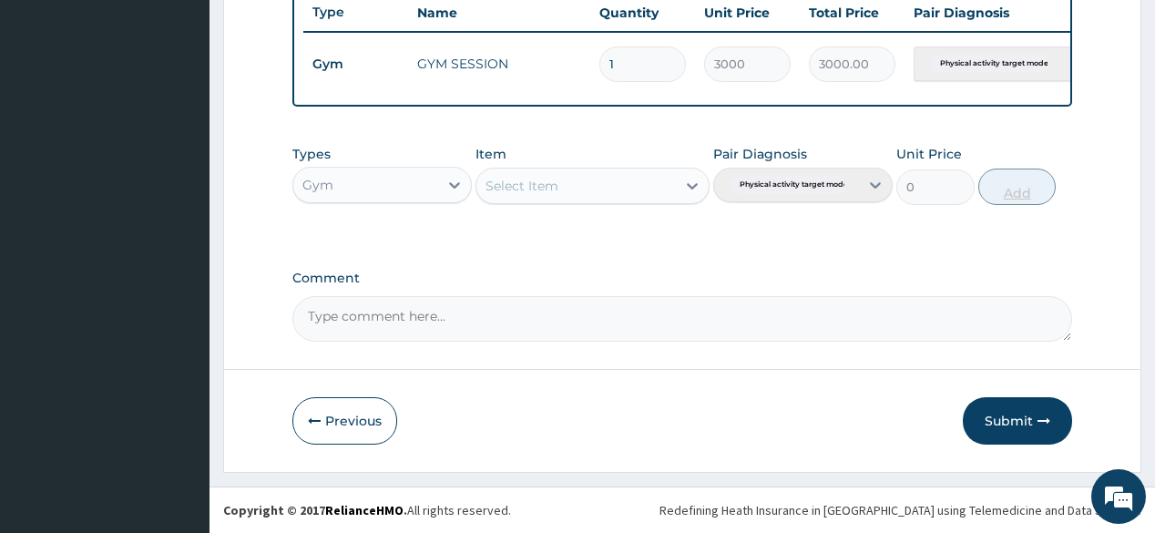
scroll to position [702, 0]
click at [1042, 412] on button "Submit" at bounding box center [1017, 420] width 109 height 47
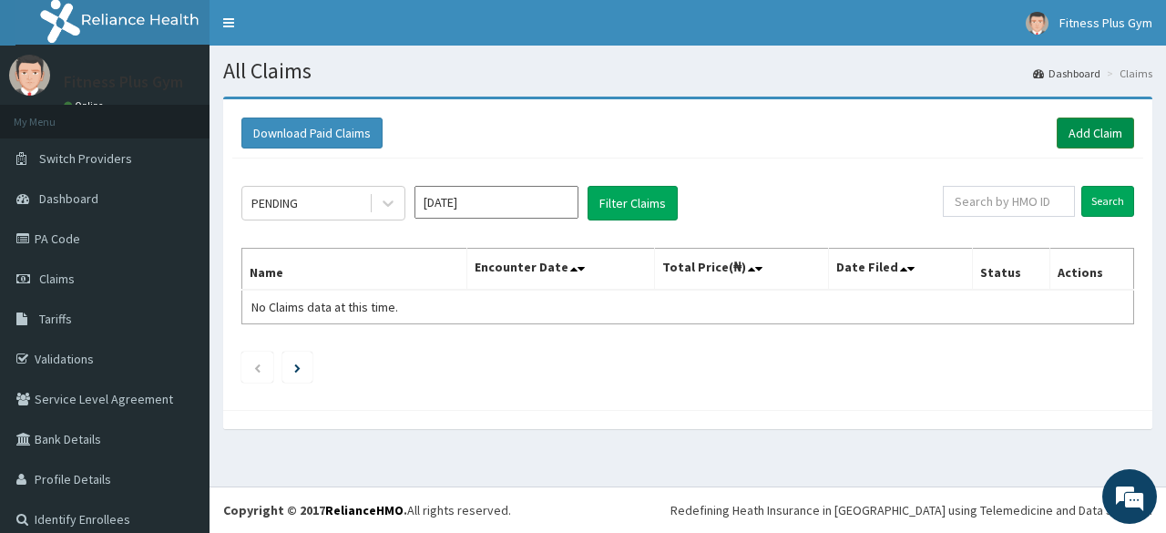
click at [1104, 135] on link "Add Claim" at bounding box center [1094, 132] width 77 height 31
click at [1095, 135] on link "Add Claim" at bounding box center [1094, 132] width 77 height 31
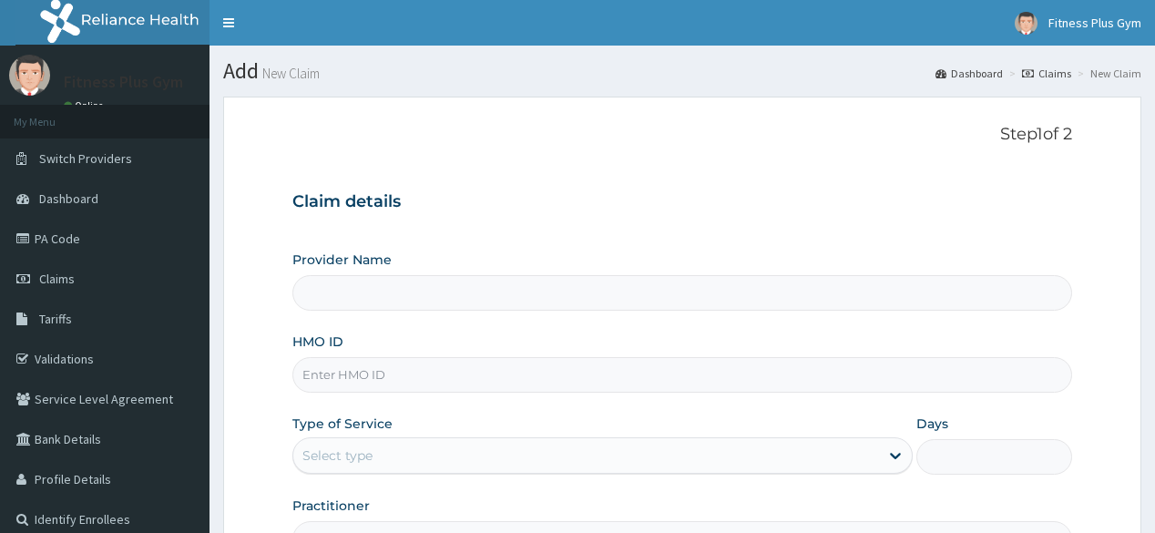
drag, startPoint x: 0, startPoint y: 0, endPoint x: 416, endPoint y: 371, distance: 557.3
click at [413, 370] on input "HMO ID" at bounding box center [681, 375] width 779 height 36
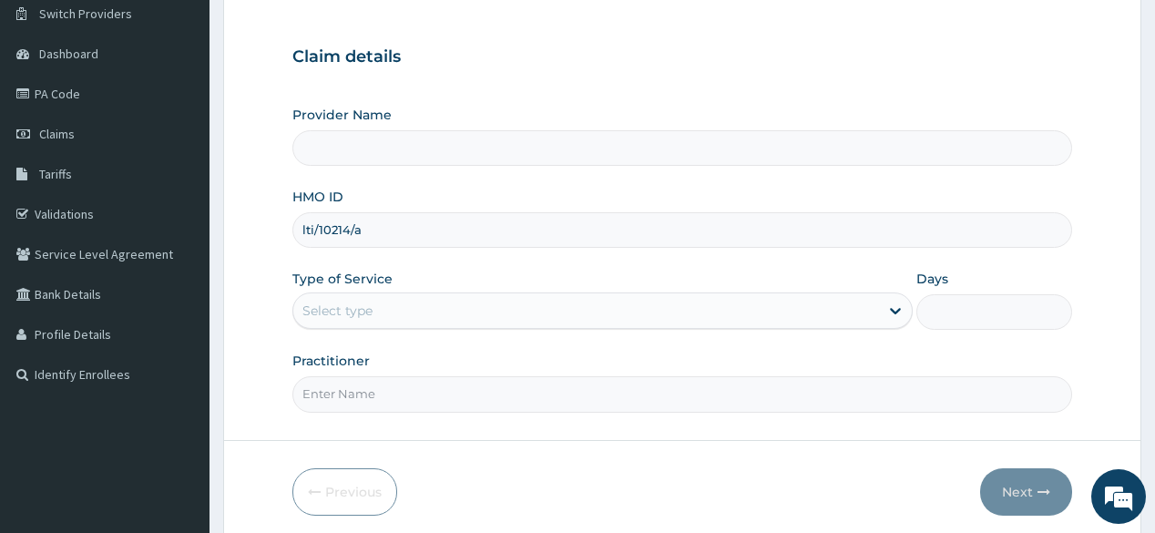
scroll to position [146, 0]
type input "lti/10214/a"
click at [494, 306] on div "Select type" at bounding box center [586, 309] width 586 height 29
click at [659, 421] on form "Step 1 of 2 Claim details Provider Name HMO ID lti/10214/a Type of Service Sele…" at bounding box center [682, 246] width 918 height 591
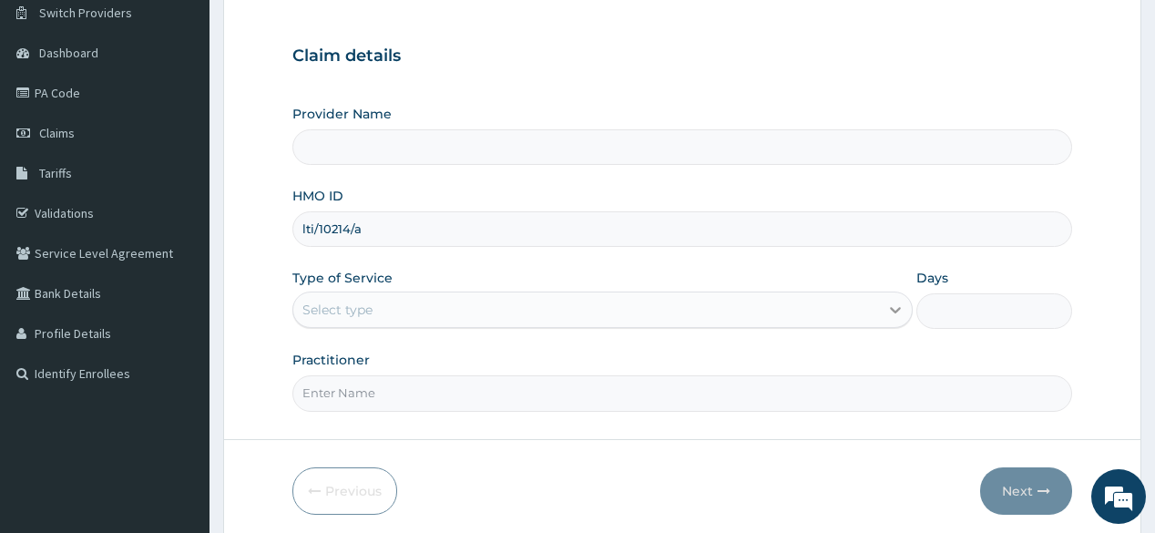
click at [899, 308] on icon at bounding box center [896, 311] width 11 height 6
click at [790, 404] on input "Practitioner" at bounding box center [681, 393] width 779 height 36
type input "fitnessplus"
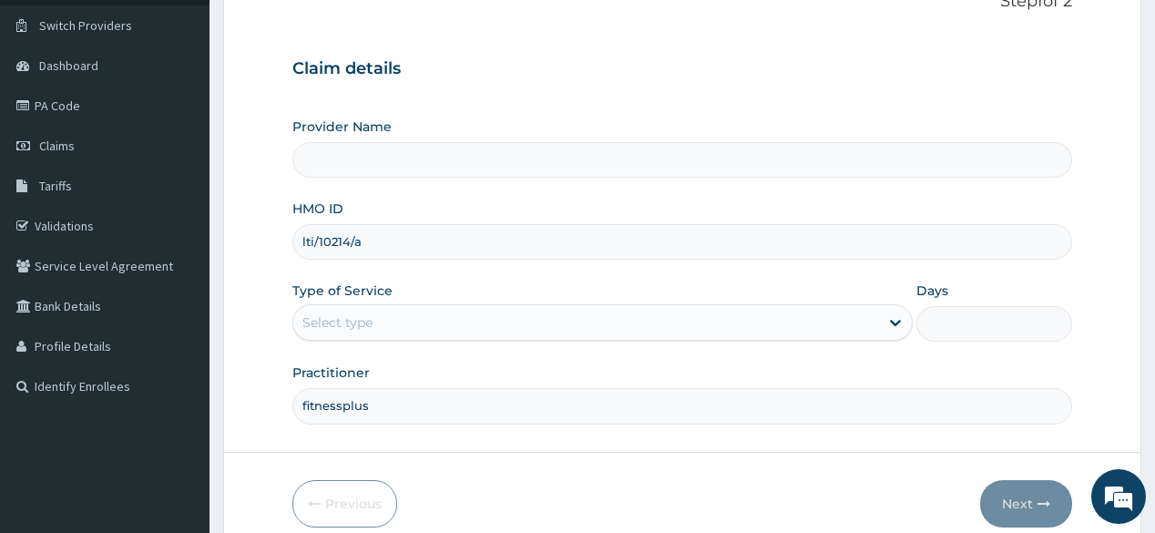
scroll to position [146, 0]
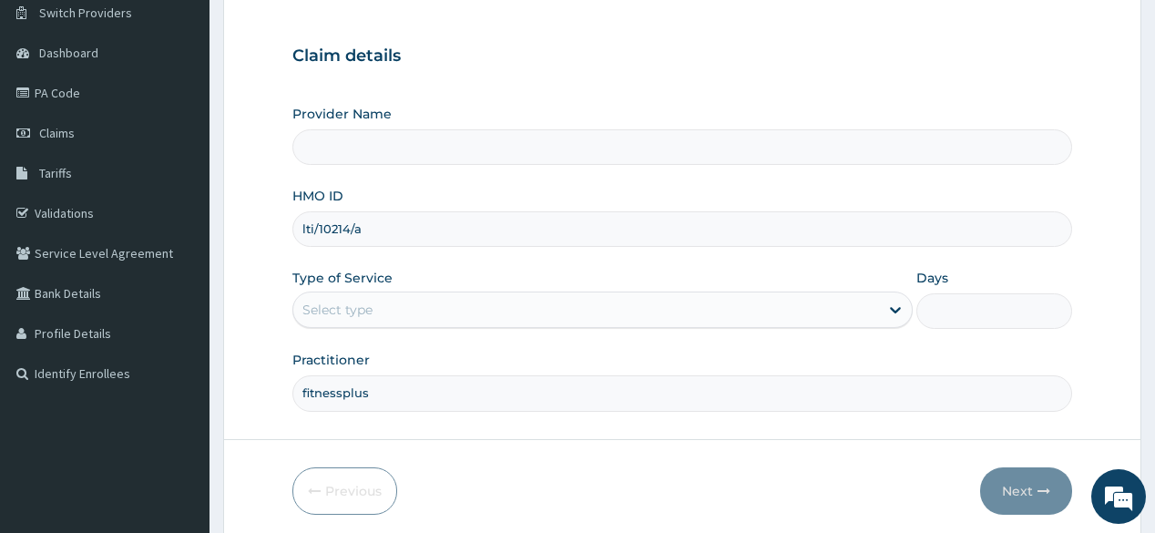
drag, startPoint x: 417, startPoint y: 229, endPoint x: 280, endPoint y: 233, distance: 136.6
click at [280, 233] on form "Step 1 of 2 Claim details Provider Name HMO ID lti/10214/a Type of Service Sele…" at bounding box center [682, 246] width 918 height 591
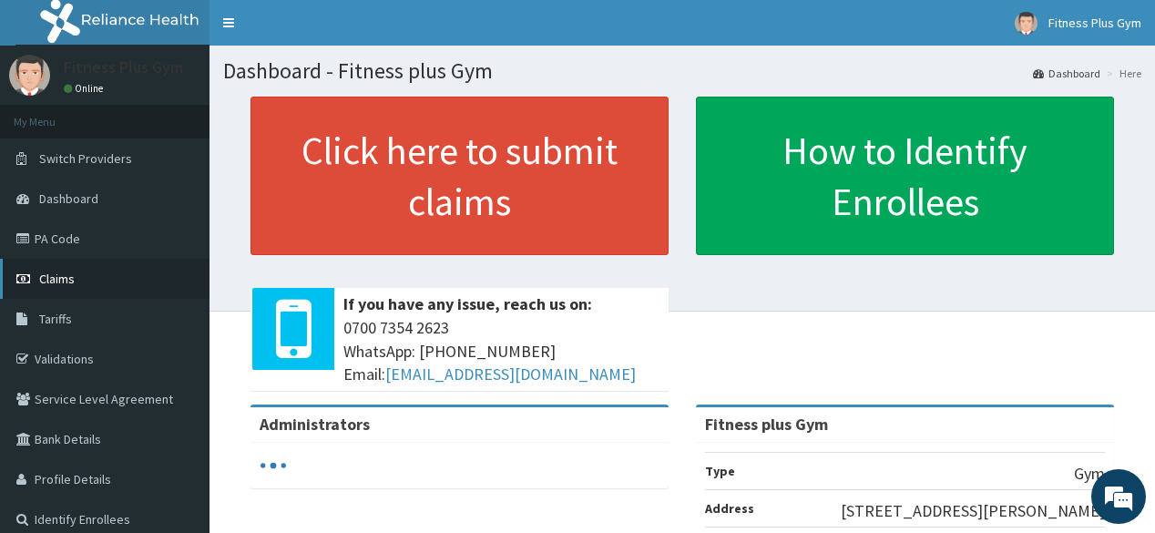
click at [95, 286] on link "Claims" at bounding box center [104, 279] width 209 height 40
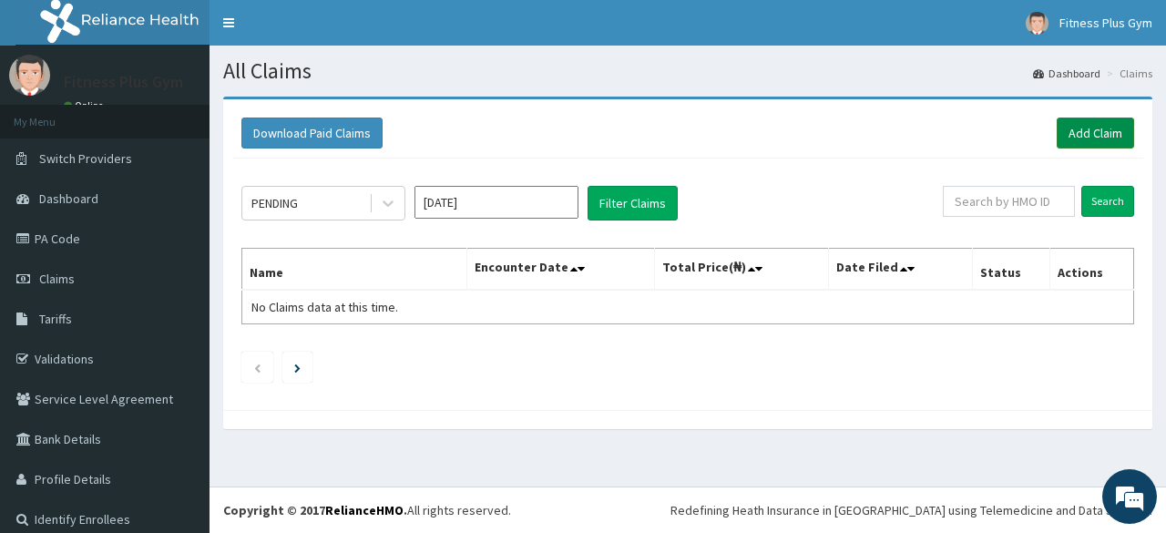
click at [1056, 130] on link "Add Claim" at bounding box center [1094, 132] width 77 height 31
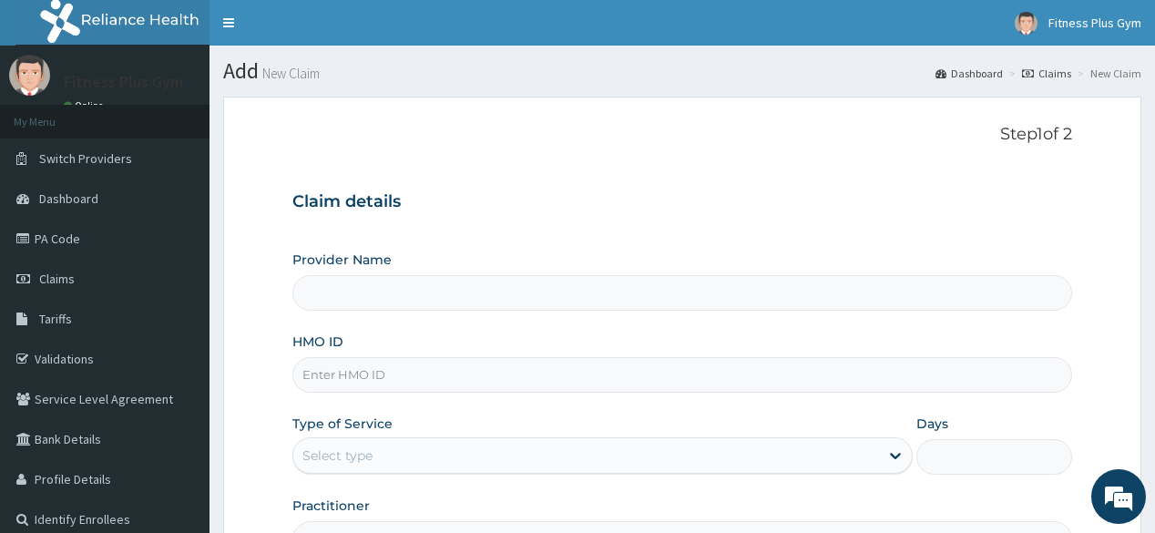
click at [445, 371] on input "HMO ID" at bounding box center [681, 375] width 779 height 36
paste input "lti/10214/a"
type input "lti/10214/a"
type input "Fitness plus Gym"
type input "1"
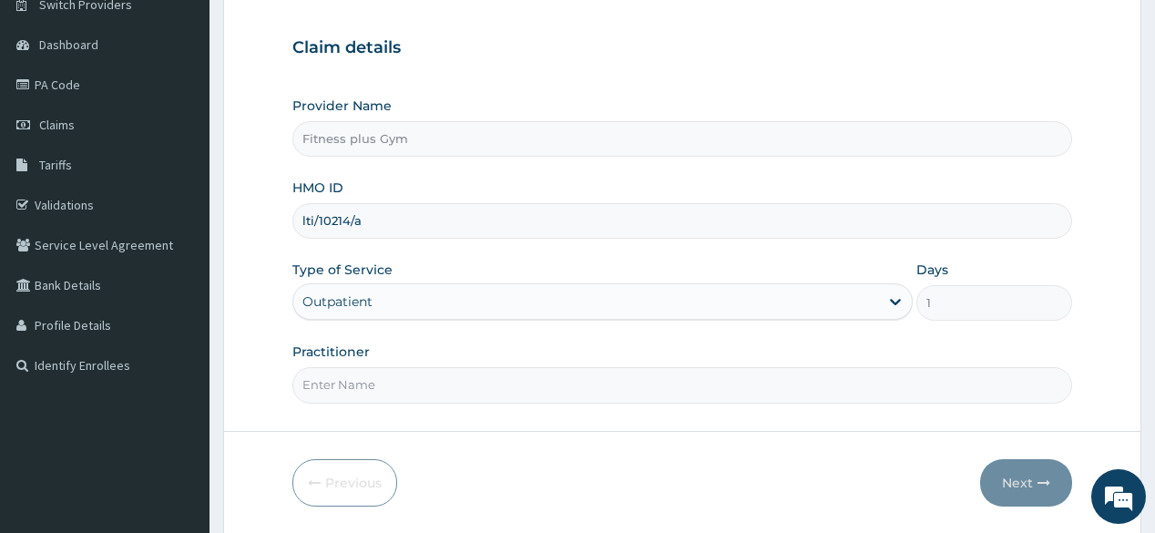
scroll to position [213, 0]
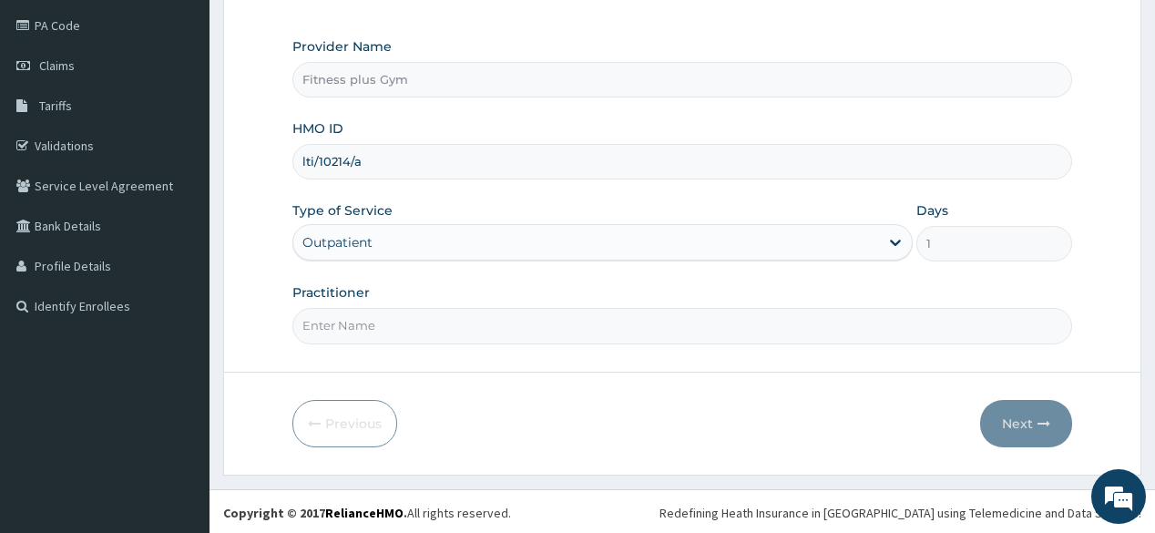
type input "lti/10214/a"
click at [452, 321] on input "Practitioner" at bounding box center [681, 326] width 779 height 36
type input "fitnessplus"
click at [1034, 421] on button "Next" at bounding box center [1026, 423] width 92 height 47
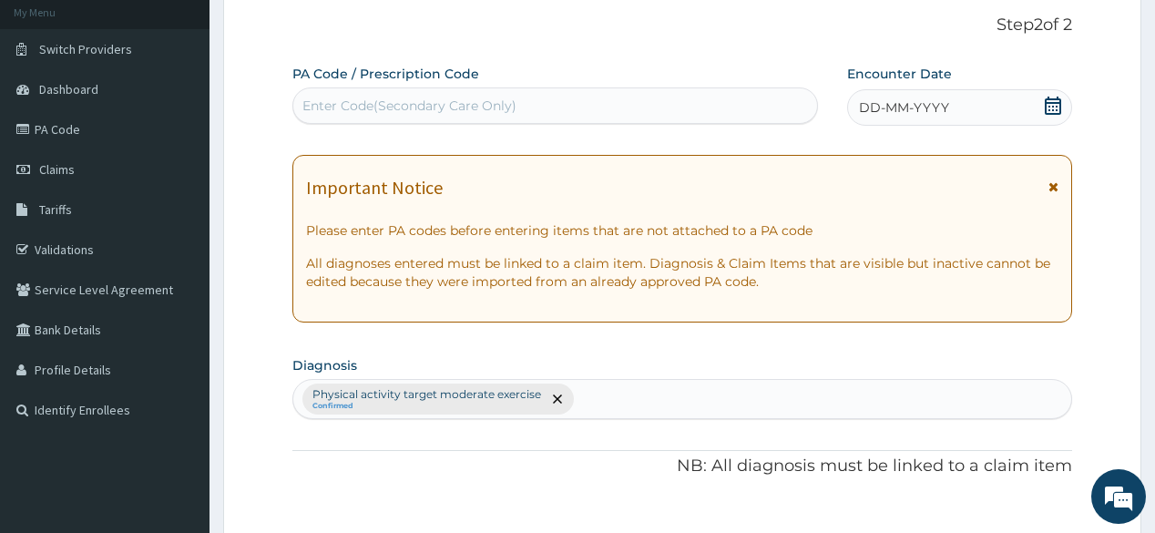
scroll to position [0, 0]
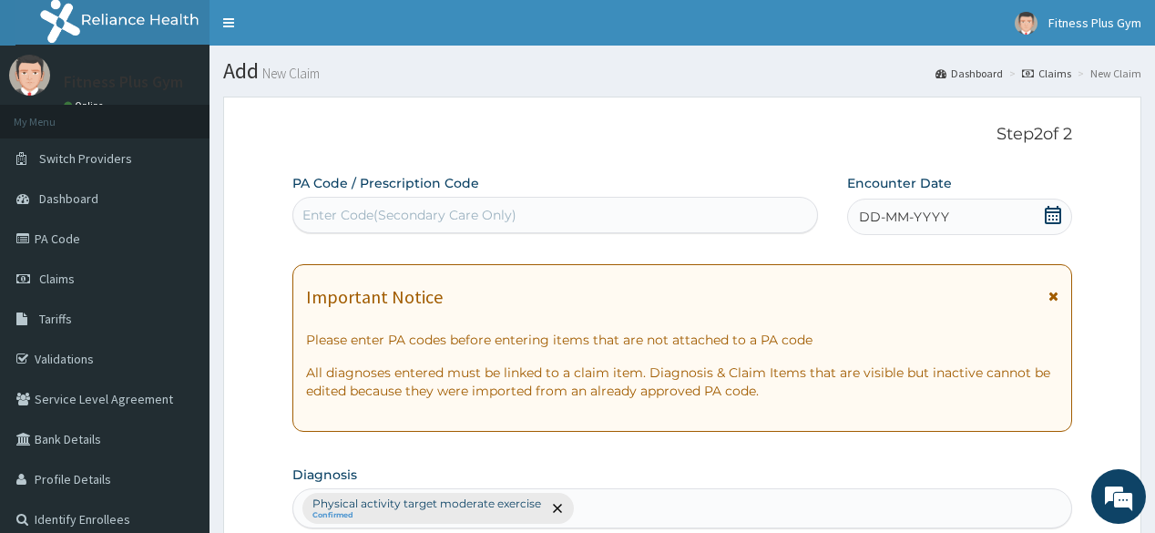
drag, startPoint x: 572, startPoint y: 211, endPoint x: 574, endPoint y: 156, distance: 55.6
click at [572, 198] on div "Enter Code(Secondary Care Only)" at bounding box center [554, 215] width 525 height 36
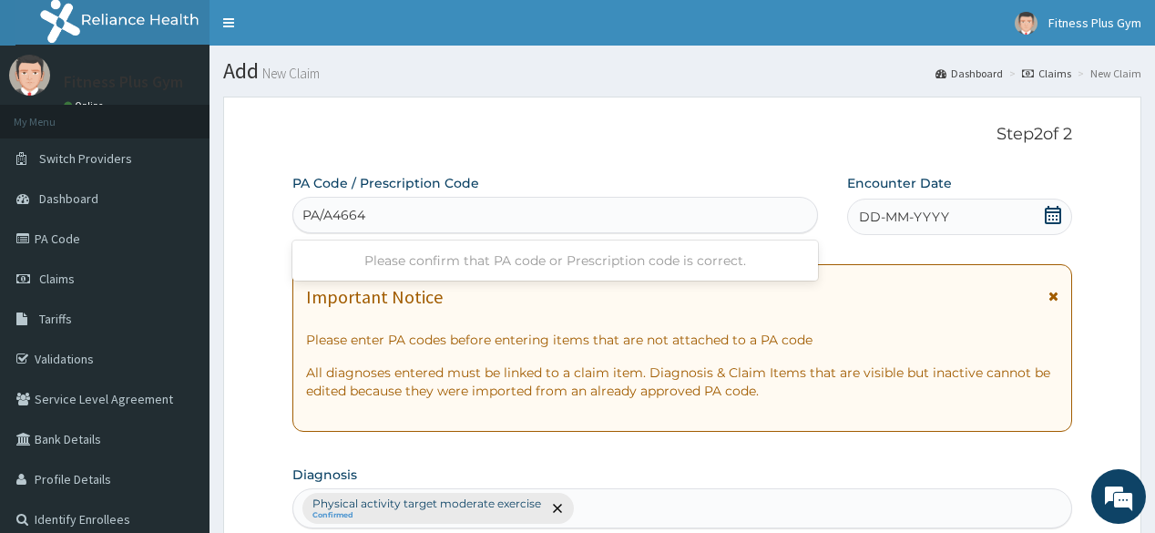
type input "PA/A46643"
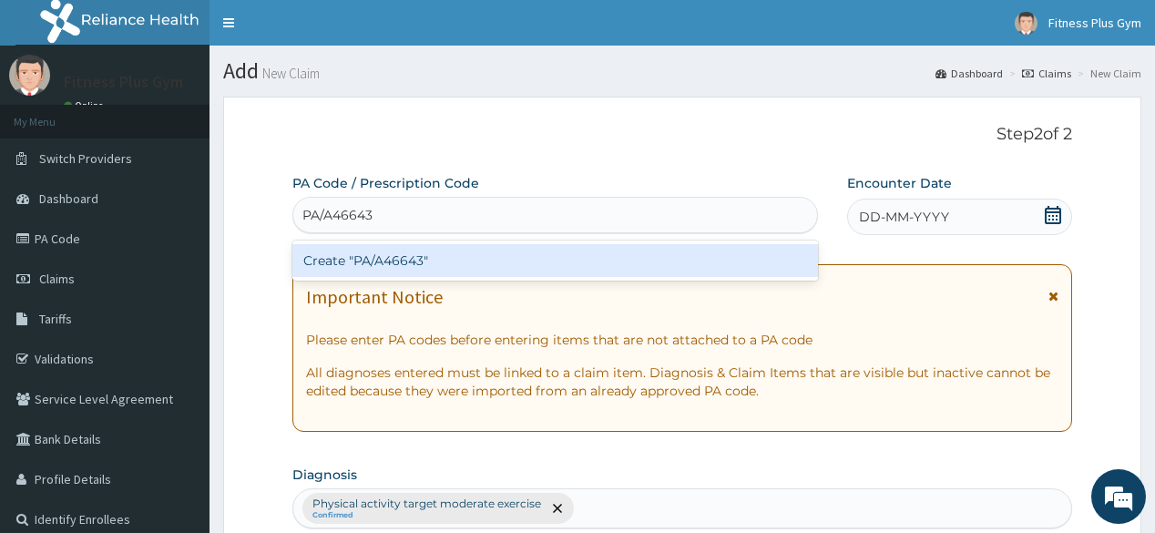
click at [480, 250] on div "Create "PA/A46643"" at bounding box center [554, 260] width 525 height 33
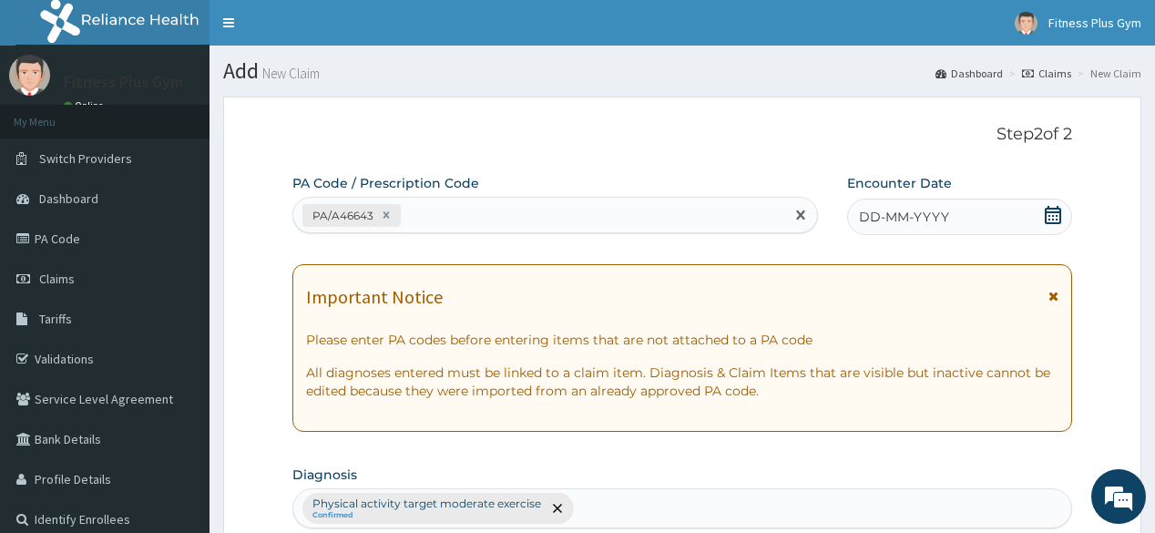
click at [1059, 209] on icon at bounding box center [1052, 215] width 16 height 18
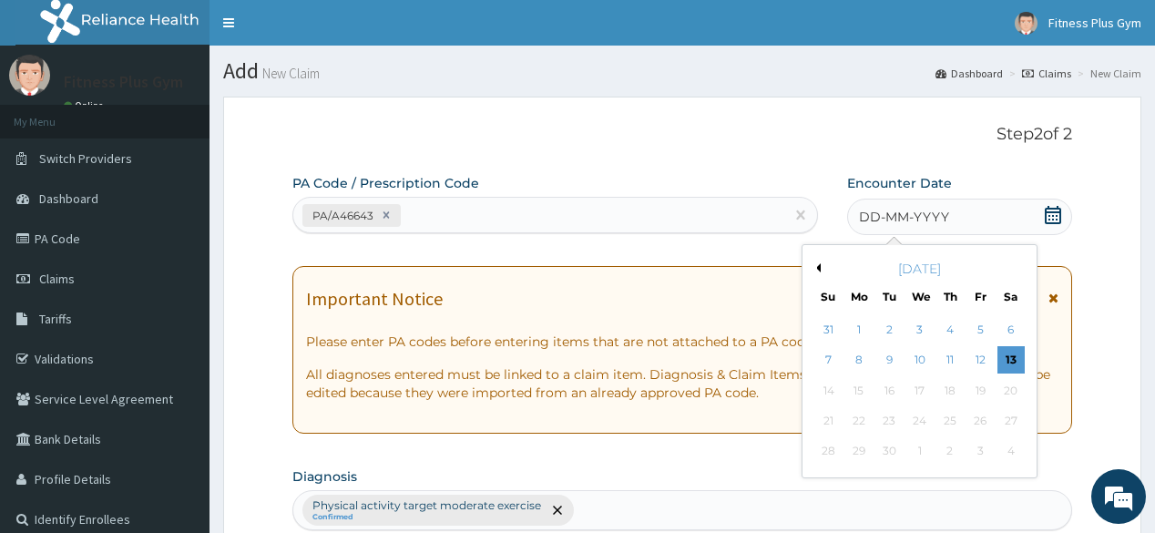
click at [1003, 364] on div "13" at bounding box center [1009, 360] width 27 height 27
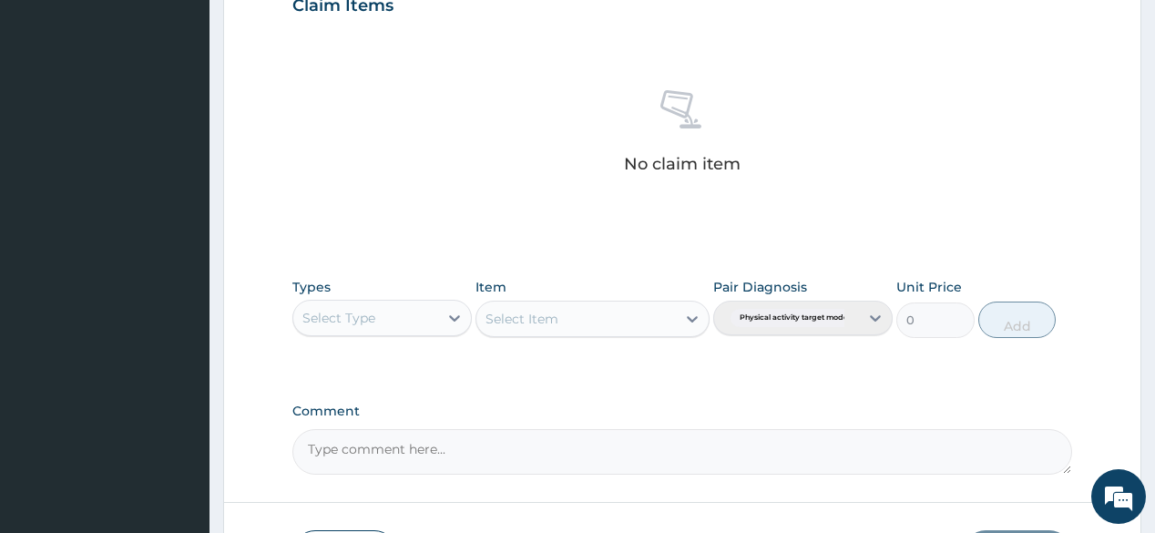
scroll to position [656, 0]
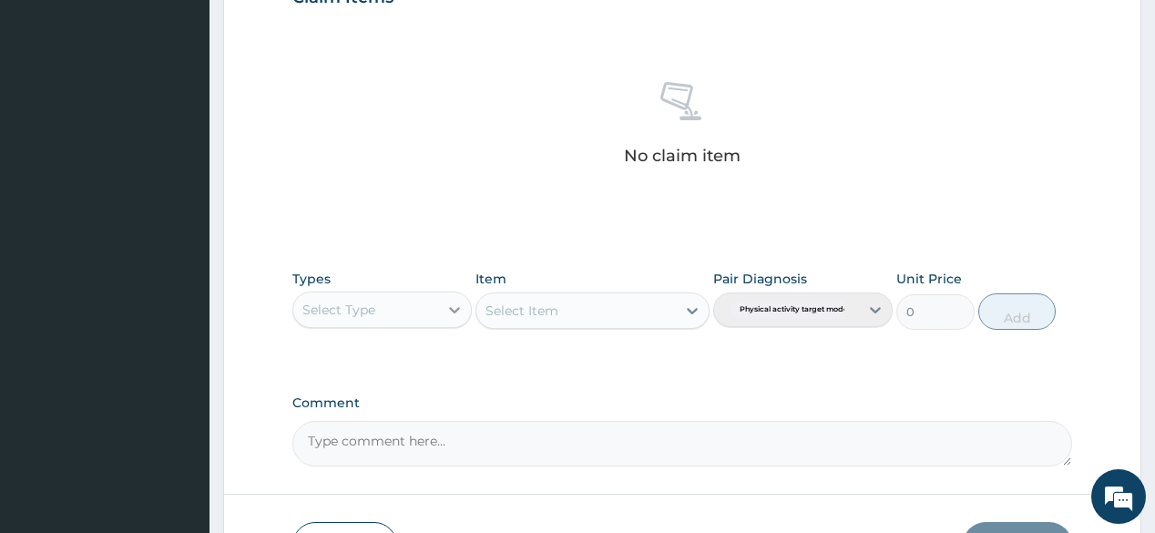
click at [459, 310] on icon at bounding box center [454, 310] width 18 height 18
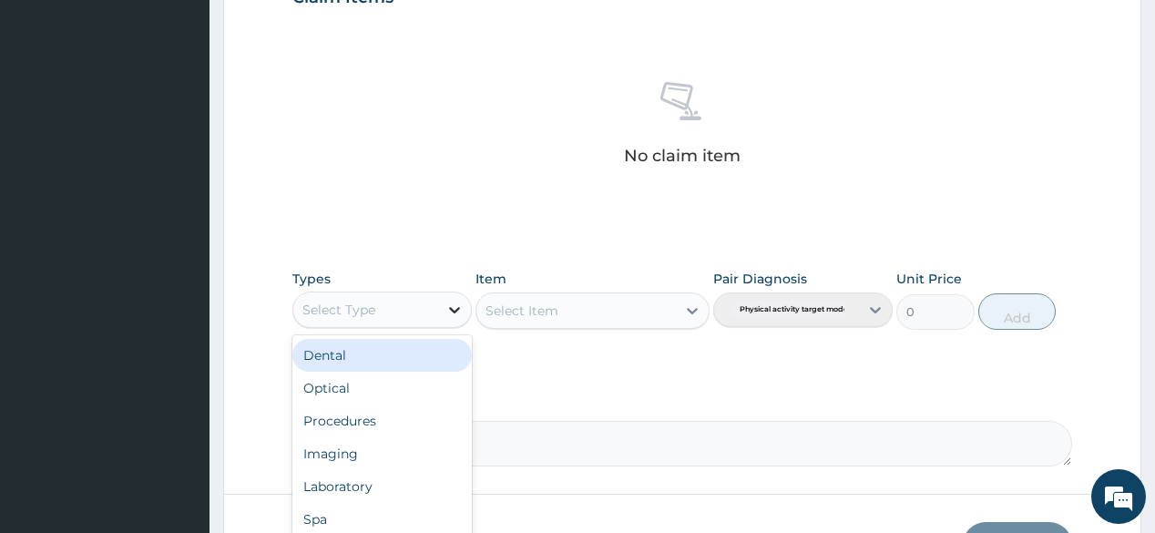
type input "y"
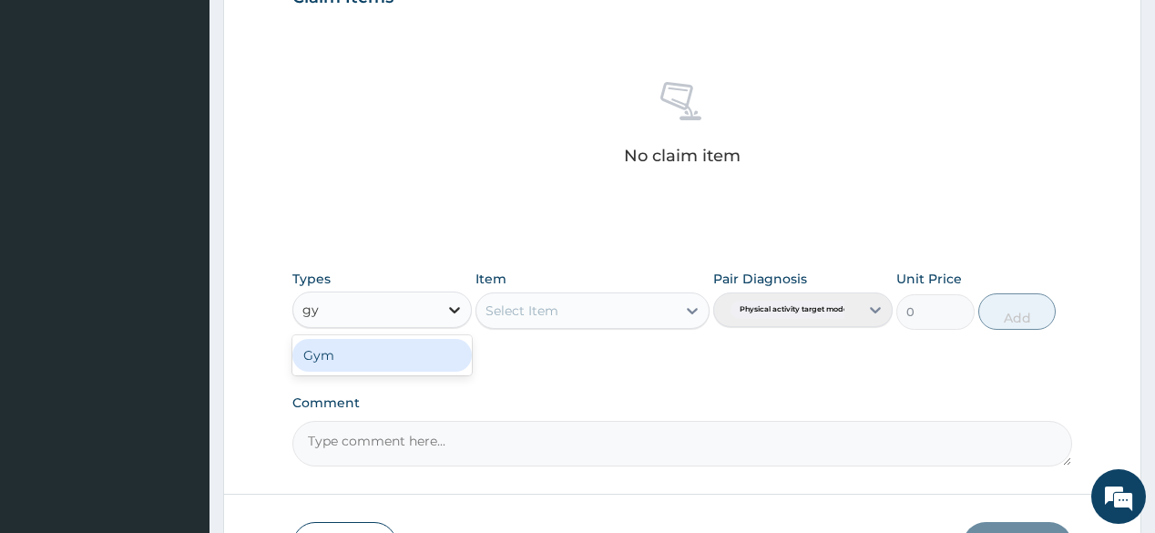
type input "gym"
click at [414, 363] on div "Gym" at bounding box center [381, 355] width 179 height 33
click at [637, 312] on div "Select Item" at bounding box center [592, 310] width 234 height 36
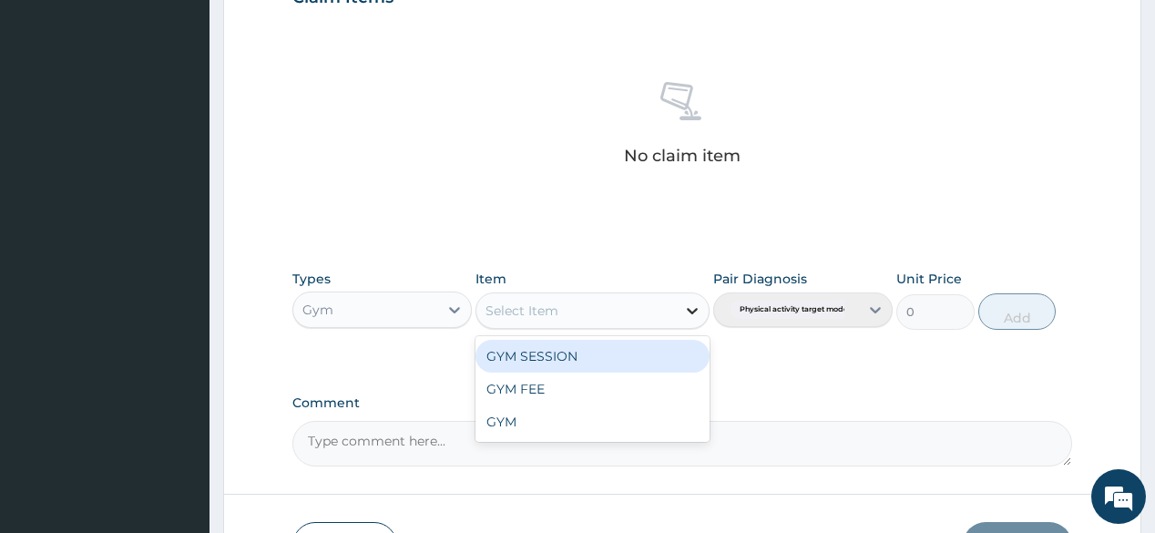
click at [676, 307] on div at bounding box center [692, 310] width 33 height 33
click at [637, 356] on div "GYM SESSION" at bounding box center [592, 356] width 234 height 33
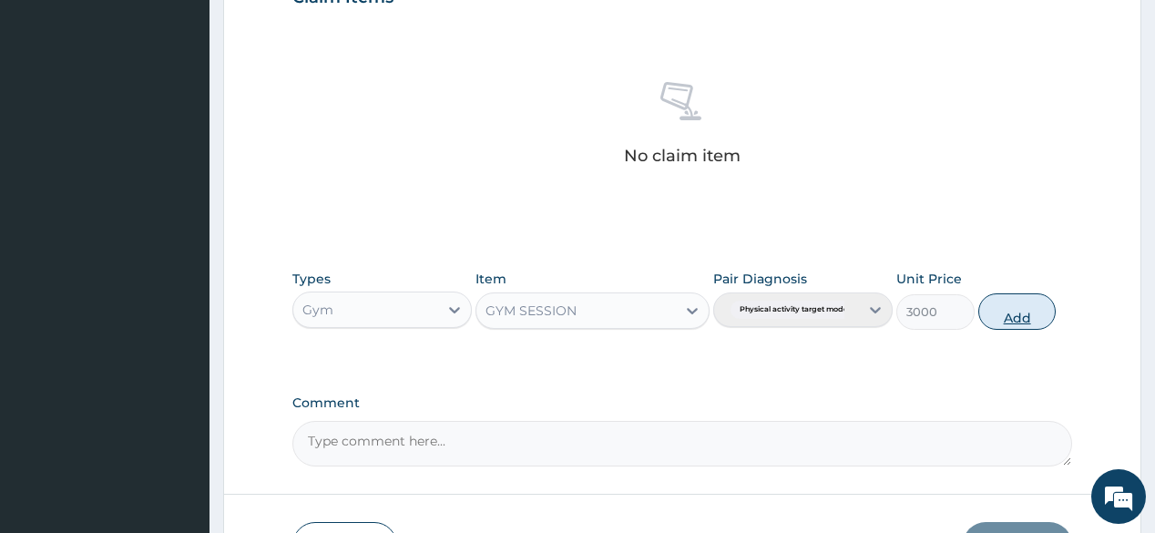
click at [1024, 315] on button "Add" at bounding box center [1017, 311] width 78 height 36
type input "0"
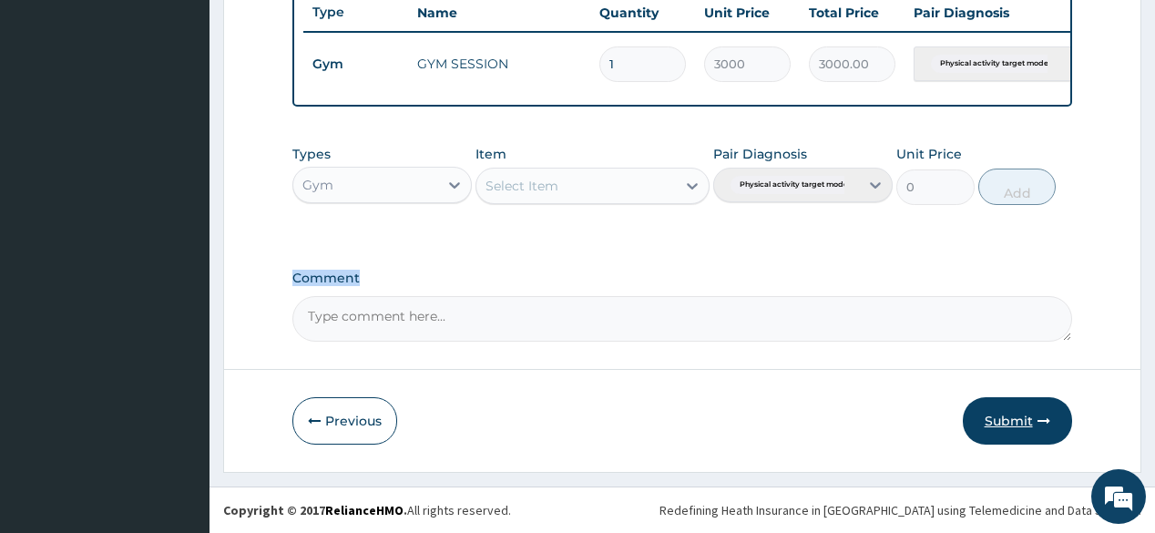
click at [1058, 408] on button "Submit" at bounding box center [1017, 420] width 109 height 47
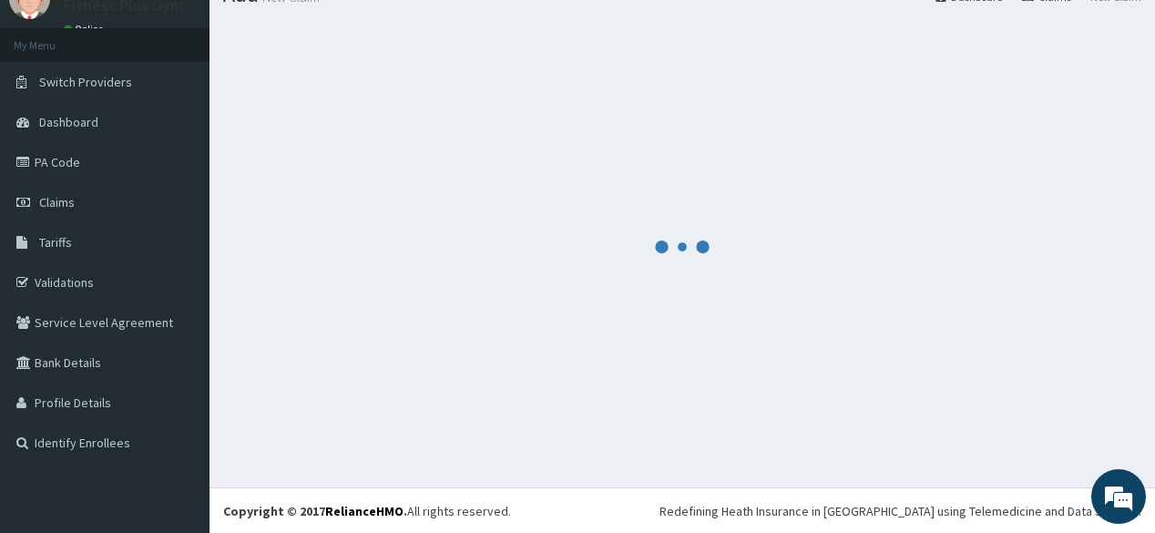
scroll to position [702, 0]
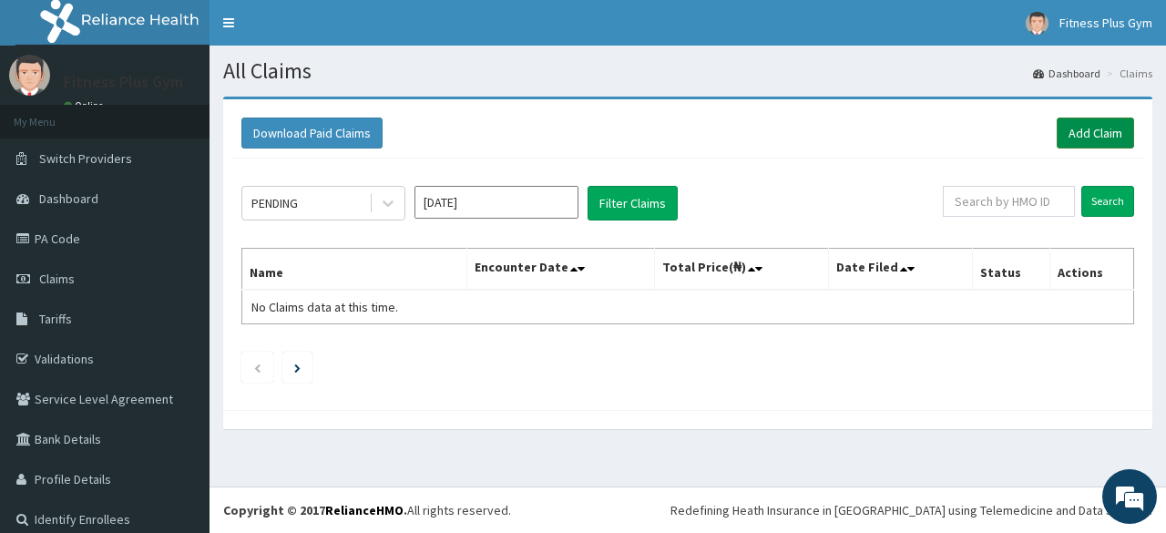
click at [1104, 120] on link "Add Claim" at bounding box center [1094, 132] width 77 height 31
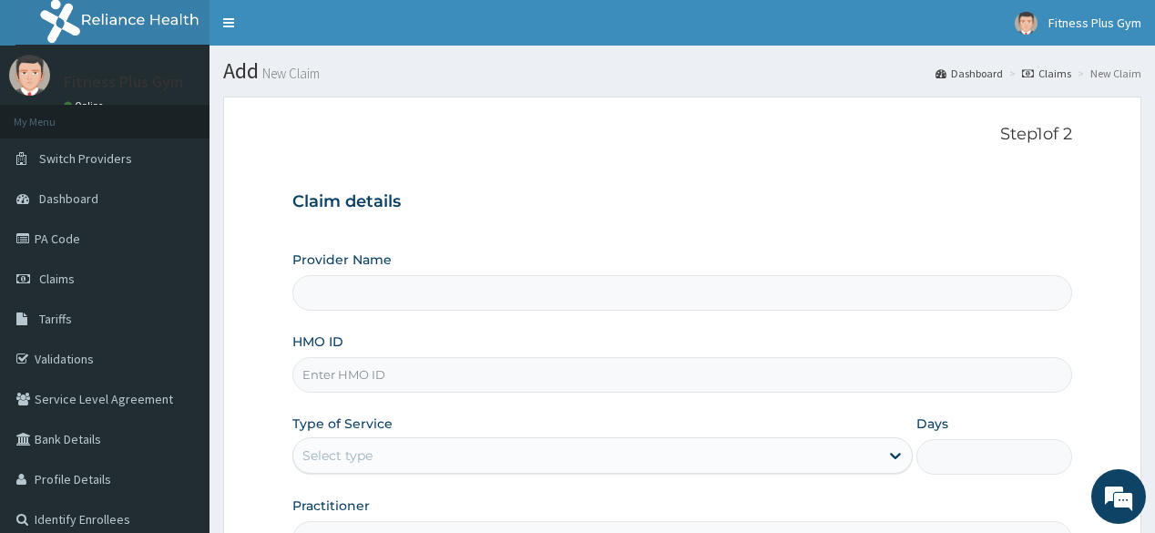
type input "Fitness plus Gym"
type input "1"
drag, startPoint x: 574, startPoint y: 137, endPoint x: 556, endPoint y: 151, distance: 22.6
click at [556, 151] on div "Step 1 of 2 Claim details Provider Name Fitness plus Gym HMO ID Type of Service…" at bounding box center [681, 341] width 779 height 432
